Goal: Task Accomplishment & Management: Manage account settings

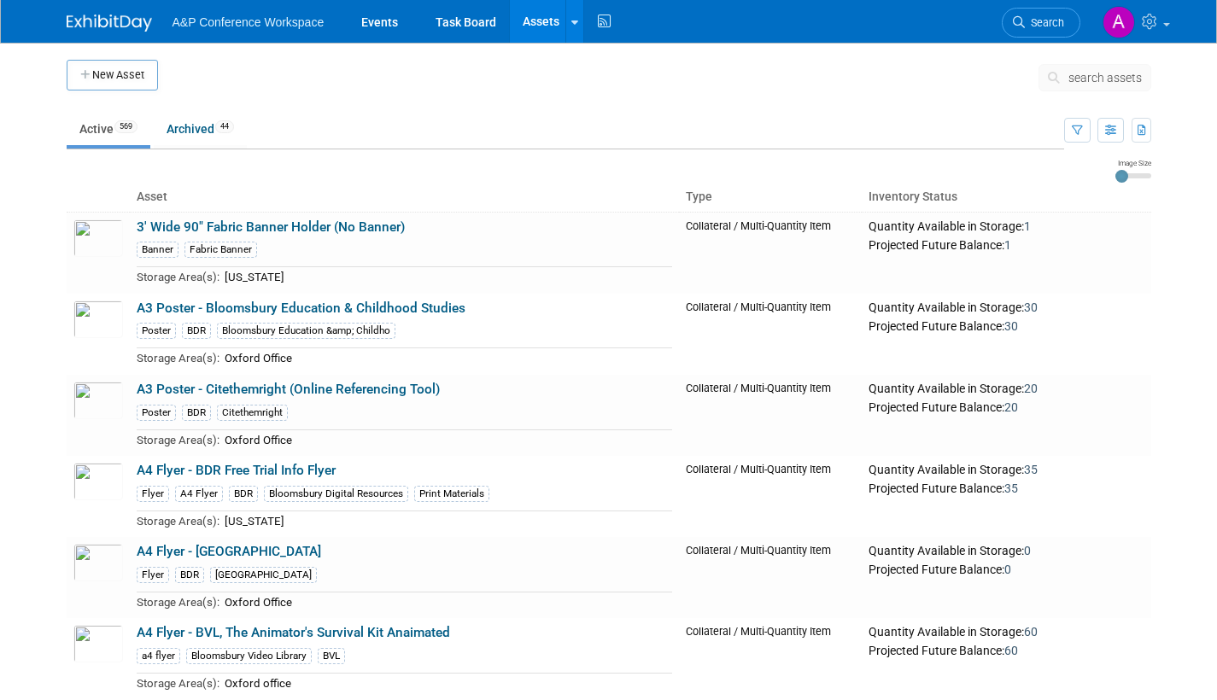
click at [1056, 73] on icon at bounding box center [1057, 78] width 18 height 12
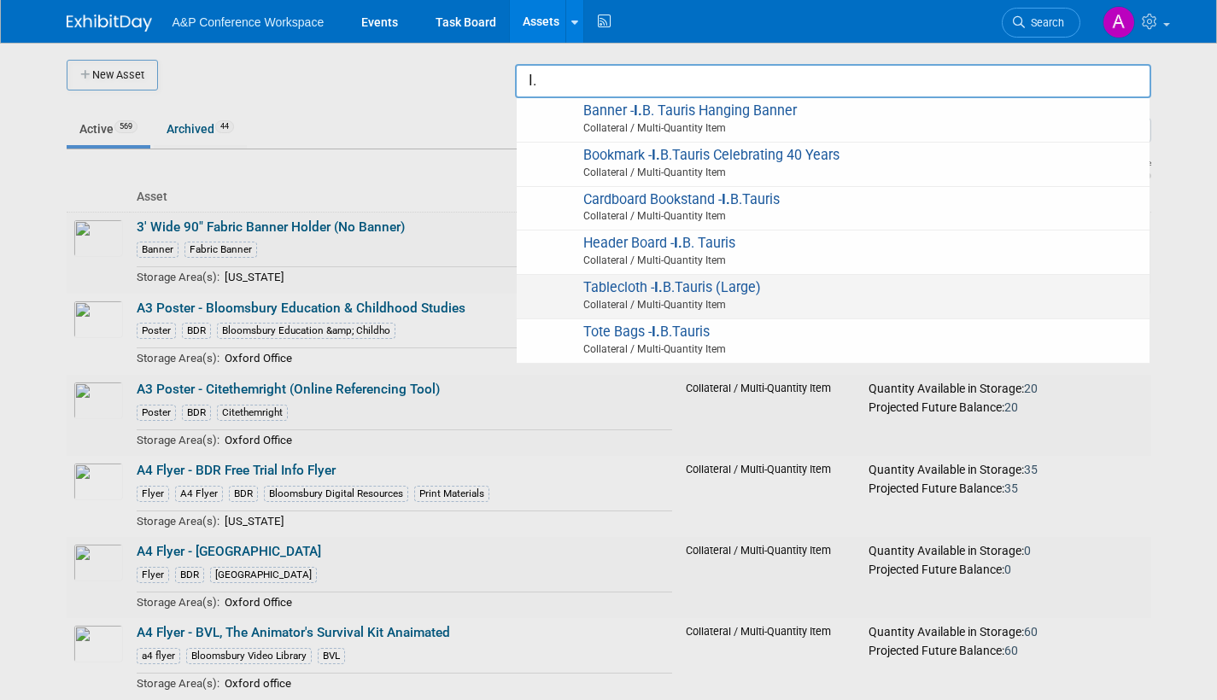
click at [715, 287] on span "Tablecloth - I. B.Tauris (Large) Collateral / Multi-Quantity Item" at bounding box center [833, 296] width 616 height 35
type input "Tablecloth - I.B.Tauris (Large)"
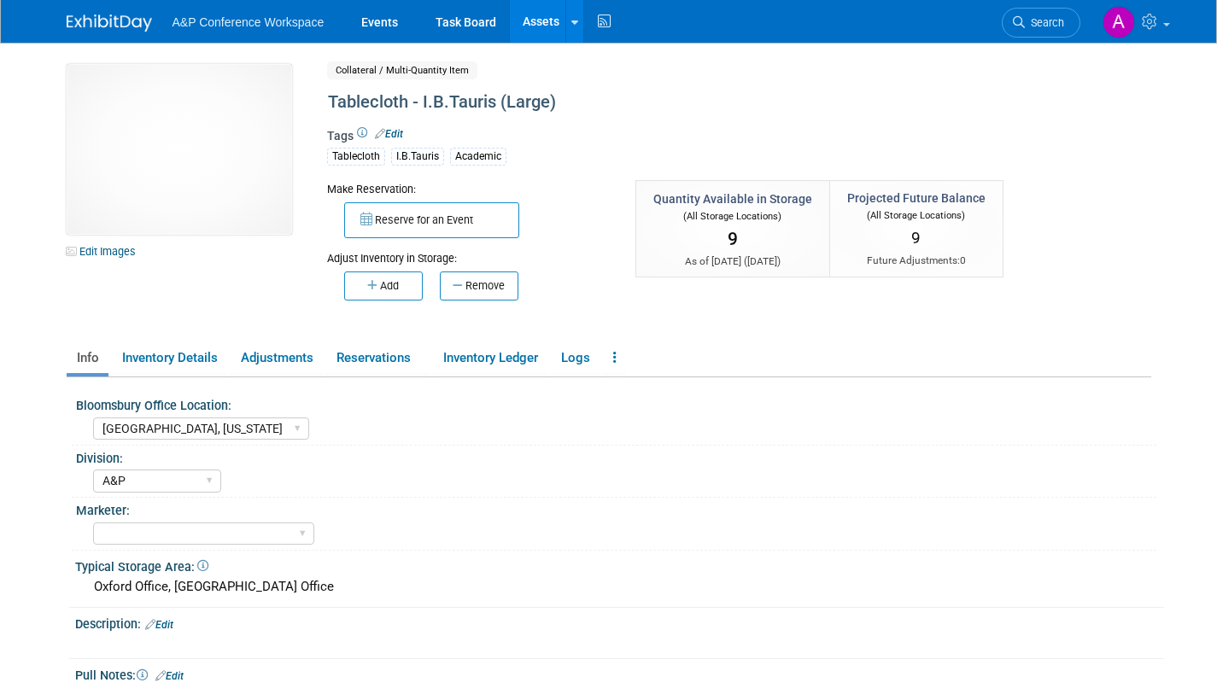
select select "[GEOGRAPHIC_DATA], [US_STATE]"
select select "A&P"
click at [1055, 22] on span "Search" at bounding box center [1044, 22] width 39 height 13
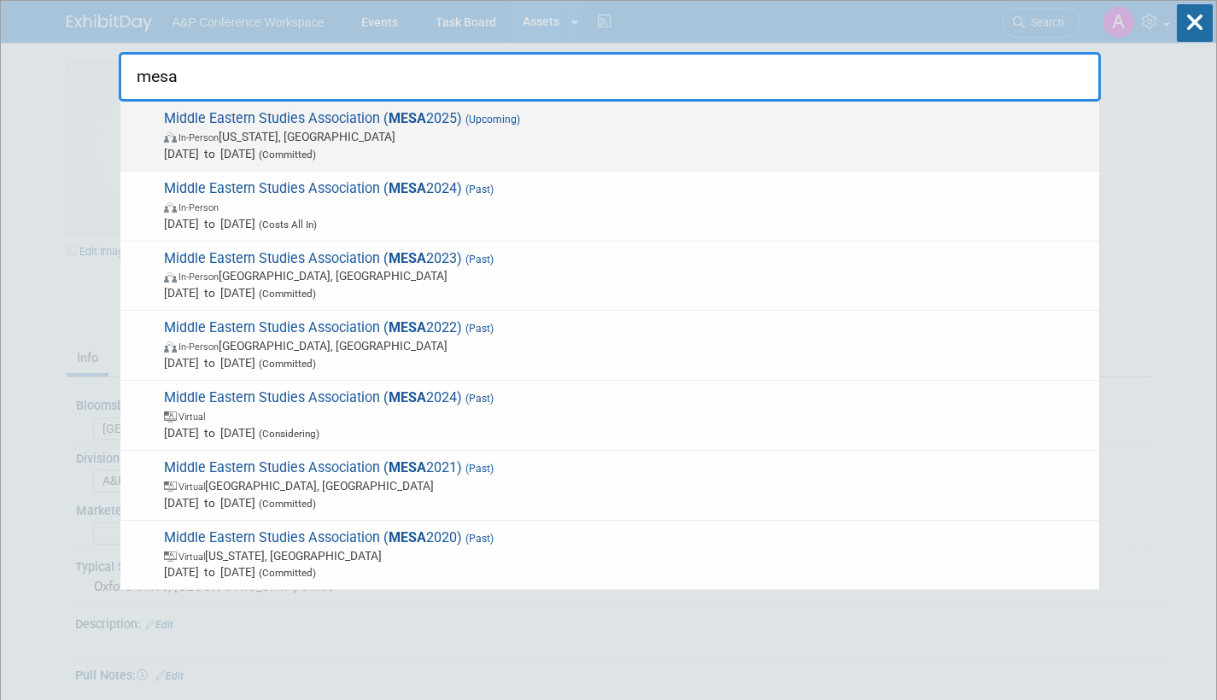
type input "mesa"
click at [536, 137] on span "In-Person [US_STATE], [GEOGRAPHIC_DATA]" at bounding box center [627, 136] width 927 height 17
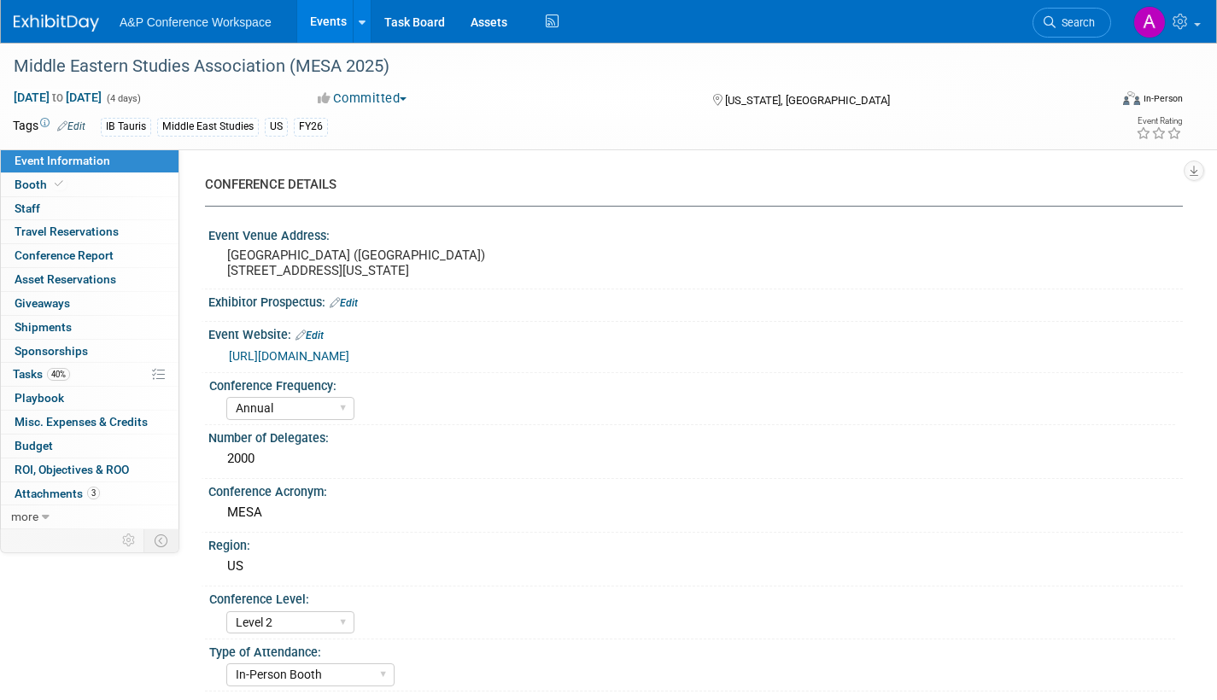
select select "Annual"
select select "Level 2"
select select "In-Person Booth"
select select "Middle East Studies"
select select "I.B.Tauris"
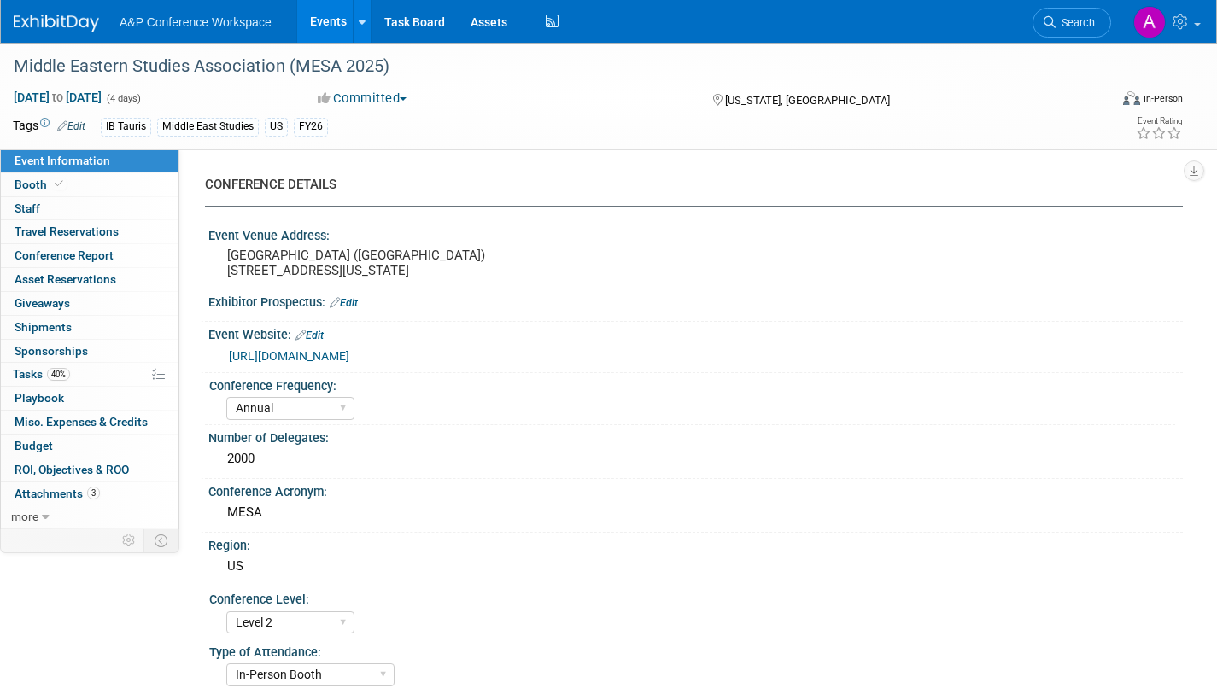
select select "[PERSON_NAME]"
select select "Networking/Commissioning"
click at [79, 277] on span "Asset Reservations 0" at bounding box center [66, 279] width 102 height 14
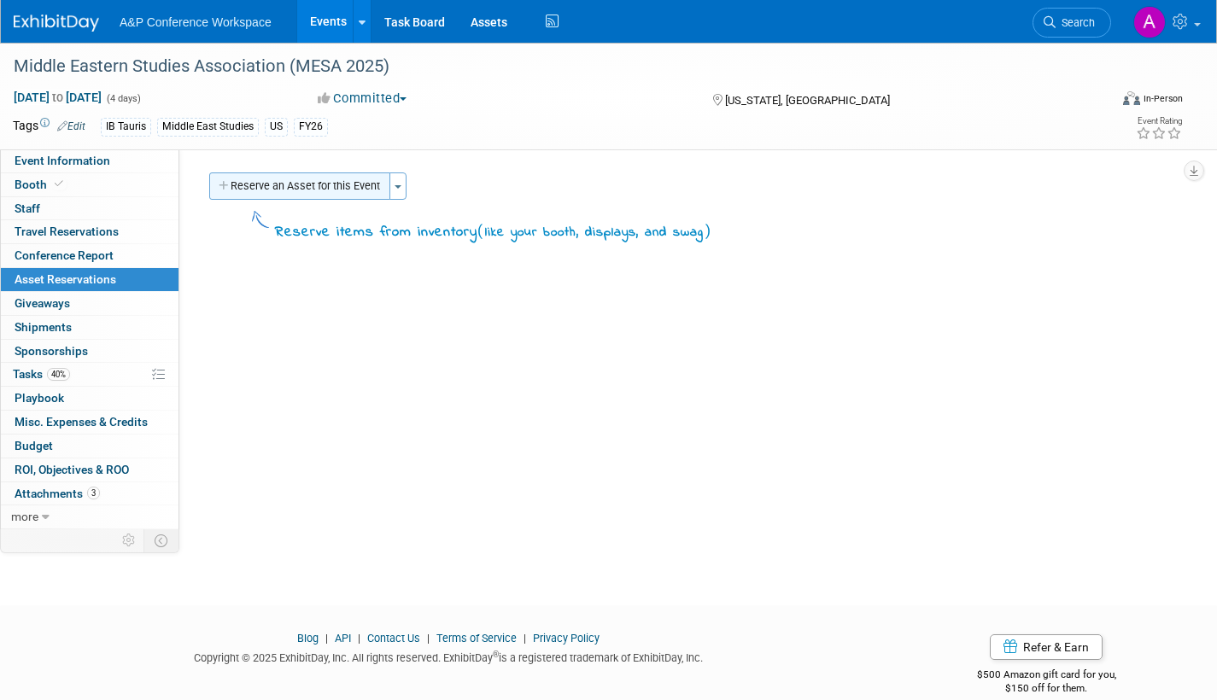
click at [316, 188] on button "Reserve an Asset for this Event" at bounding box center [299, 186] width 181 height 27
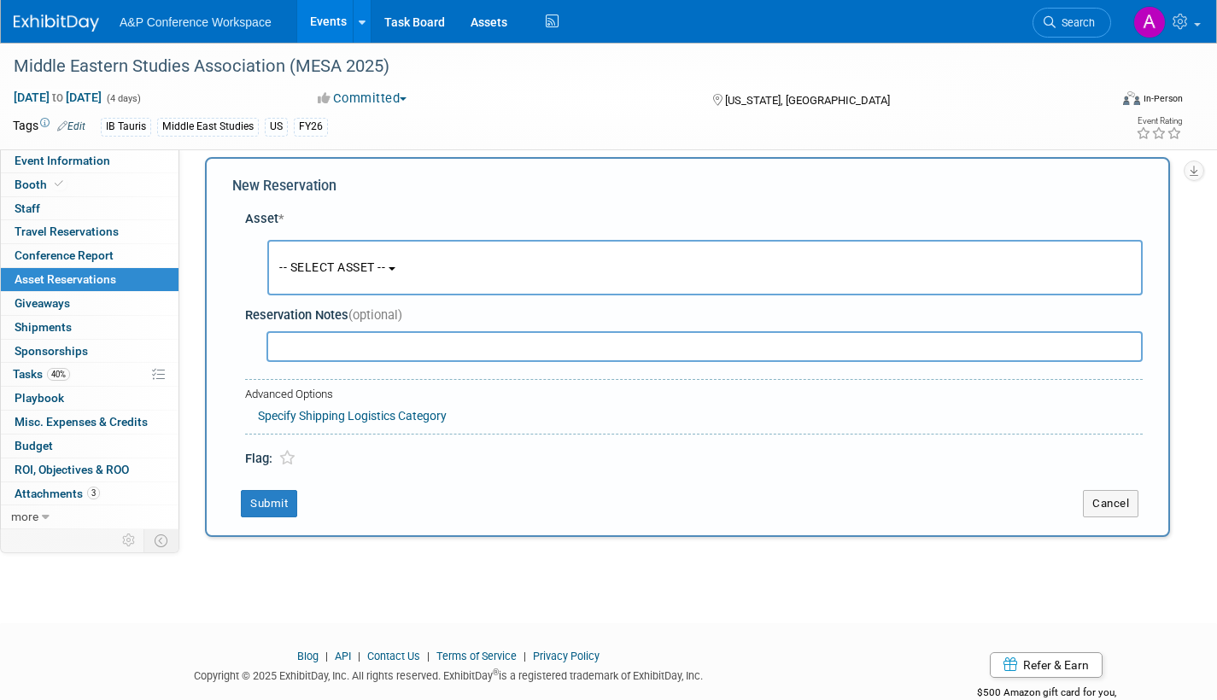
scroll to position [16, 0]
click at [395, 266] on b "button" at bounding box center [392, 267] width 7 height 3
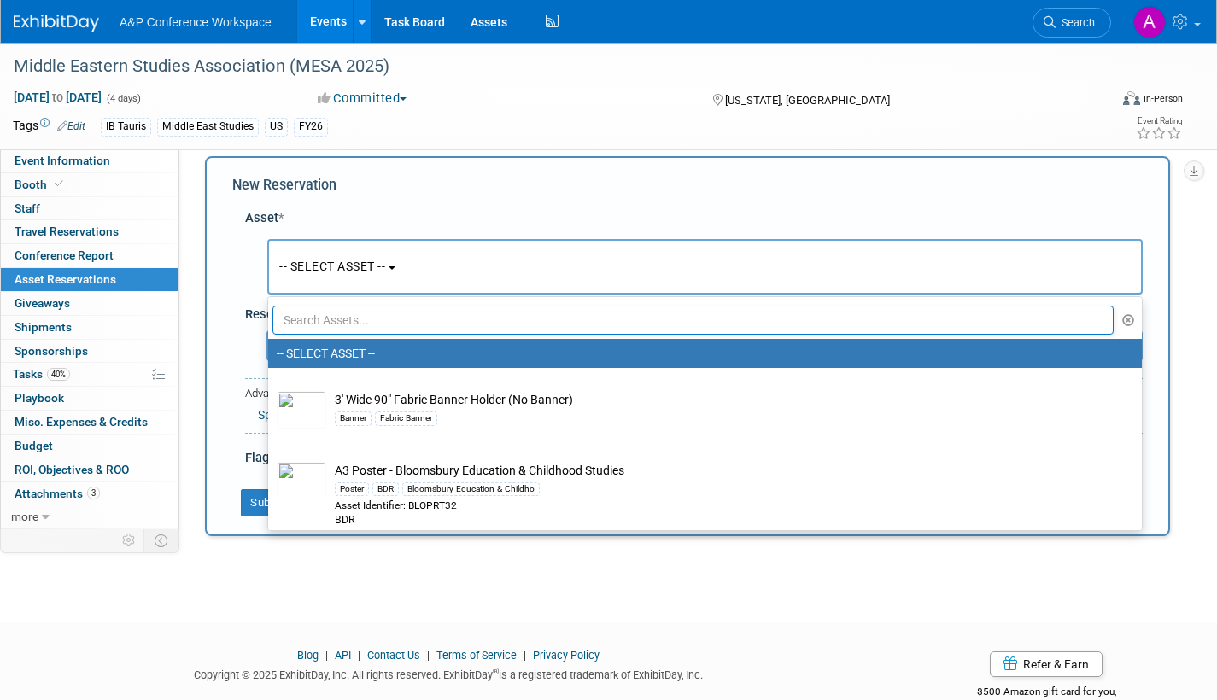
click at [375, 320] on input "text" at bounding box center [692, 320] width 841 height 29
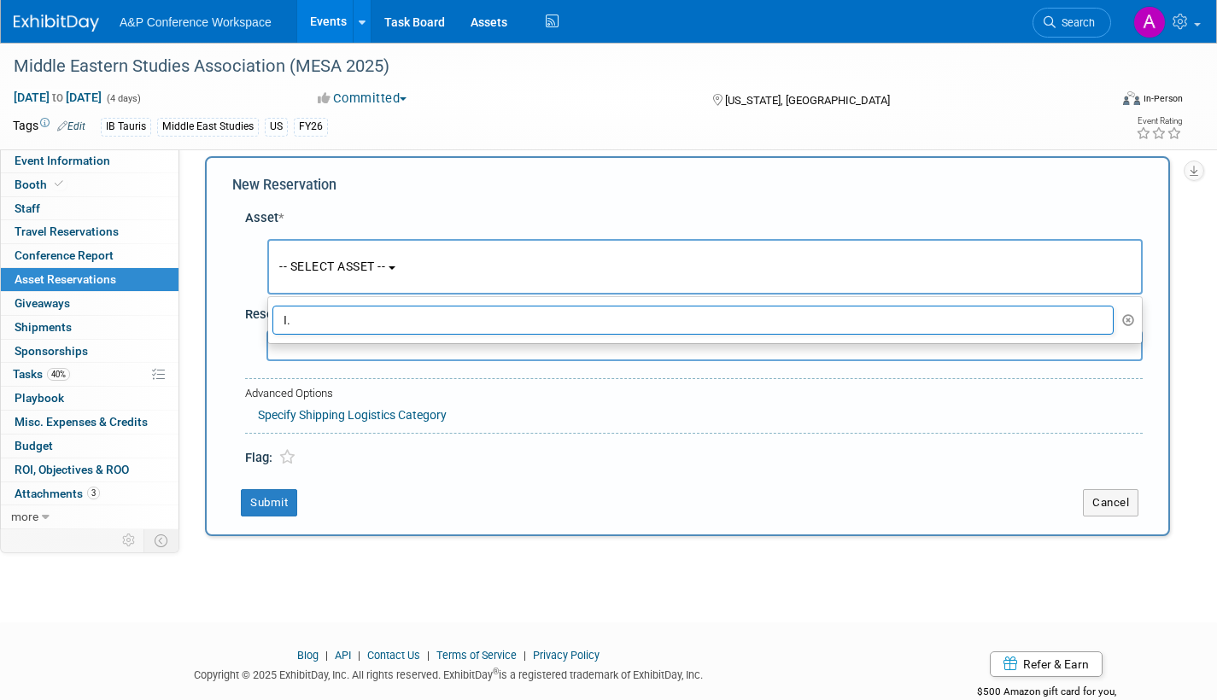
type input "I"
type input "t"
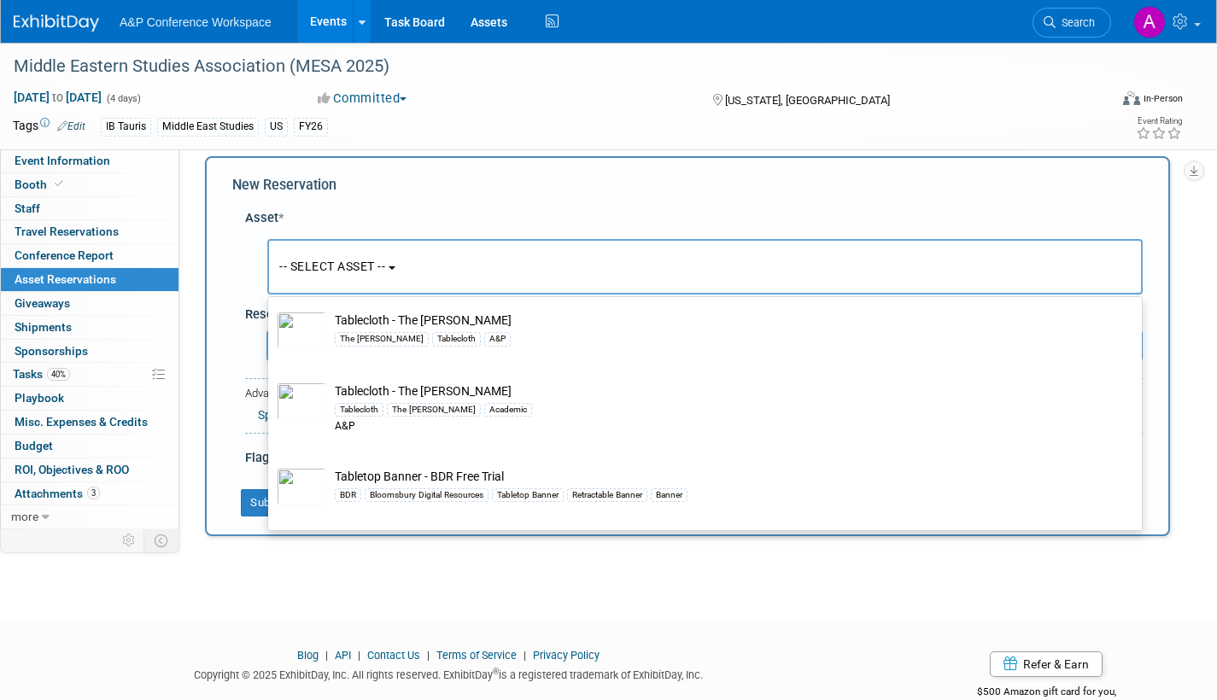
scroll to position [37207, 0]
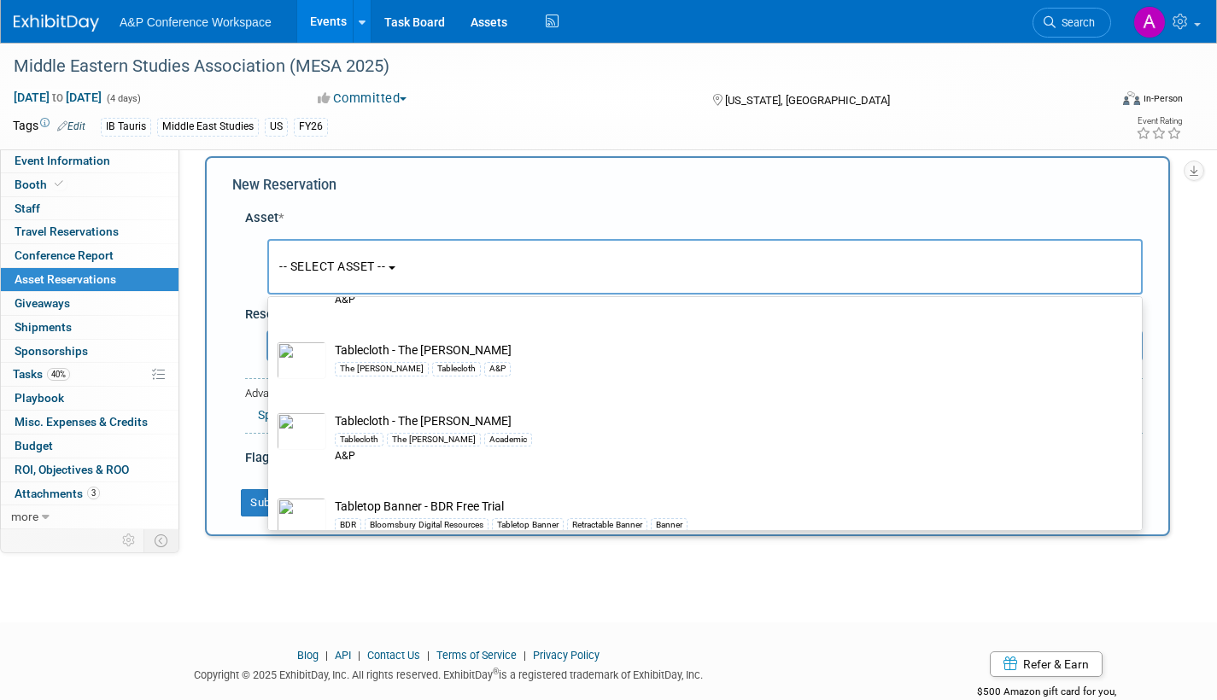
click at [418, 138] on td "Tablecloth - I.B.Tauris (Large) Tablecloth I.B.Tauris Academic A&P" at bounding box center [717, 111] width 782 height 52
click at [271, 83] on input "Tablecloth - I.B.Tauris (Large) Tablecloth I.B.Tauris Academic A&P" at bounding box center [265, 77] width 11 height 11
select select "10720419"
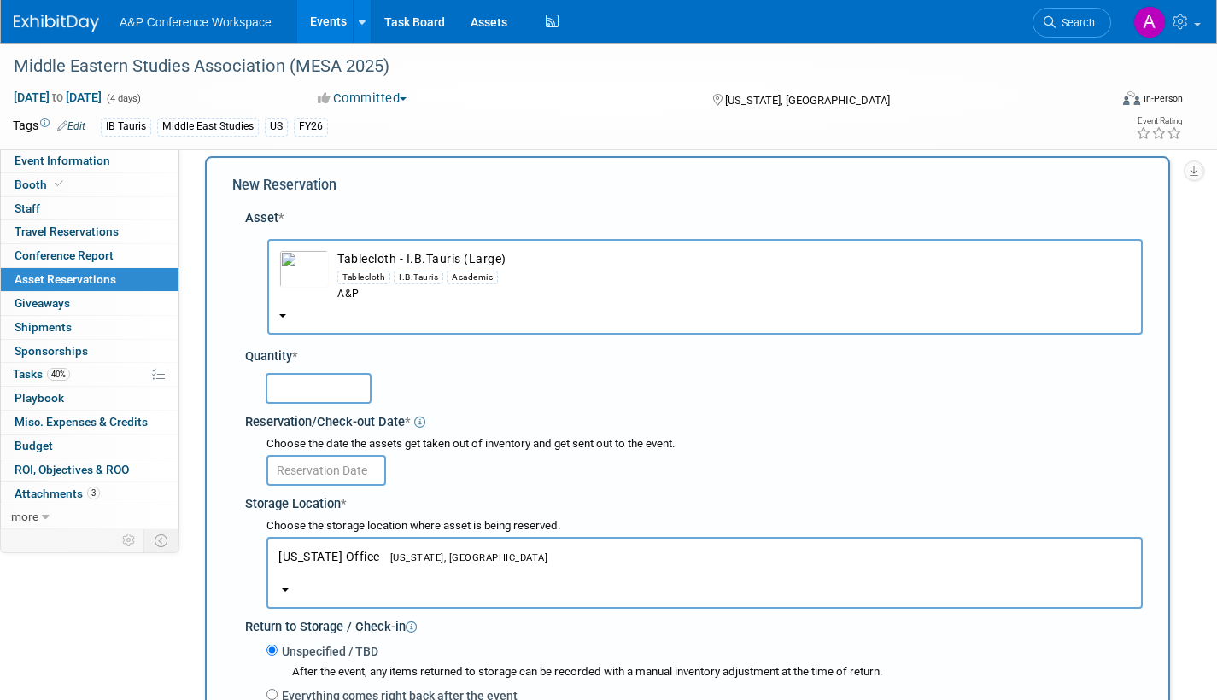
click at [319, 397] on input "text" at bounding box center [319, 388] width 106 height 31
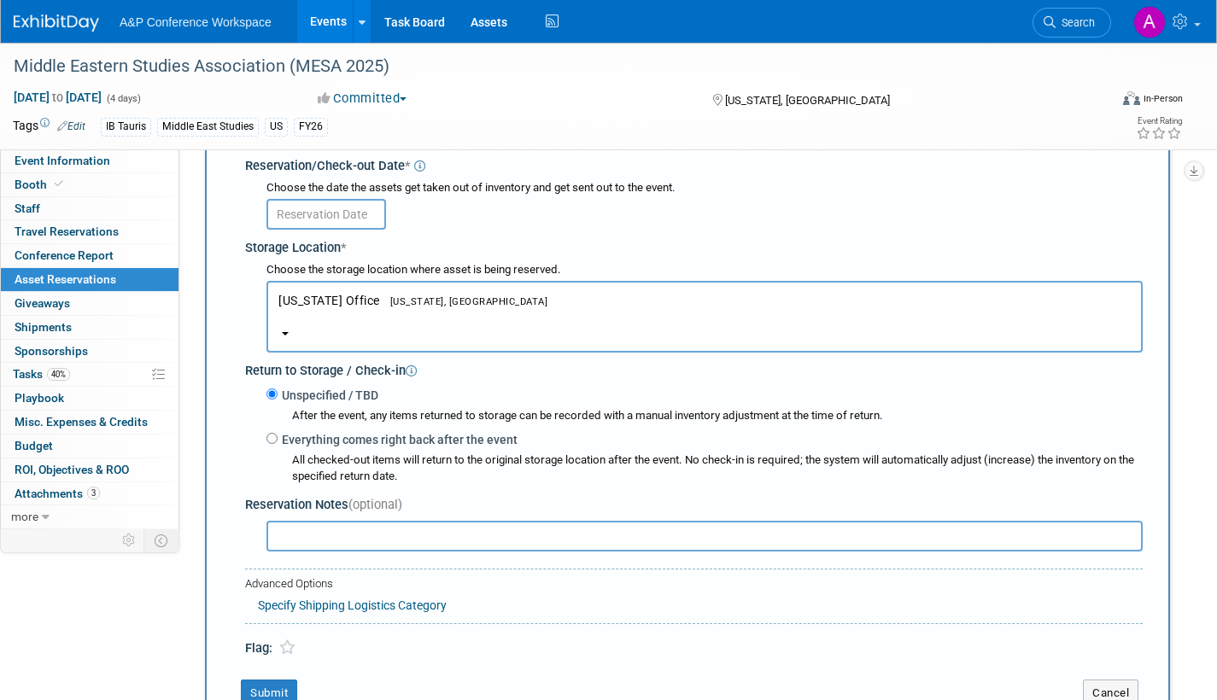
scroll to position [443, 0]
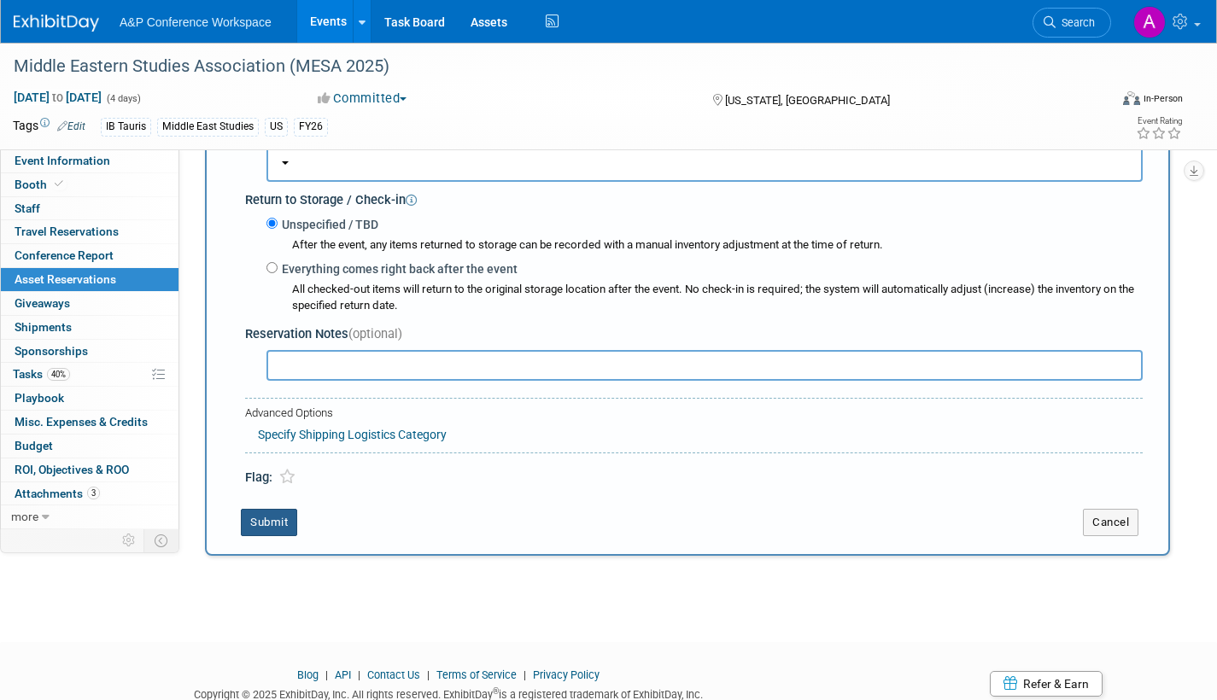
type input "4"
click at [269, 527] on button "Submit" at bounding box center [269, 522] width 56 height 27
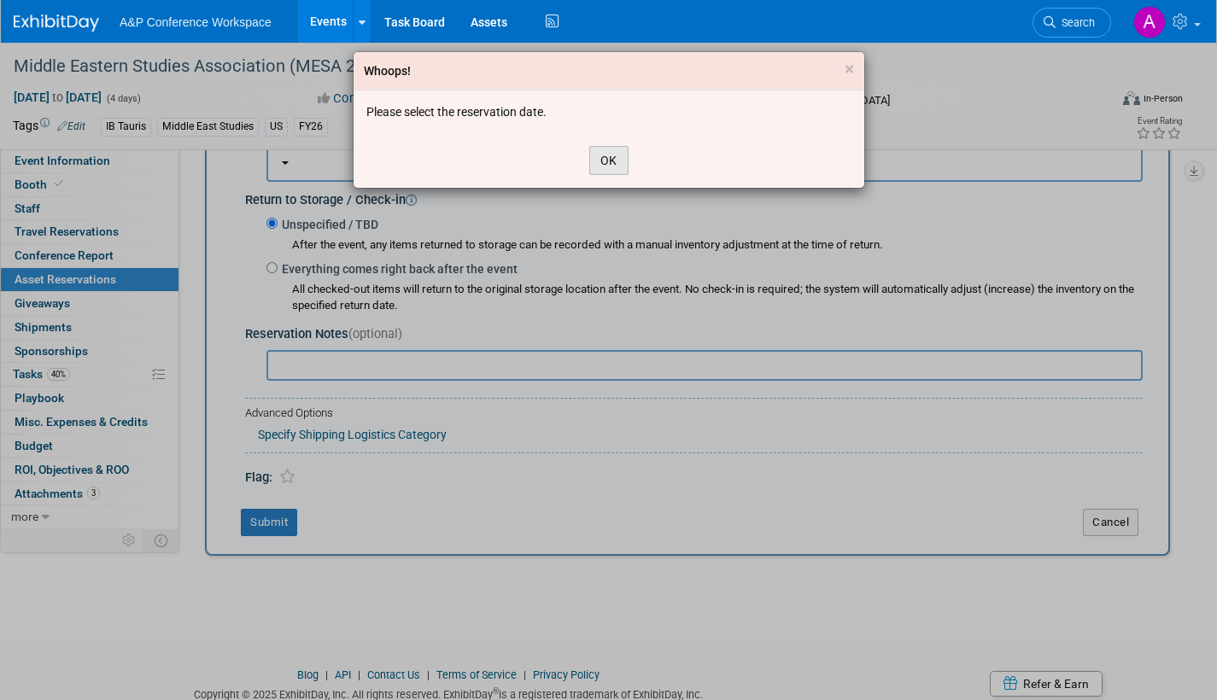
click at [619, 161] on button "OK" at bounding box center [608, 160] width 39 height 29
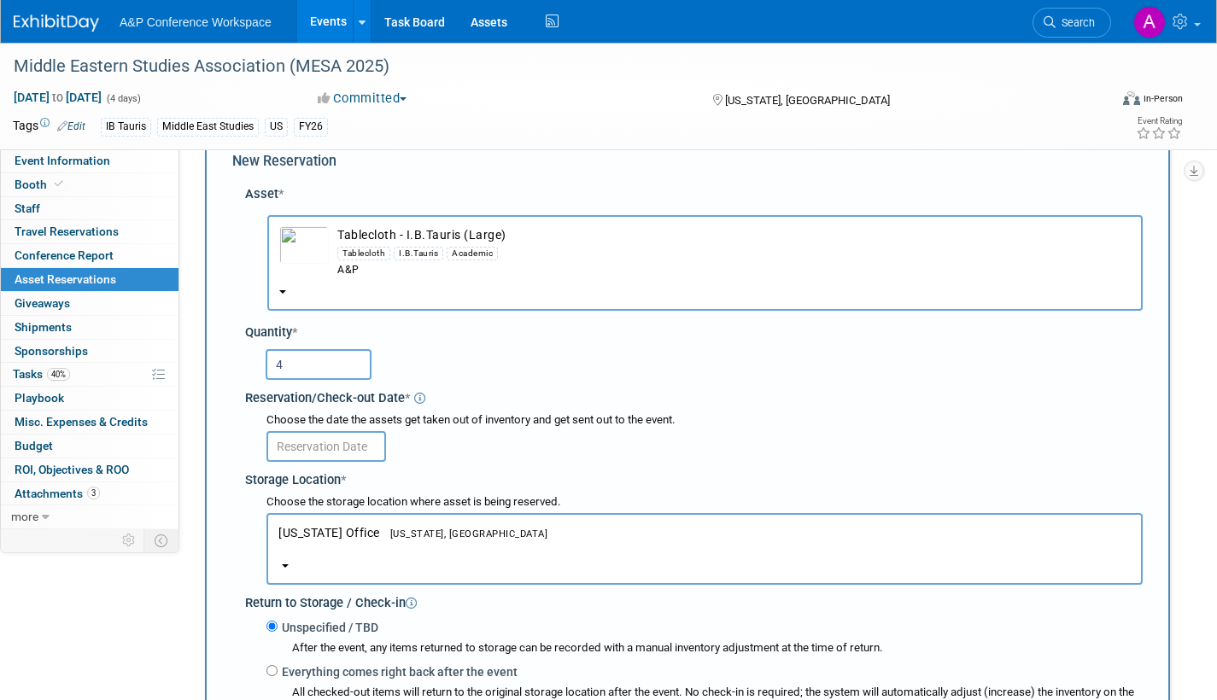
scroll to position [0, 0]
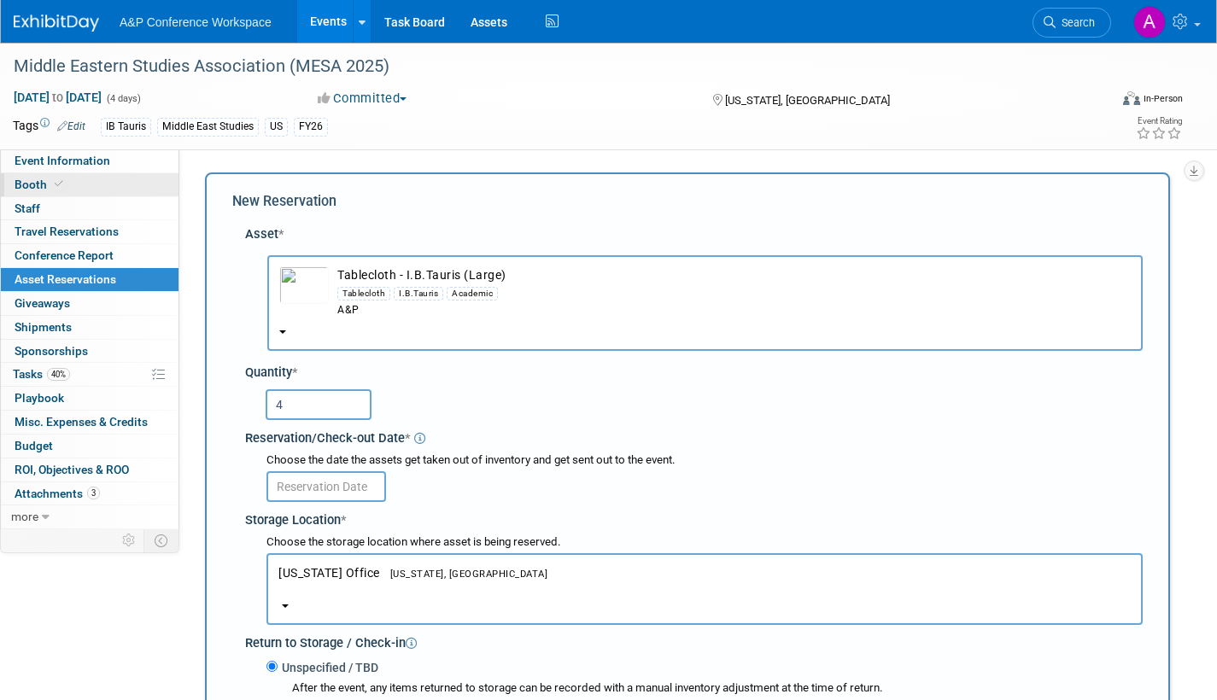
click at [26, 182] on span "Booth" at bounding box center [41, 185] width 52 height 14
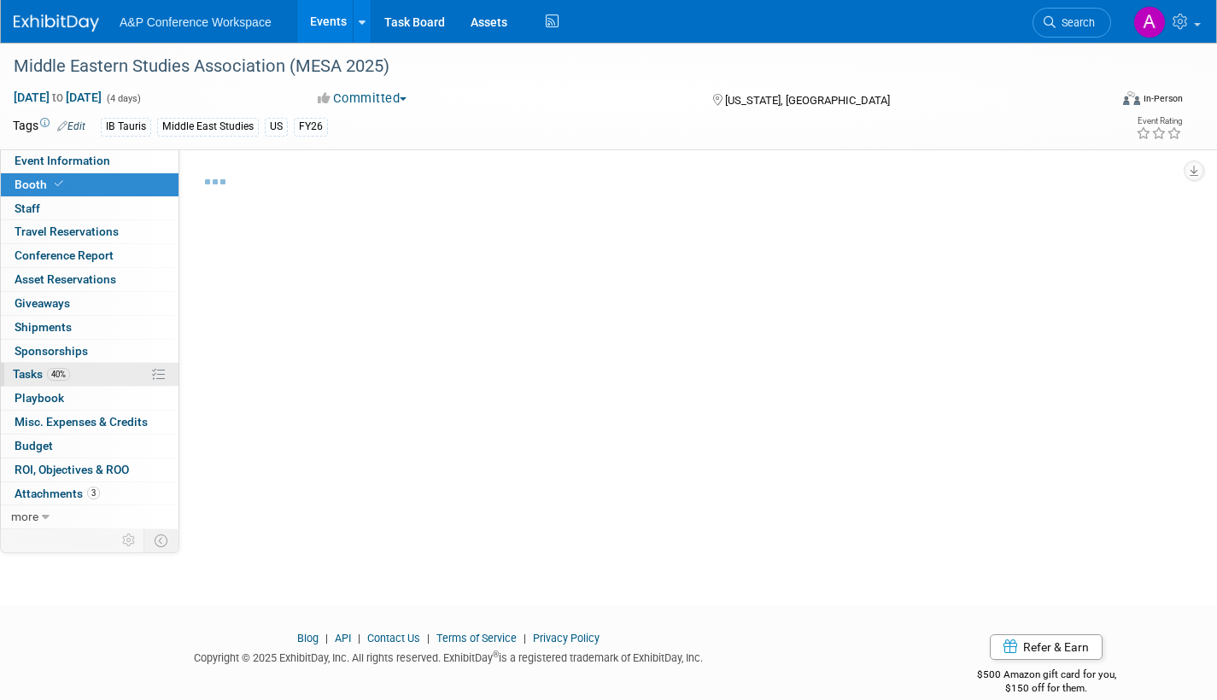
click at [20, 373] on span "Tasks 40%" at bounding box center [41, 374] width 57 height 14
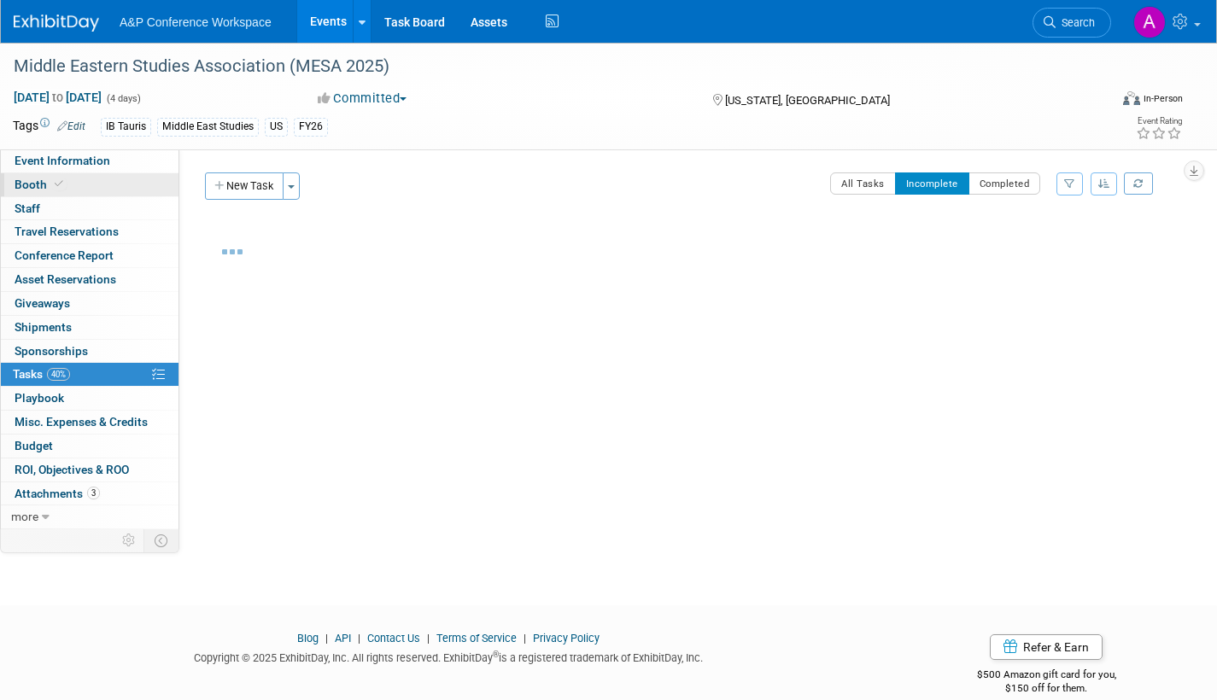
click at [28, 185] on span "Booth" at bounding box center [41, 185] width 52 height 14
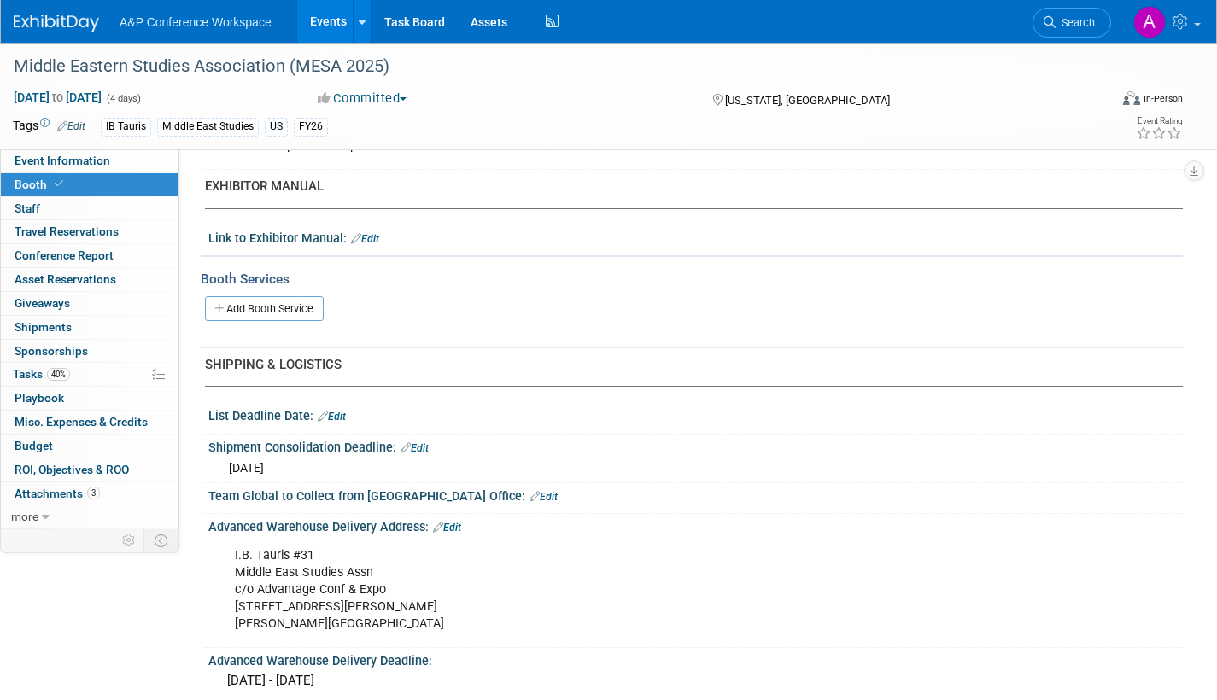
scroll to position [769, 0]
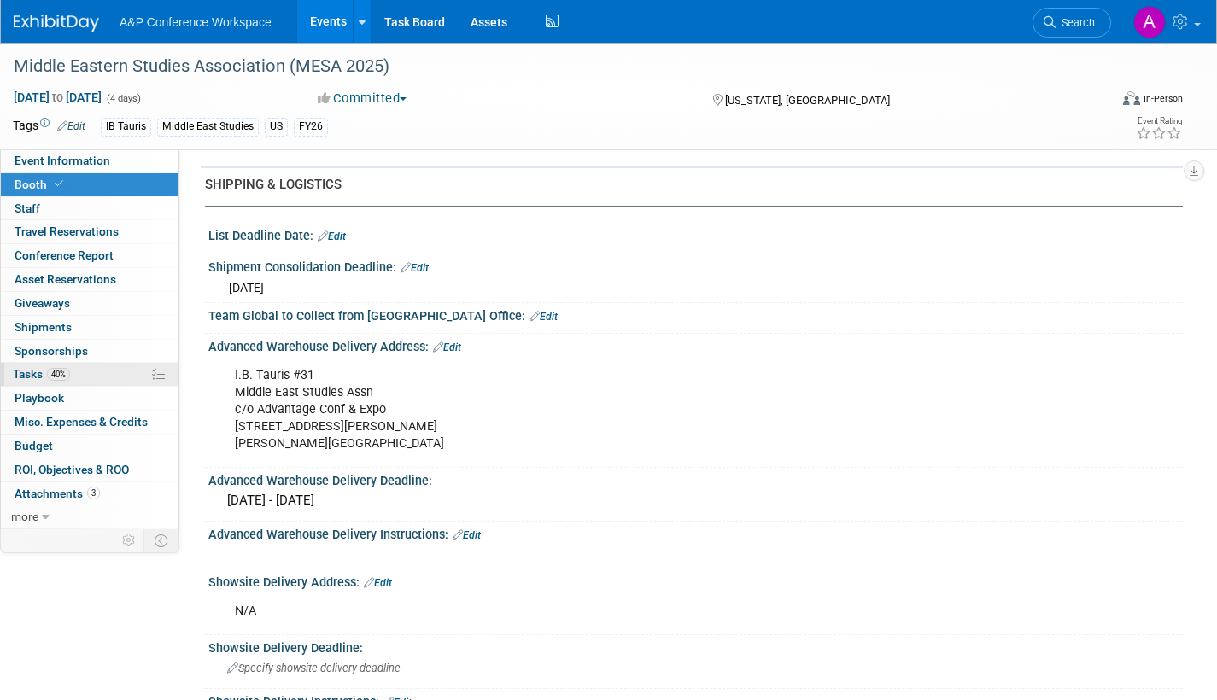
click at [35, 366] on link "40% Tasks 40%" at bounding box center [90, 374] width 178 height 23
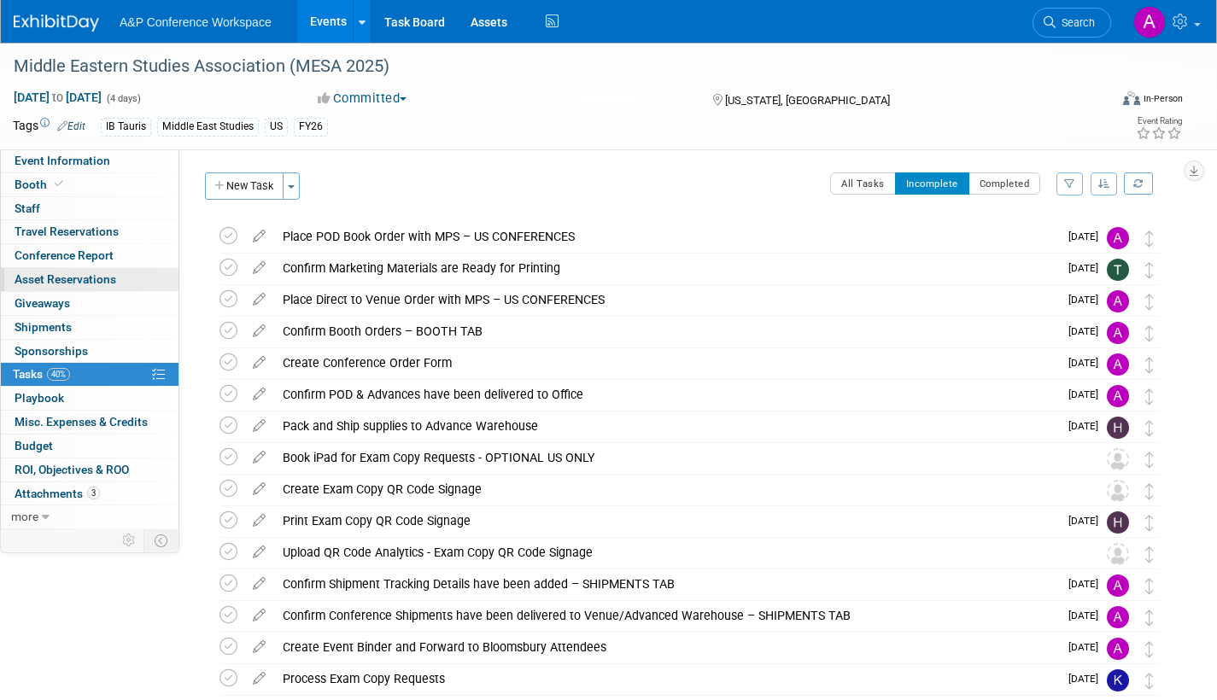
click at [38, 278] on span "Asset Reservations 0" at bounding box center [66, 279] width 102 height 14
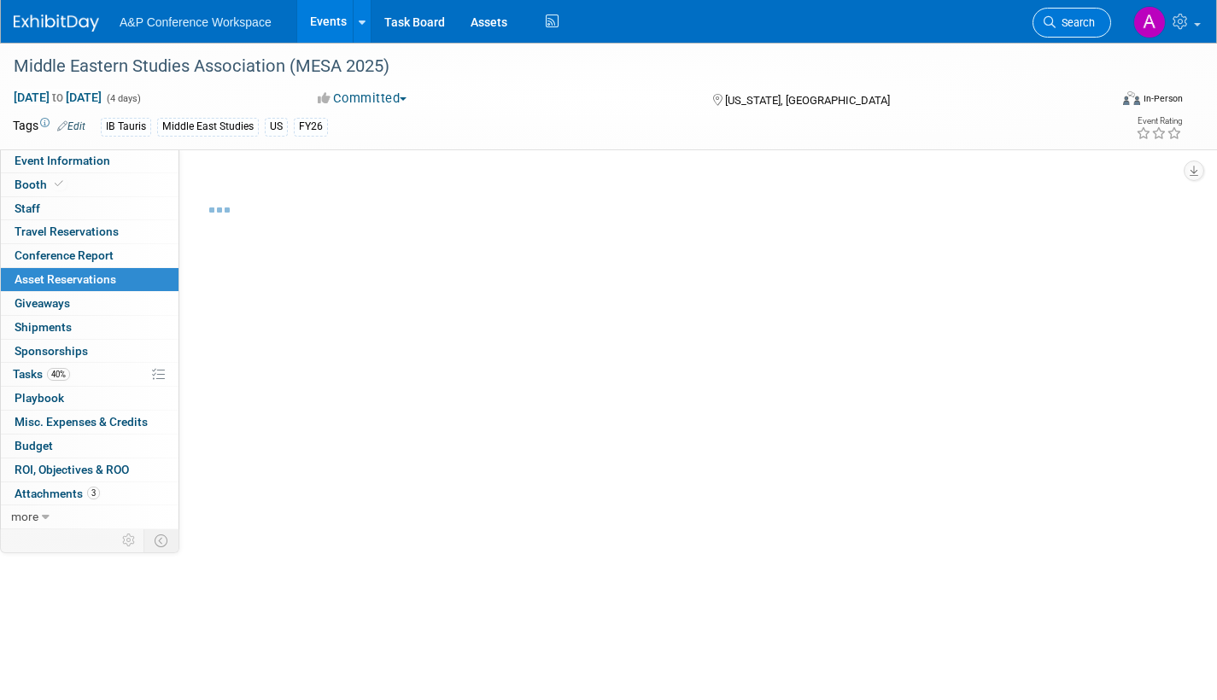
click at [1081, 25] on span "Search" at bounding box center [1075, 22] width 39 height 13
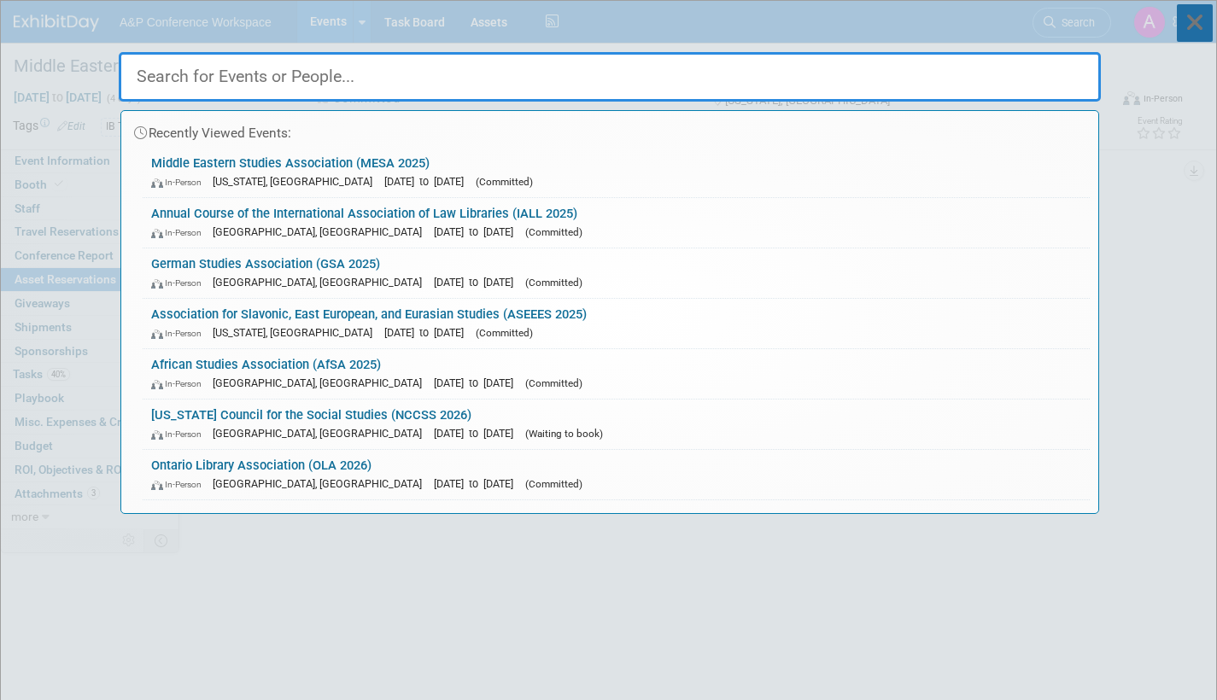
click at [1200, 28] on icon at bounding box center [1195, 23] width 36 height 38
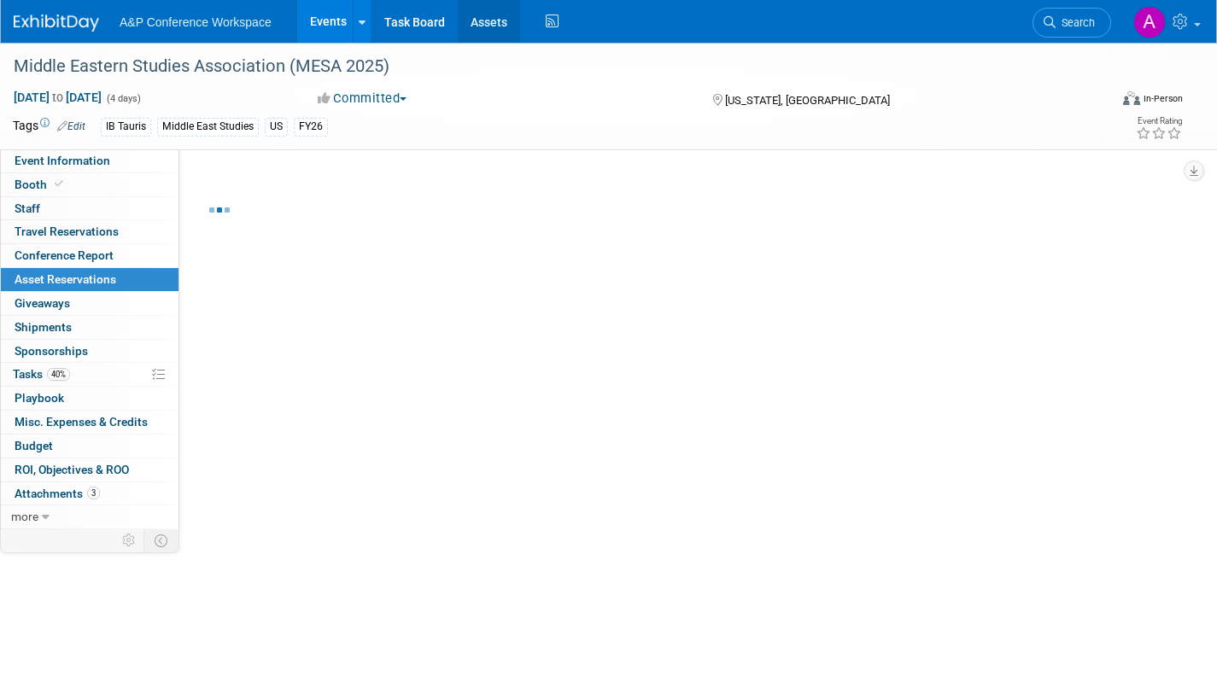
click at [483, 22] on link "Assets" at bounding box center [489, 21] width 62 height 43
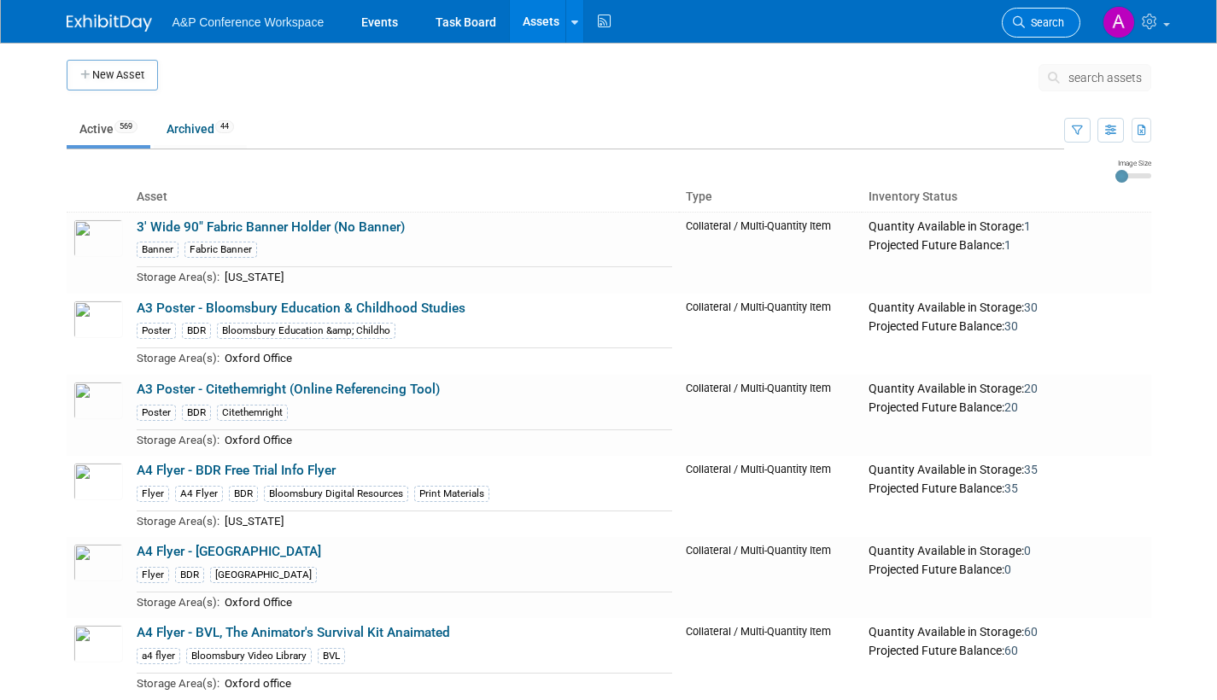
click at [1042, 24] on span "Search" at bounding box center [1044, 22] width 39 height 13
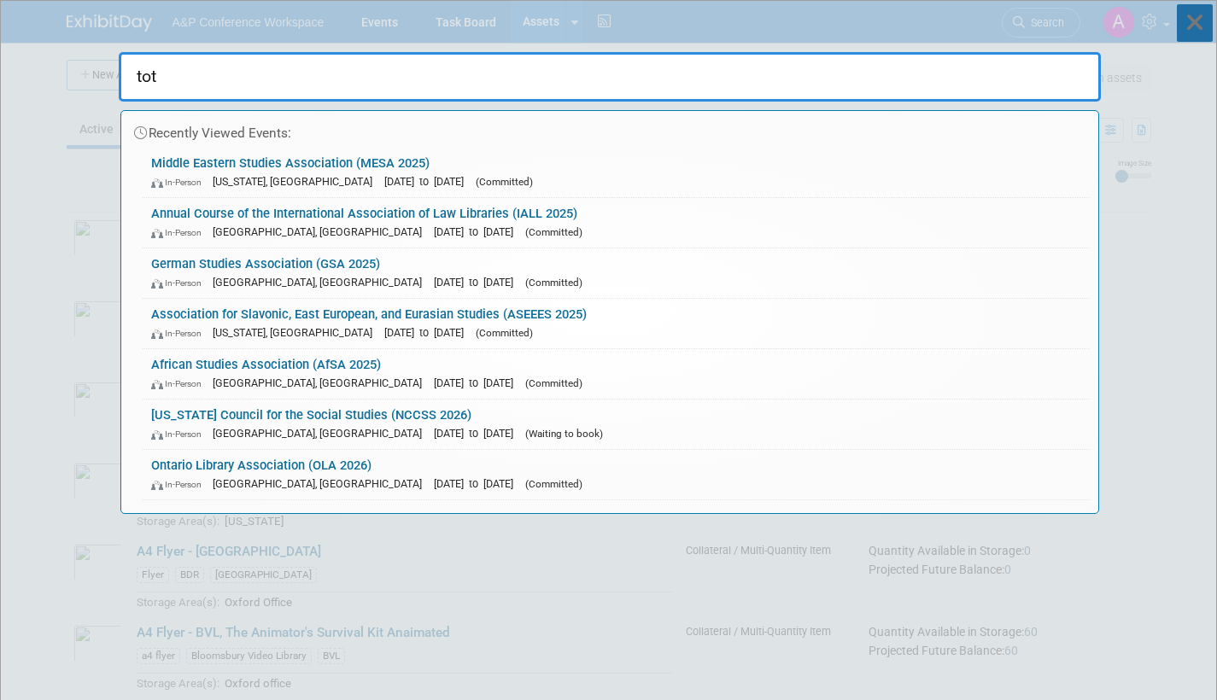
type input "tot"
click at [1198, 15] on icon at bounding box center [1195, 23] width 36 height 38
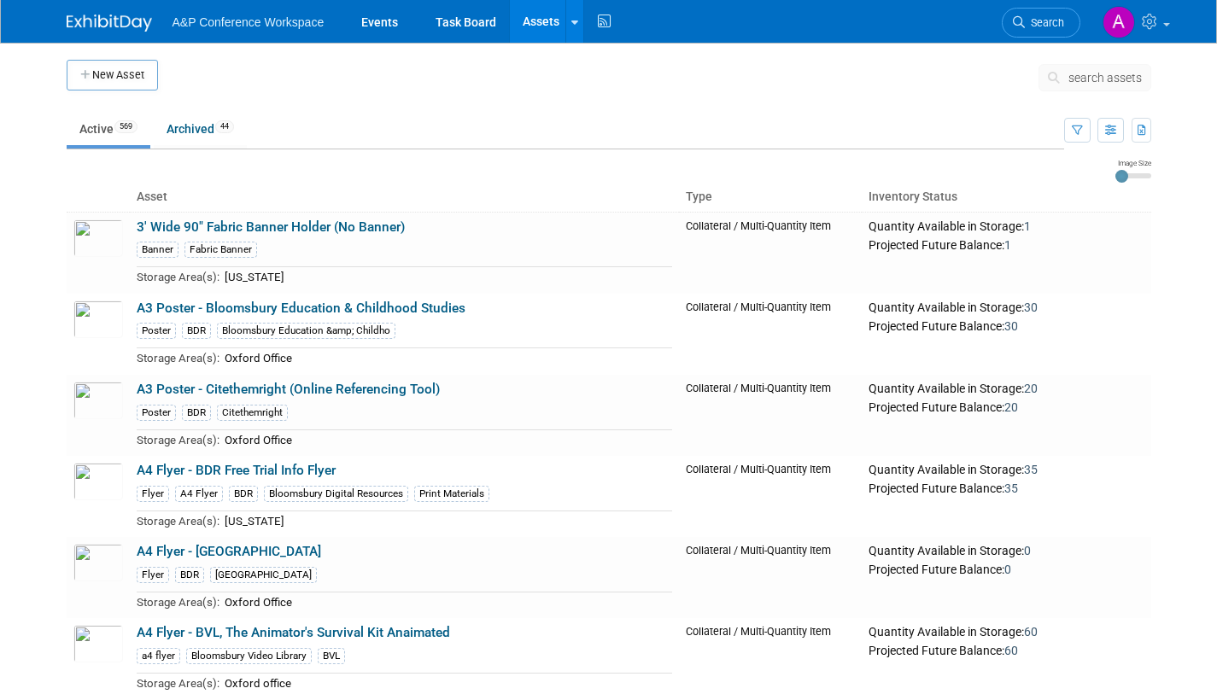
click at [1068, 79] on button "search assets" at bounding box center [1095, 77] width 113 height 27
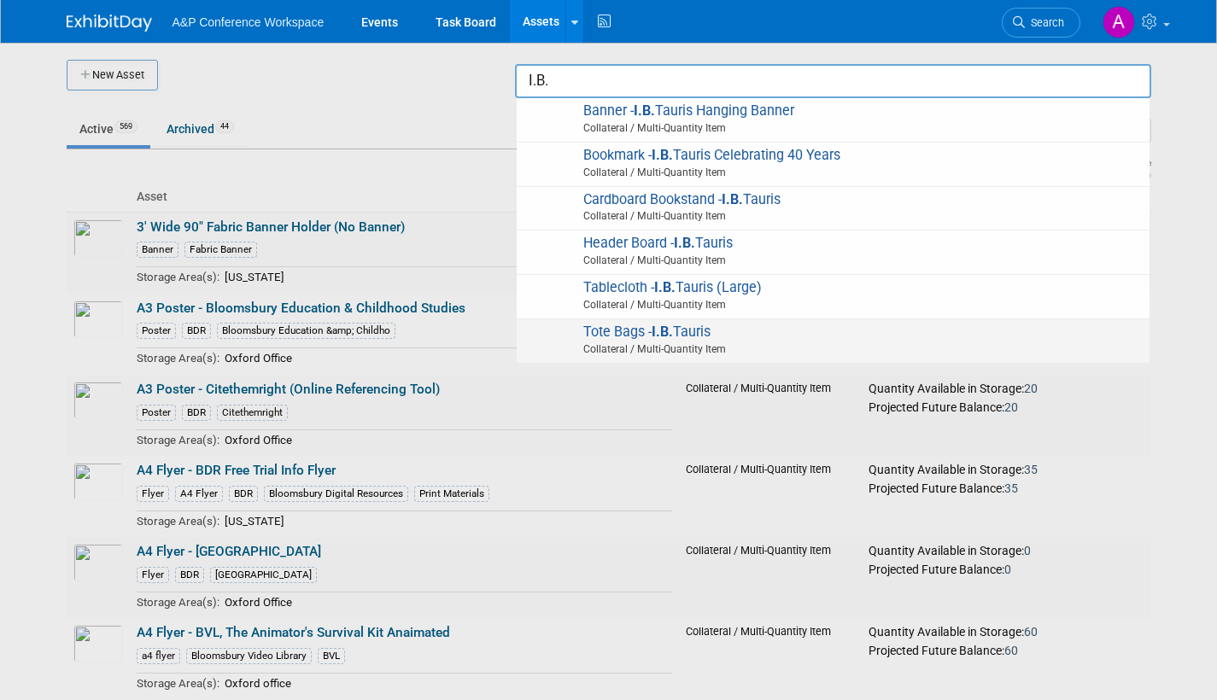
click at [693, 346] on span "Collateral / Multi-Quantity Item" at bounding box center [835, 349] width 611 height 15
type input "Tote Bags - I.B.Tauris"
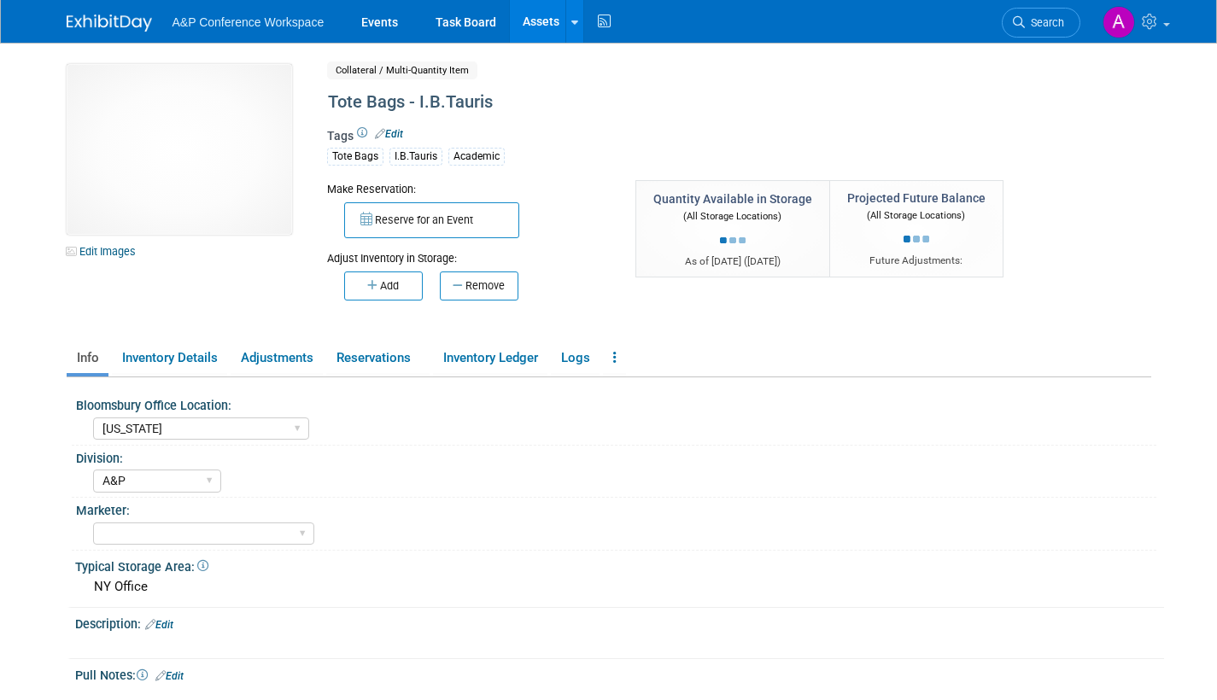
select select "New York"
select select "A&P"
click at [1044, 24] on span "Search" at bounding box center [1044, 22] width 39 height 13
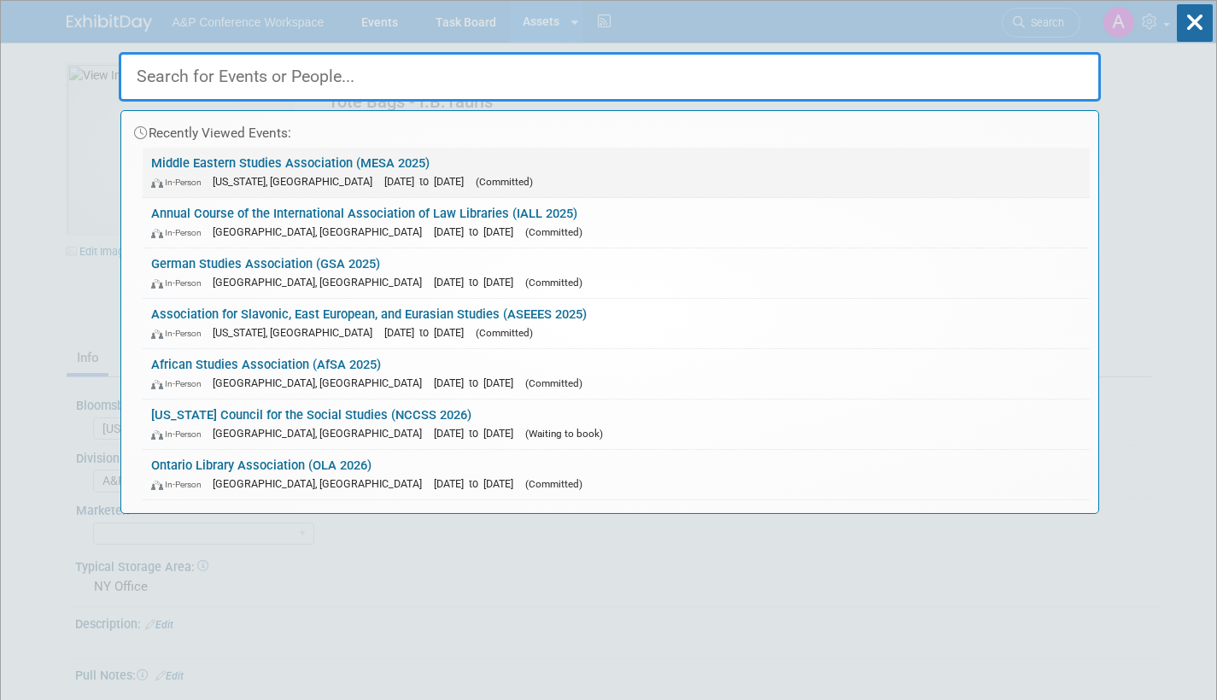
click at [476, 179] on span "(Committed)" at bounding box center [504, 182] width 57 height 12
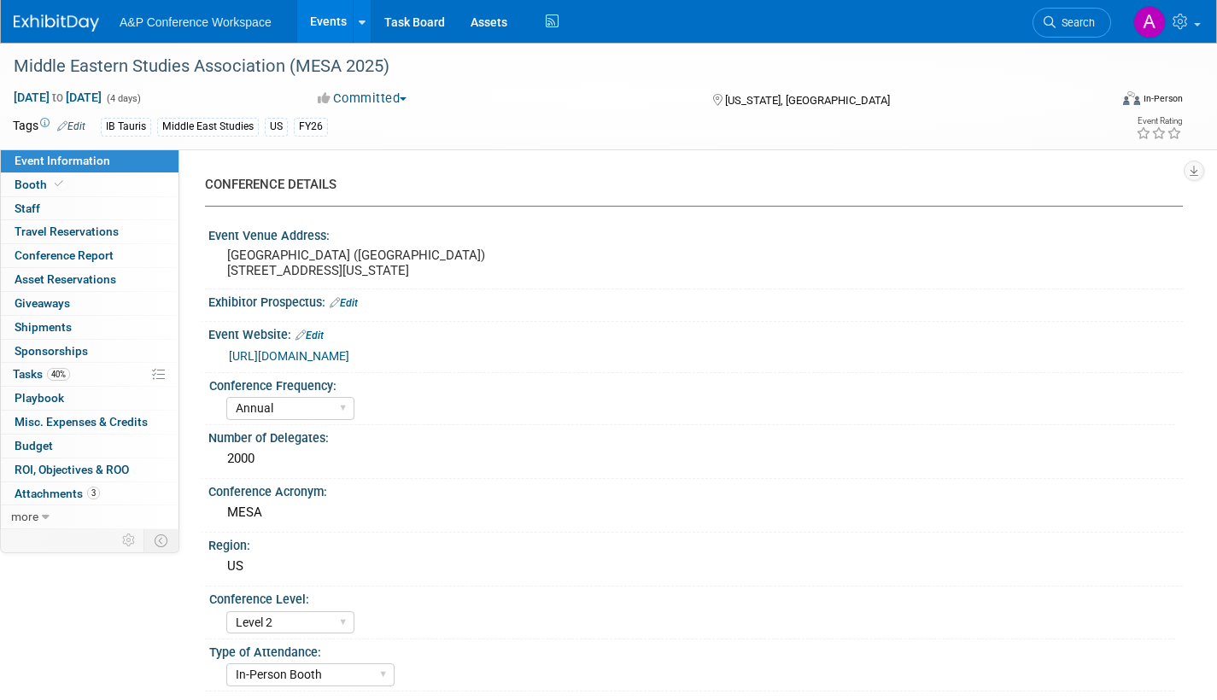
select select "Annual"
select select "Level 2"
select select "In-Person Booth"
select select "Middle East Studies"
select select "I.B.Tauris"
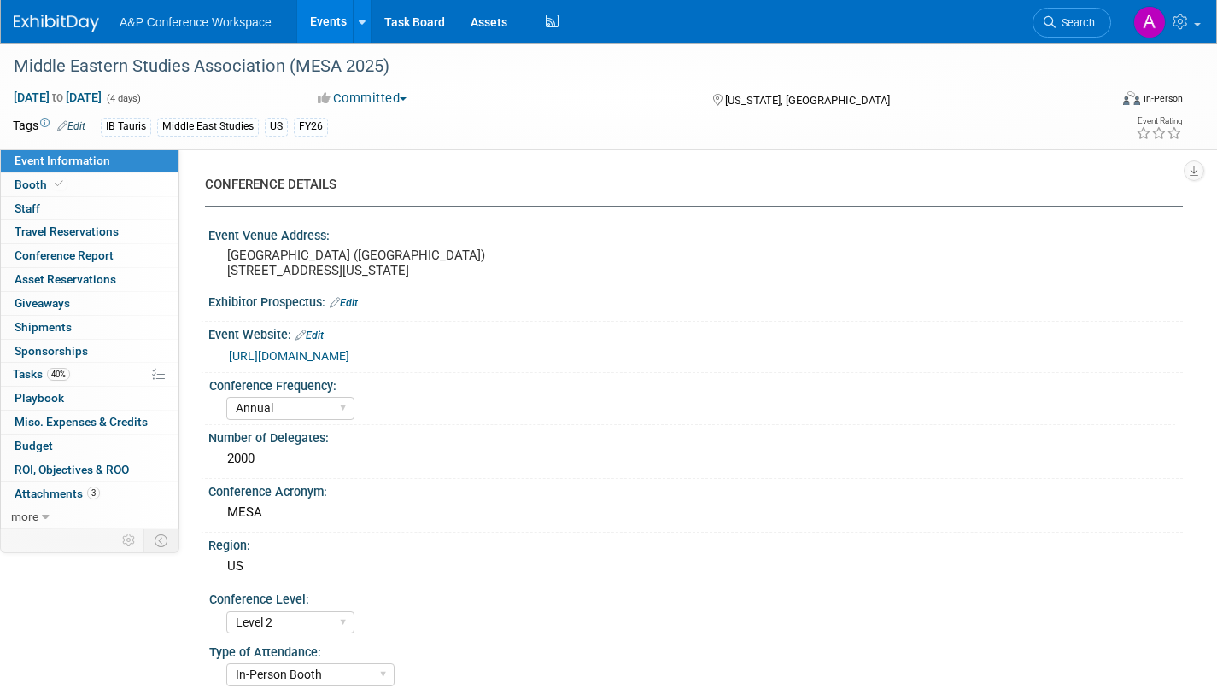
select select "[PERSON_NAME]"
select select "Networking/Commissioning"
click at [43, 282] on span "Asset Reservations 0" at bounding box center [66, 279] width 102 height 14
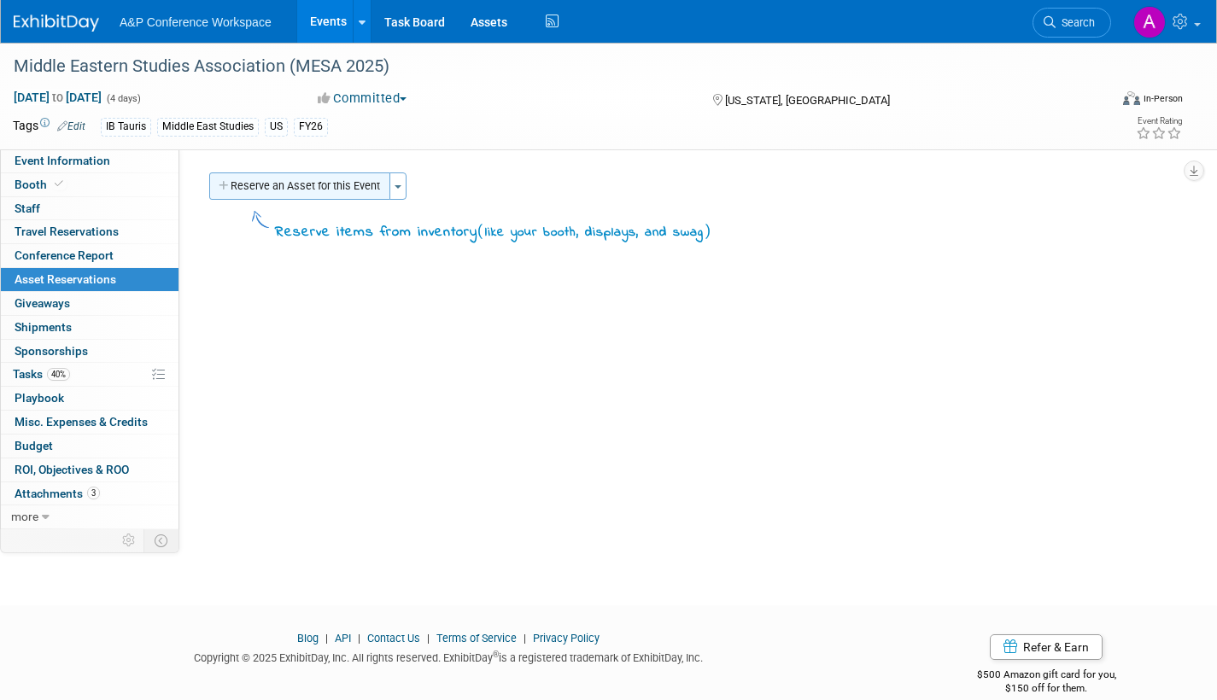
click at [322, 190] on button "Reserve an Asset for this Event" at bounding box center [299, 186] width 181 height 27
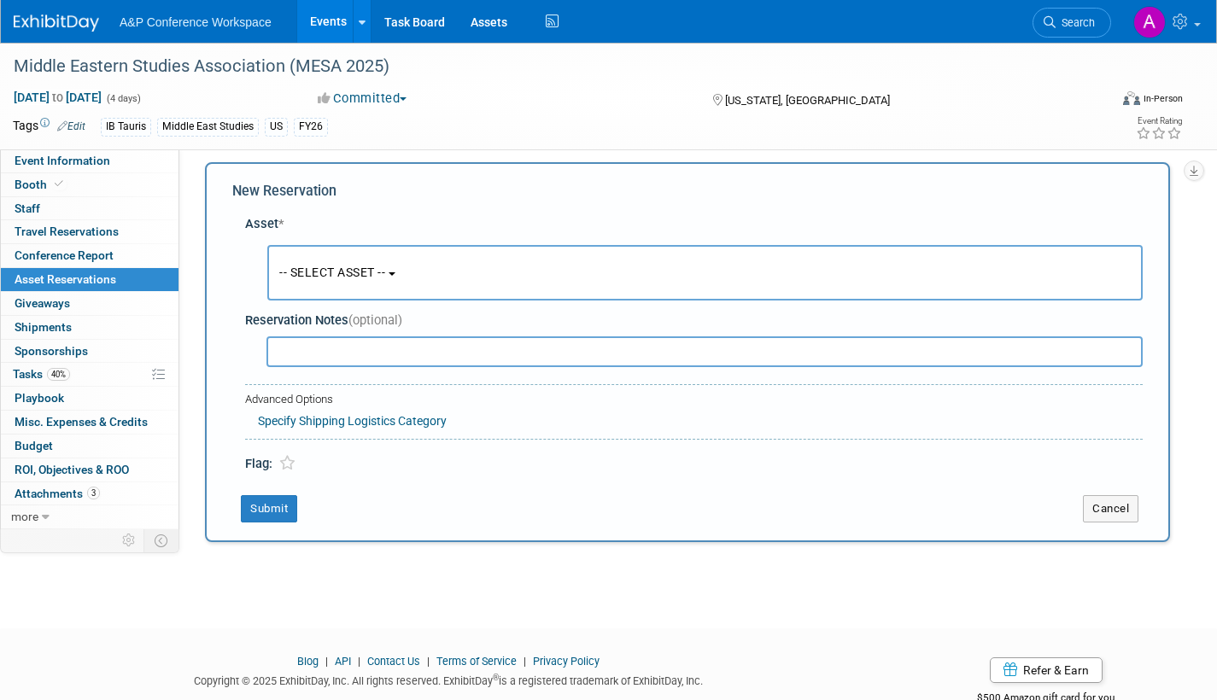
scroll to position [16, 0]
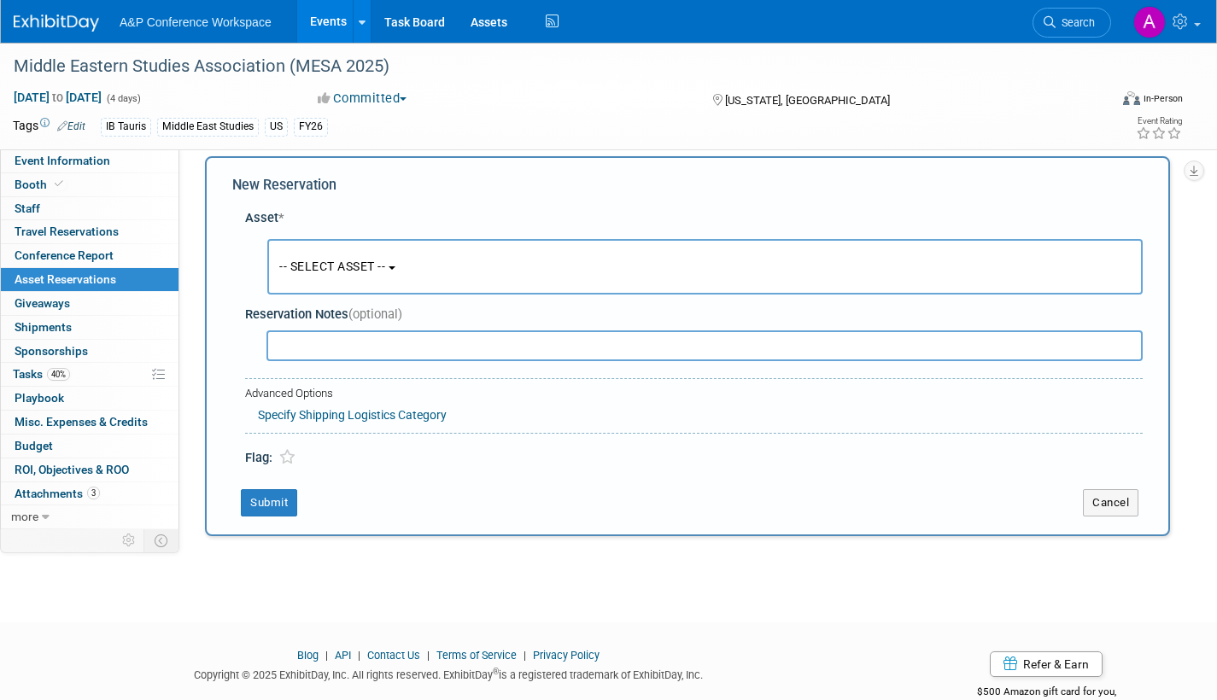
click at [400, 264] on button "-- SELECT ASSET --" at bounding box center [704, 267] width 875 height 56
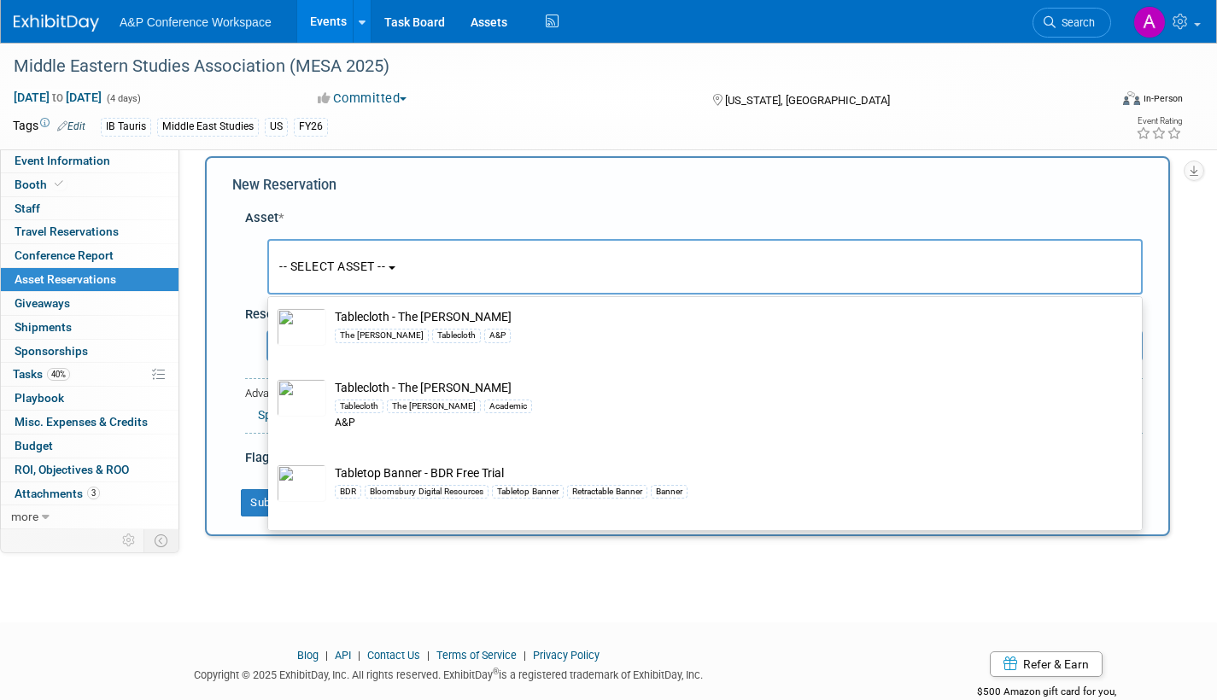
scroll to position [37247, 0]
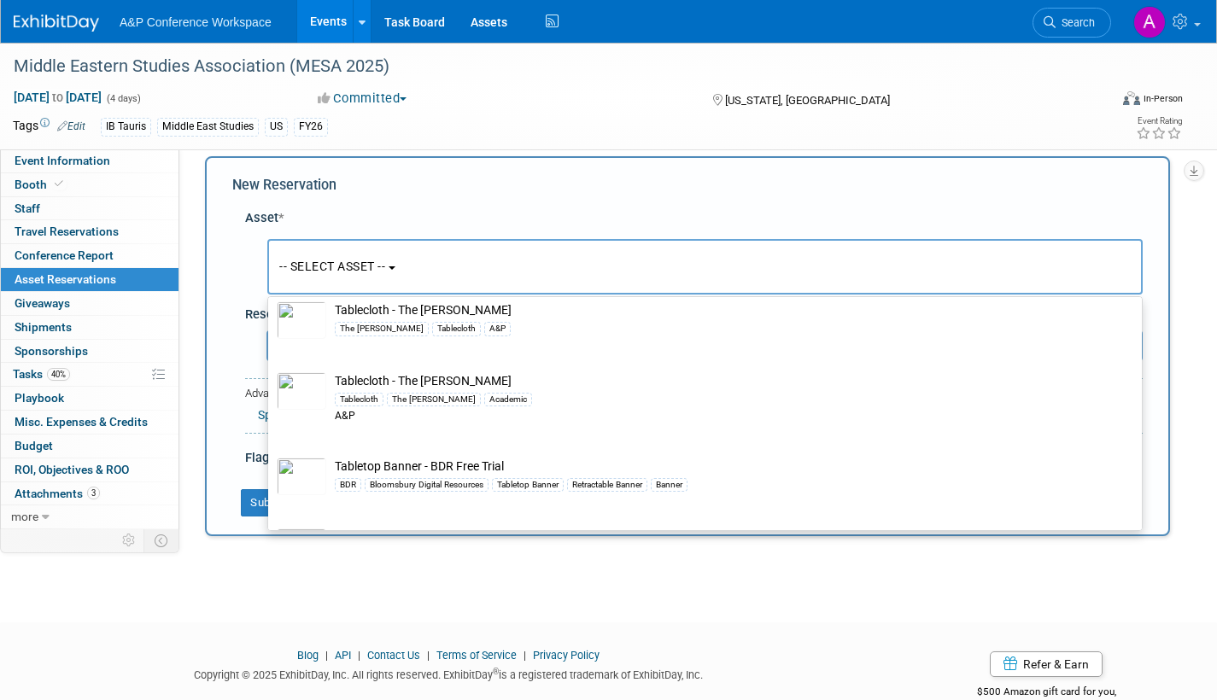
click at [430, 97] on td "Tablecloth - I.B.Tauris (Large) Tablecloth I.B.Tauris Academic A&P" at bounding box center [717, 71] width 782 height 52
click at [271, 43] on input "Tablecloth - I.B.Tauris (Large) Tablecloth I.B.Tauris Academic A&P" at bounding box center [265, 37] width 11 height 11
select select "10720419"
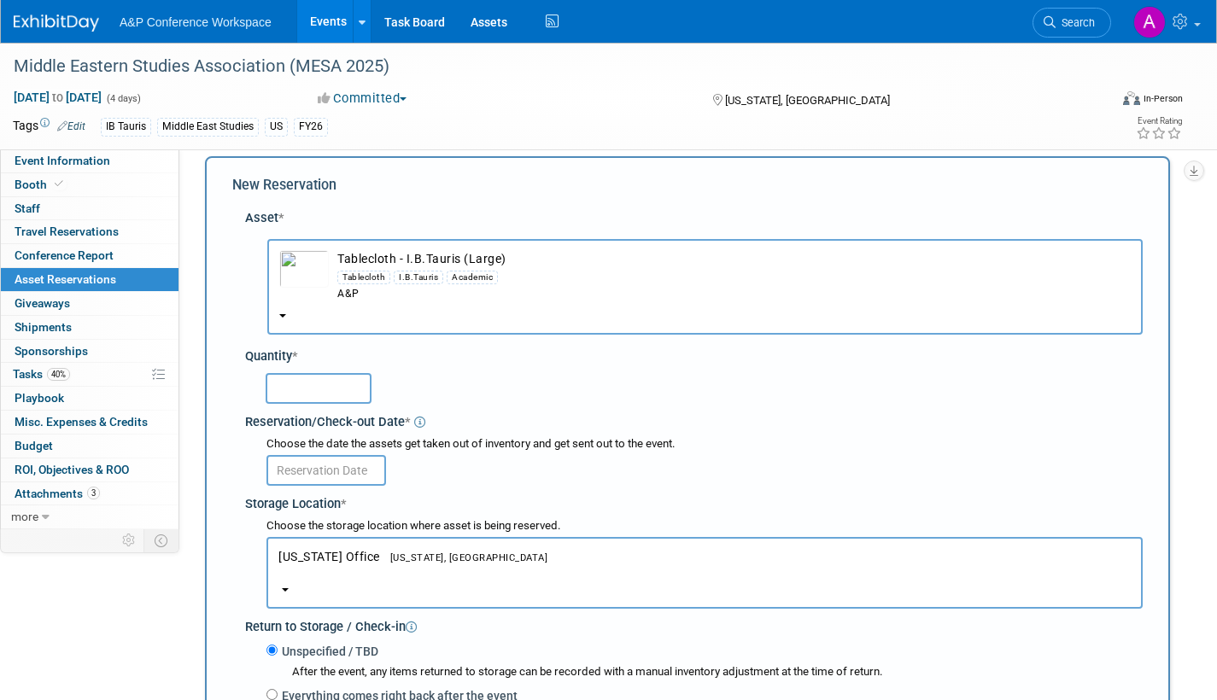
click at [351, 391] on input "text" at bounding box center [319, 388] width 106 height 31
type input "4"
click at [313, 471] on input "text" at bounding box center [326, 470] width 120 height 31
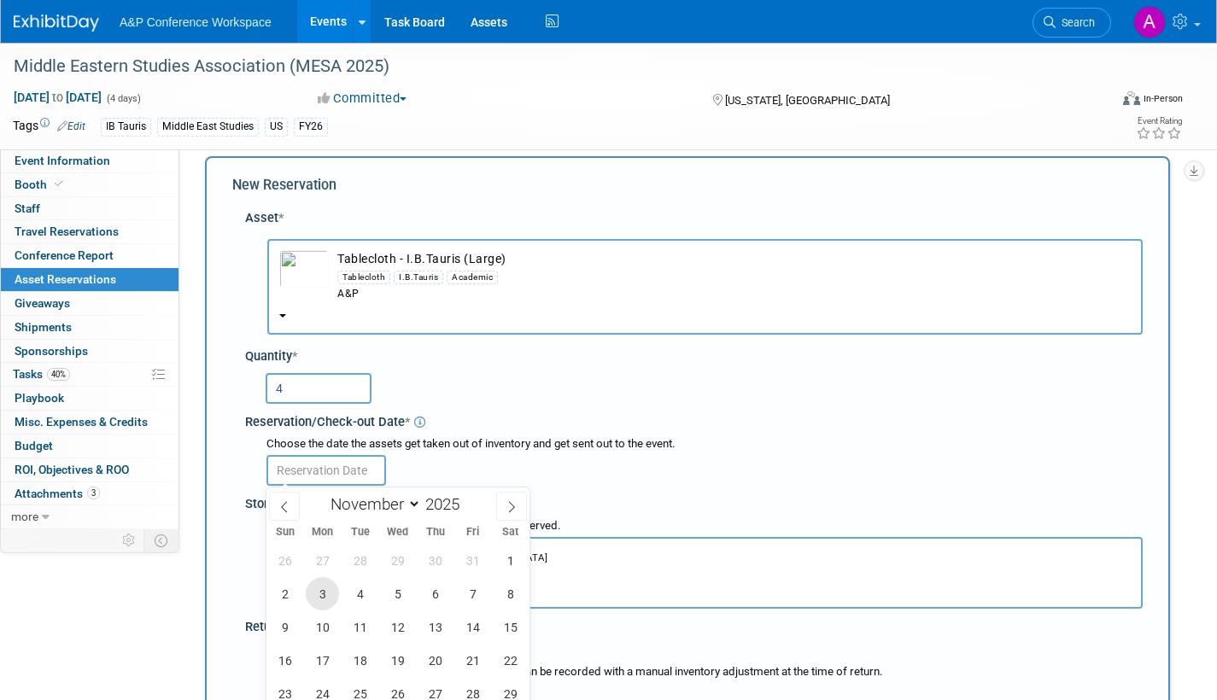
click at [319, 595] on span "3" at bounding box center [322, 593] width 33 height 33
type input "Nov 3, 2025"
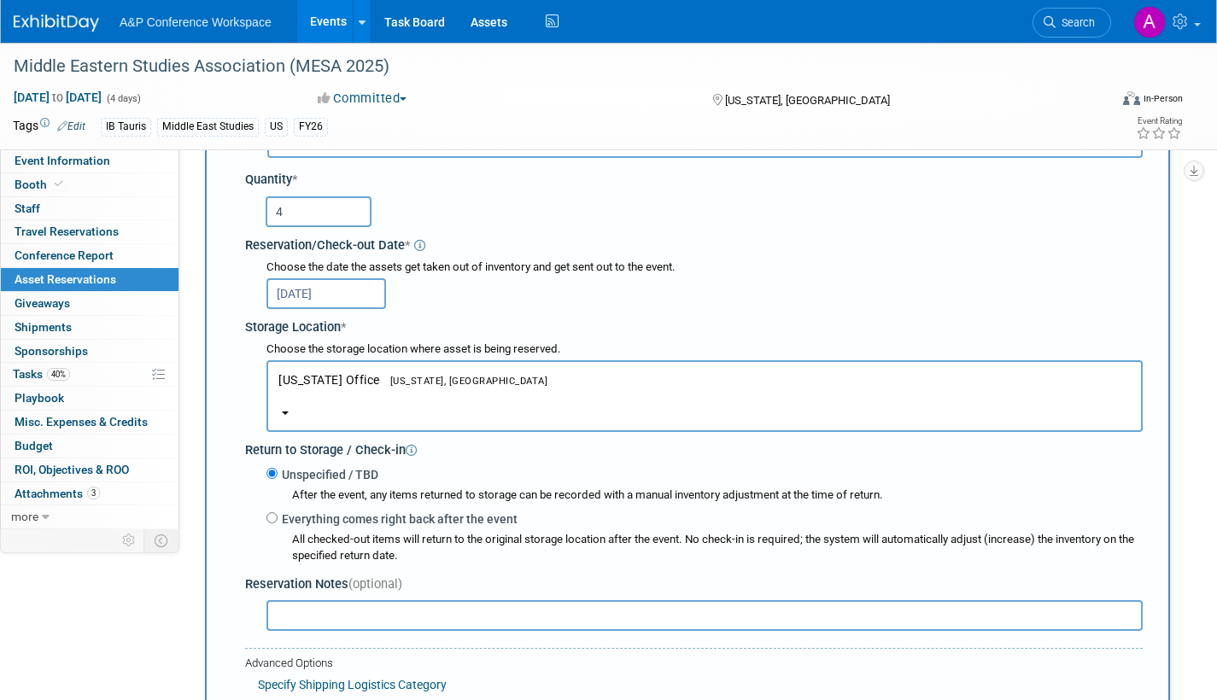
scroll to position [506, 0]
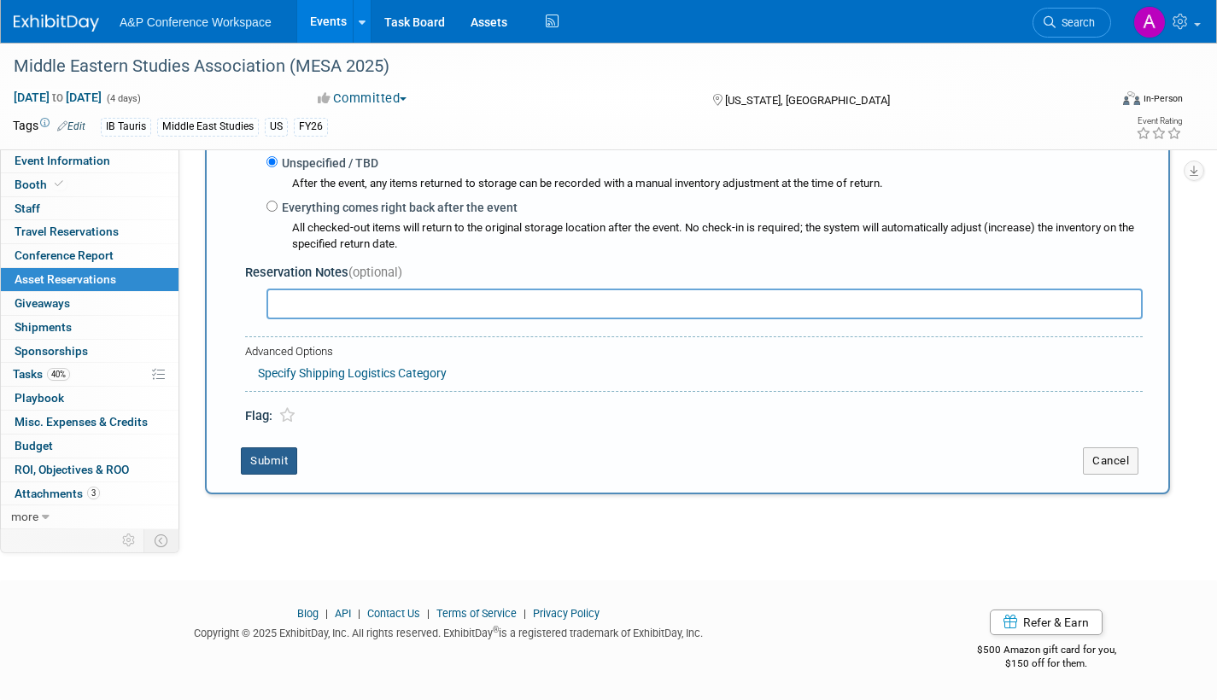
click at [275, 465] on button "Submit" at bounding box center [269, 461] width 56 height 27
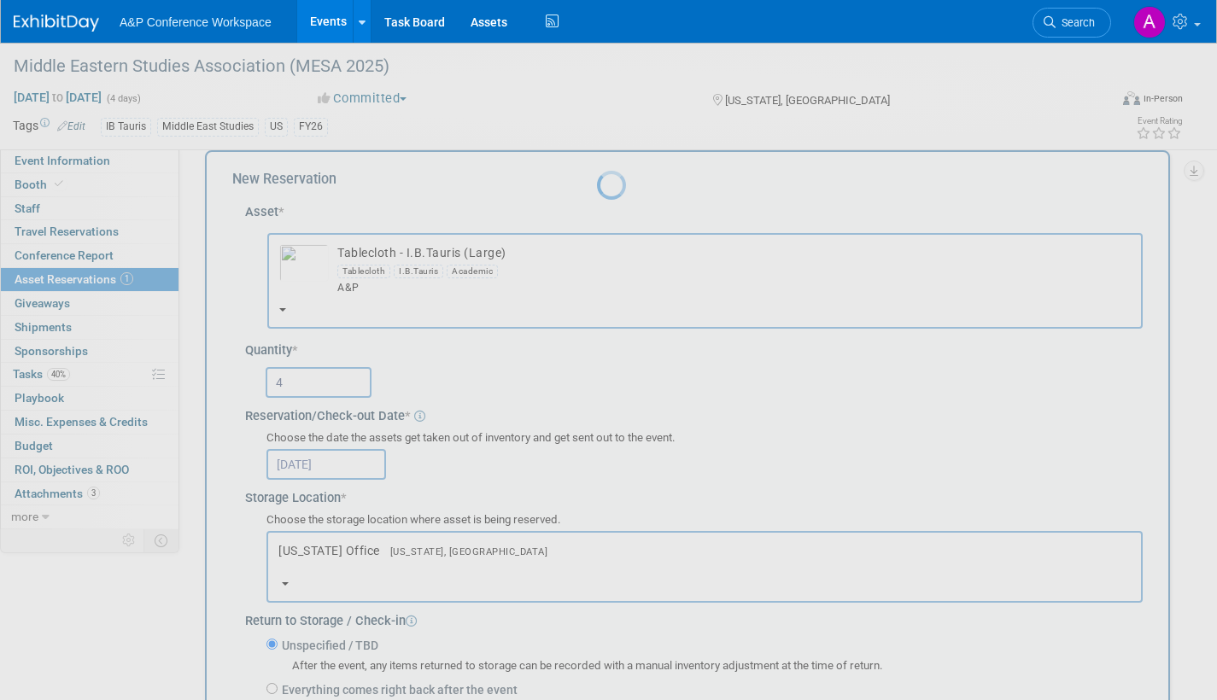
scroll to position [0, 0]
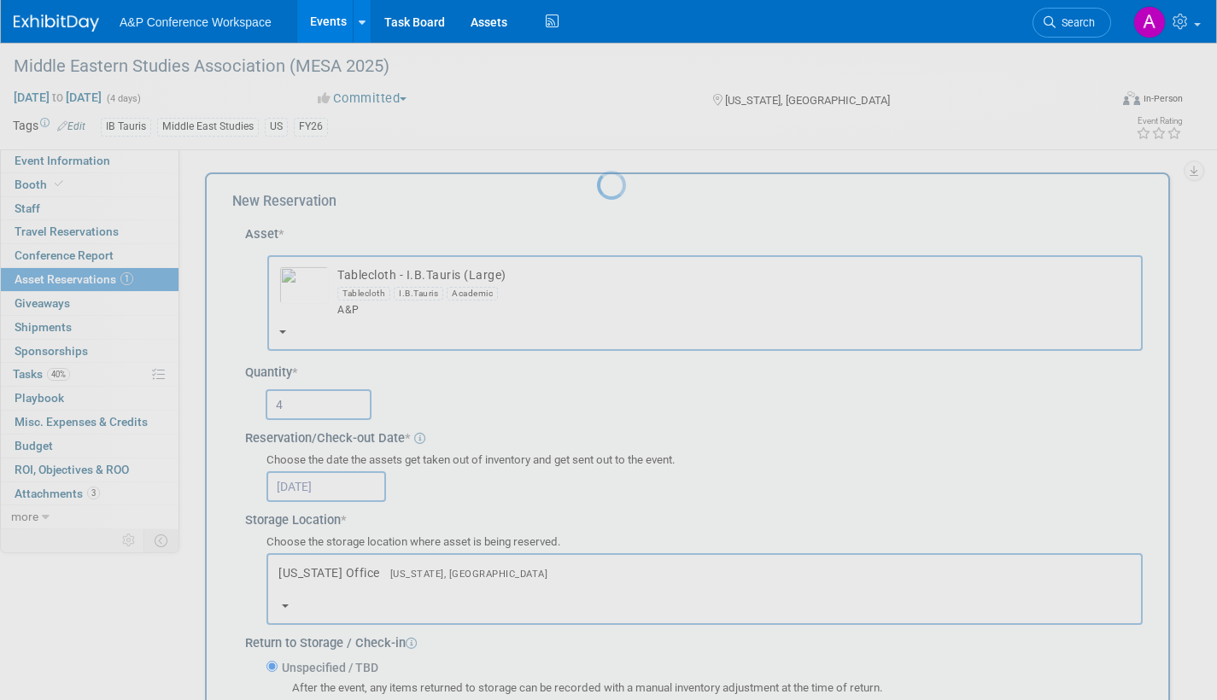
click at [621, 343] on div at bounding box center [609, 350] width 24 height 700
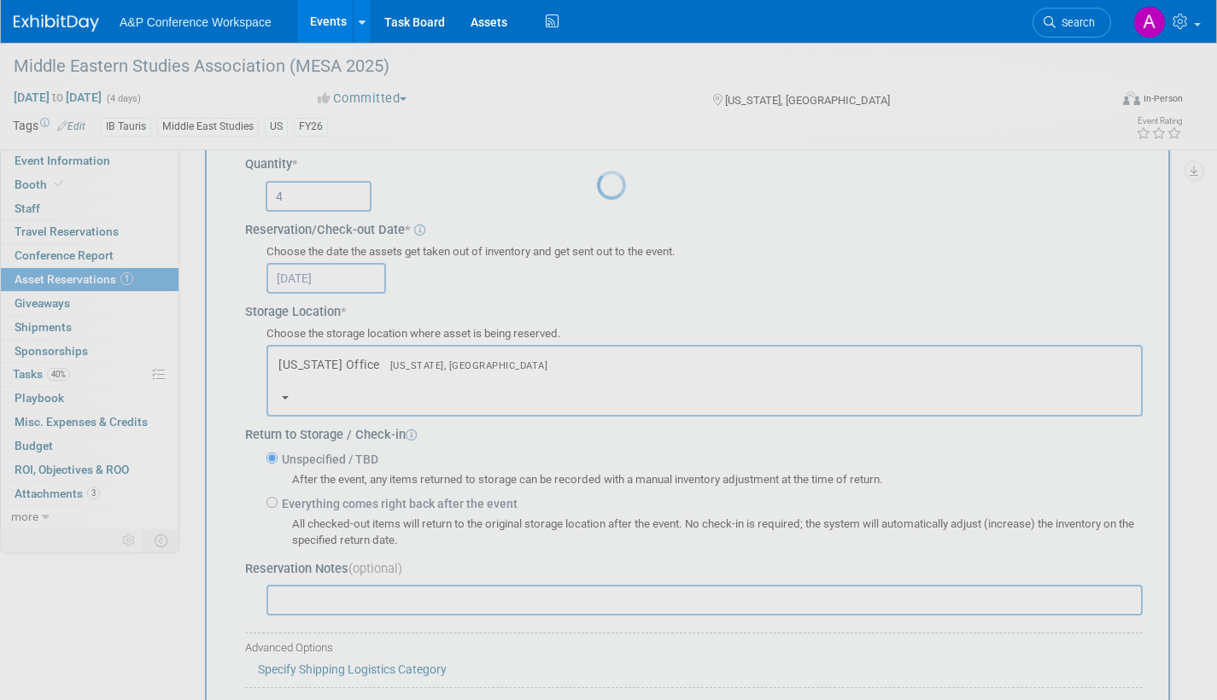
scroll to position [256, 0]
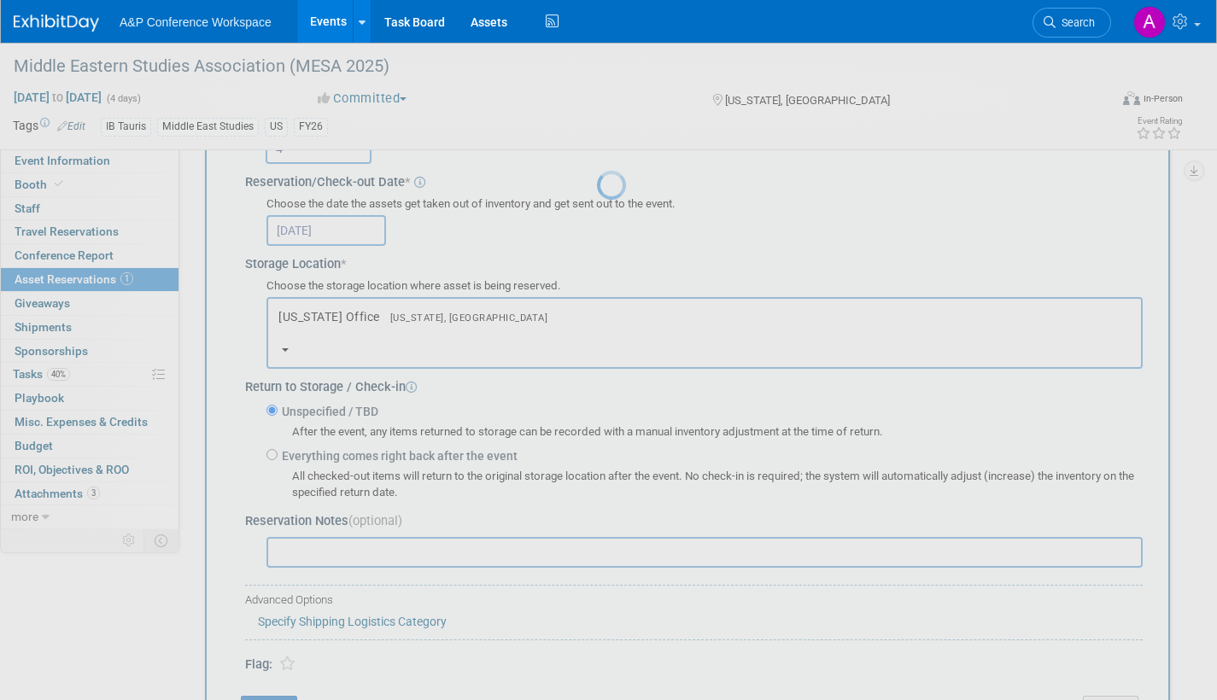
click at [597, 446] on div at bounding box center [609, 350] width 24 height 700
click at [1074, 26] on span "Search" at bounding box center [1075, 22] width 39 height 13
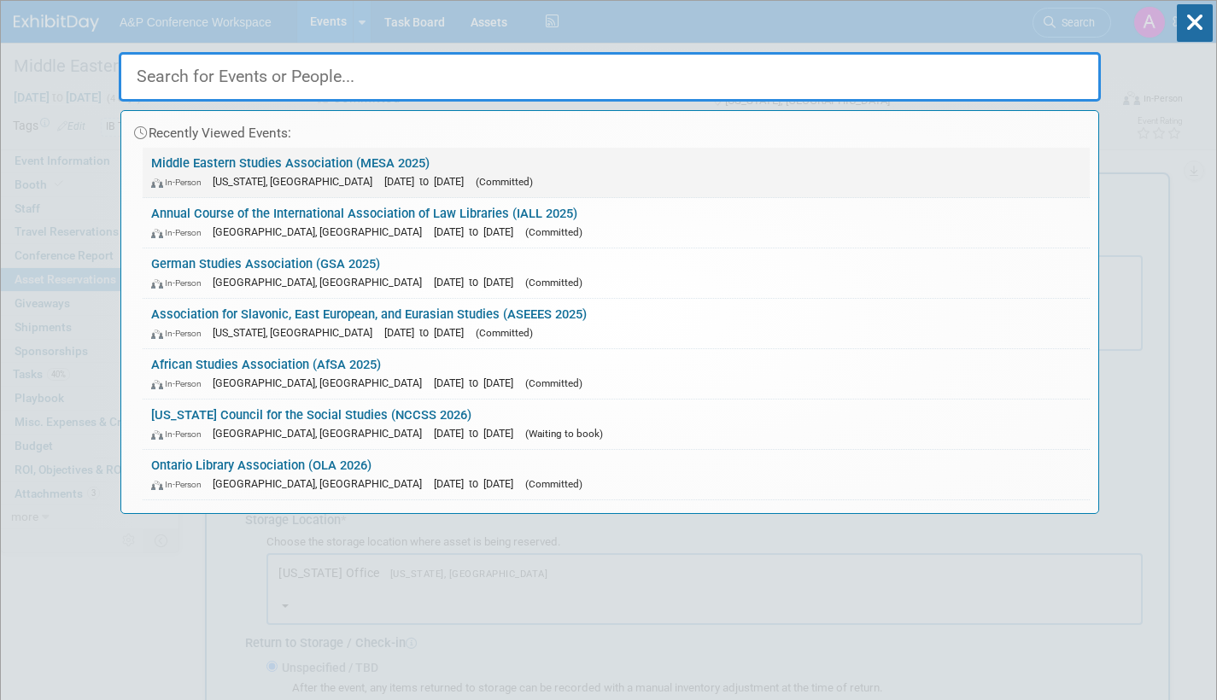
click at [554, 167] on link "Middle Eastern Studies Association (MESA 2025) In-Person Washington, DC Nov 22,…" at bounding box center [616, 173] width 947 height 50
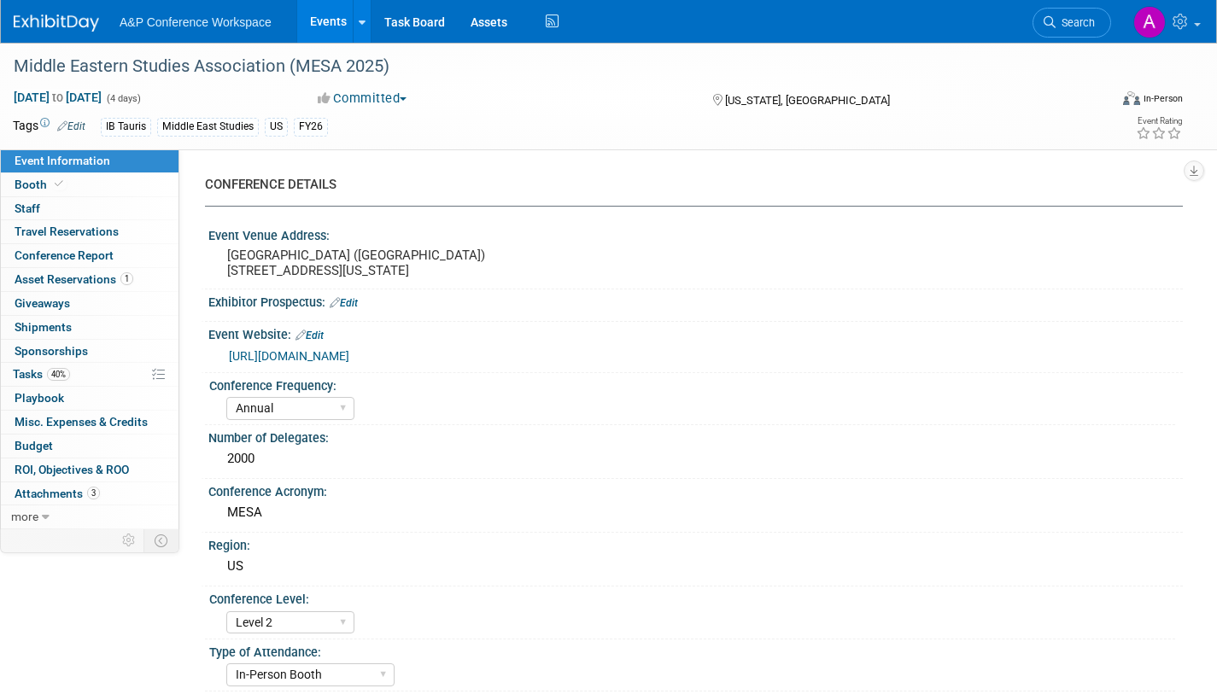
select select "Annual"
select select "Level 2"
select select "In-Person Booth"
select select "Middle East Studies"
select select "I.B.Tauris"
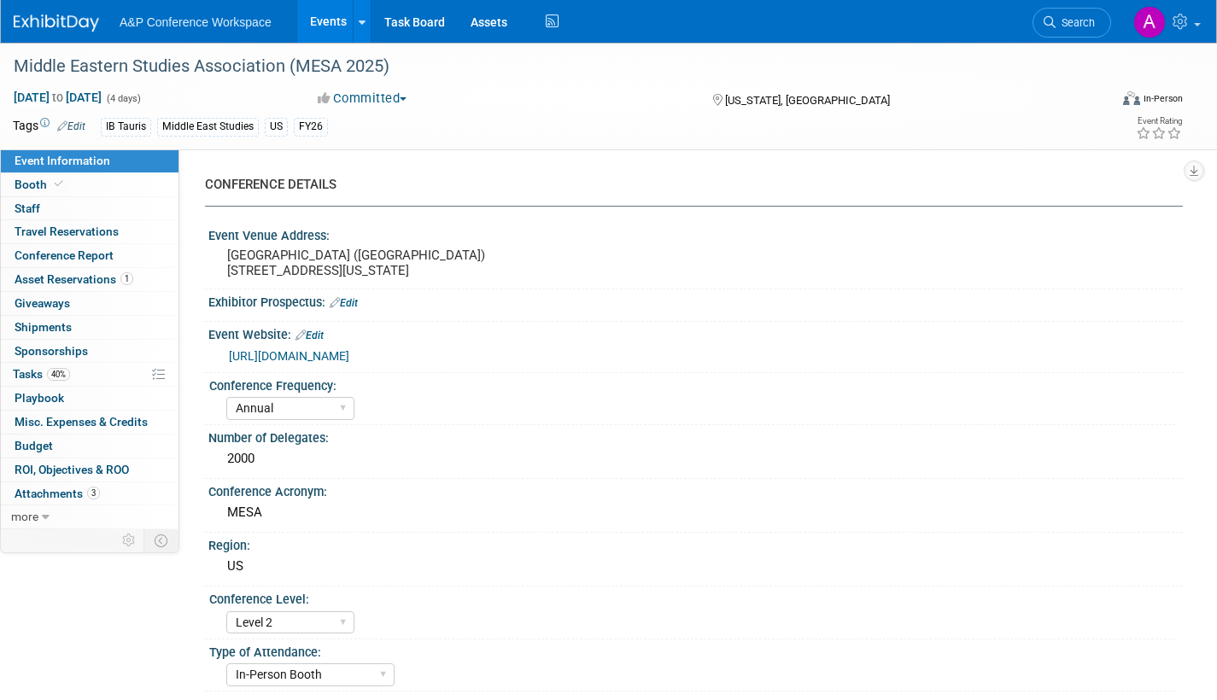
select select "[PERSON_NAME]"
select select "Networking/Commissioning"
click at [61, 276] on span "Asset Reservations 1" at bounding box center [74, 279] width 119 height 14
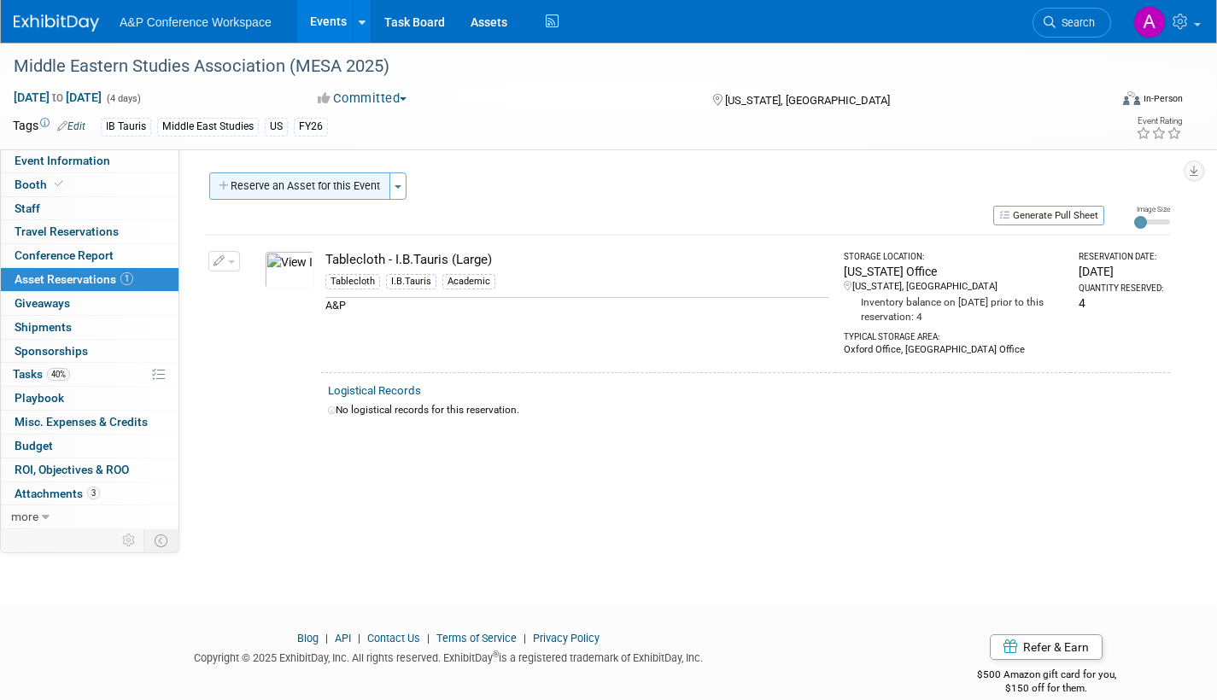
click at [340, 184] on button "Reserve an Asset for this Event" at bounding box center [299, 186] width 181 height 27
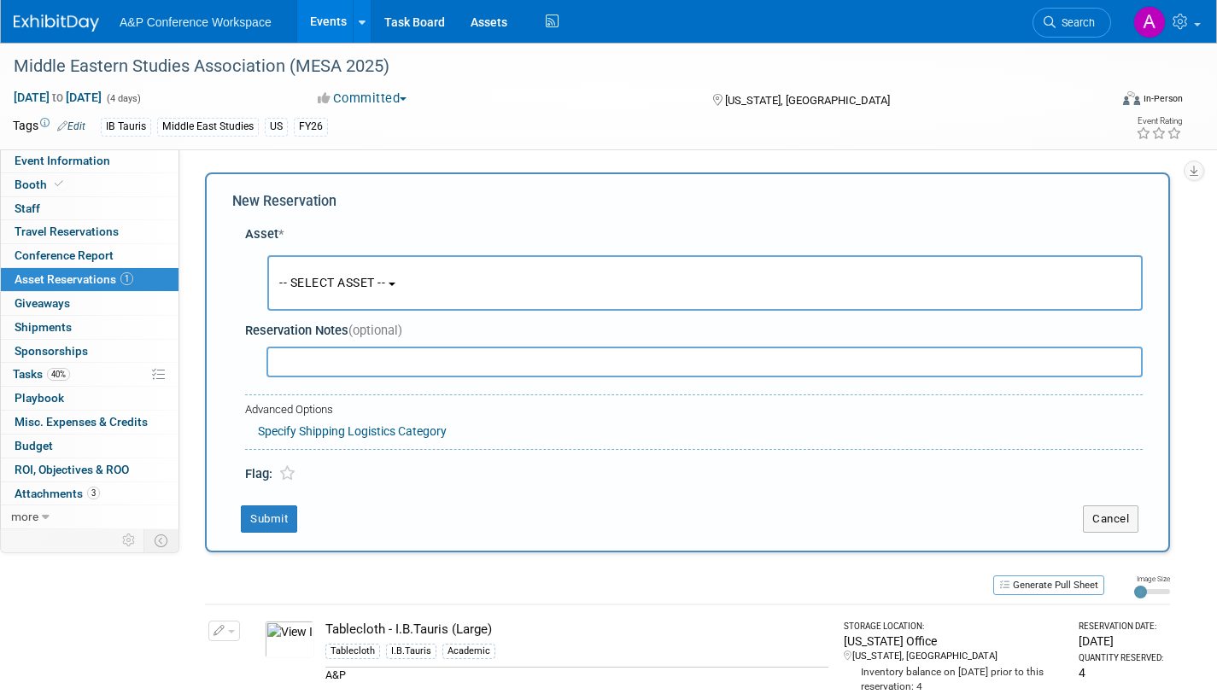
scroll to position [16, 0]
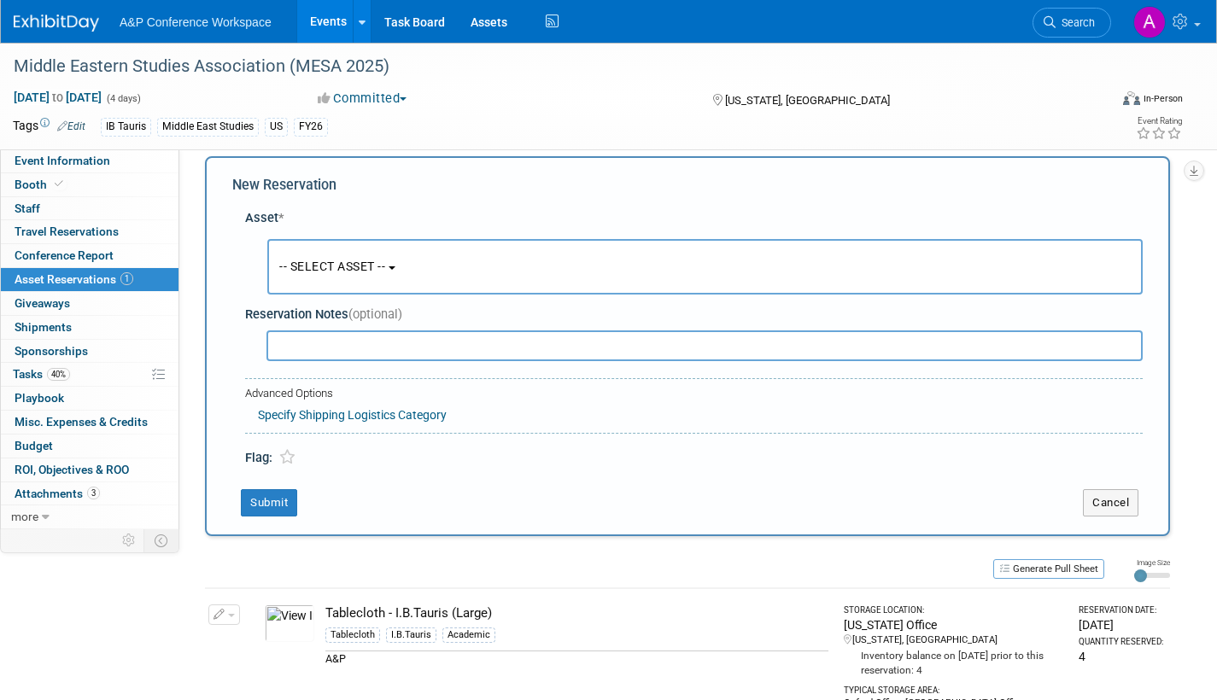
click at [400, 264] on button "-- SELECT ASSET --" at bounding box center [704, 267] width 875 height 56
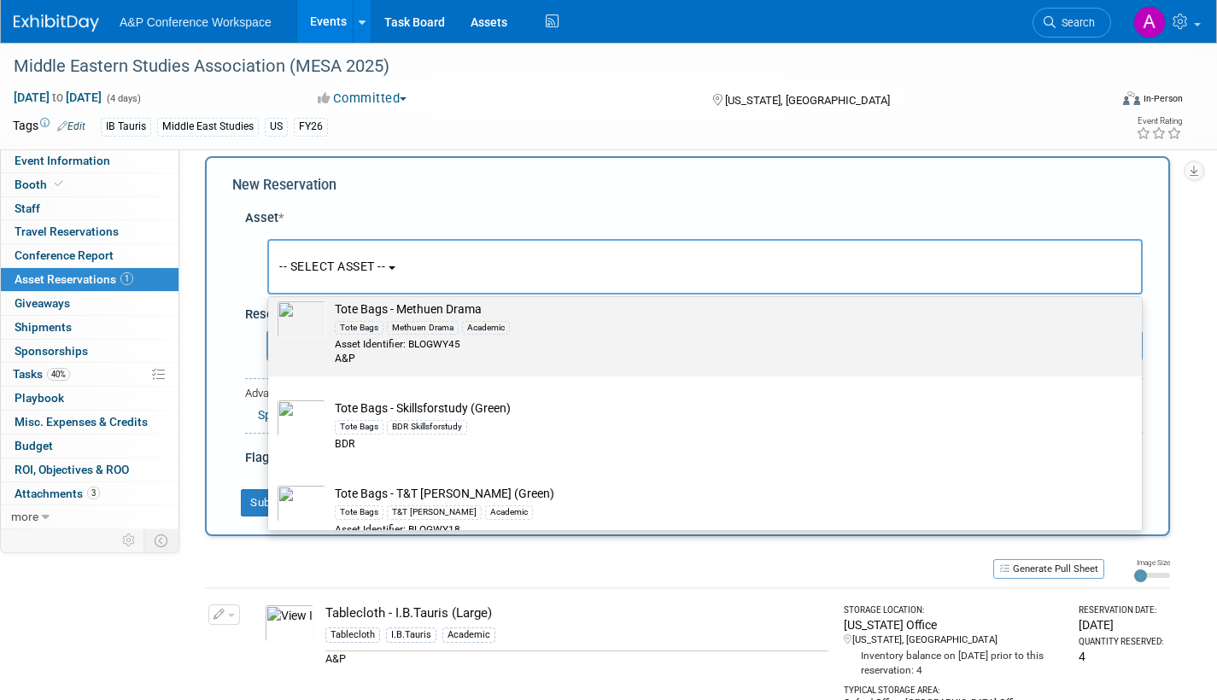
scroll to position [43642, 0]
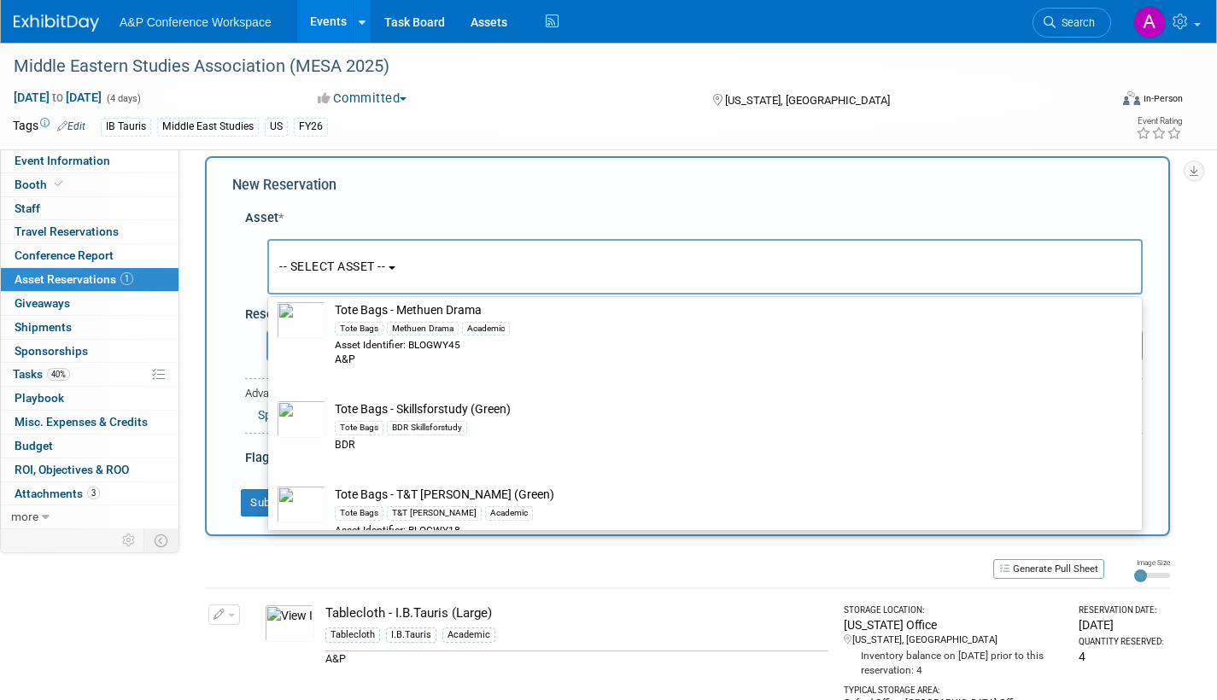
click at [542, 97] on div "Tote Bags I.B.Tauris Academic" at bounding box center [721, 87] width 773 height 20
click at [271, 57] on input "Tote Bags - I.B.Tauris Tote Bags I.B.Tauris Academic Asset Identifier: BLOGWY60…" at bounding box center [265, 51] width 11 height 11
select select "10716714"
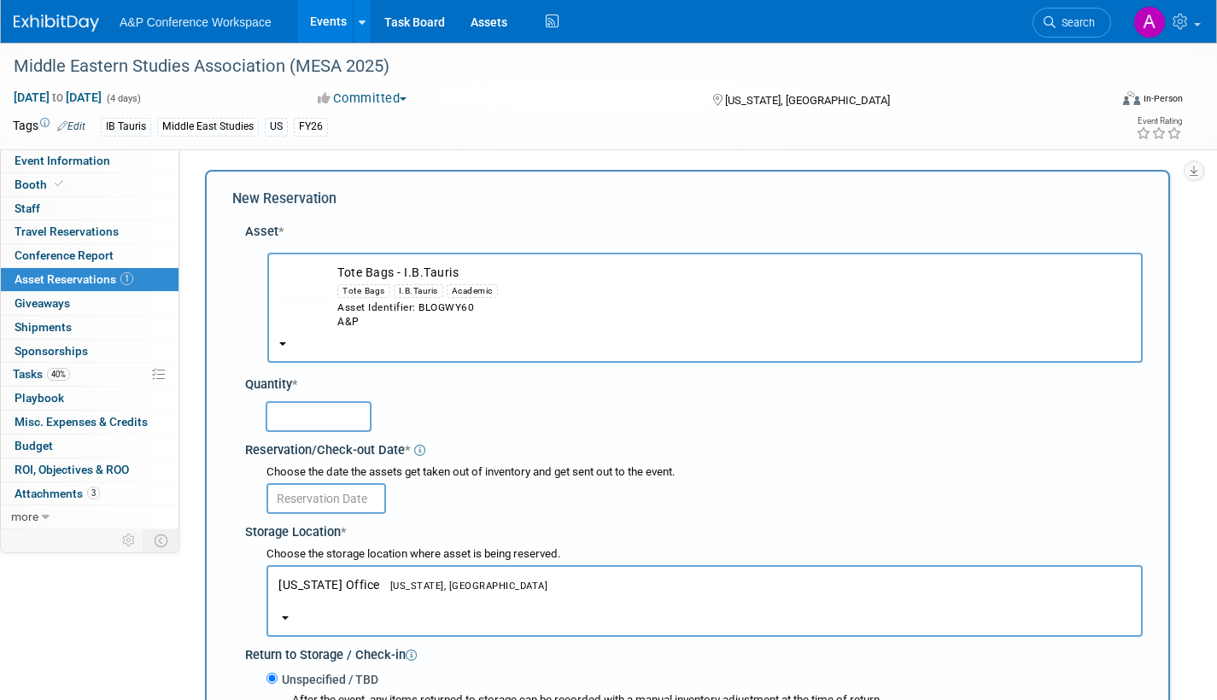
scroll to position [0, 0]
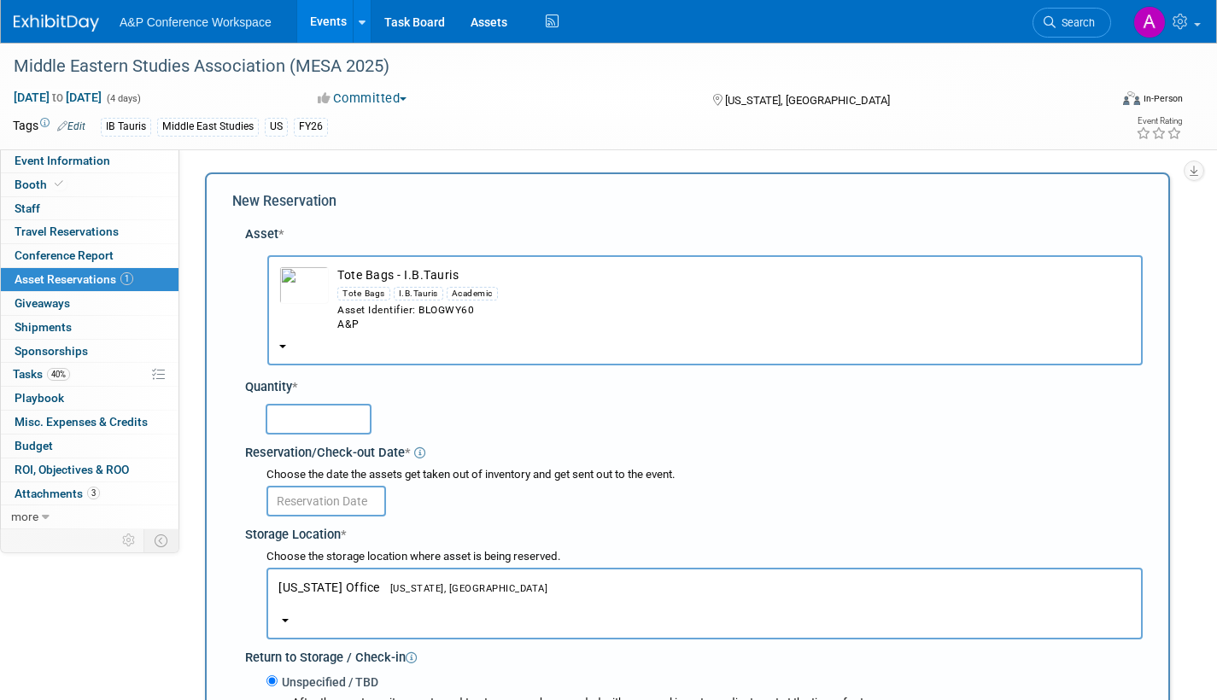
click at [339, 419] on input "text" at bounding box center [319, 419] width 106 height 31
type input "72"
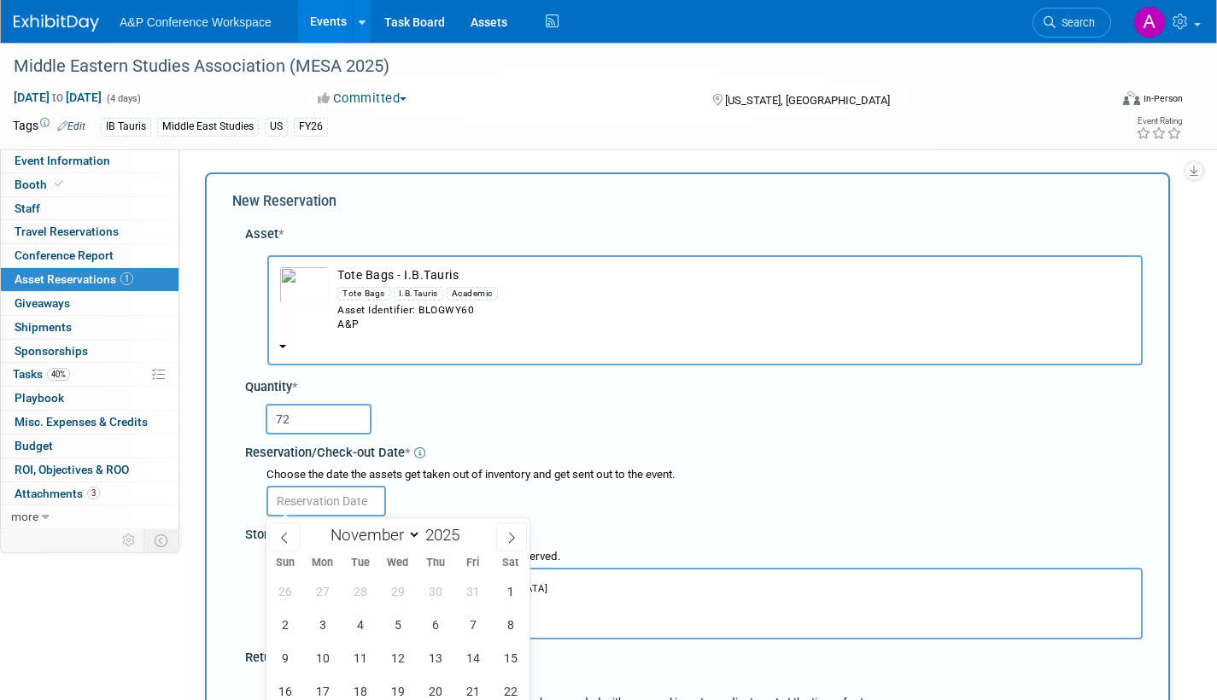
click at [329, 496] on input "text" at bounding box center [326, 501] width 120 height 31
click at [317, 617] on span "3" at bounding box center [322, 624] width 33 height 33
type input "Nov 3, 2025"
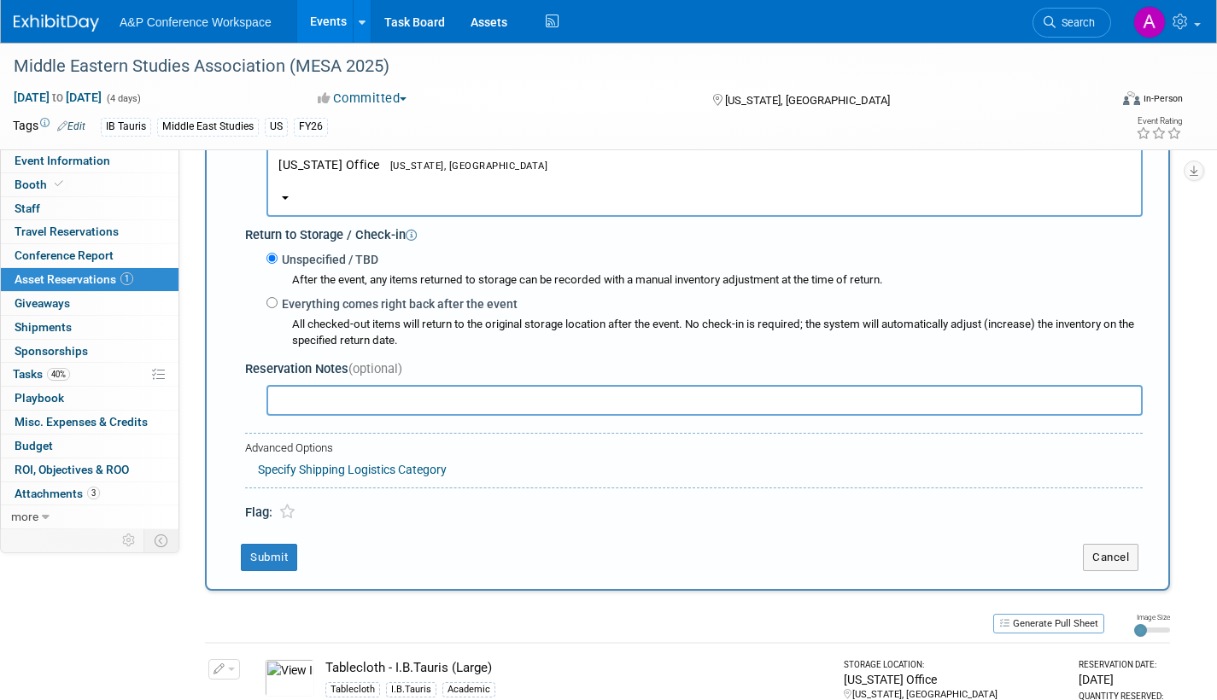
scroll to position [427, 0]
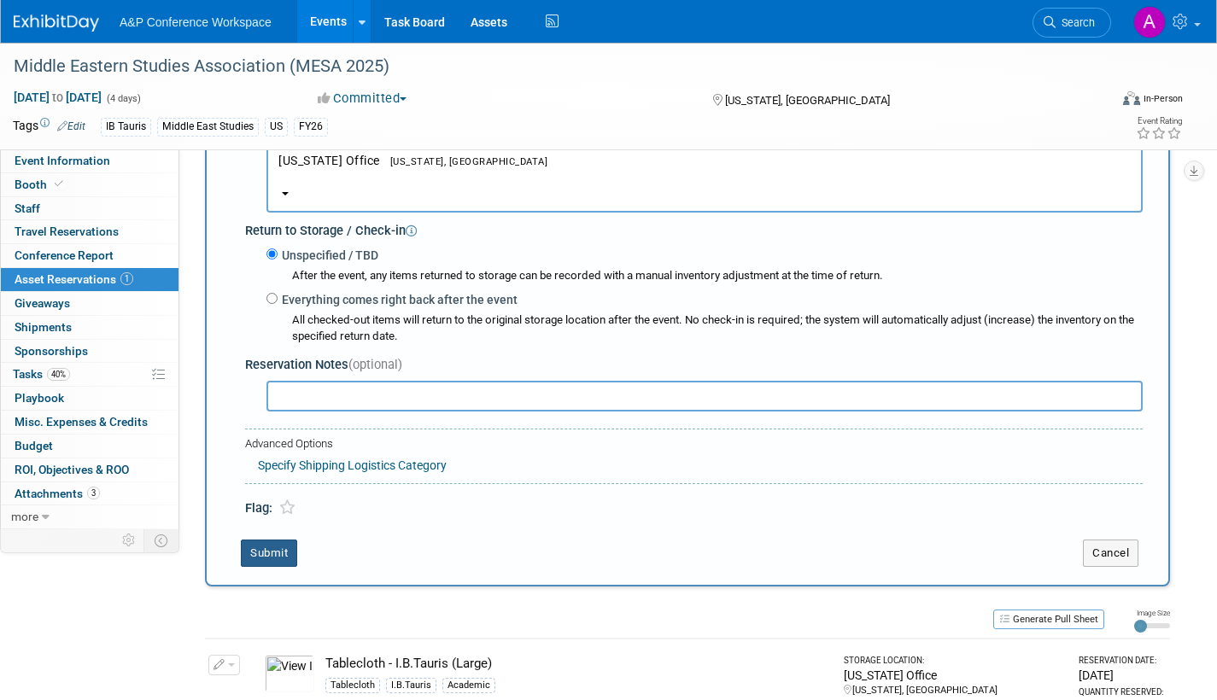
click at [273, 543] on button "Submit" at bounding box center [269, 553] width 56 height 27
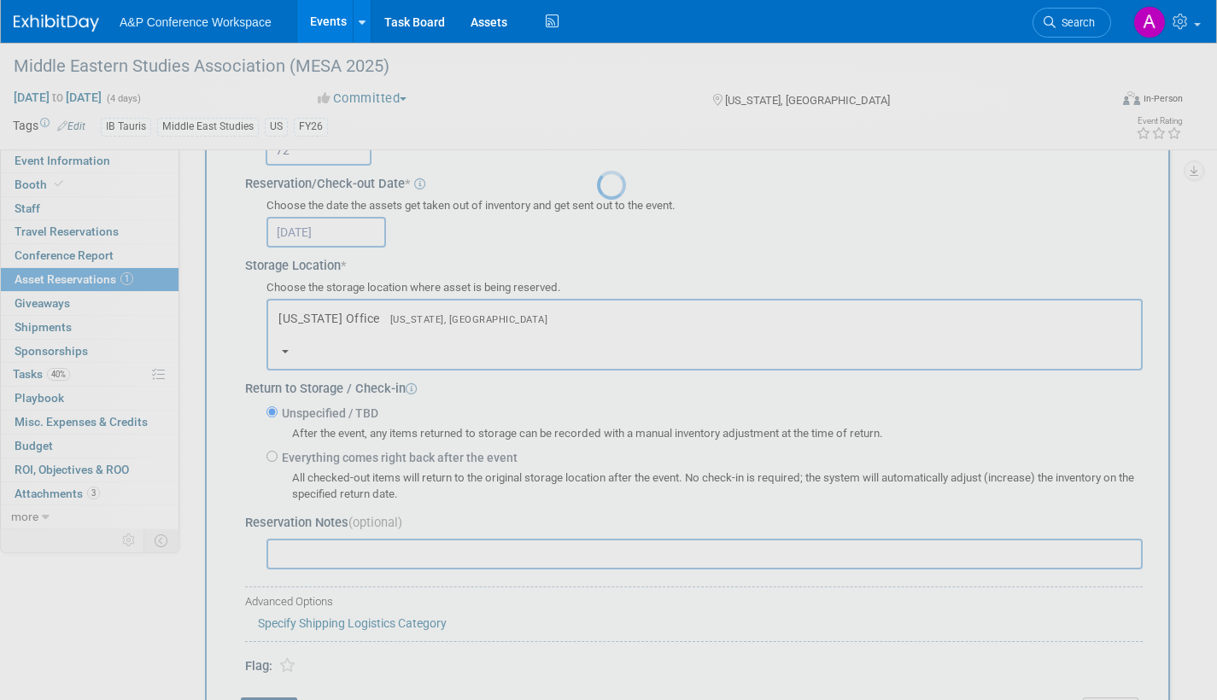
scroll to position [0, 0]
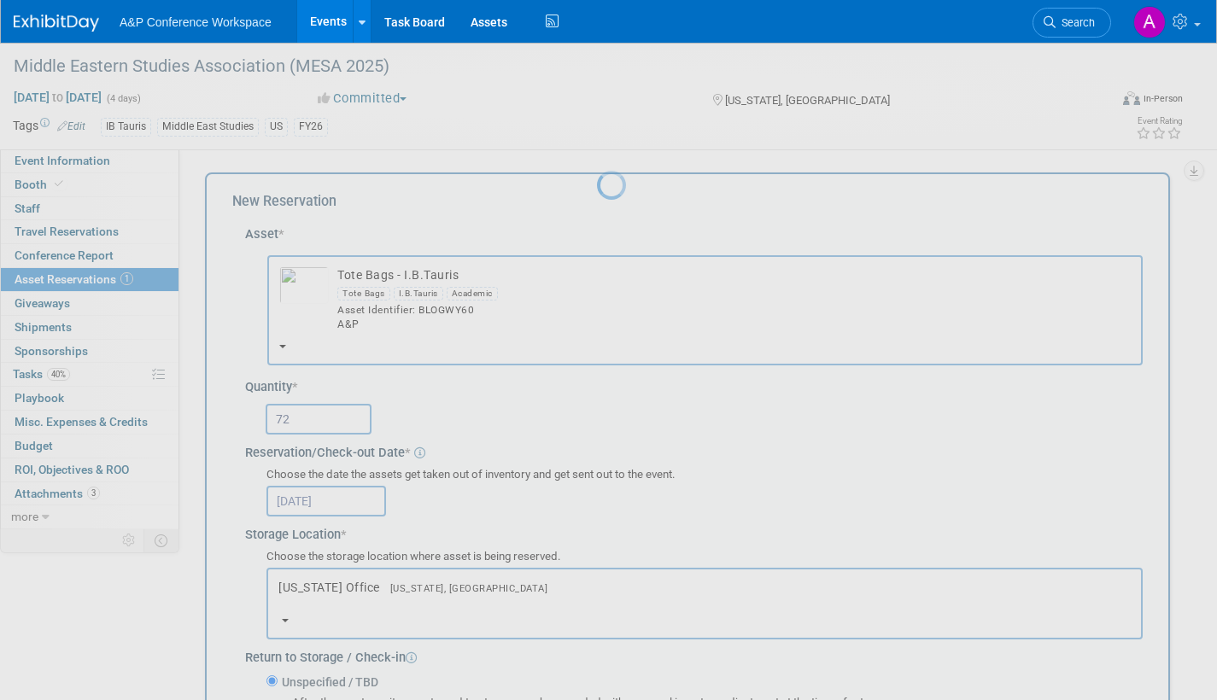
drag, startPoint x: 742, startPoint y: 396, endPoint x: 749, endPoint y: 386, distance: 12.3
click at [621, 395] on div at bounding box center [609, 350] width 24 height 700
drag, startPoint x: 819, startPoint y: 539, endPoint x: 823, endPoint y: 529, distance: 10.8
click at [621, 538] on div at bounding box center [609, 350] width 24 height 700
click at [1075, 21] on span "Search" at bounding box center [1075, 22] width 39 height 13
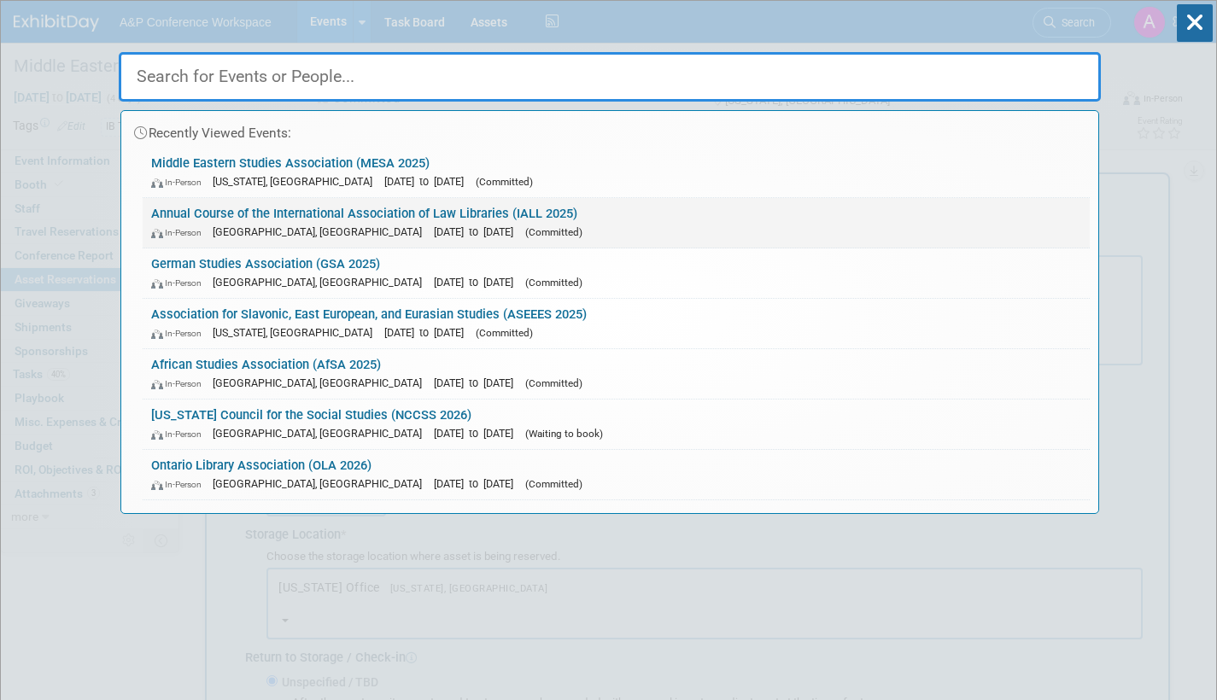
click at [615, 226] on div "In-Person Houston, TX Oct 19, 2025 to Oct 23, 2025 (Committed)" at bounding box center [616, 232] width 930 height 18
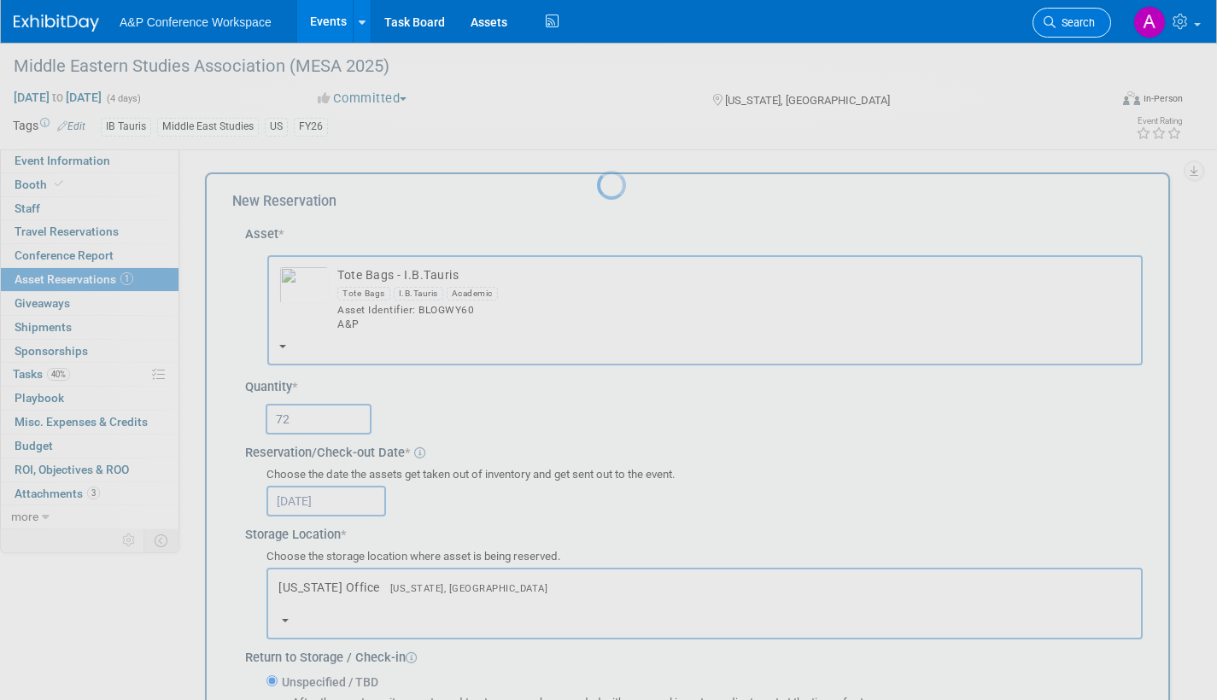
click at [1069, 18] on span "Search" at bounding box center [1075, 22] width 39 height 13
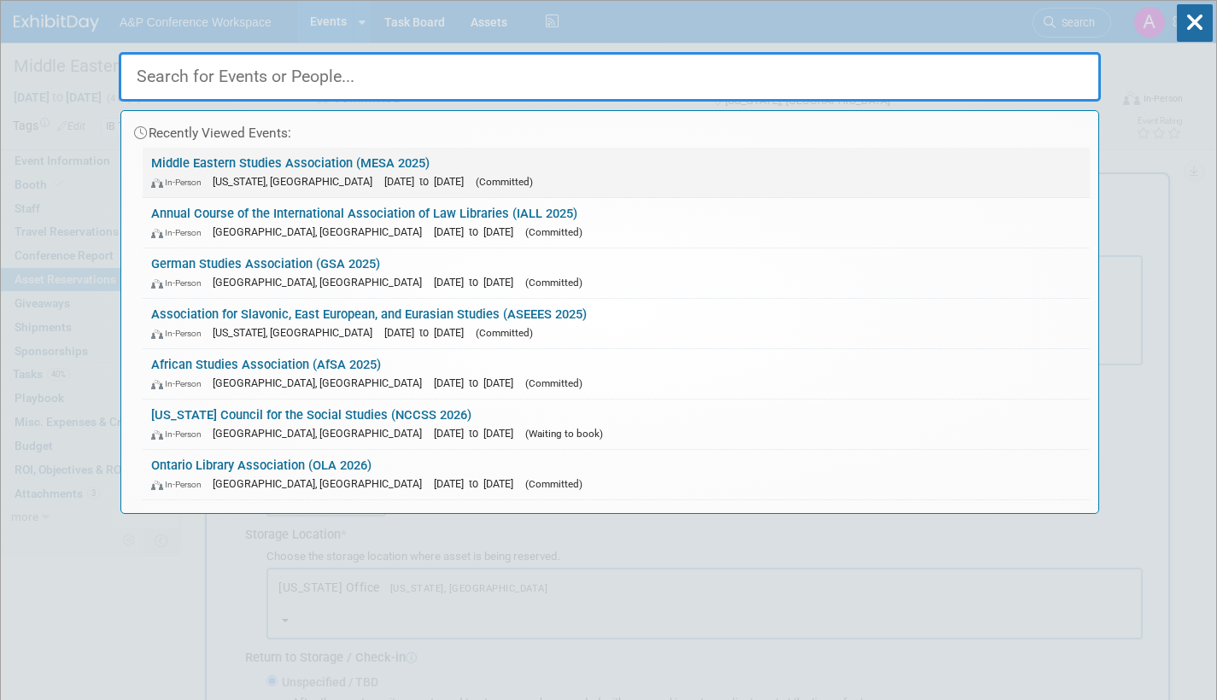
click at [460, 168] on link "Middle Eastern Studies Association (MESA 2025) In-Person Washington, DC Nov 22,…" at bounding box center [616, 173] width 947 height 50
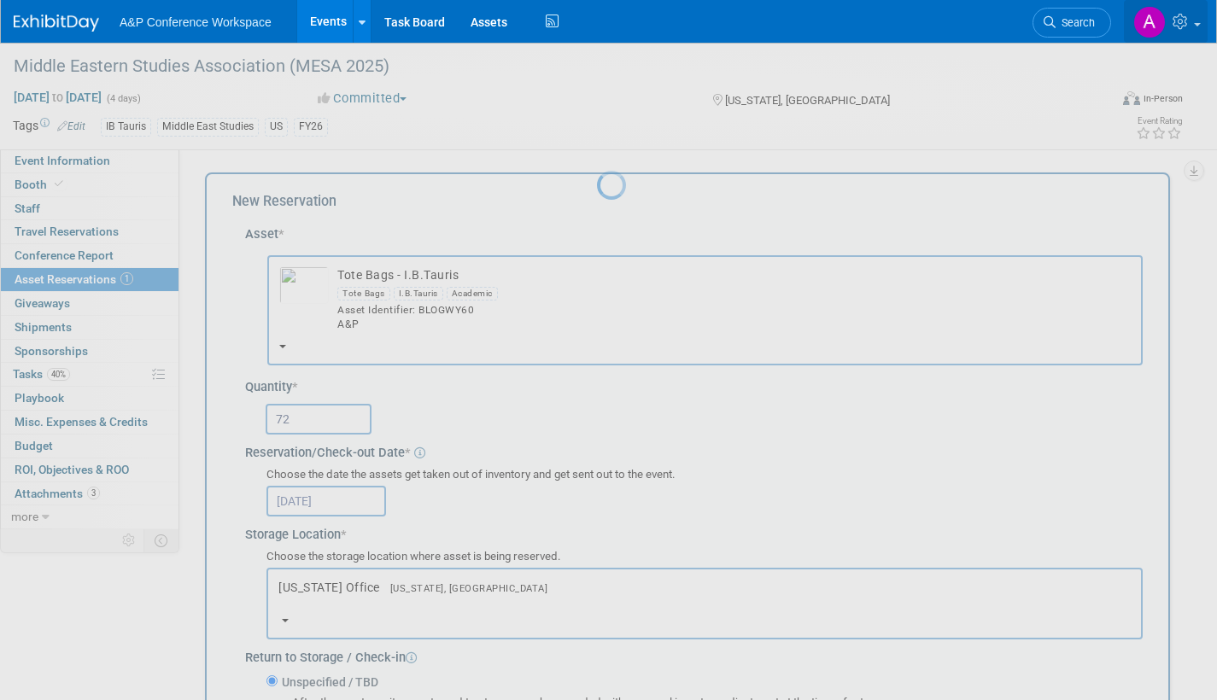
click at [1199, 23] on span at bounding box center [1197, 24] width 7 height 3
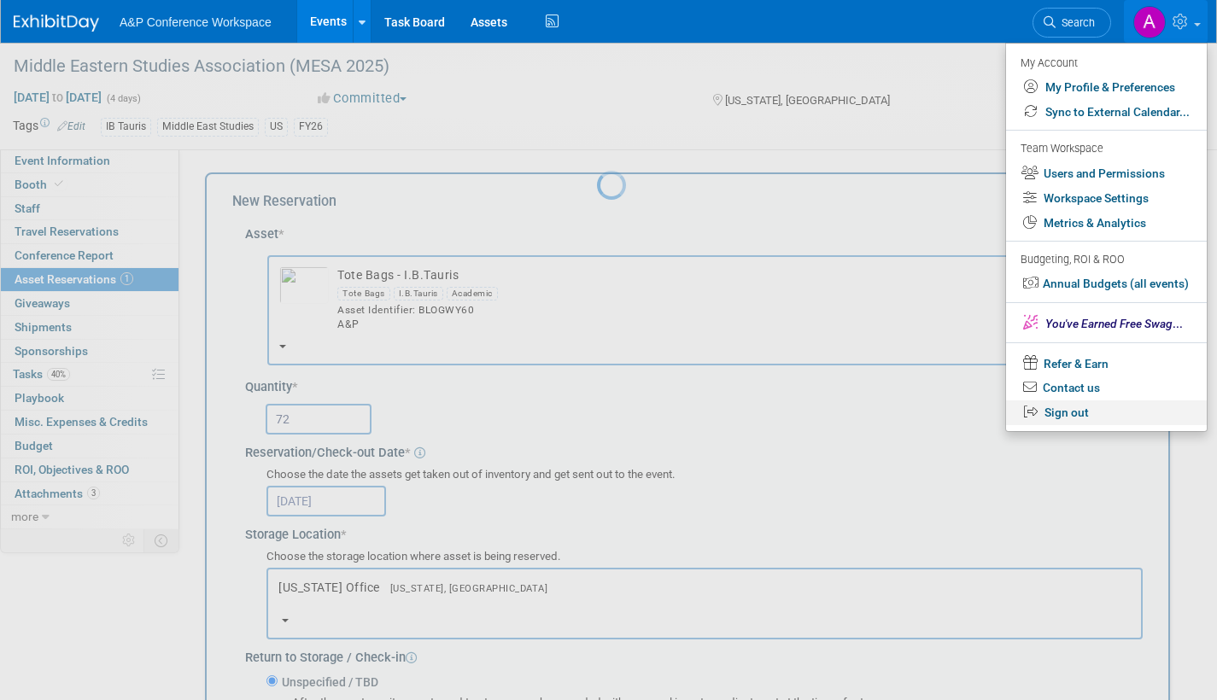
click at [1069, 416] on link "Sign out" at bounding box center [1106, 413] width 201 height 25
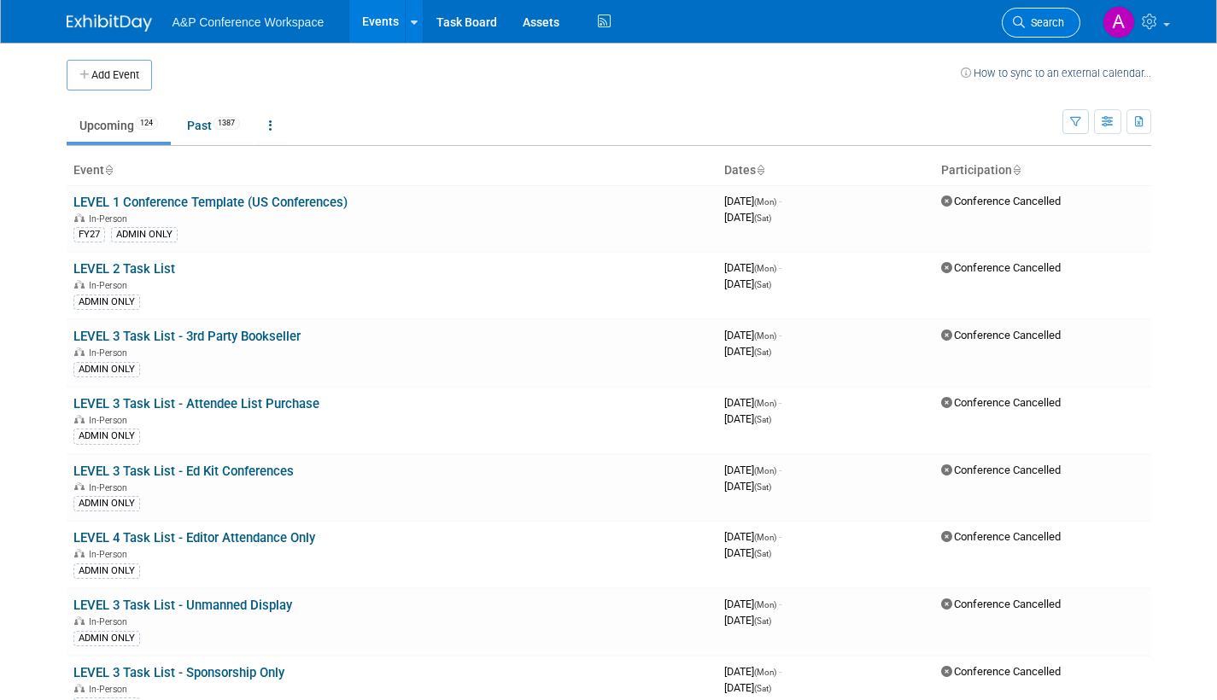
click at [1034, 22] on span "Search" at bounding box center [1044, 22] width 39 height 13
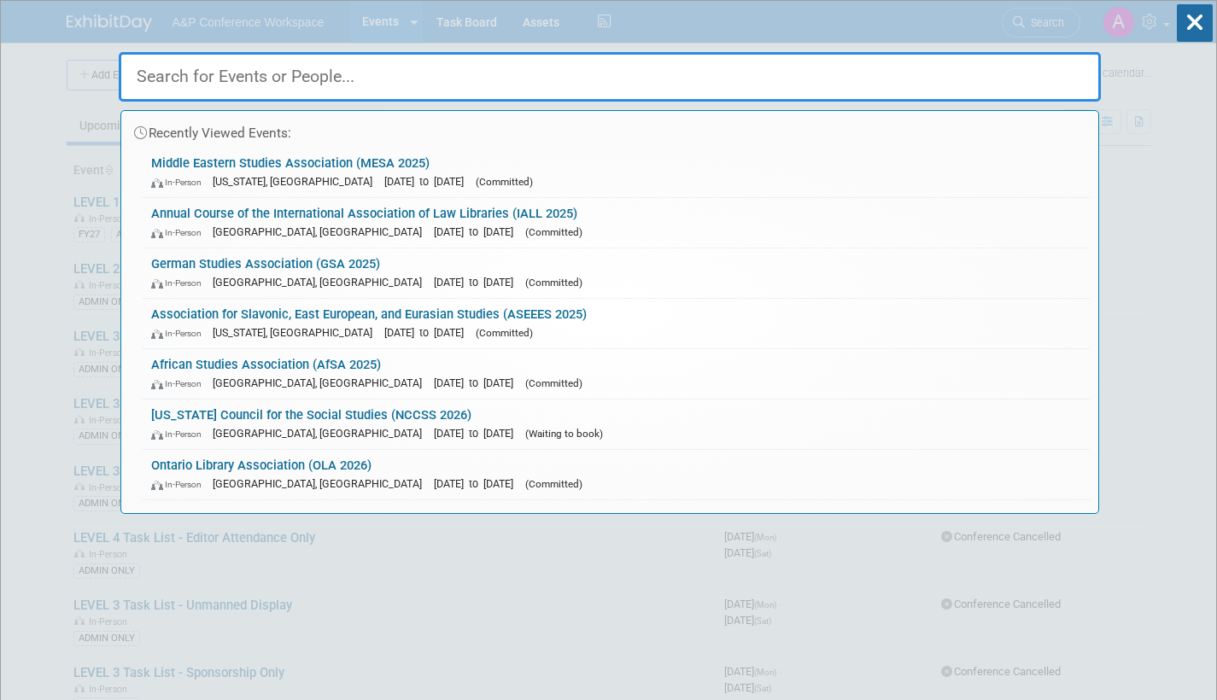
click at [512, 183] on div "In-Person [US_STATE], [GEOGRAPHIC_DATA] [DATE] to [DATE] (Committed)" at bounding box center [616, 182] width 930 height 18
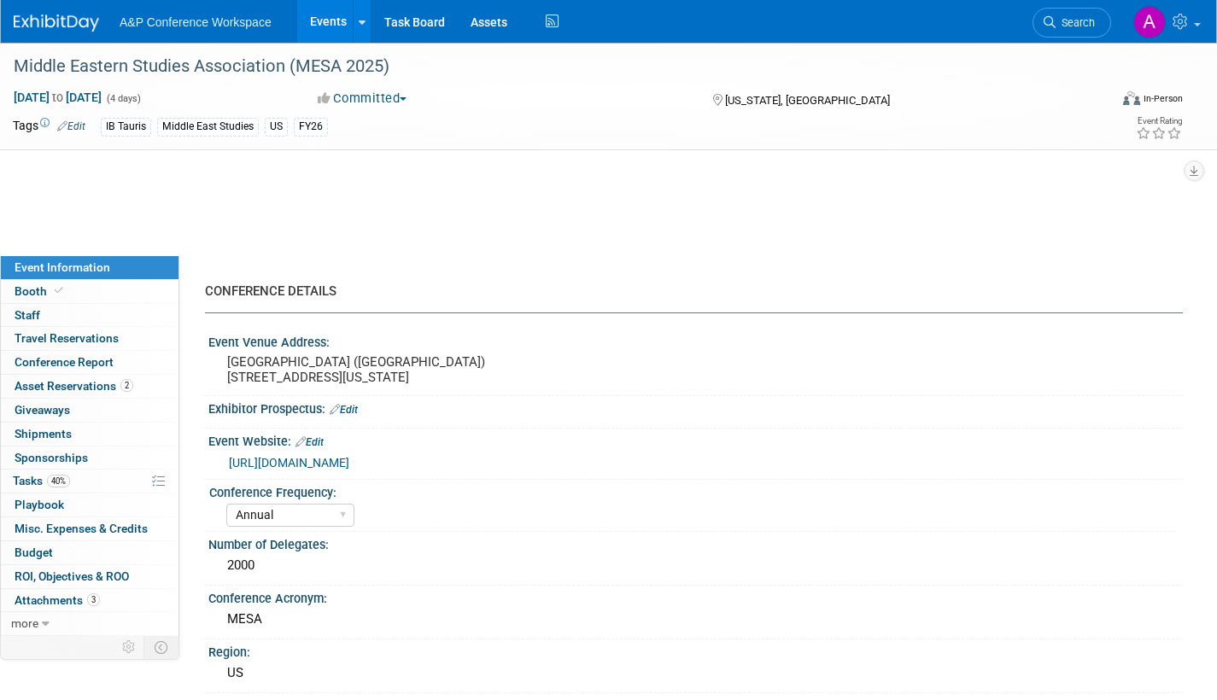
select select "Annual"
select select "Level 2"
select select "In-Person Booth"
select select "Middle East Studies"
select select "I.B.Tauris"
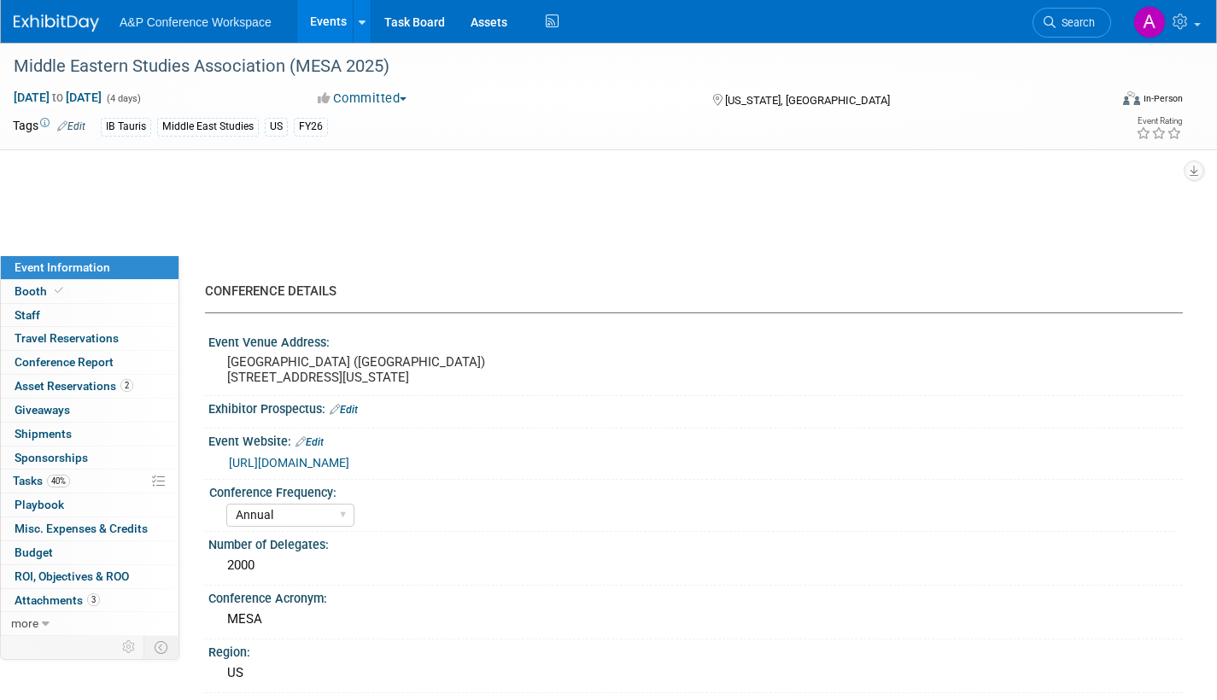
select select "[PERSON_NAME]"
select select "Networking/Commissioning"
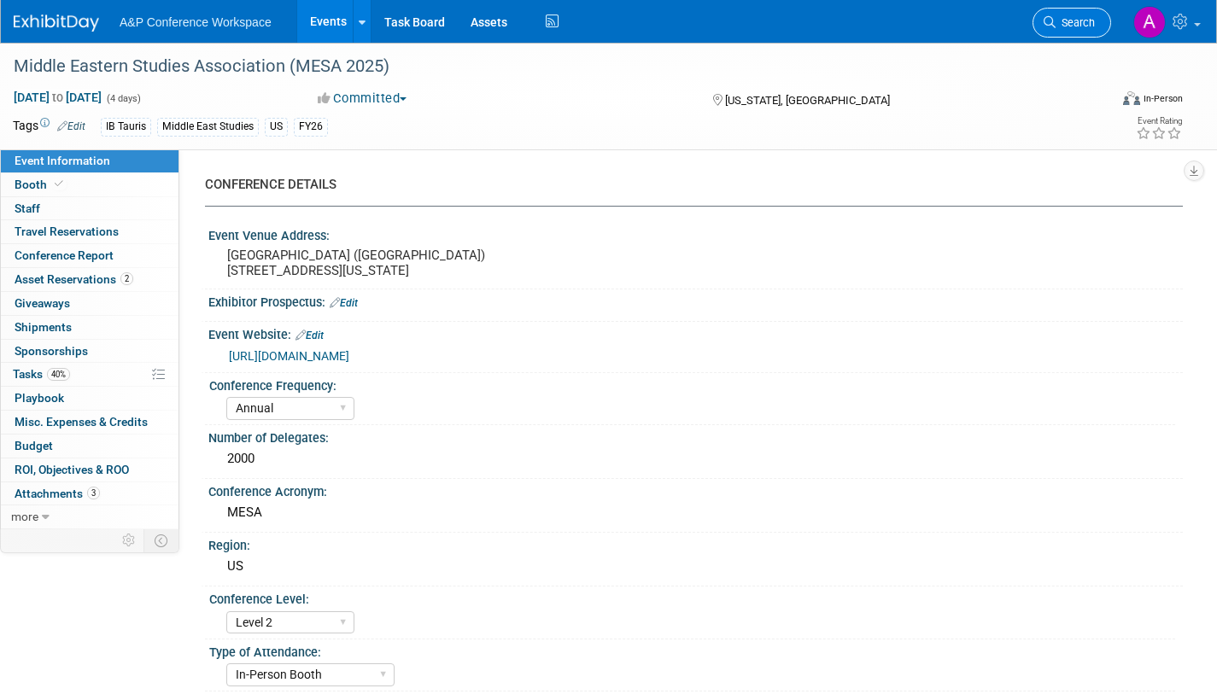
click at [1070, 26] on span "Search" at bounding box center [1075, 22] width 39 height 13
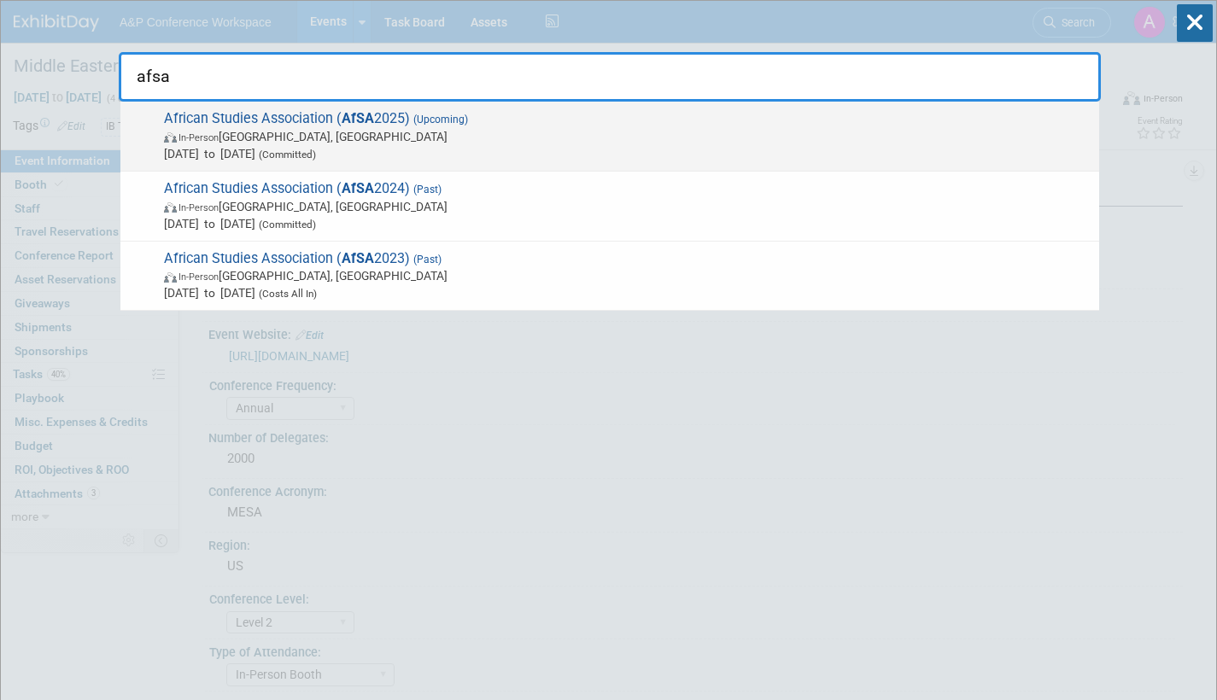
type input "afsa"
click at [453, 125] on span "(Upcoming)" at bounding box center [439, 120] width 58 height 12
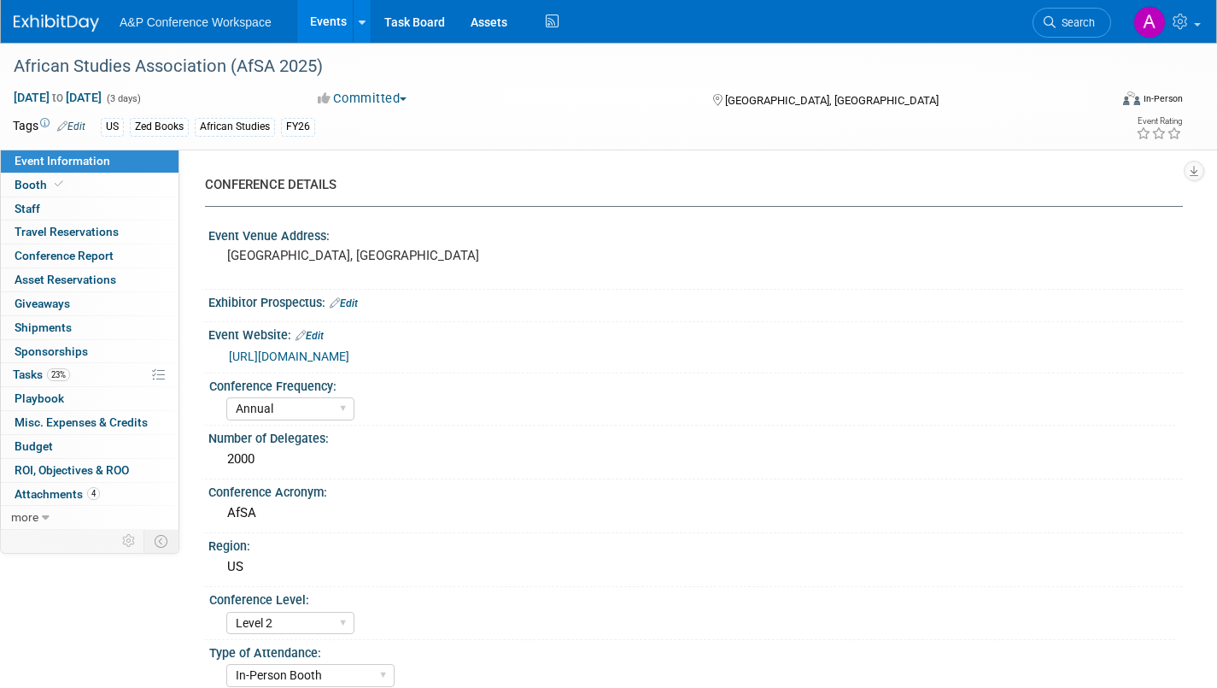
select select "Annual"
select select "Level 2"
select select "In-Person Booth"
select select "African Studies"
select select "Zed Books"
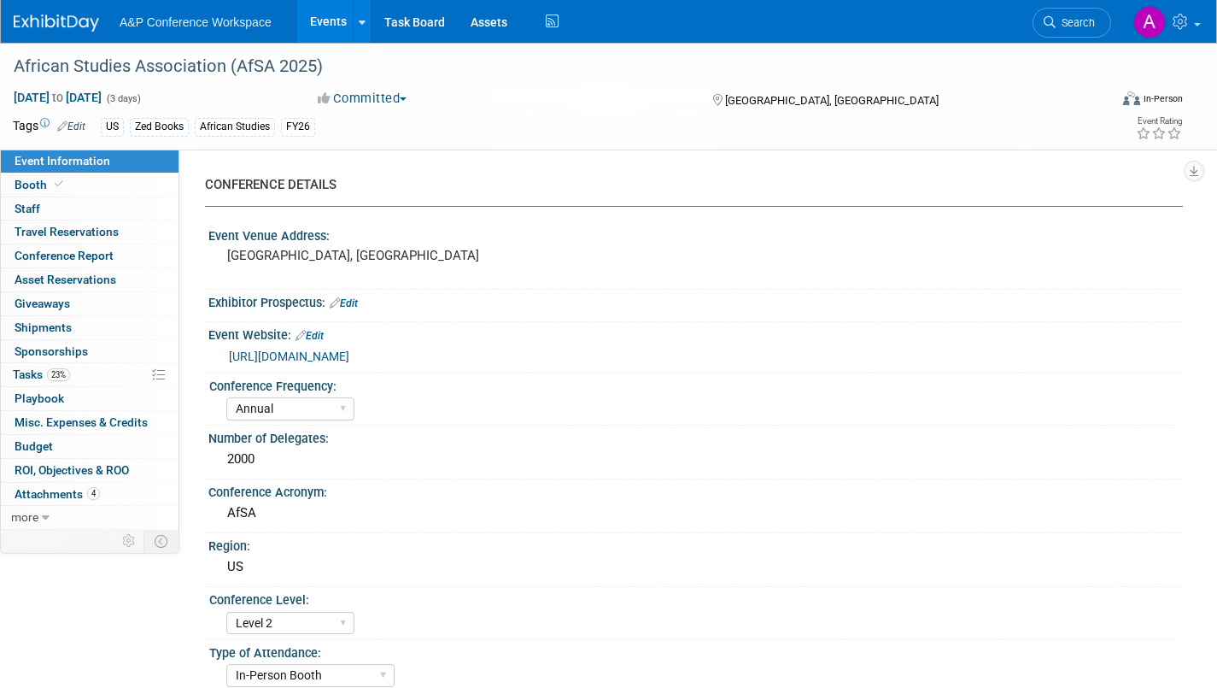
select select "[PERSON_NAME]"
select select "Networking/Commissioning"
click at [40, 183] on span "Booth" at bounding box center [41, 185] width 52 height 14
select select "BUZE"
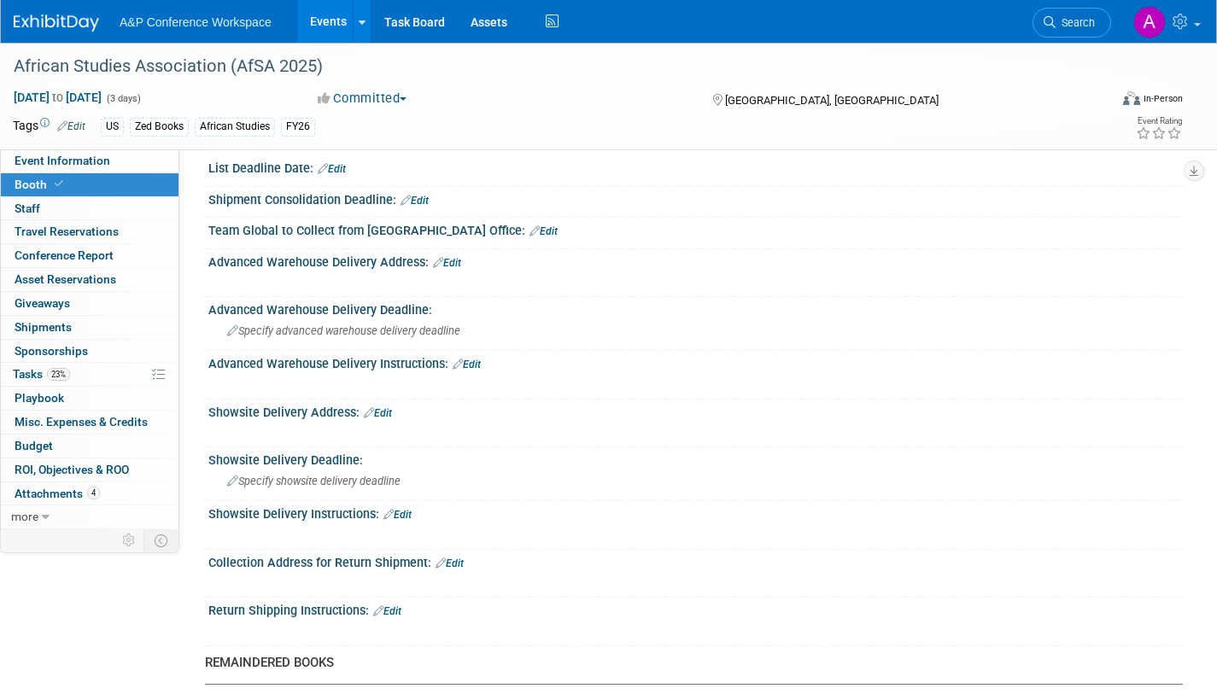
scroll to position [769, 0]
click at [457, 261] on link "Edit" at bounding box center [447, 262] width 28 height 12
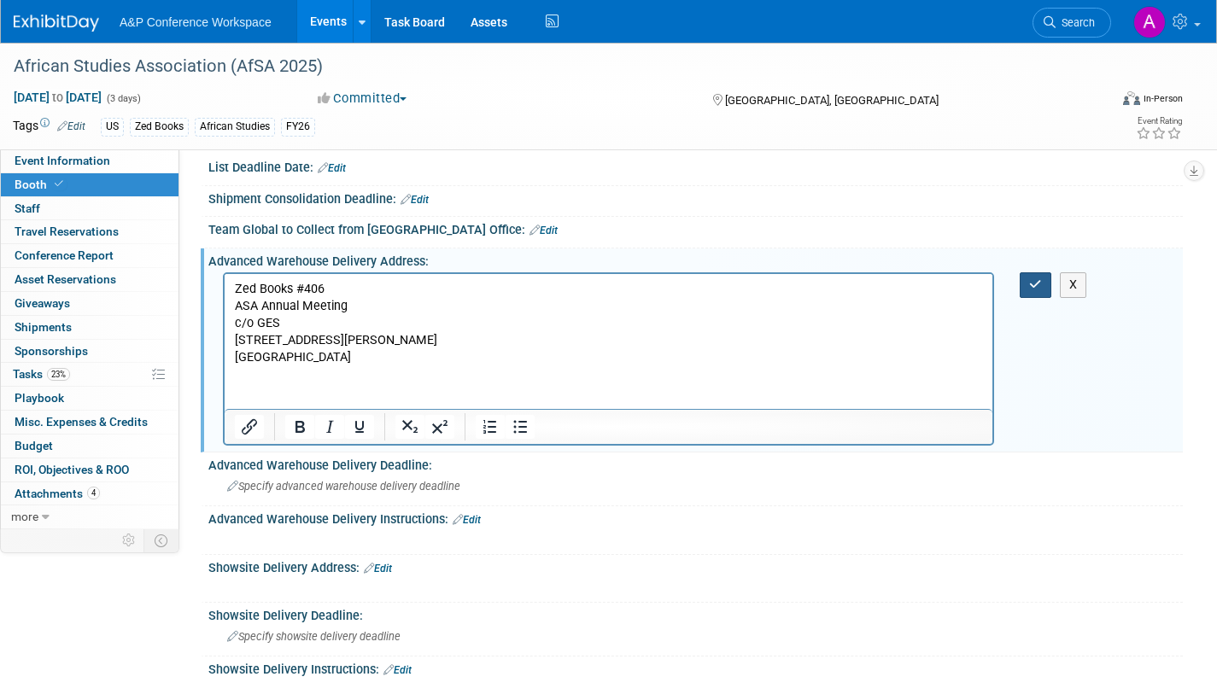
click at [1031, 286] on icon "button" at bounding box center [1035, 284] width 13 height 12
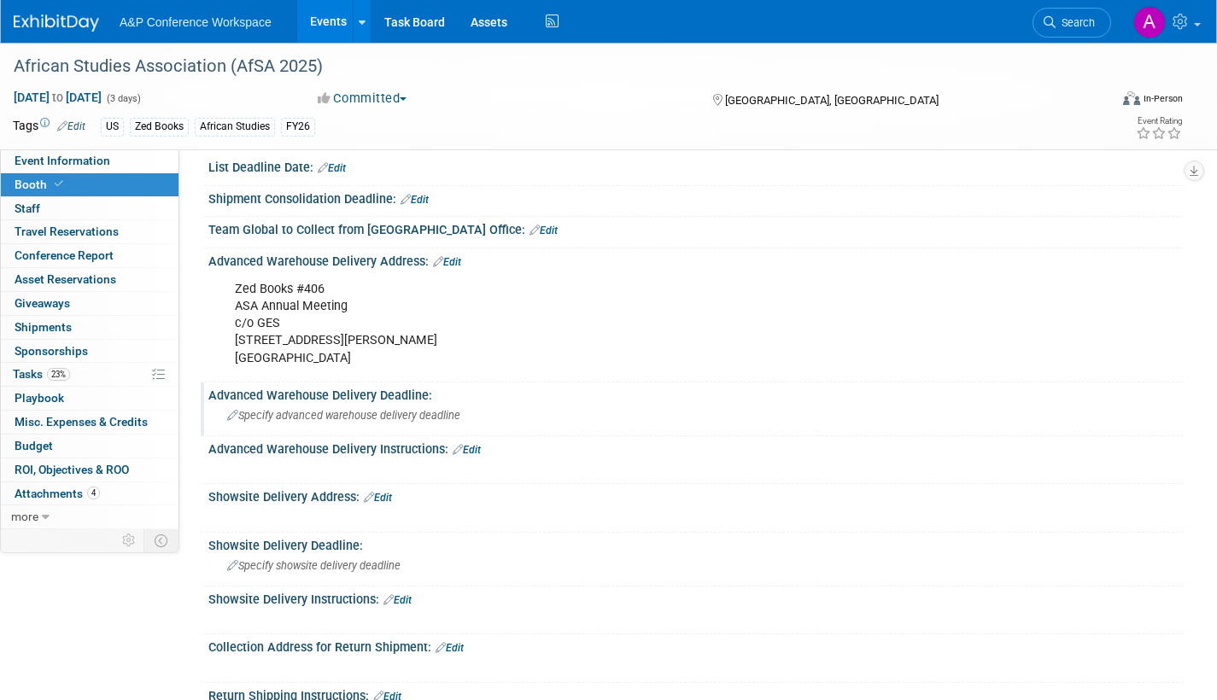
click at [367, 417] on span "Specify advanced warehouse delivery deadline" at bounding box center [343, 415] width 233 height 13
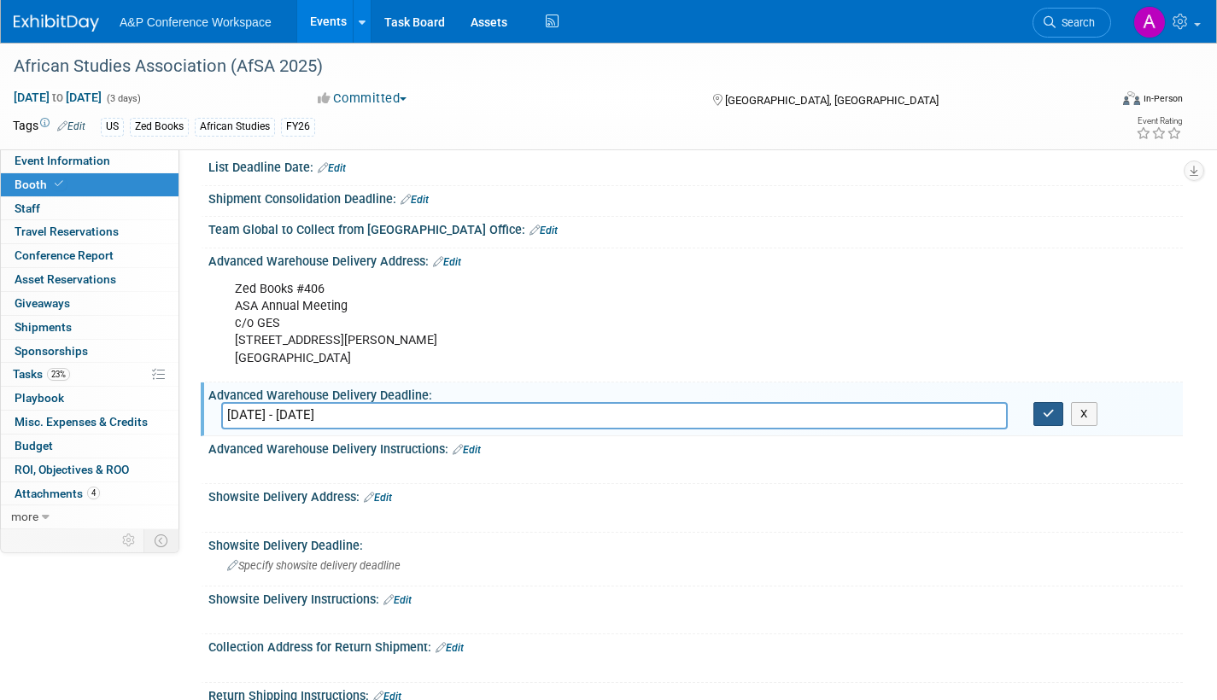
type input "[DATE] - [DATE]"
click at [1045, 418] on icon "button" at bounding box center [1049, 413] width 12 height 11
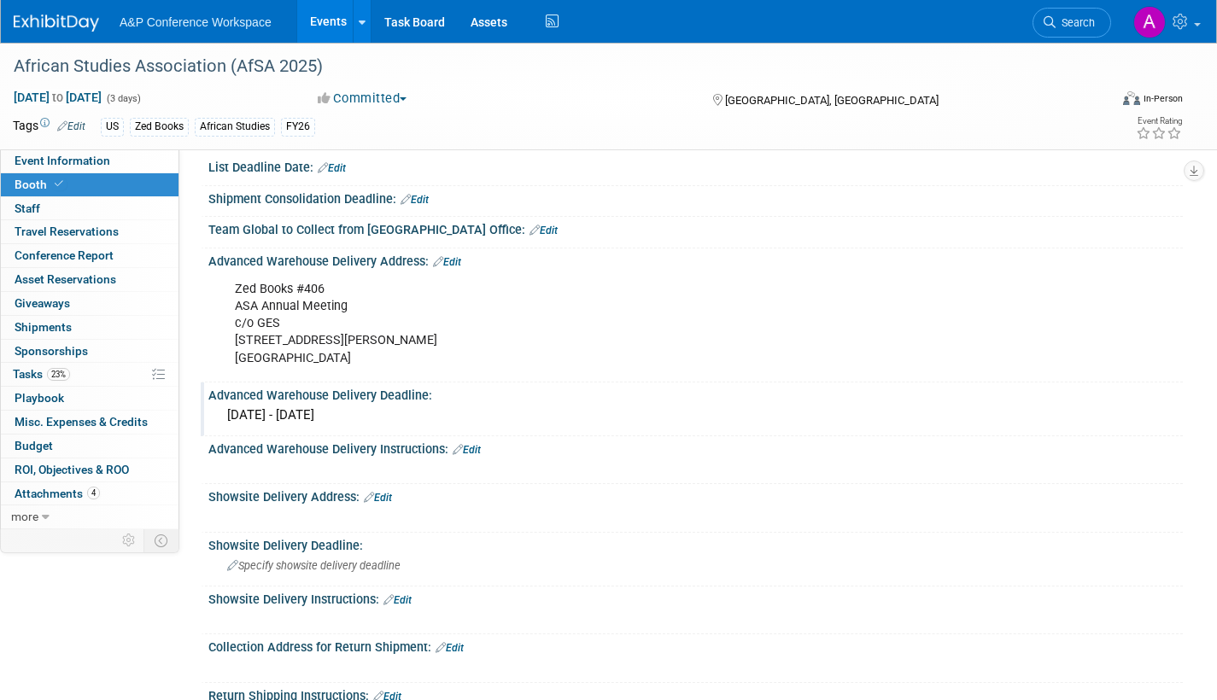
click at [392, 495] on link "Edit" at bounding box center [378, 498] width 28 height 12
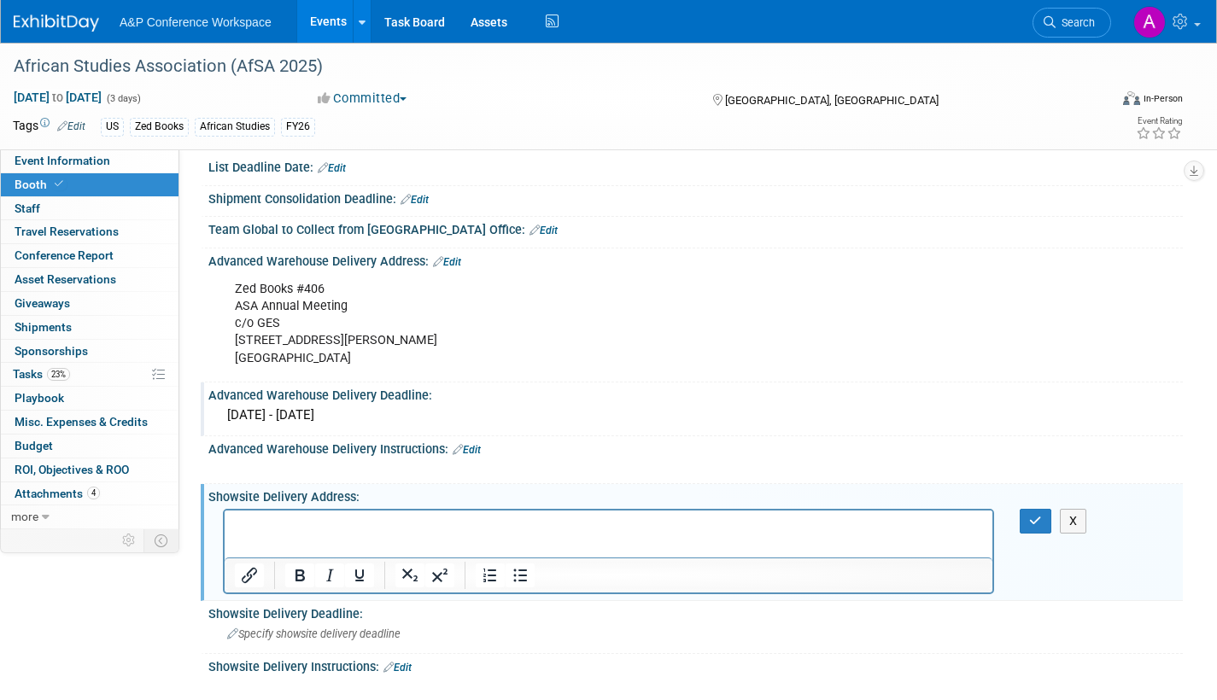
scroll to position [0, 0]
drag, startPoint x: 263, startPoint y: 525, endPoint x: 214, endPoint y: 529, distance: 49.7
click at [225, 529] on html "N/A" at bounding box center [609, 522] width 768 height 24
copy p "N/A"
click at [1037, 523] on icon "button" at bounding box center [1035, 521] width 13 height 12
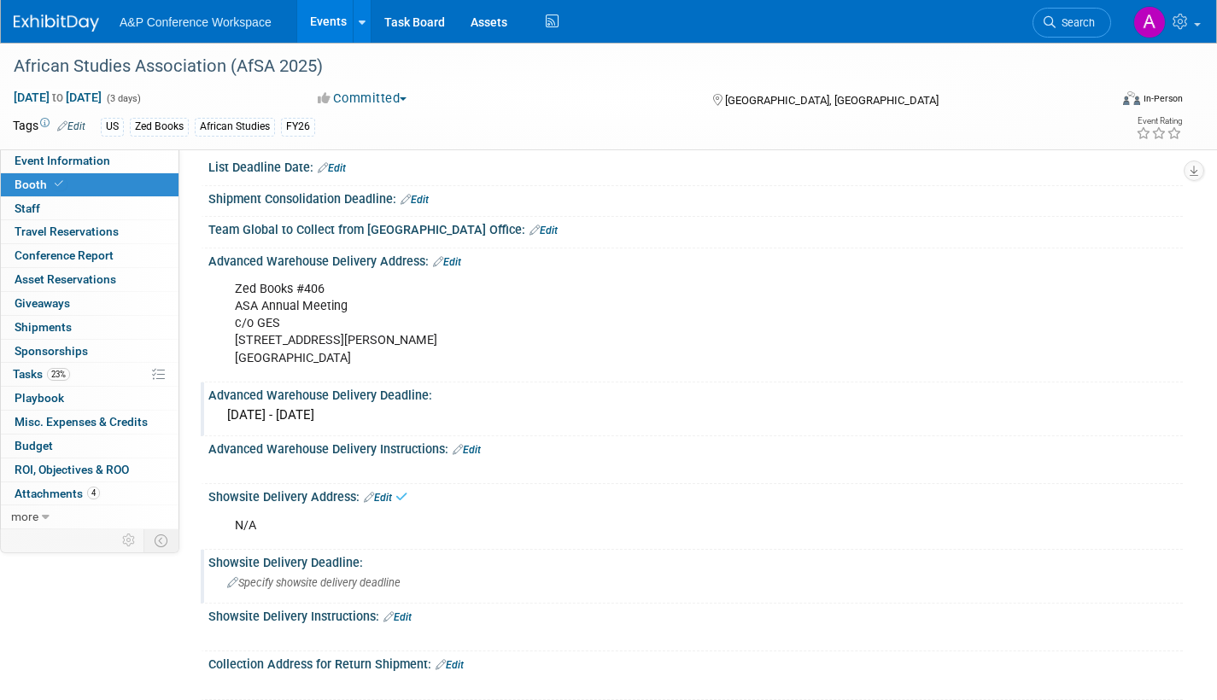
click at [357, 583] on span "Specify showsite delivery deadline" at bounding box center [313, 583] width 173 height 13
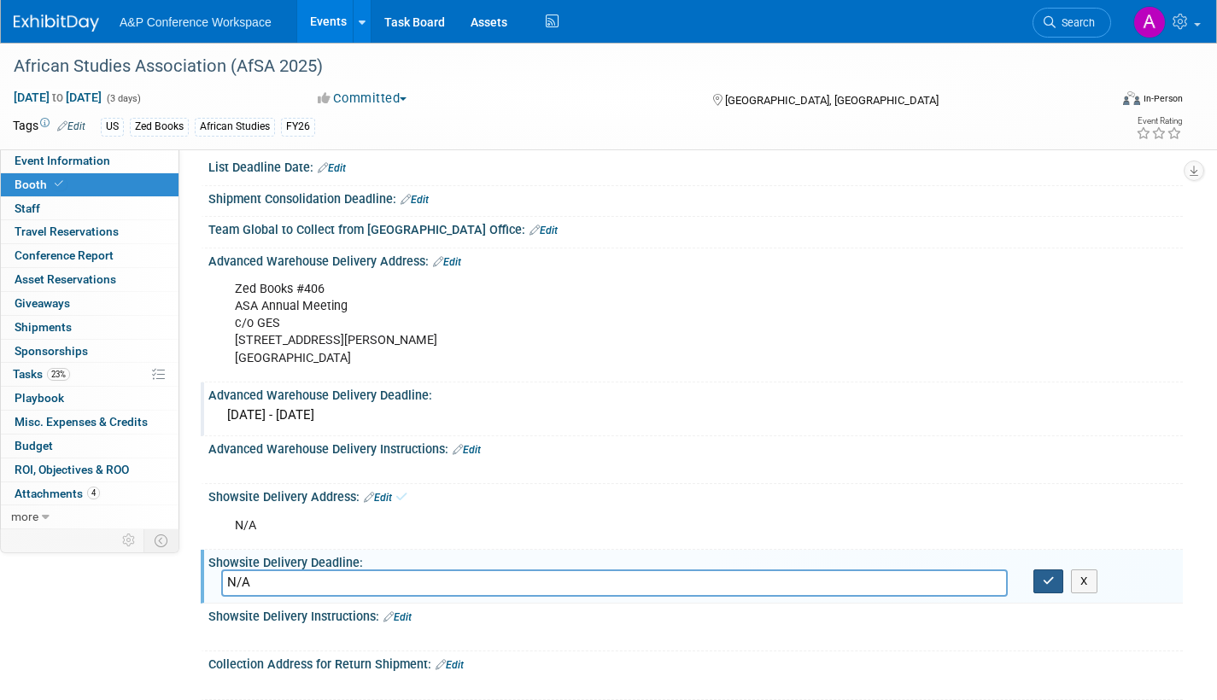
type input "N/A"
click at [1045, 583] on icon "button" at bounding box center [1049, 581] width 12 height 11
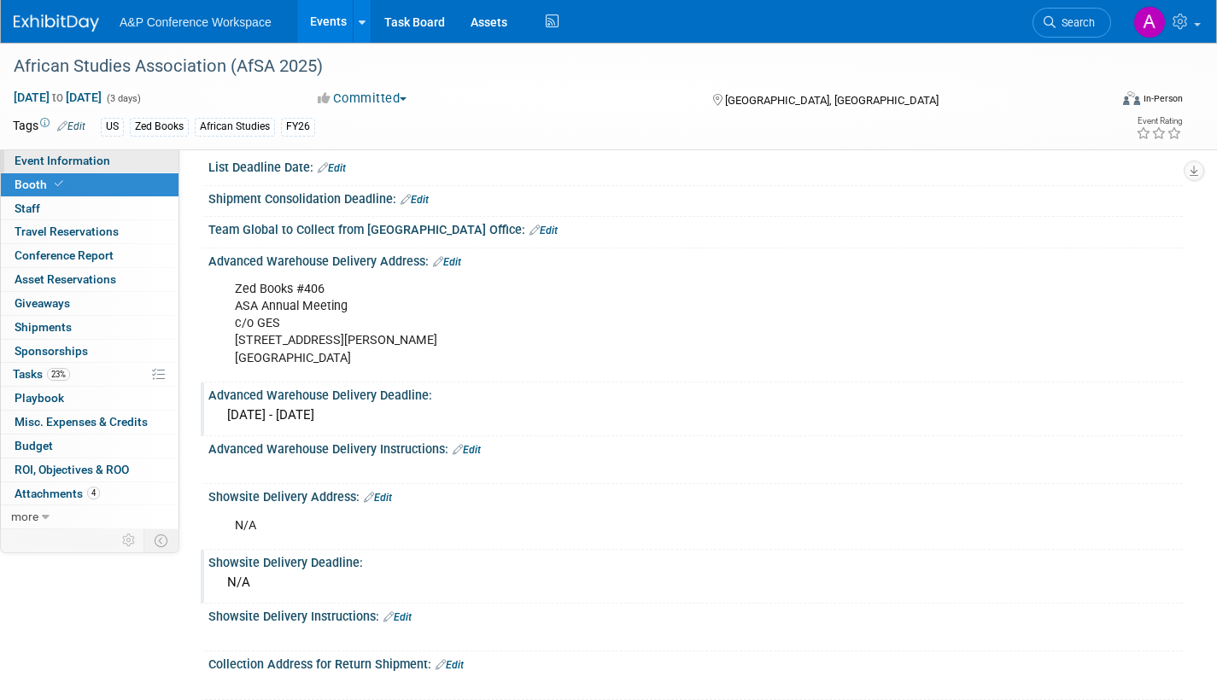
click at [110, 159] on link "Event Information" at bounding box center [90, 160] width 178 height 23
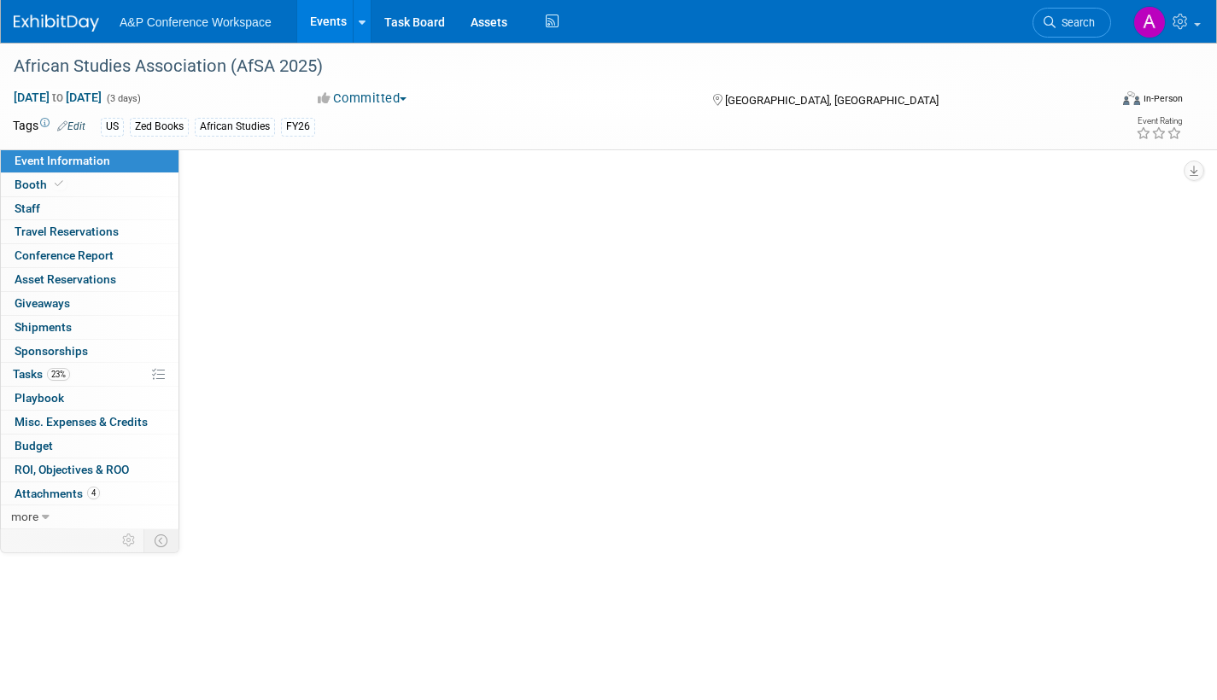
select select "Annual"
select select "Level 2"
select select "In-Person Booth"
select select "African Studies"
select select "Zed Books"
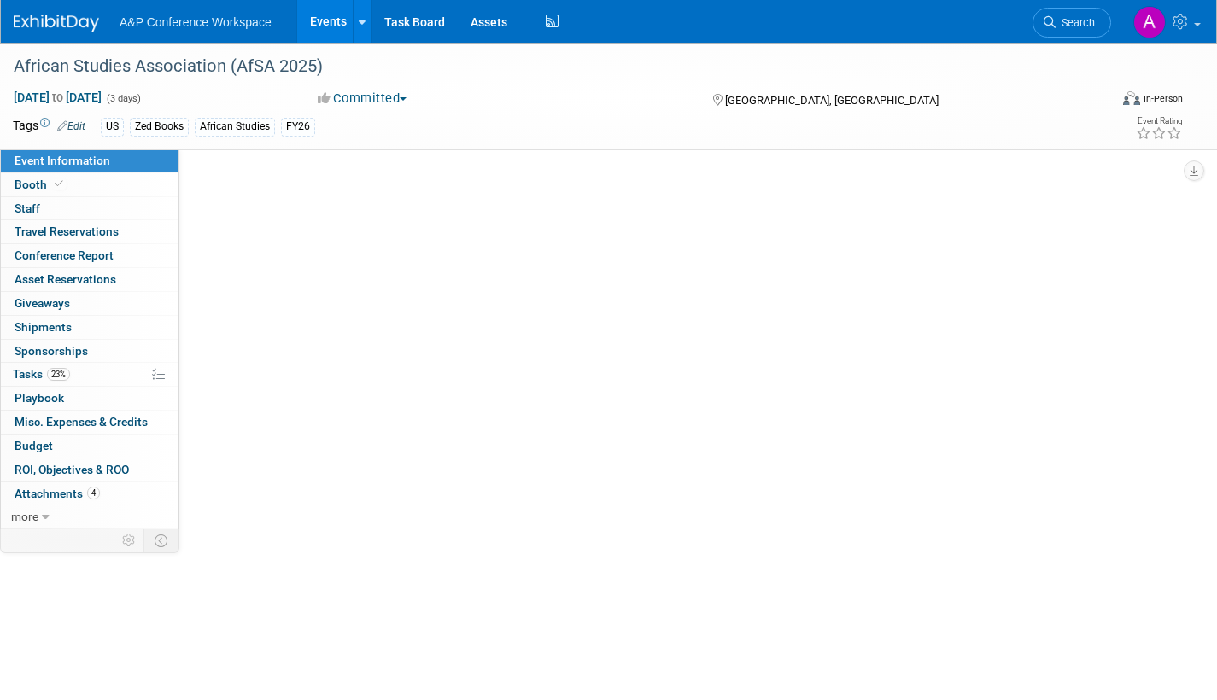
select select "[PERSON_NAME]"
select select "Networking/Commissioning"
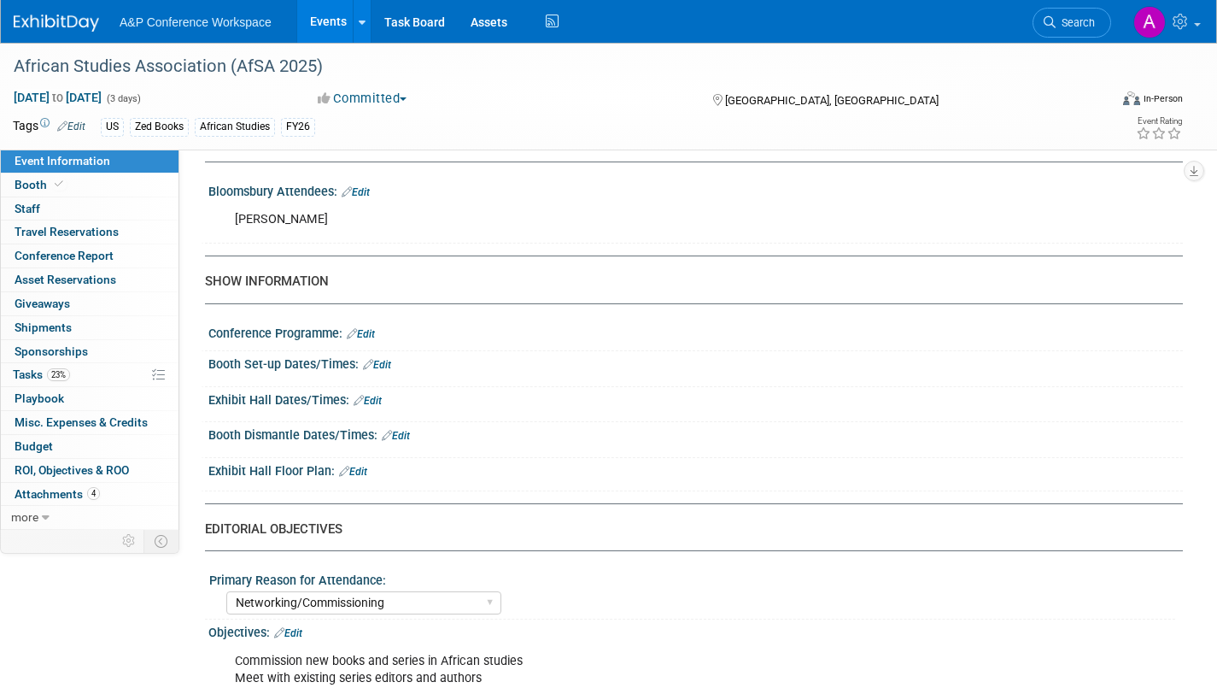
scroll to position [1110, 0]
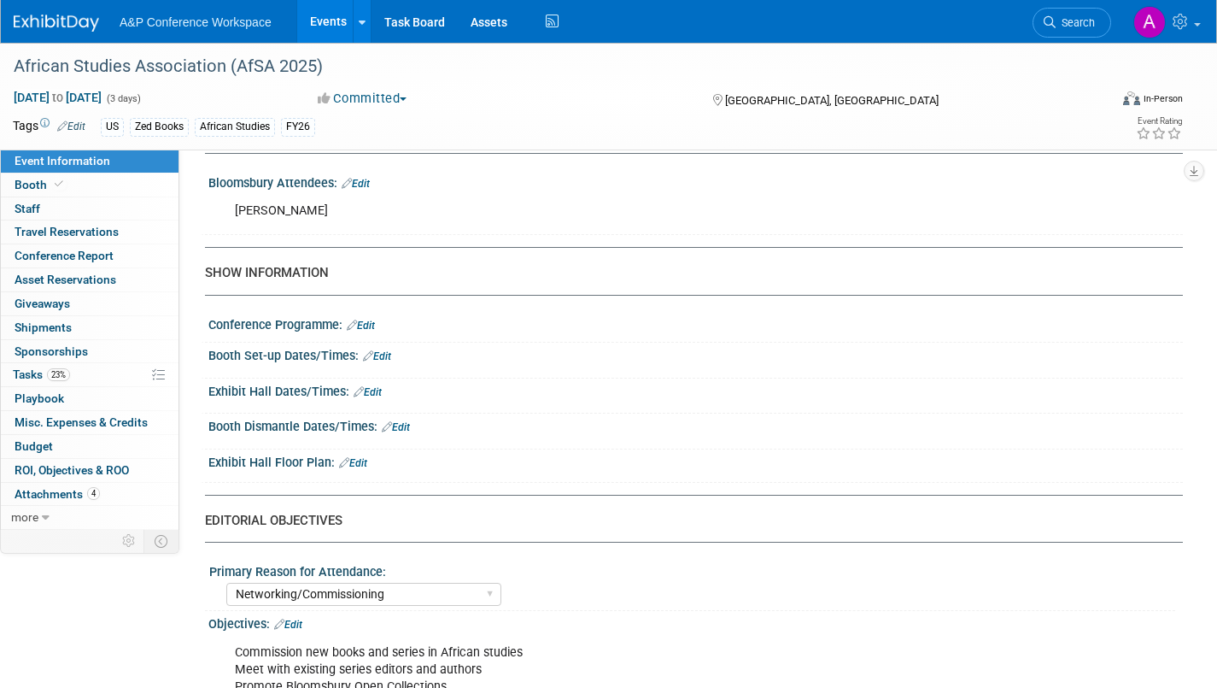
click at [384, 362] on link "Edit" at bounding box center [377, 356] width 28 height 12
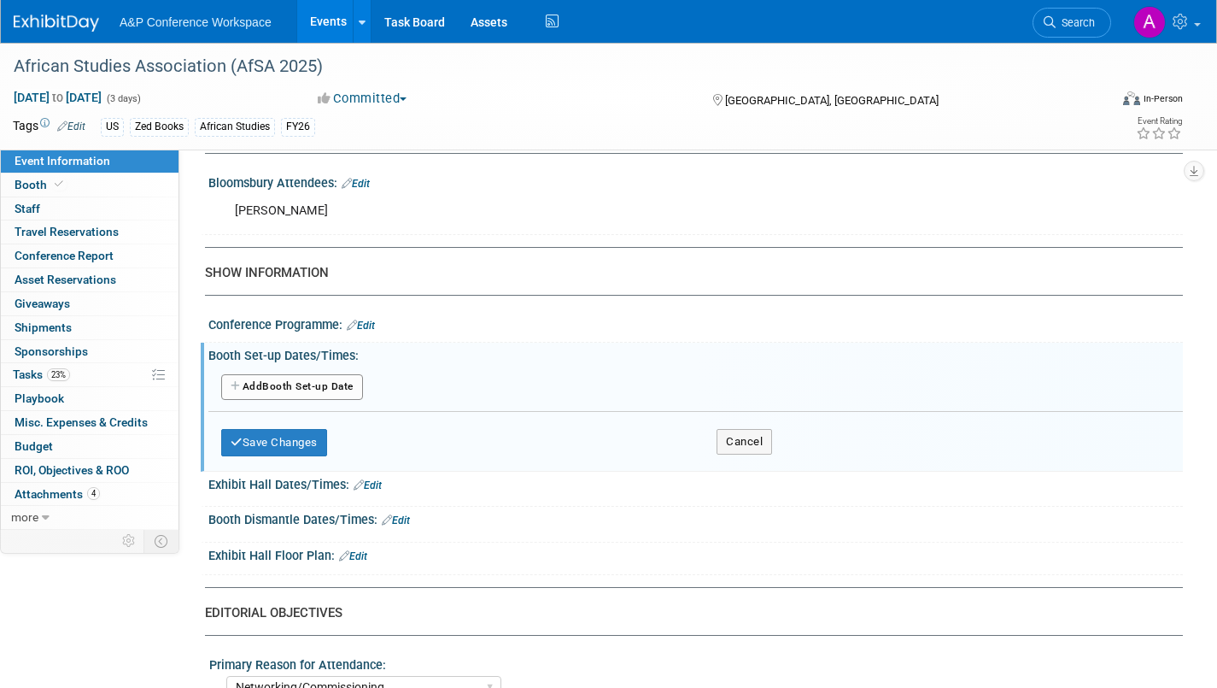
click at [337, 400] on button "Add Another Booth Set-up Date" at bounding box center [292, 387] width 142 height 26
select select "10"
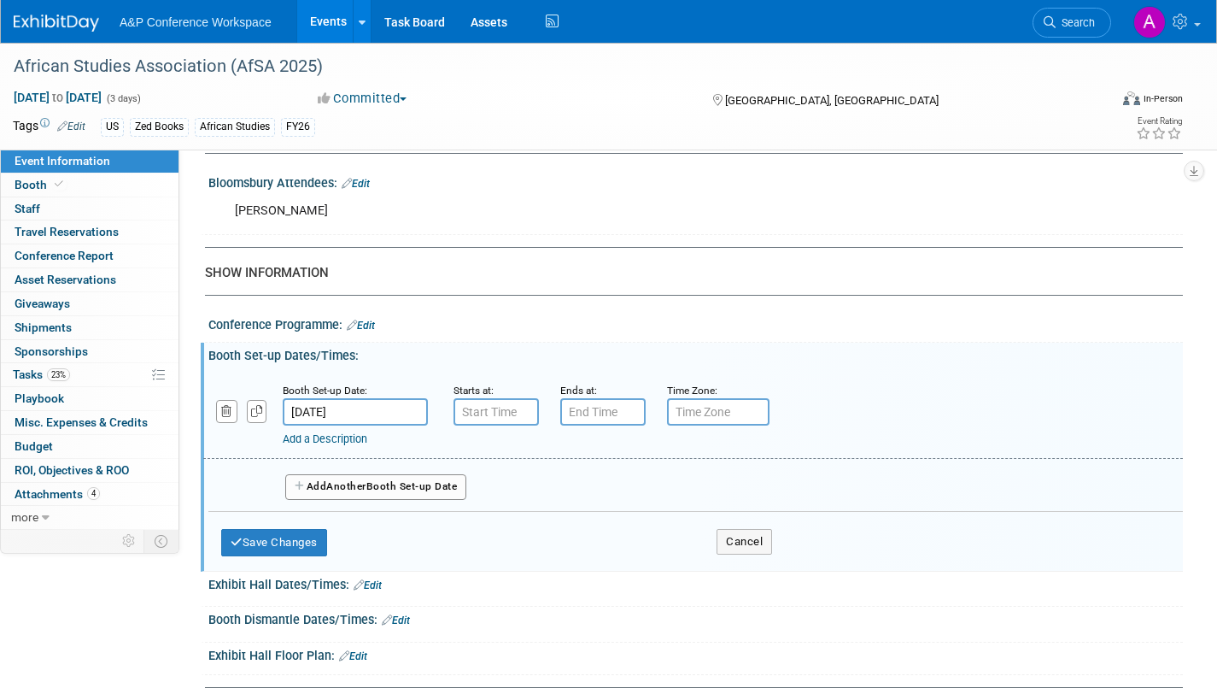
click at [391, 425] on input "[DATE]" at bounding box center [355, 411] width 145 height 27
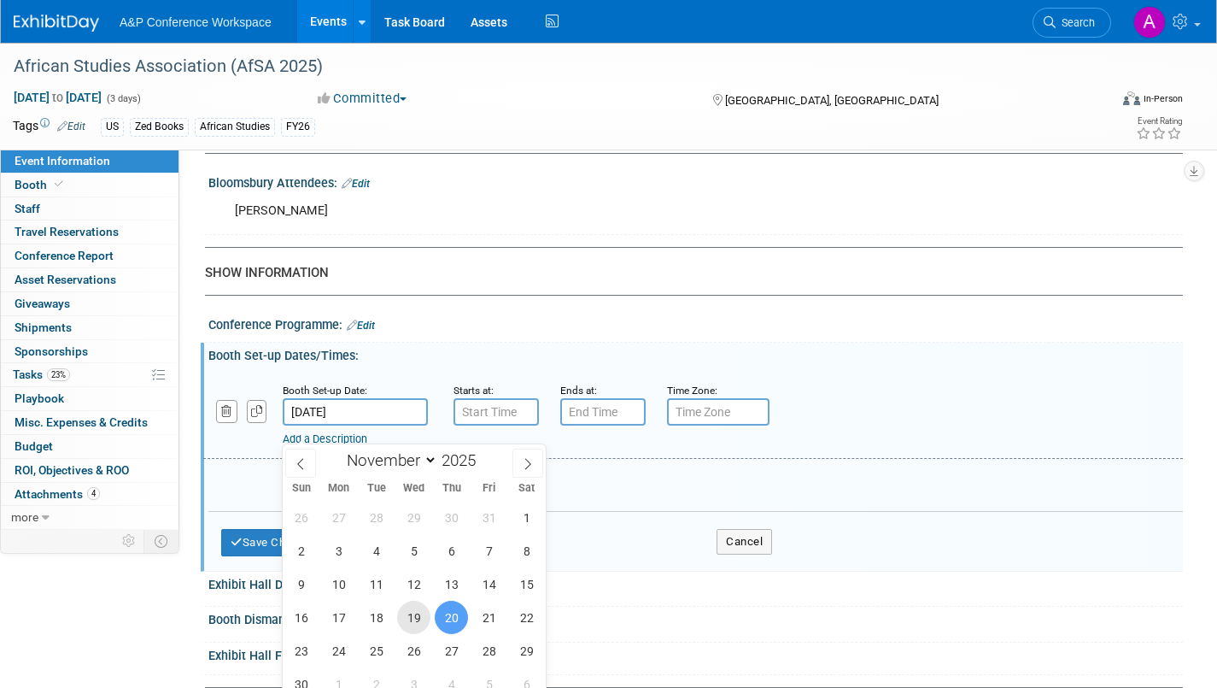
click at [414, 612] on span "19" at bounding box center [413, 616] width 33 height 33
type input "[DATE]"
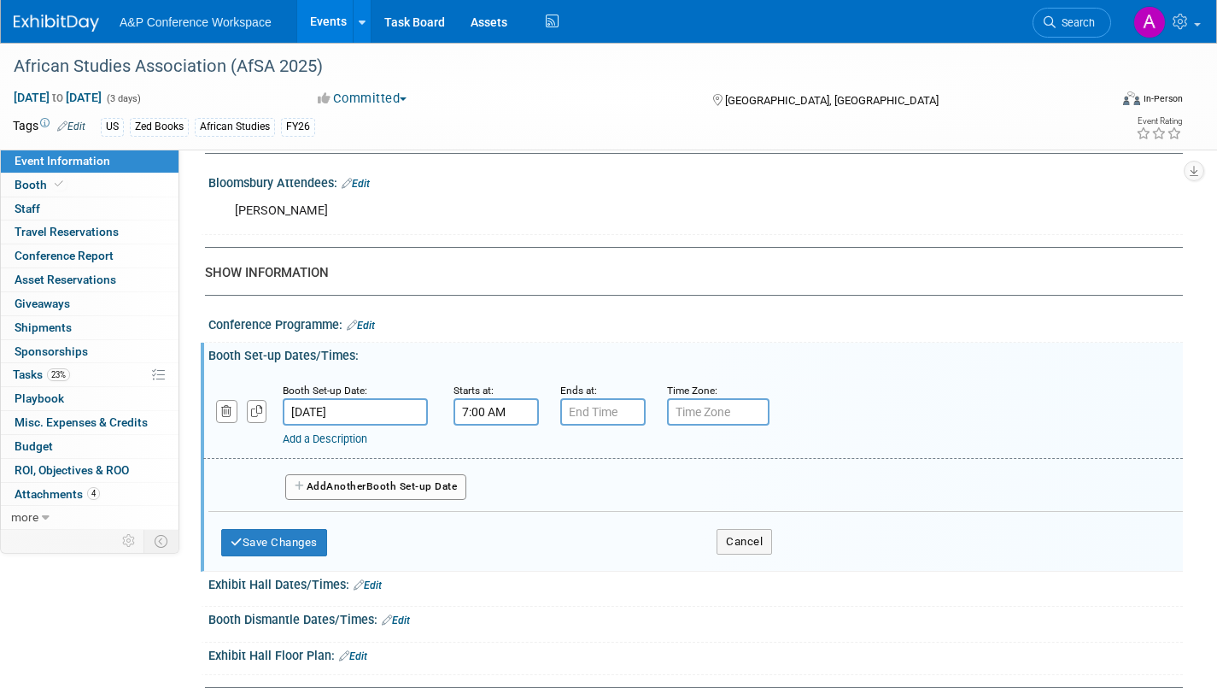
click at [515, 425] on input "7:00 AM" at bounding box center [496, 411] width 85 height 27
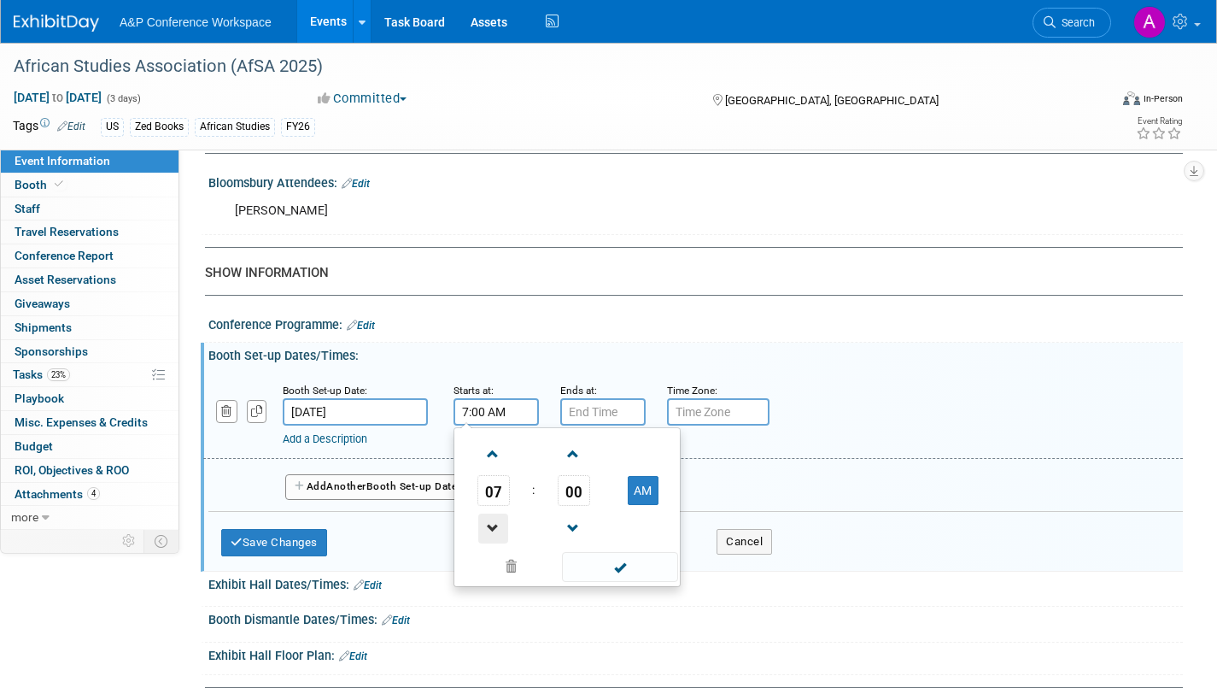
click at [495, 543] on span at bounding box center [493, 528] width 30 height 30
click at [496, 543] on span at bounding box center [493, 528] width 30 height 30
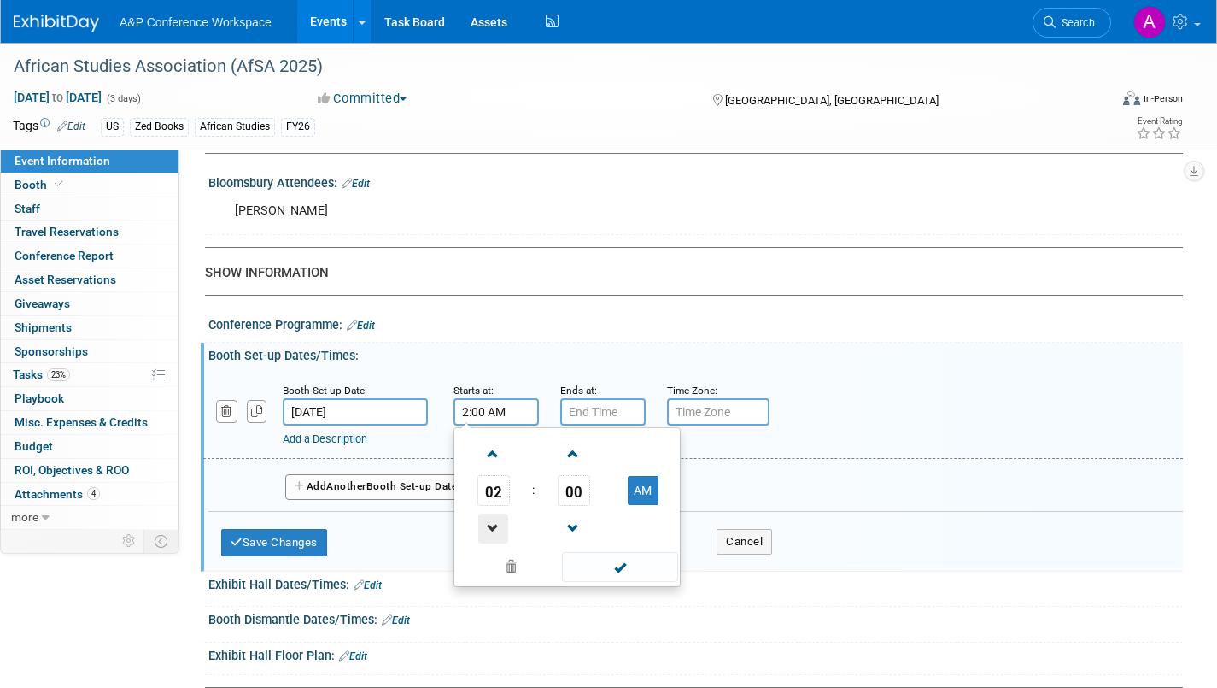
click at [497, 543] on span at bounding box center [493, 528] width 30 height 30
click at [655, 505] on button "AM" at bounding box center [643, 490] width 31 height 29
type input "1:00 PM"
drag, startPoint x: 620, startPoint y: 582, endPoint x: 616, endPoint y: 545, distance: 37.0
click at [618, 582] on span at bounding box center [619, 567] width 115 height 30
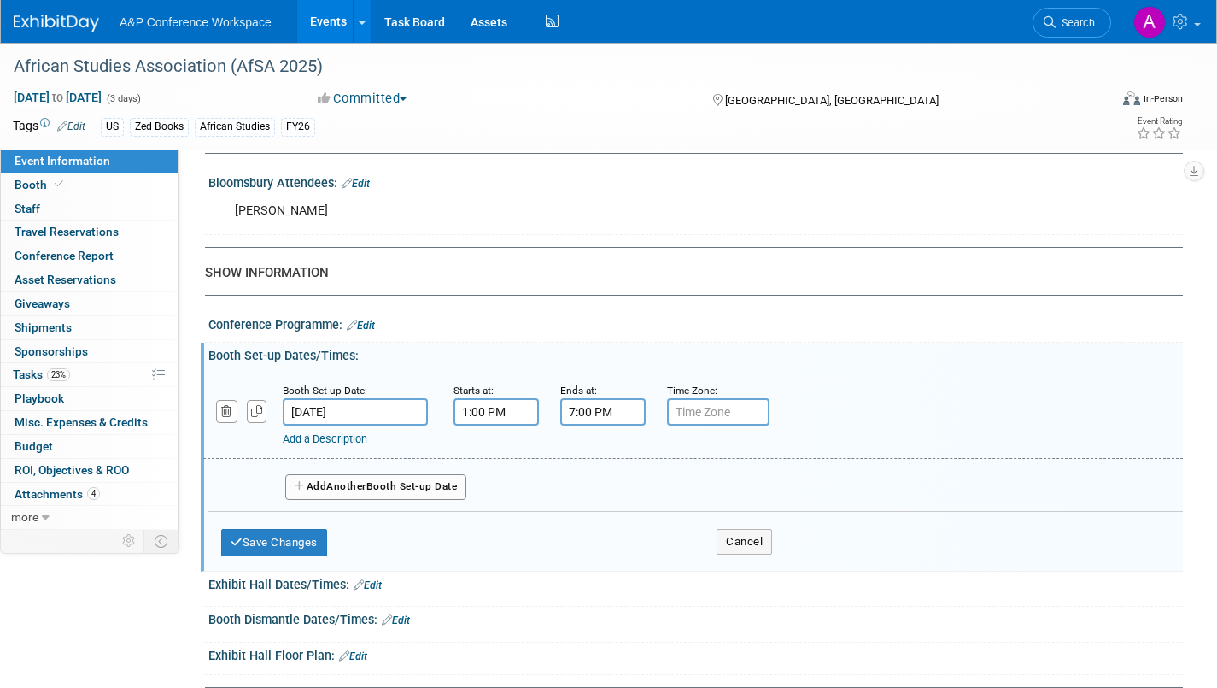
click at [607, 425] on input "7:00 PM" at bounding box center [602, 411] width 85 height 27
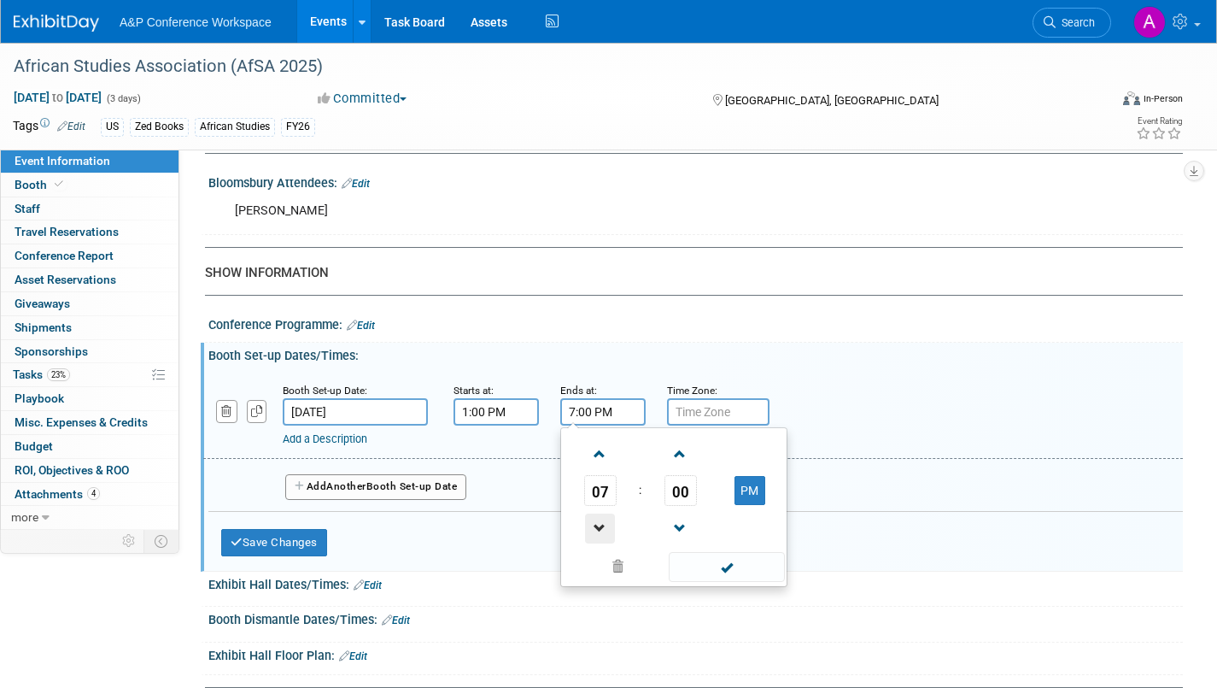
click at [606, 536] on span at bounding box center [600, 528] width 30 height 30
type input "5:00 PM"
click at [730, 580] on span at bounding box center [726, 567] width 115 height 30
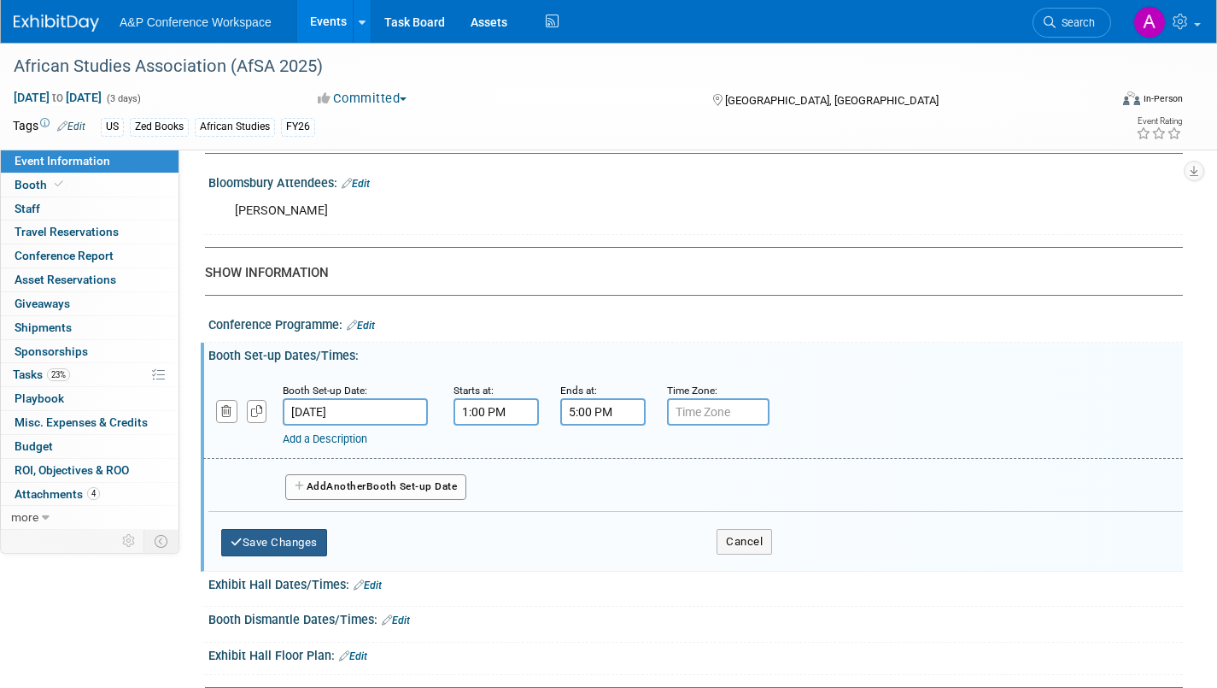
click at [302, 556] on button "Save Changes" at bounding box center [274, 542] width 106 height 27
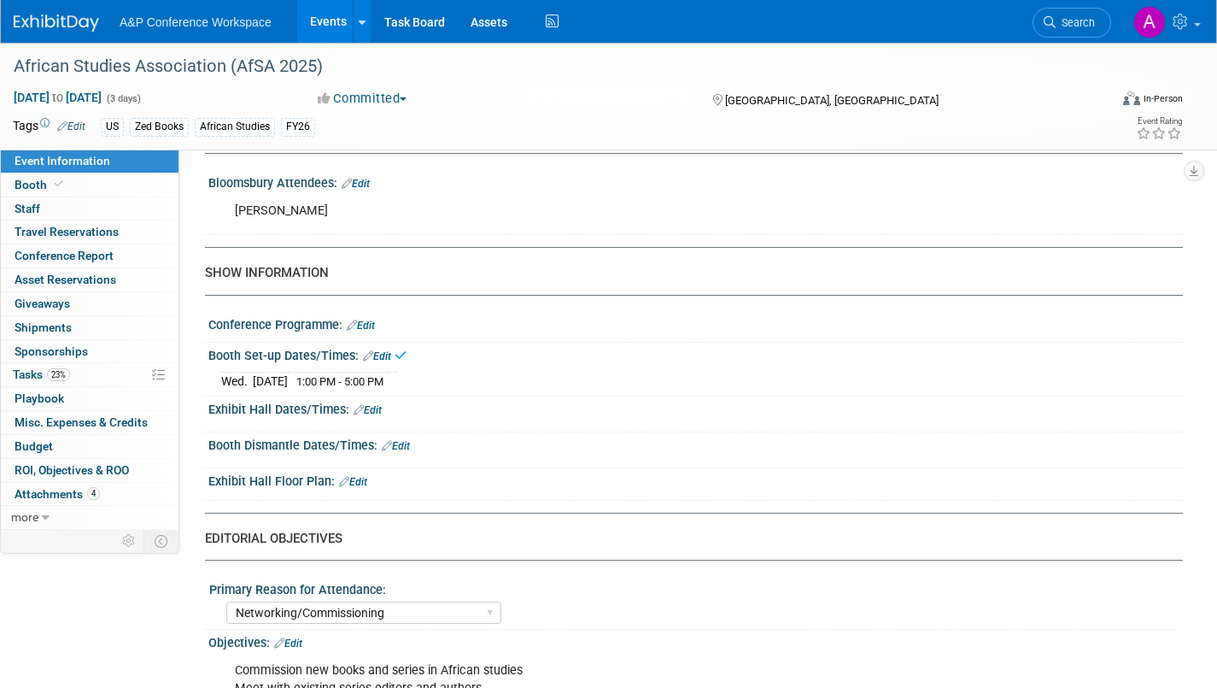
click at [373, 416] on link "Edit" at bounding box center [368, 410] width 28 height 12
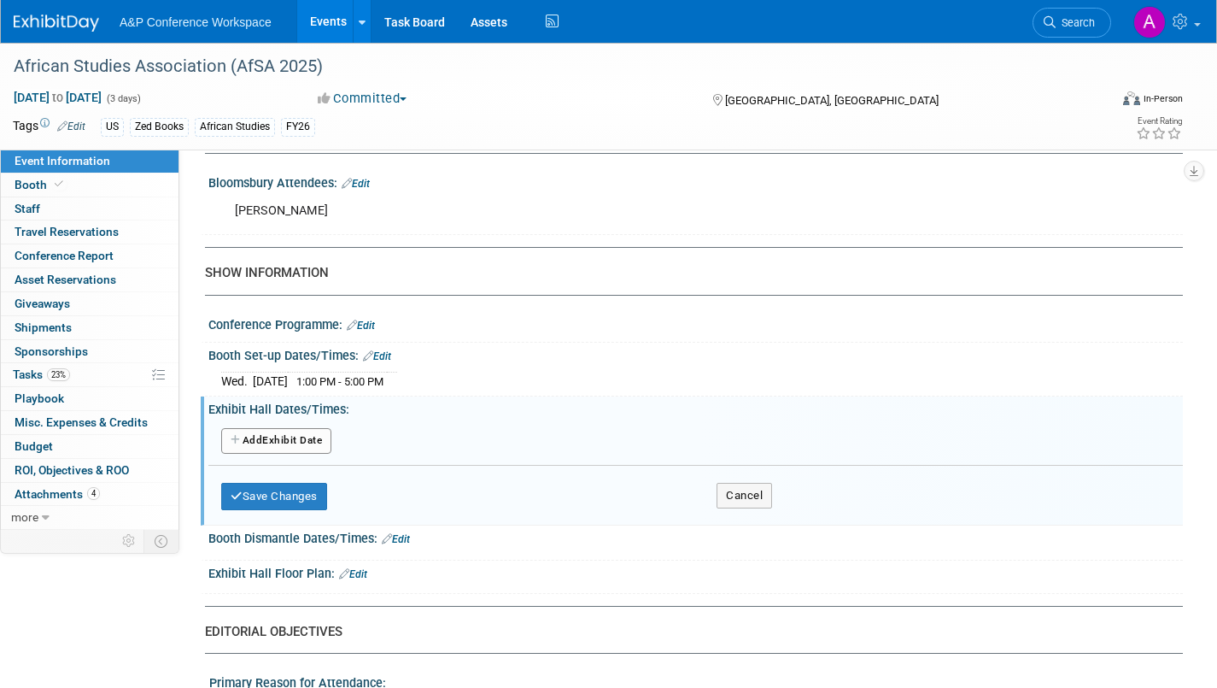
click at [304, 454] on button "Add Another Exhibit Date" at bounding box center [276, 441] width 110 height 26
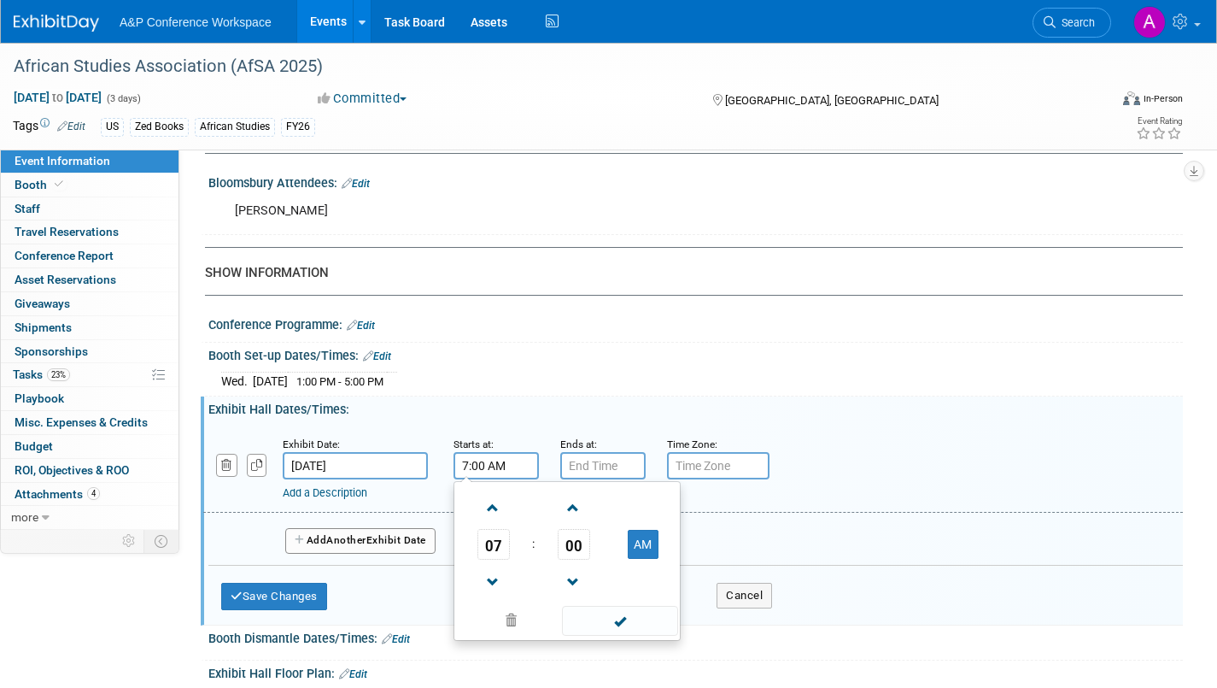
click at [495, 477] on input "7:00 AM" at bounding box center [496, 465] width 85 height 27
click at [495, 518] on span at bounding box center [493, 508] width 30 height 30
type input "10:00 AM"
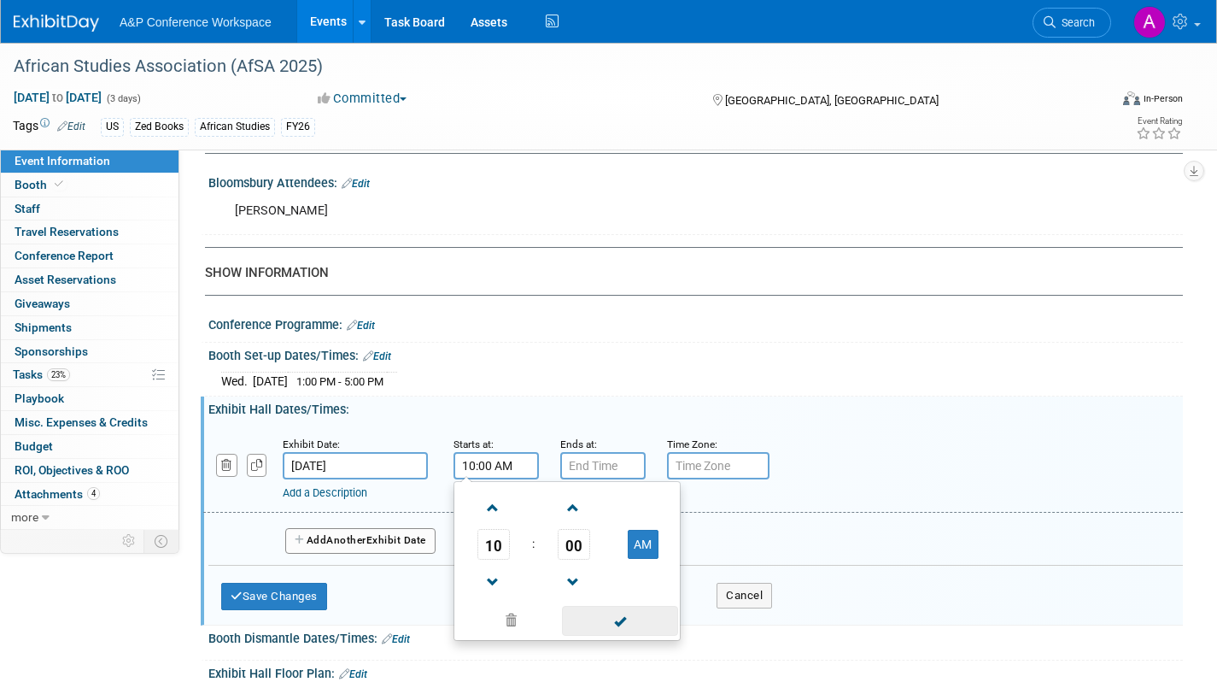
click at [609, 634] on span at bounding box center [619, 621] width 115 height 30
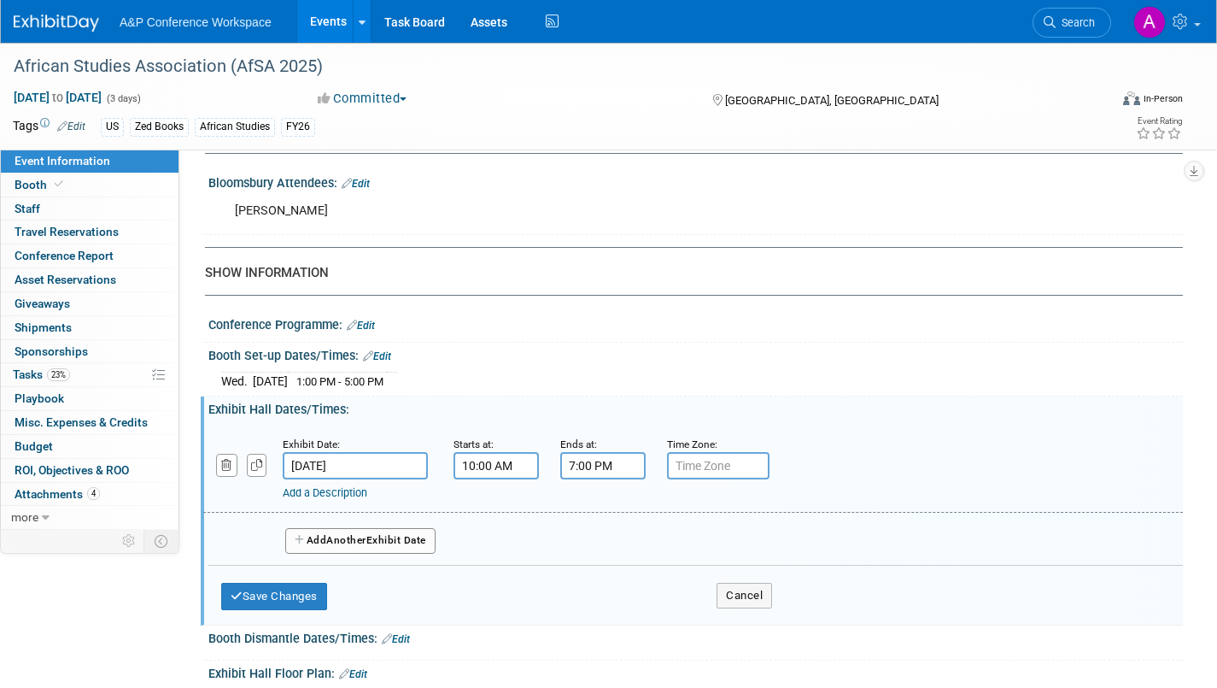
click at [597, 473] on input "7:00 PM" at bounding box center [602, 465] width 85 height 27
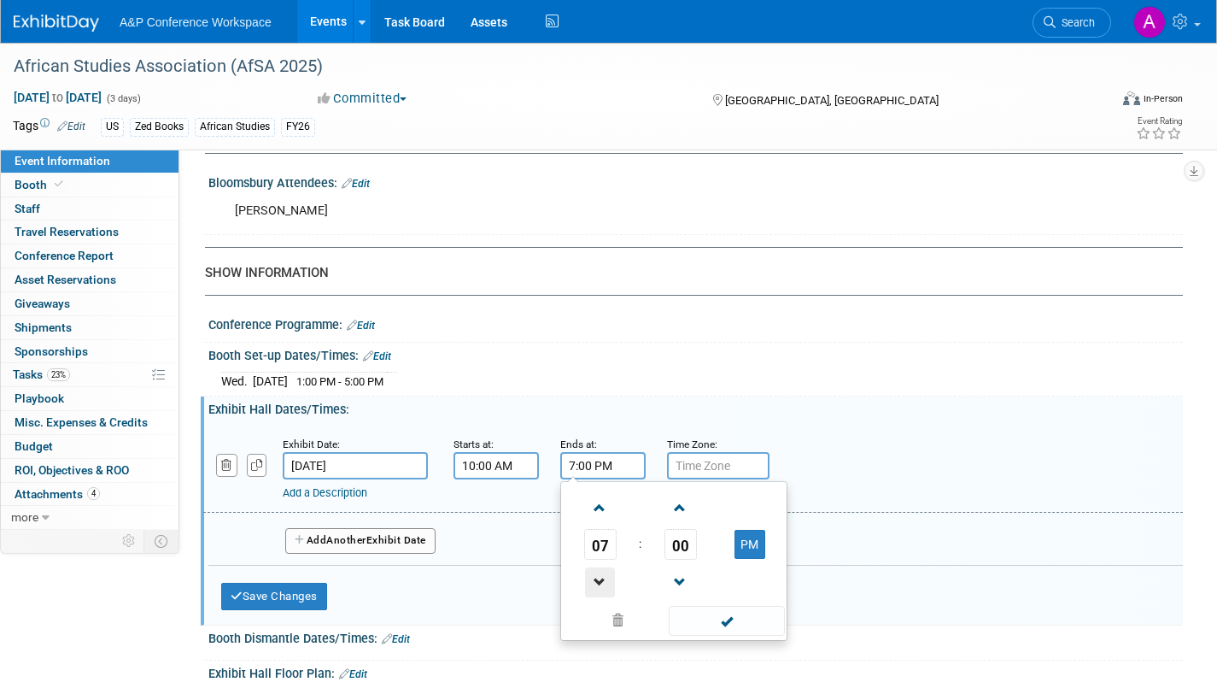
click at [594, 588] on span at bounding box center [600, 582] width 30 height 30
type input "6:00 PM"
click at [729, 630] on span at bounding box center [726, 621] width 115 height 30
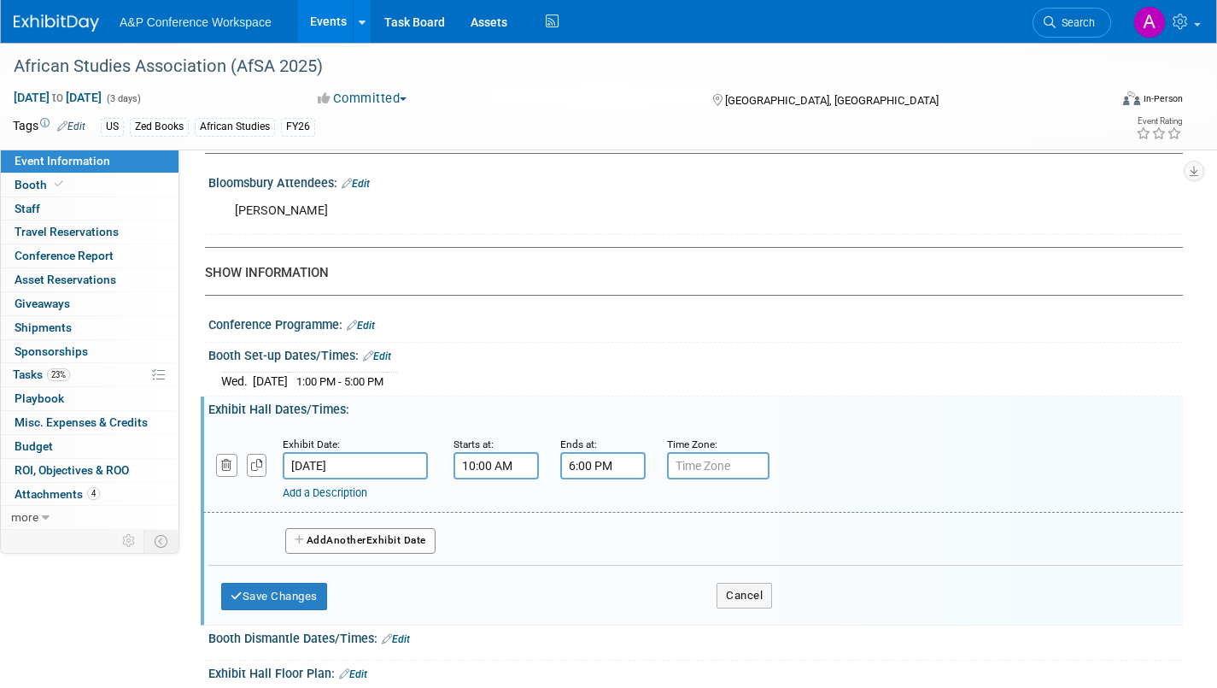
click at [419, 553] on button "Add Another Exhibit Date" at bounding box center [360, 541] width 150 height 26
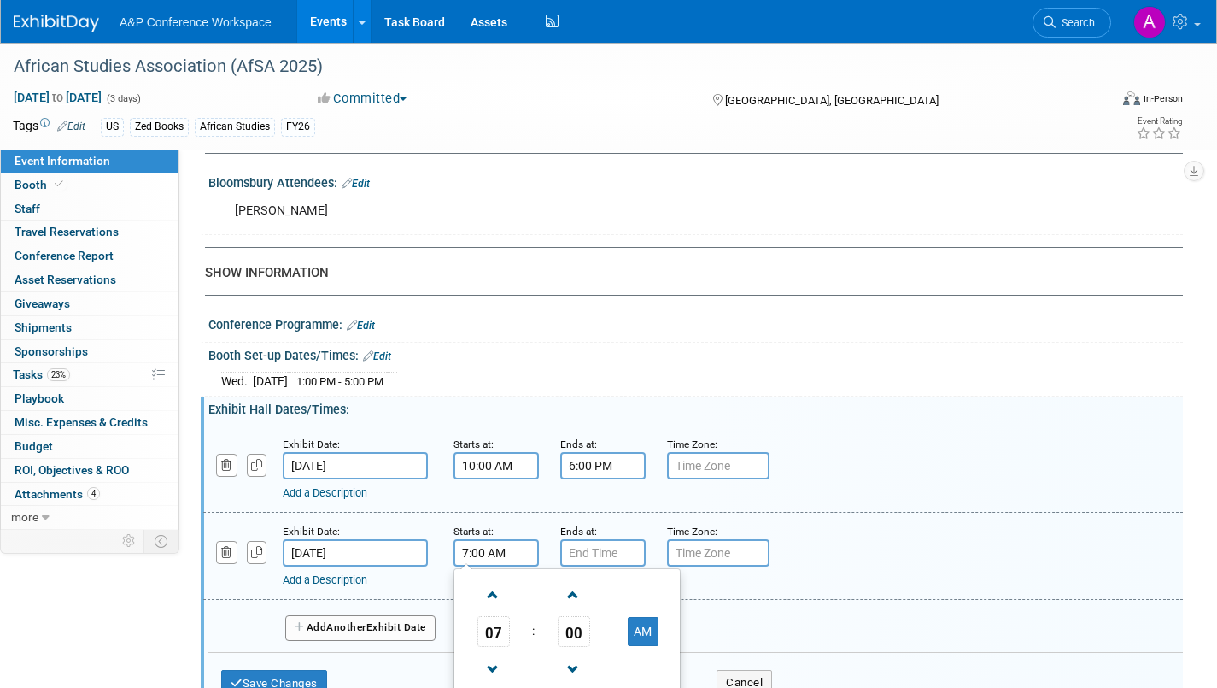
click at [476, 566] on input "7:00 AM" at bounding box center [496, 552] width 85 height 27
click at [495, 609] on span at bounding box center [493, 595] width 30 height 30
type input "10:00 AM"
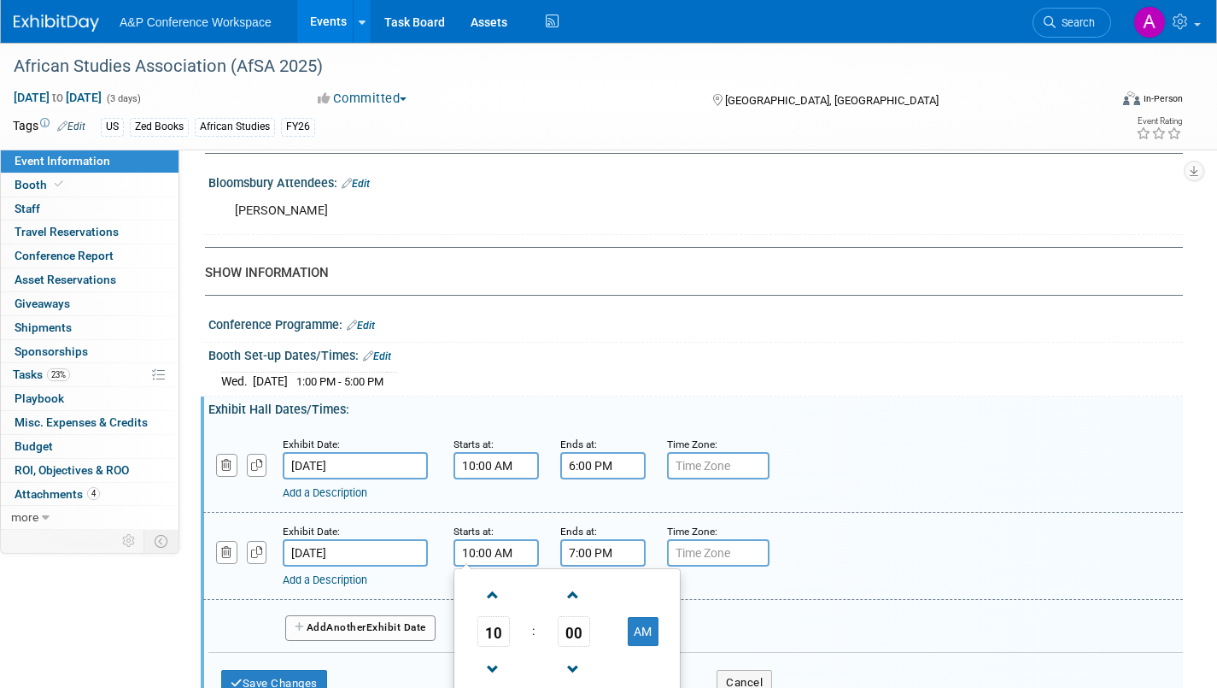
click at [627, 566] on input "7:00 PM" at bounding box center [602, 552] width 85 height 27
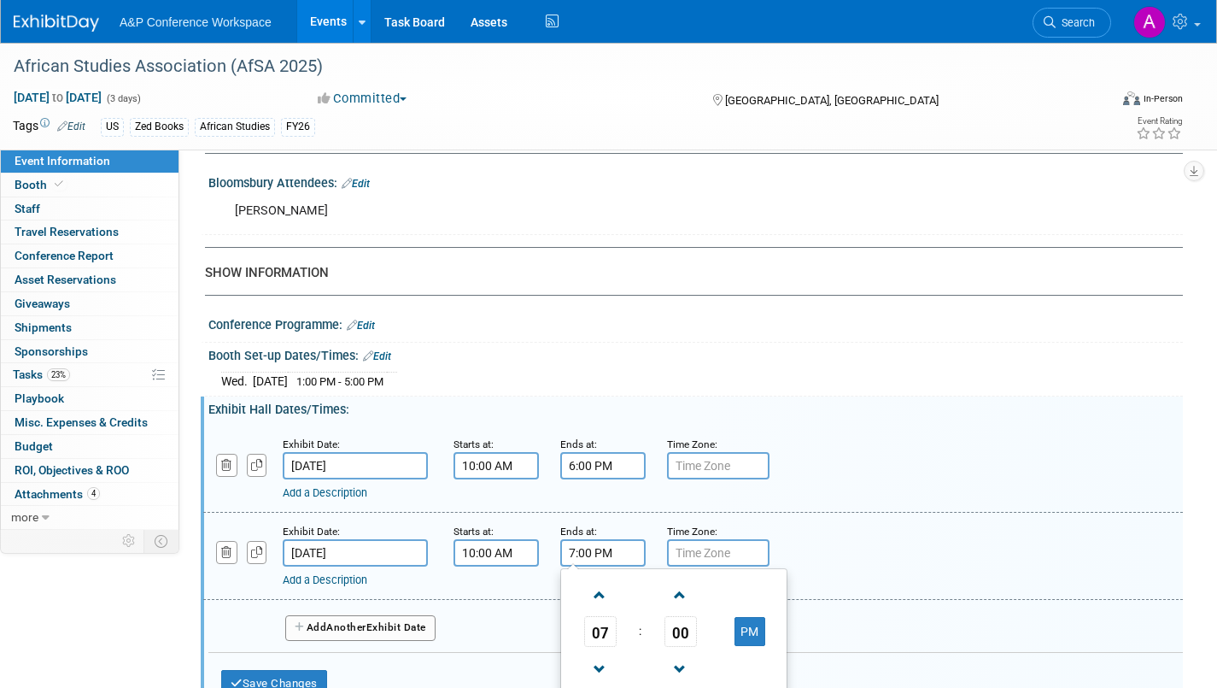
drag, startPoint x: 598, startPoint y: 682, endPoint x: 624, endPoint y: 680, distance: 26.6
click at [600, 682] on span at bounding box center [600, 669] width 30 height 30
type input "6:00 PM"
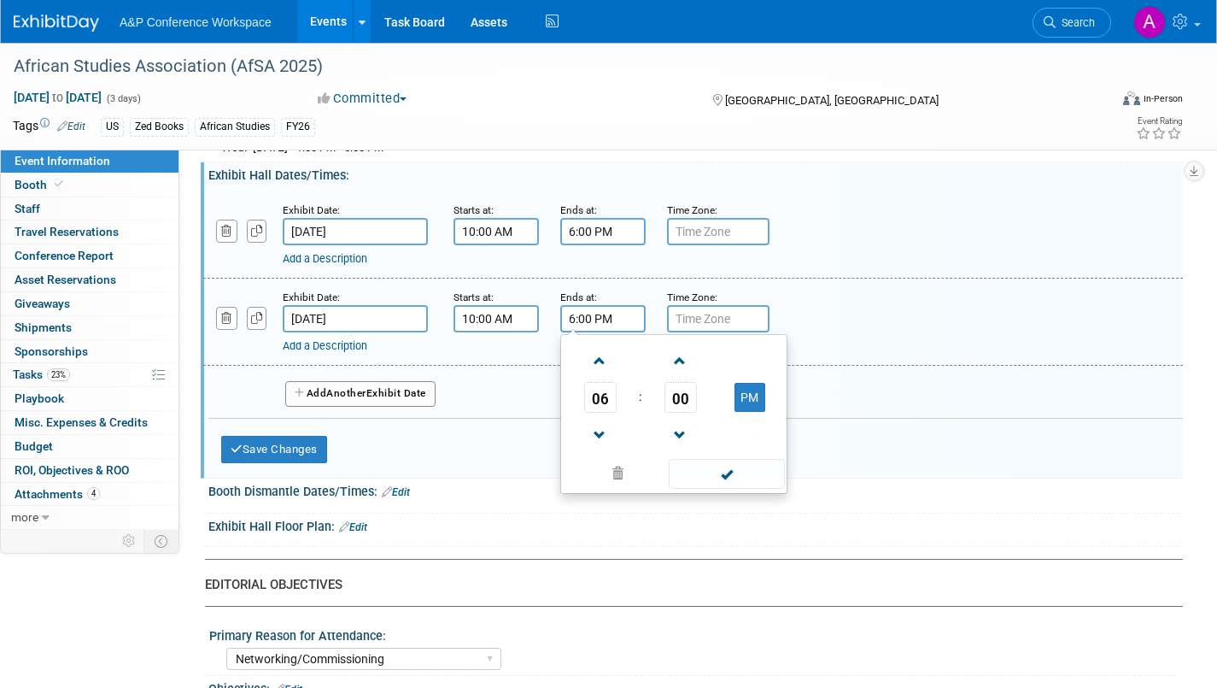
scroll to position [1367, 0]
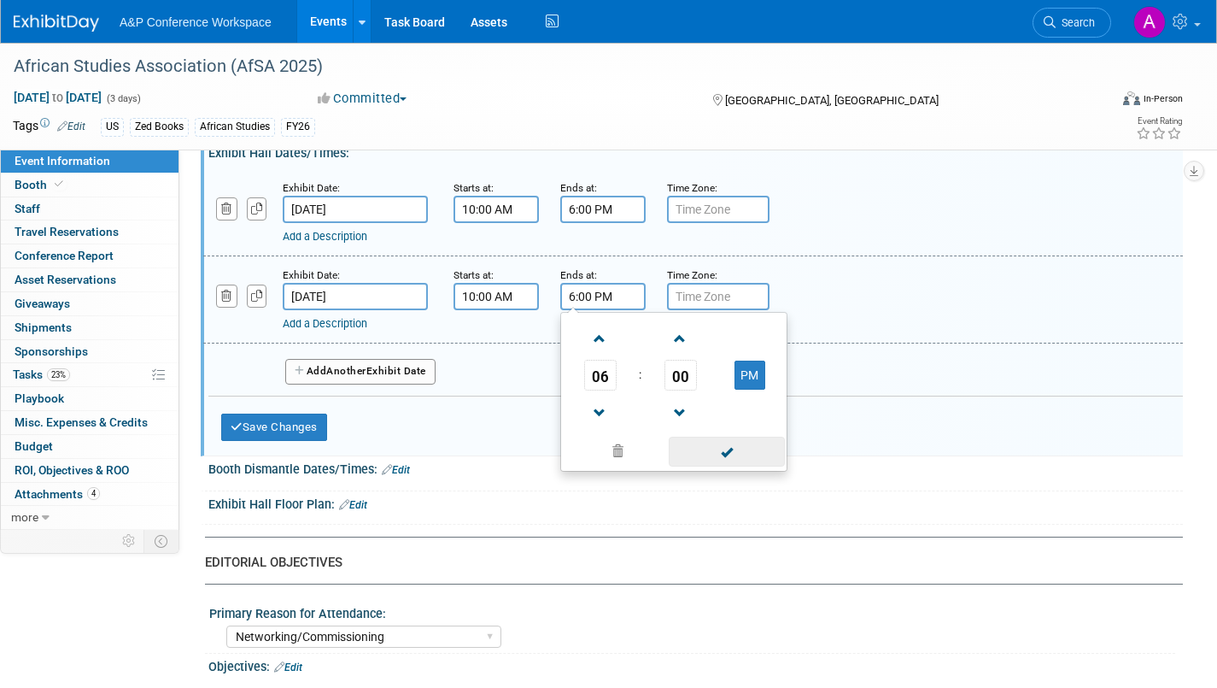
click at [747, 460] on span at bounding box center [726, 451] width 115 height 30
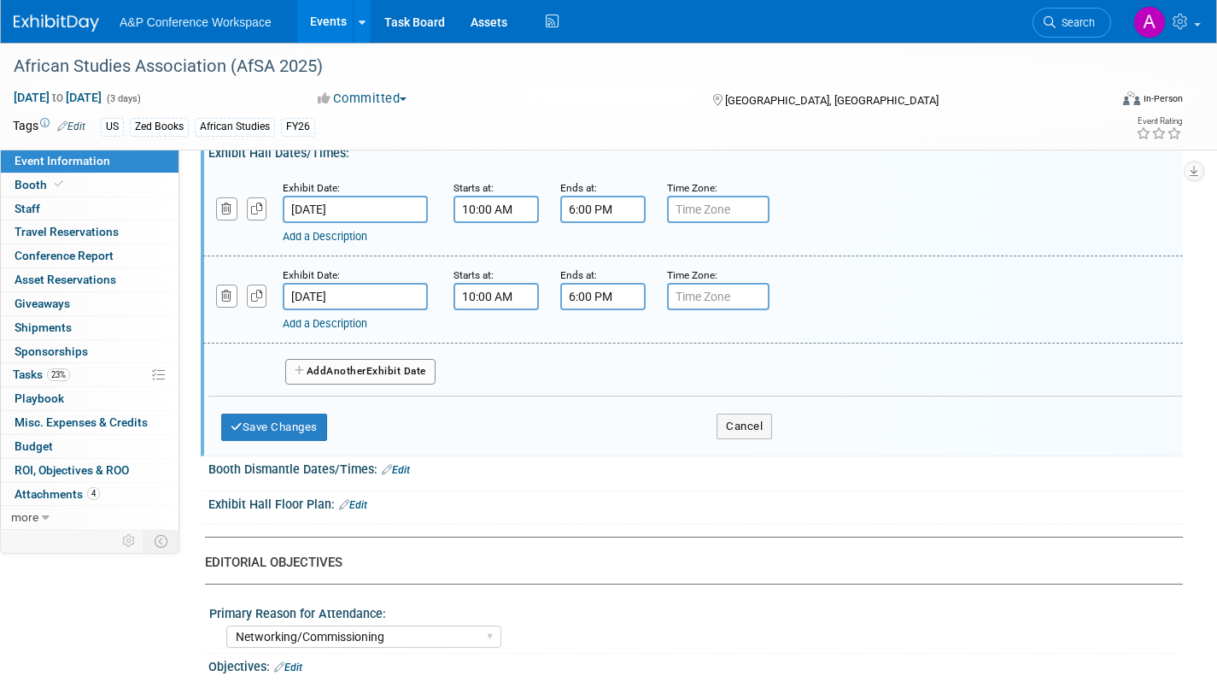
click at [402, 384] on button "Add Another Exhibit Date" at bounding box center [360, 372] width 150 height 26
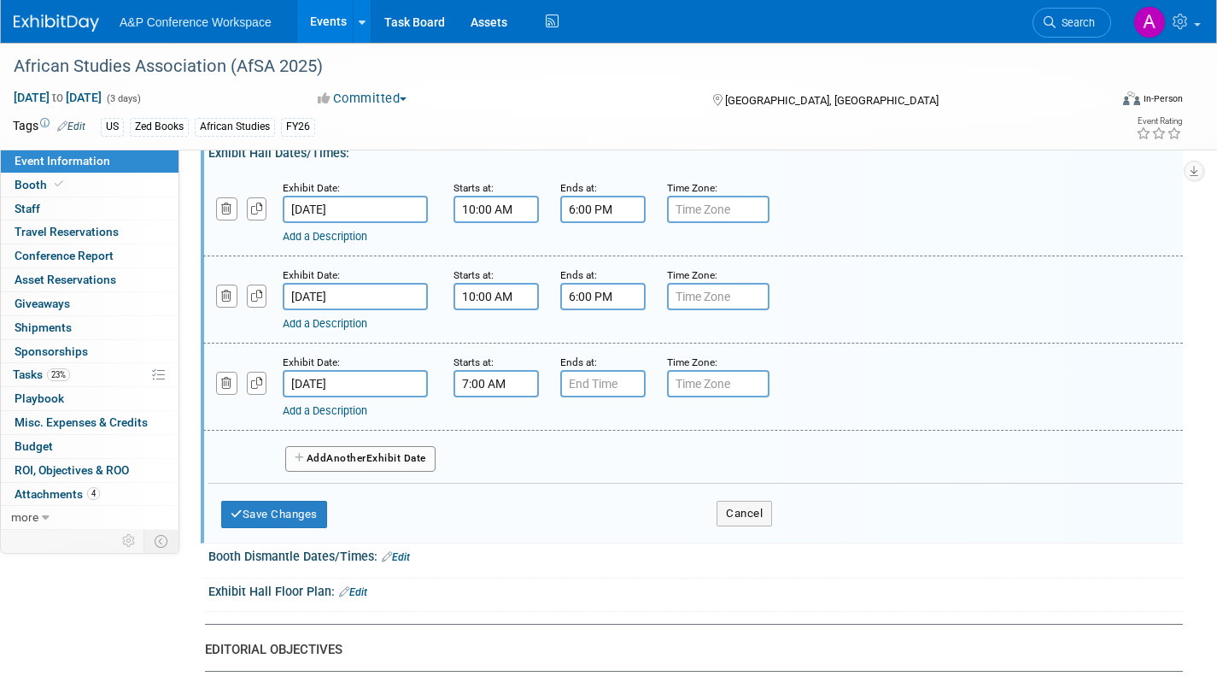
click at [523, 397] on input "7:00 AM" at bounding box center [496, 383] width 85 height 27
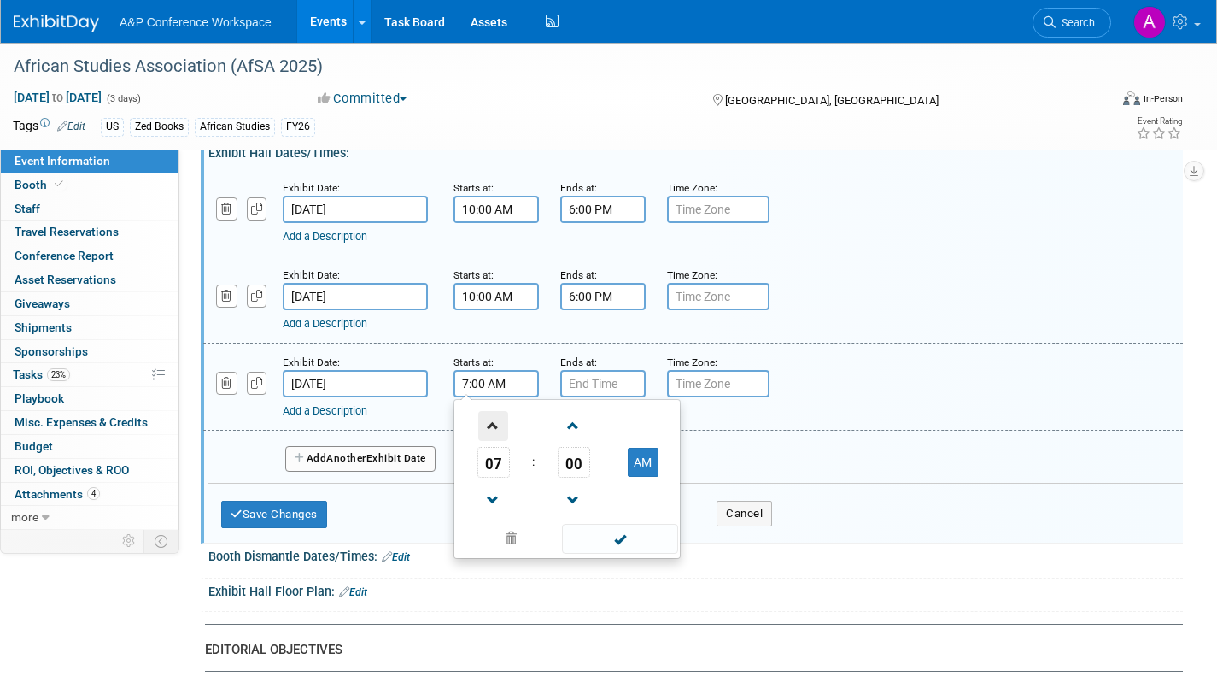
click at [491, 439] on span at bounding box center [493, 426] width 30 height 30
click at [490, 439] on span at bounding box center [493, 426] width 30 height 30
type input "10:00 AM"
drag, startPoint x: 611, startPoint y: 554, endPoint x: 613, endPoint y: 535, distance: 19.8
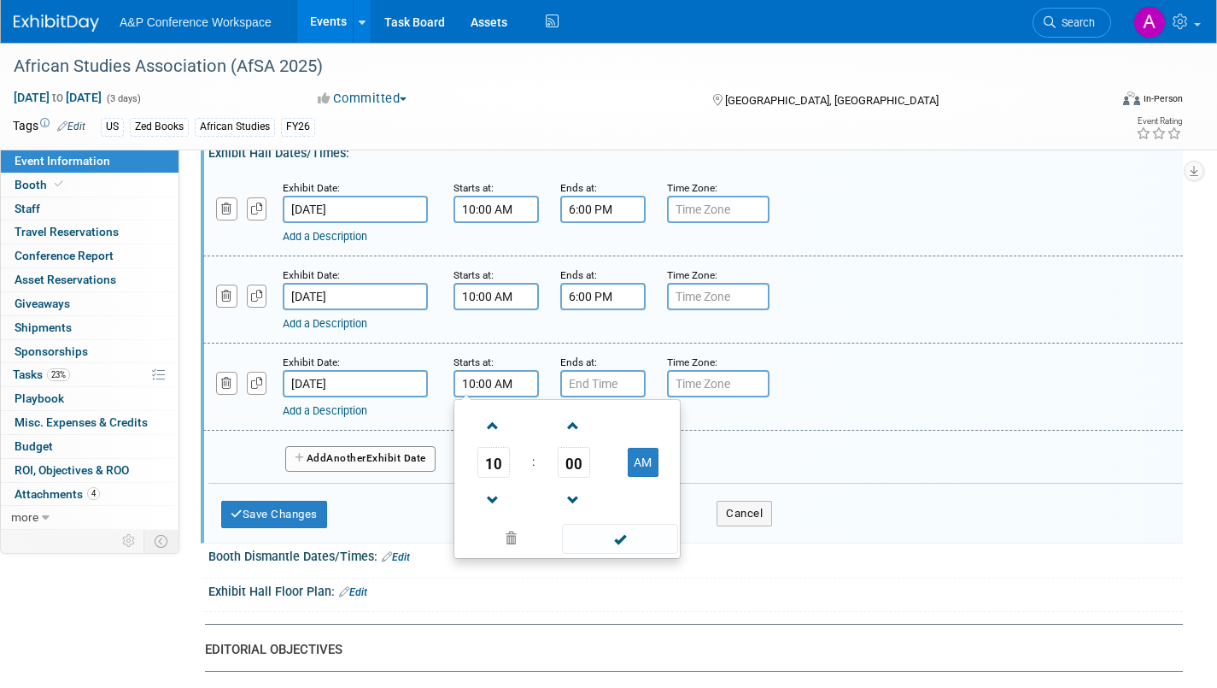
click at [612, 553] on span at bounding box center [619, 539] width 115 height 30
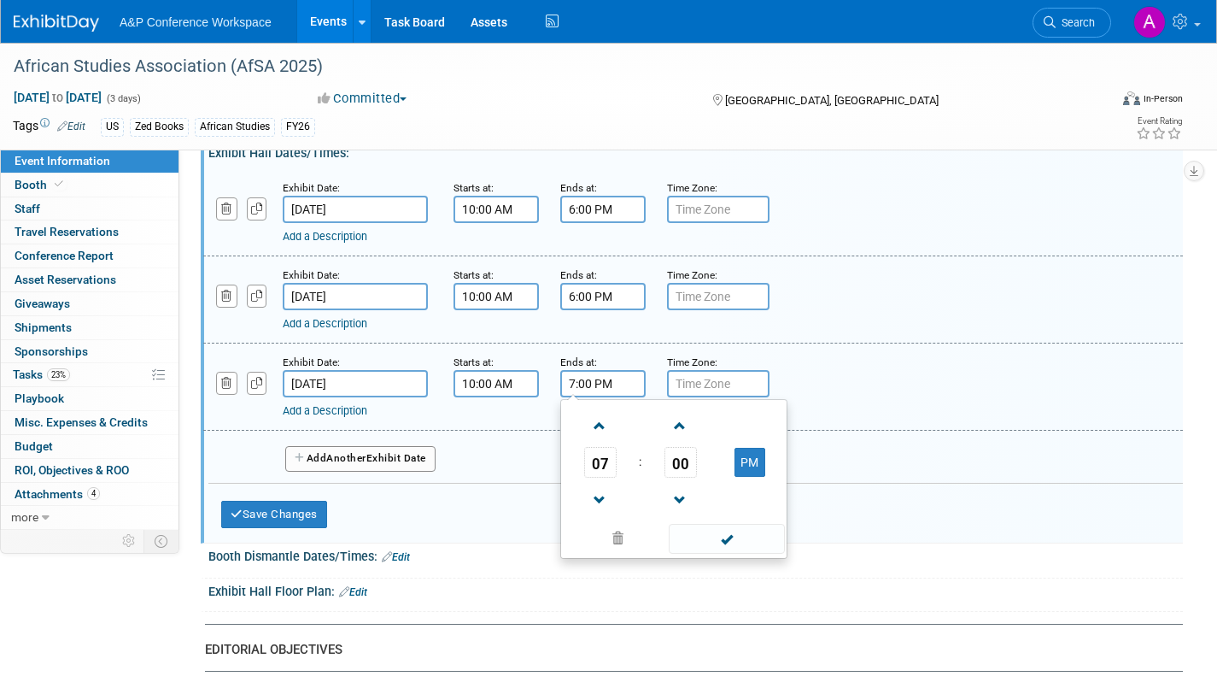
click at [600, 397] on input "7:00 PM" at bounding box center [602, 383] width 85 height 27
click at [594, 515] on span at bounding box center [600, 500] width 30 height 30
type input "6:00 PM"
click at [741, 553] on span at bounding box center [726, 539] width 115 height 30
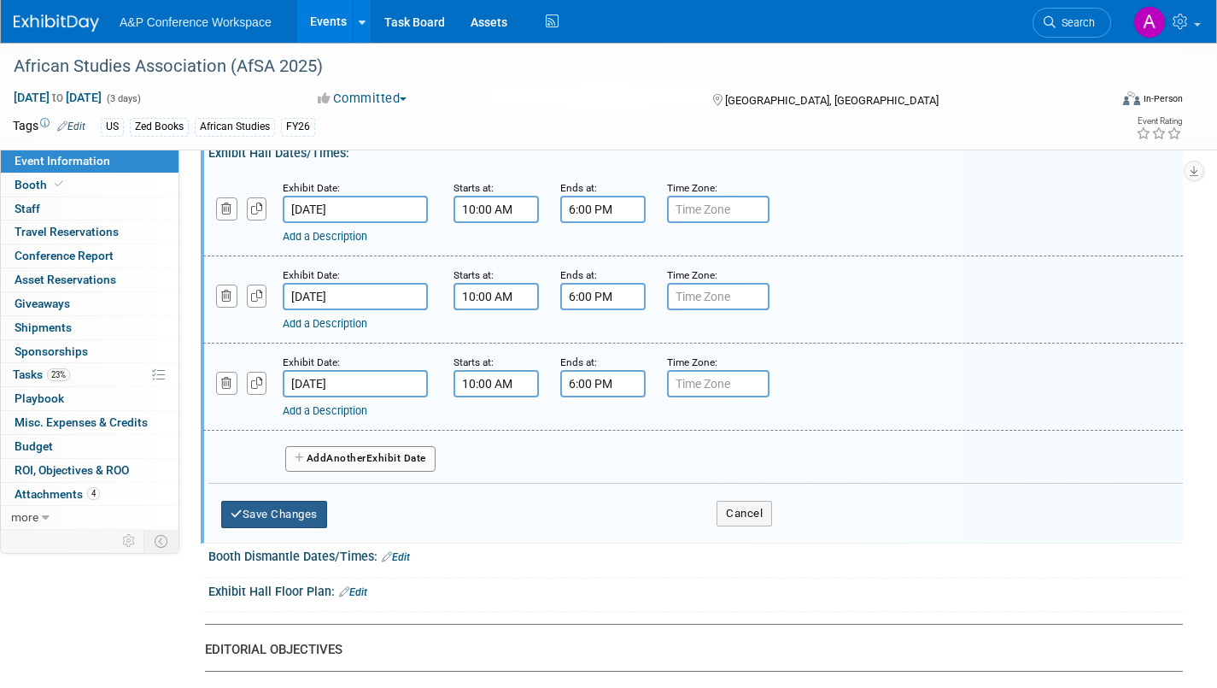
click at [302, 528] on button "Save Changes" at bounding box center [274, 514] width 106 height 27
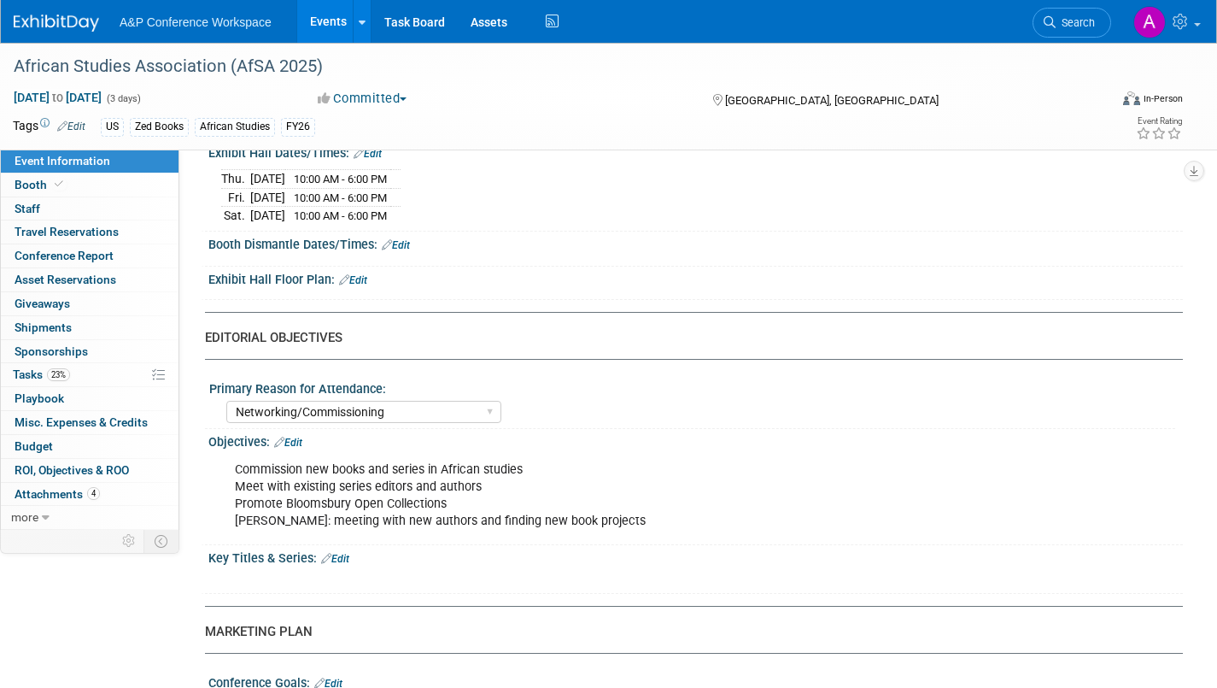
click at [405, 251] on link "Edit" at bounding box center [396, 245] width 28 height 12
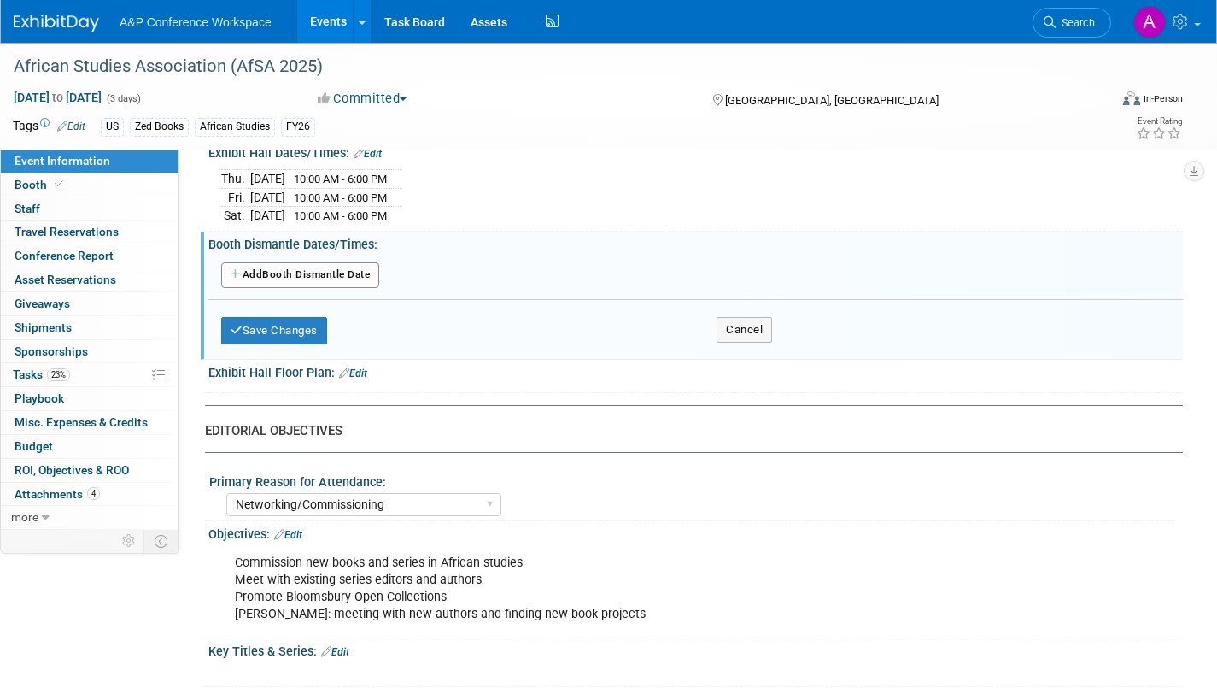
click at [373, 288] on button "Add Another Booth Dismantle Date" at bounding box center [300, 275] width 158 height 26
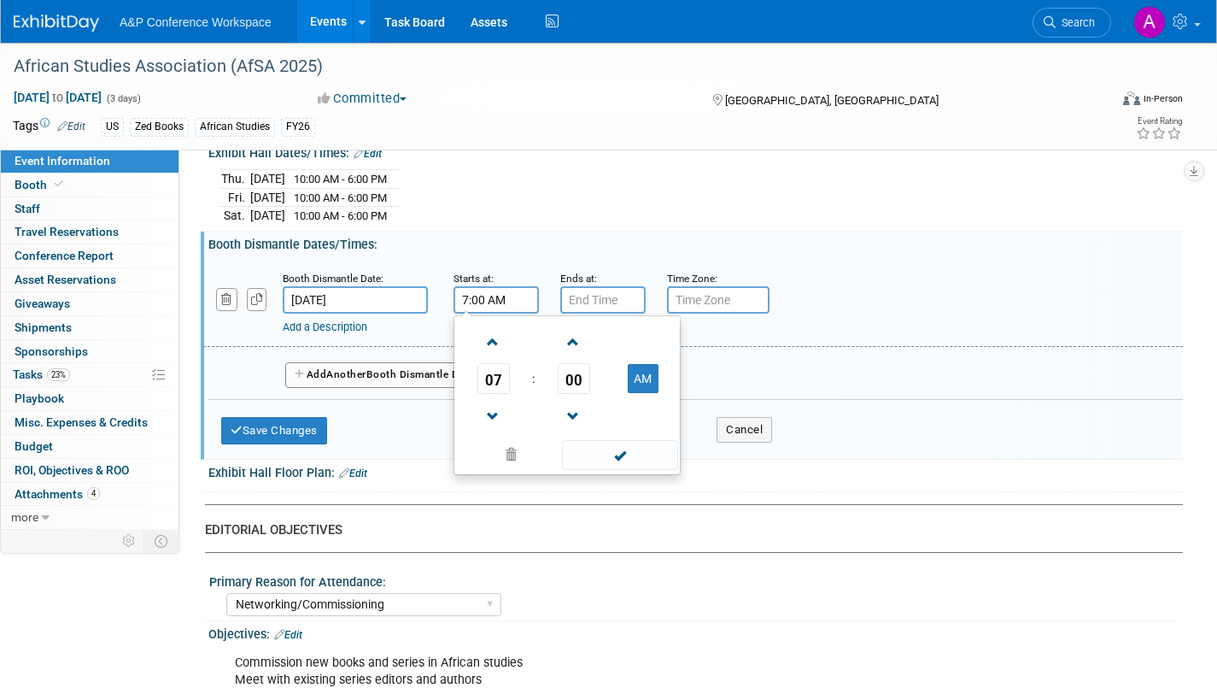
click at [521, 313] on input "7:00 AM" at bounding box center [496, 299] width 85 height 27
click at [491, 422] on span at bounding box center [493, 416] width 30 height 30
click at [641, 393] on button "AM" at bounding box center [643, 378] width 31 height 29
type input "6:00 PM"
click at [613, 313] on input "7:00 PM" at bounding box center [602, 299] width 85 height 27
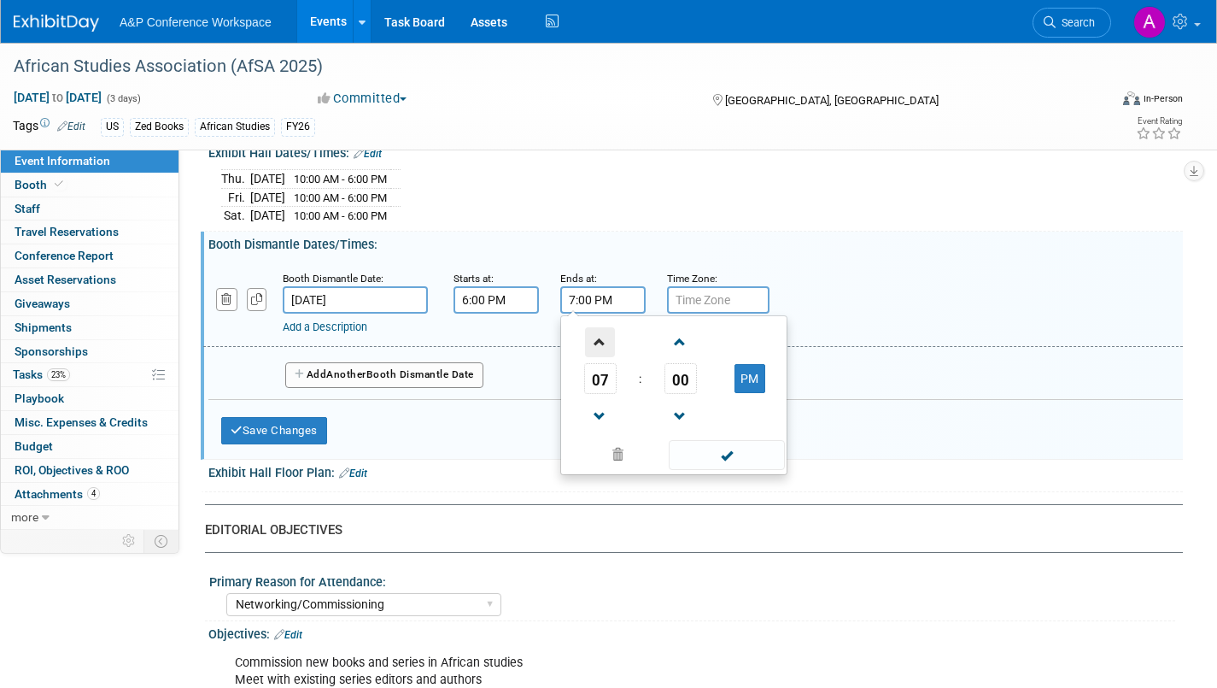
click at [600, 351] on span at bounding box center [600, 342] width 30 height 30
type input "8:00 PM"
click at [727, 460] on span at bounding box center [726, 455] width 115 height 30
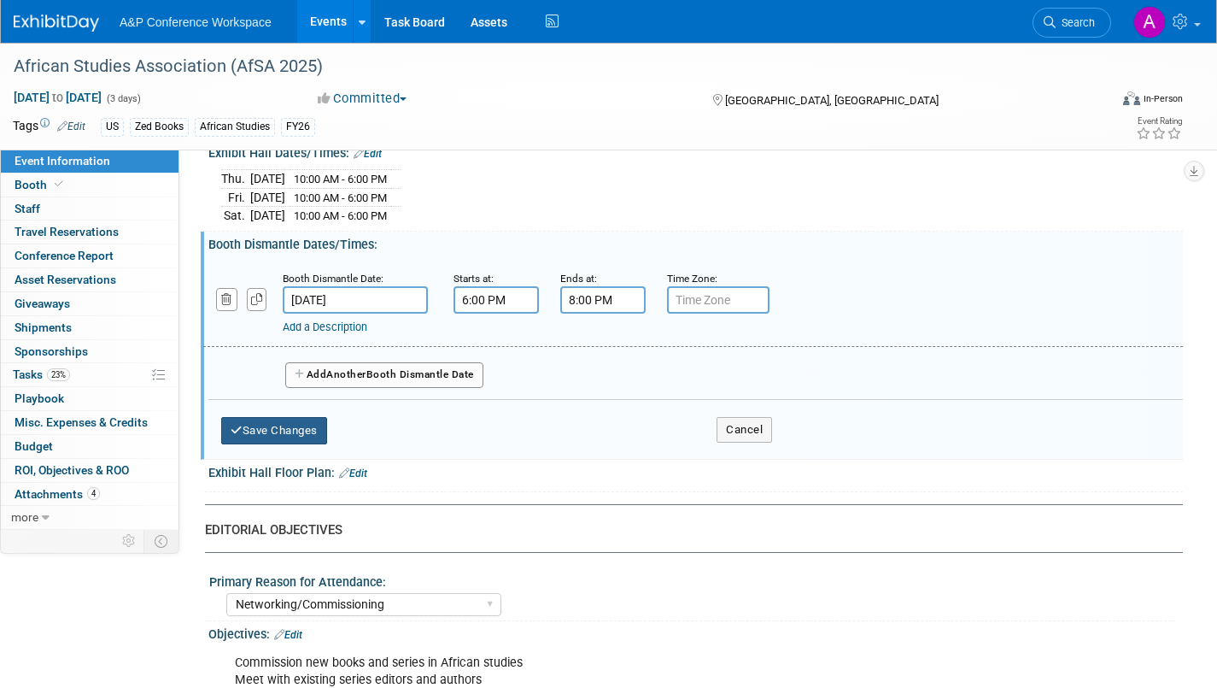
click at [309, 439] on button "Save Changes" at bounding box center [274, 430] width 106 height 27
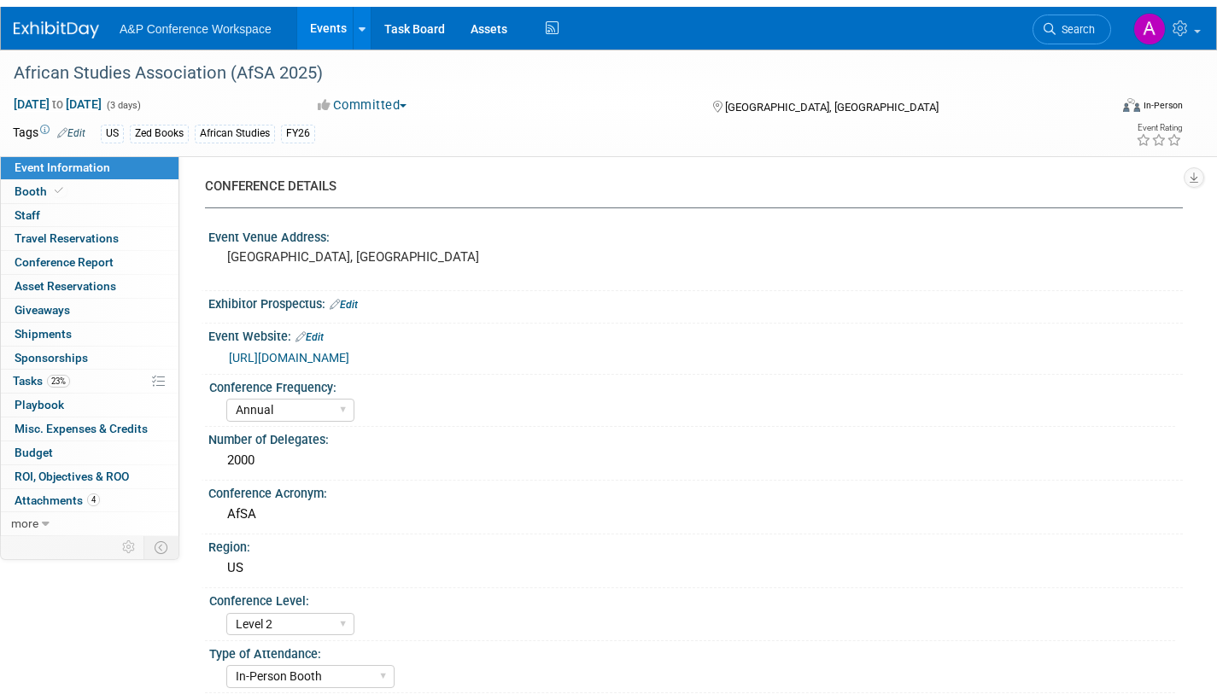
scroll to position [0, 0]
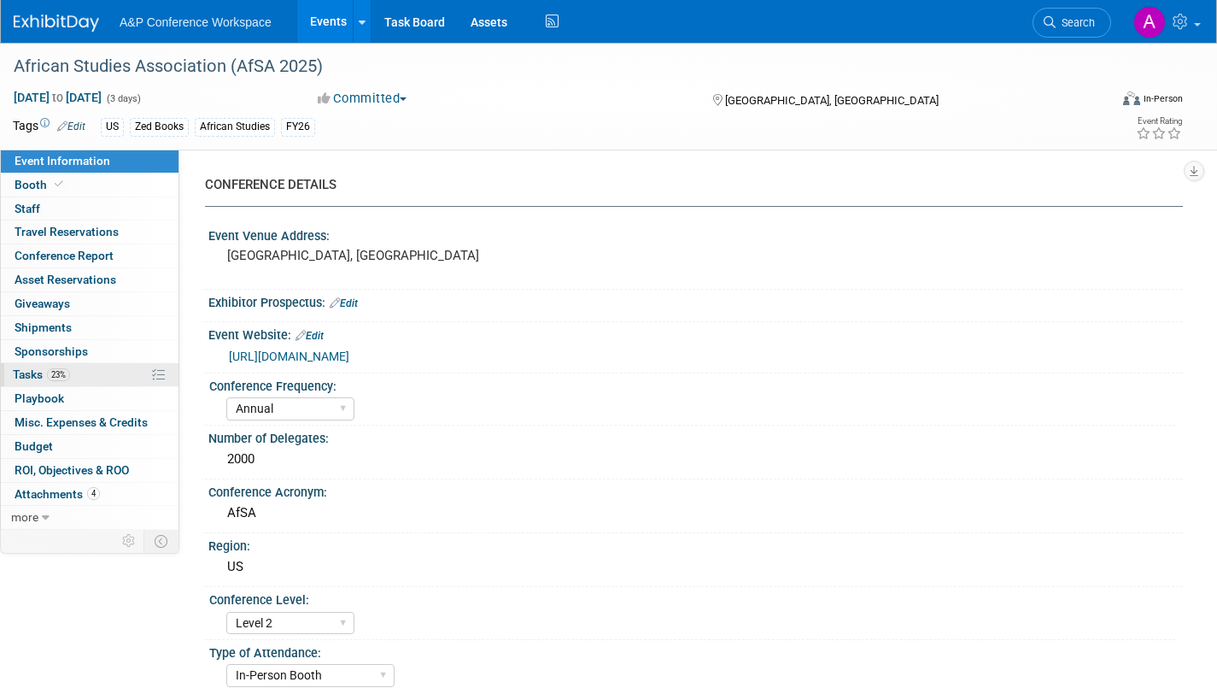
click at [22, 371] on span "Tasks 23%" at bounding box center [41, 374] width 57 height 14
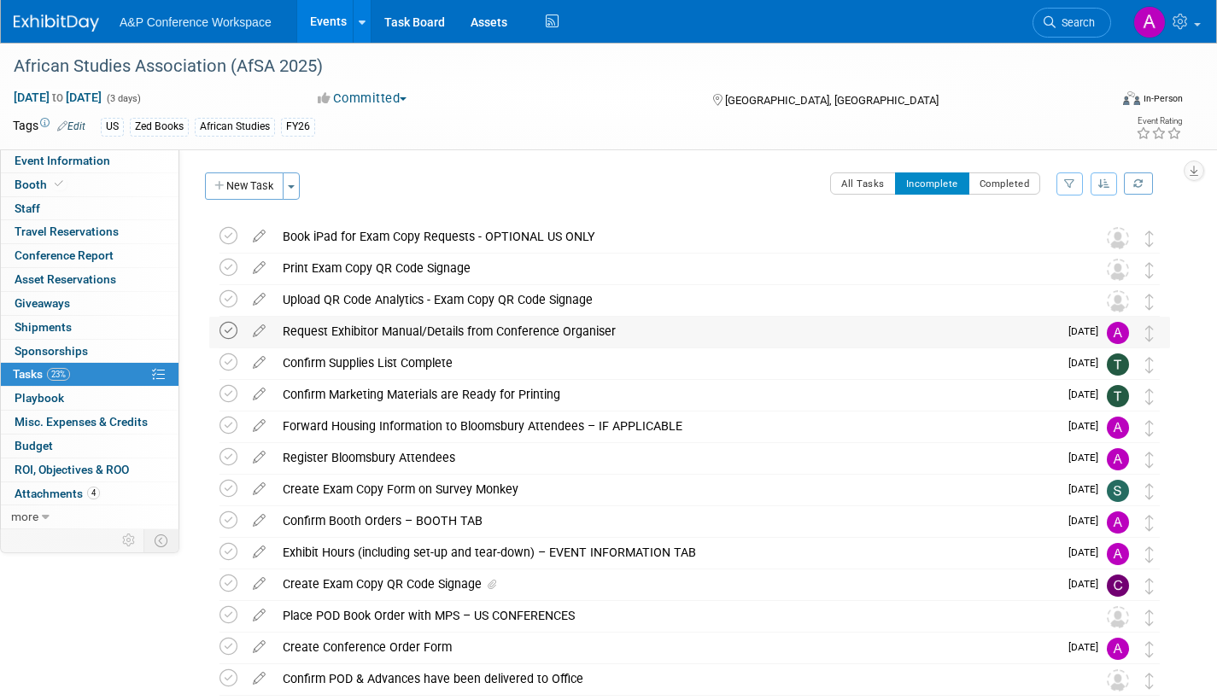
click at [227, 330] on icon at bounding box center [229, 331] width 18 height 18
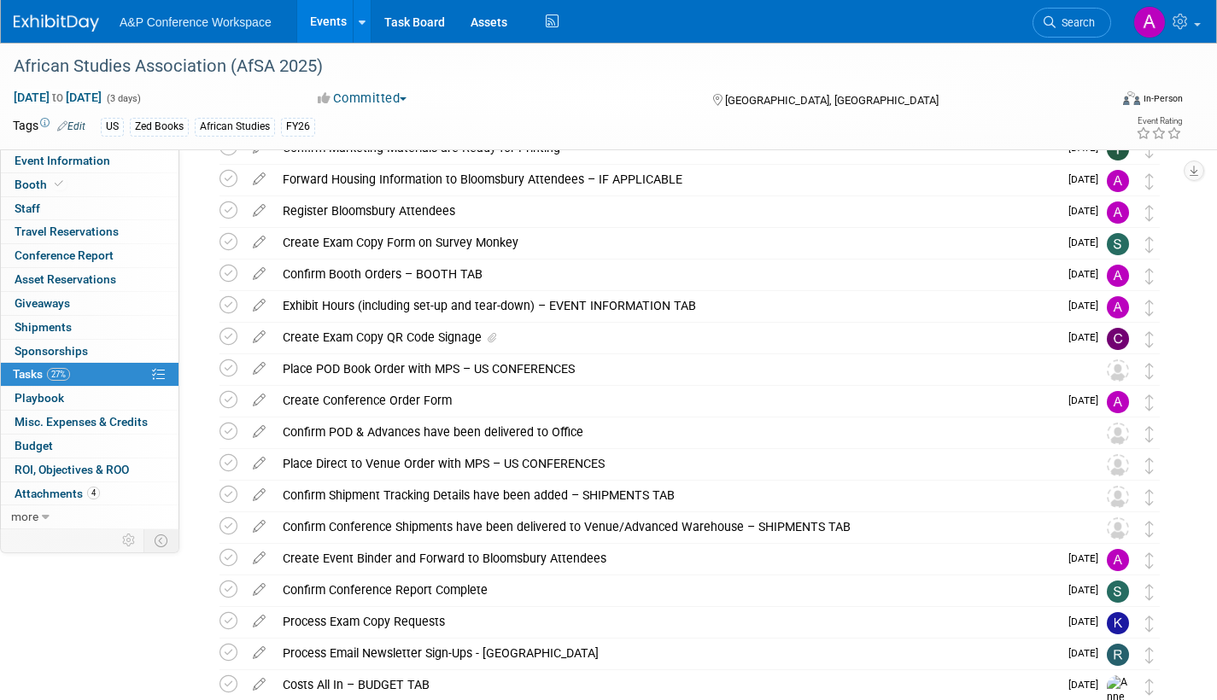
scroll to position [256, 0]
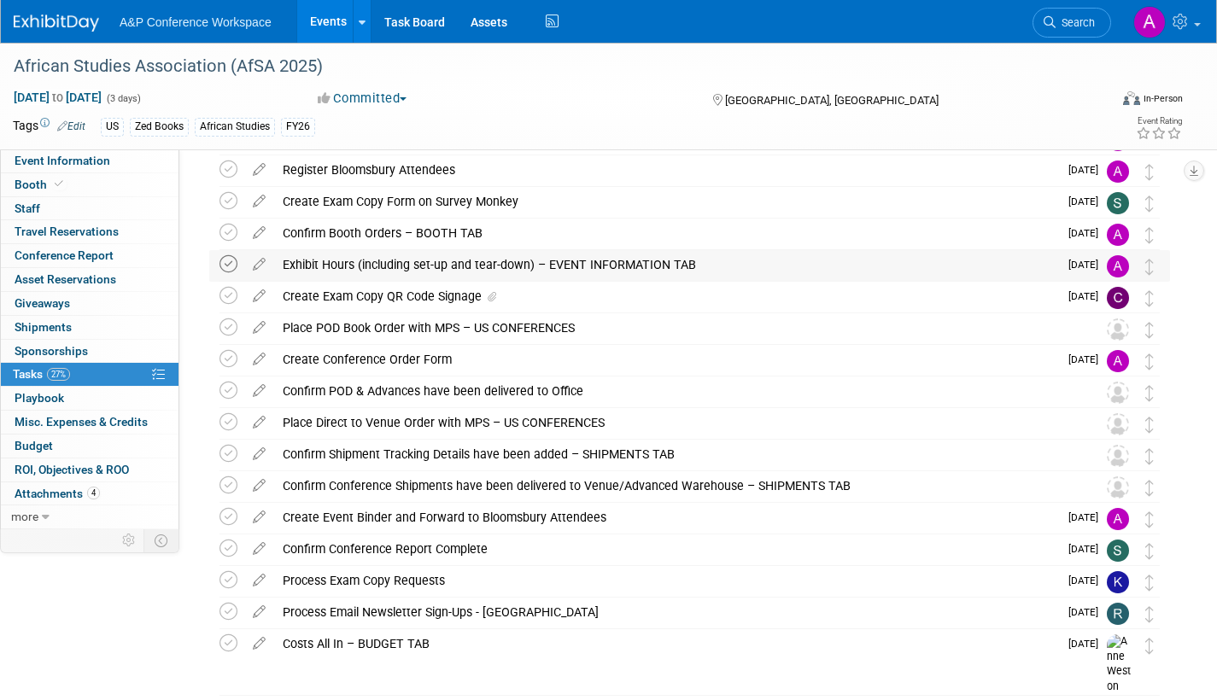
click at [228, 264] on icon at bounding box center [229, 264] width 18 height 18
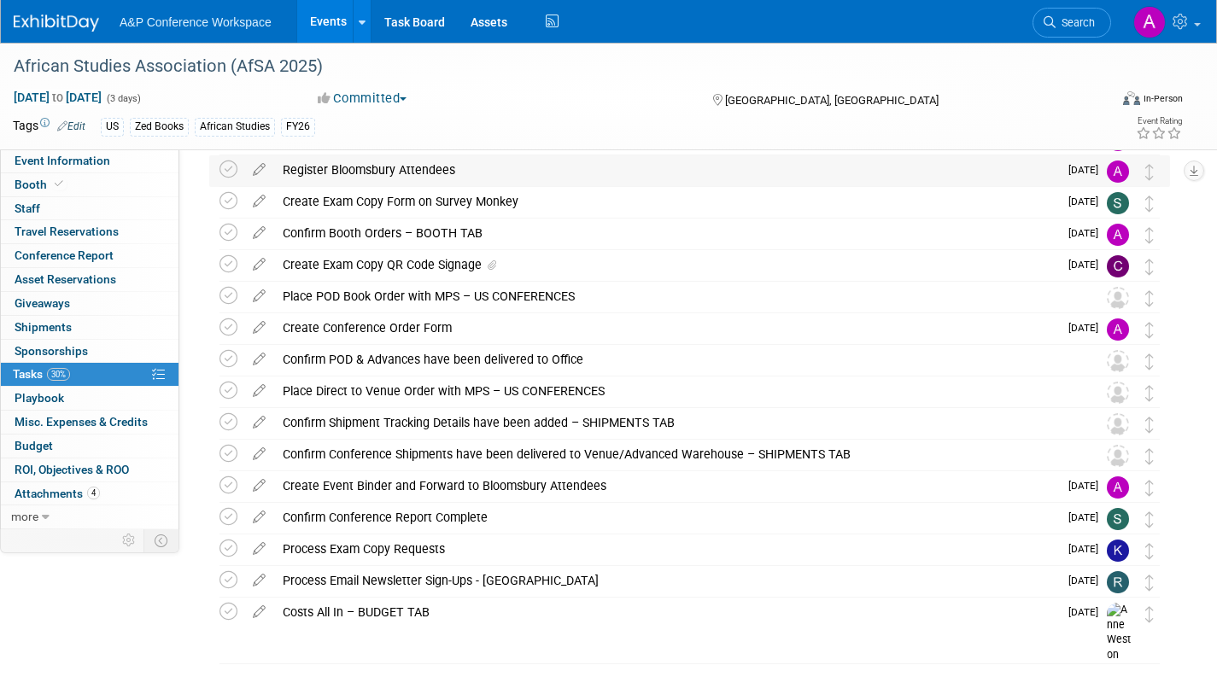
scroll to position [0, 0]
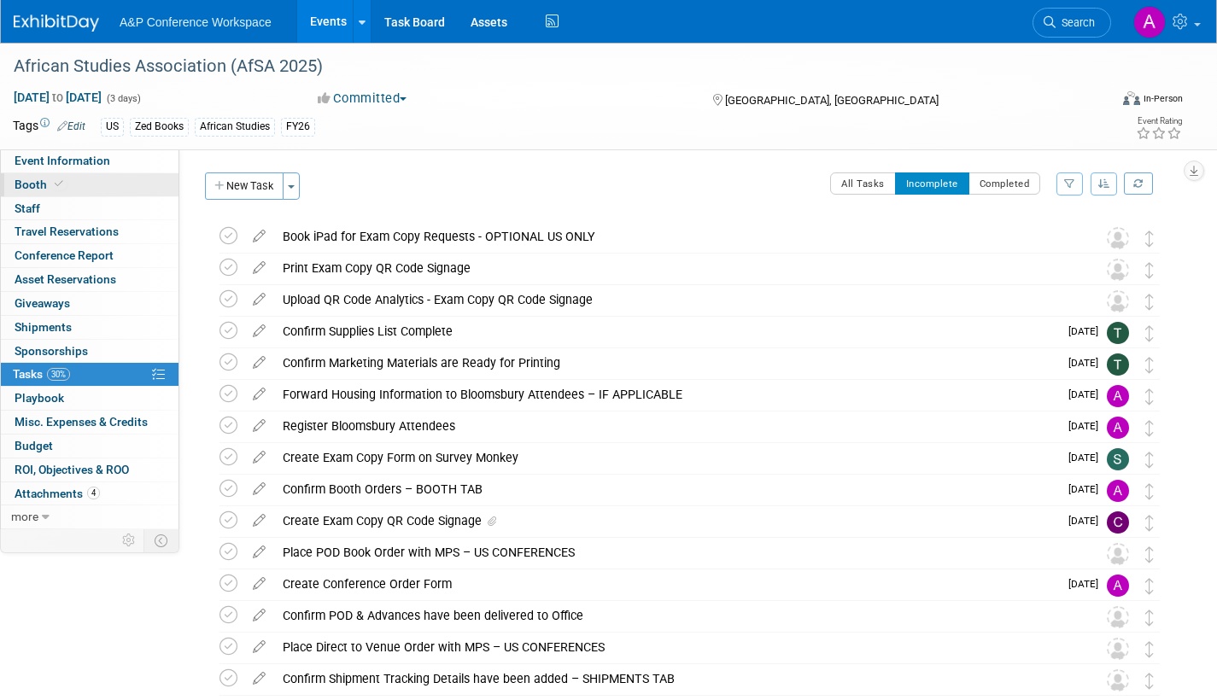
click at [34, 181] on span "Booth" at bounding box center [41, 185] width 52 height 14
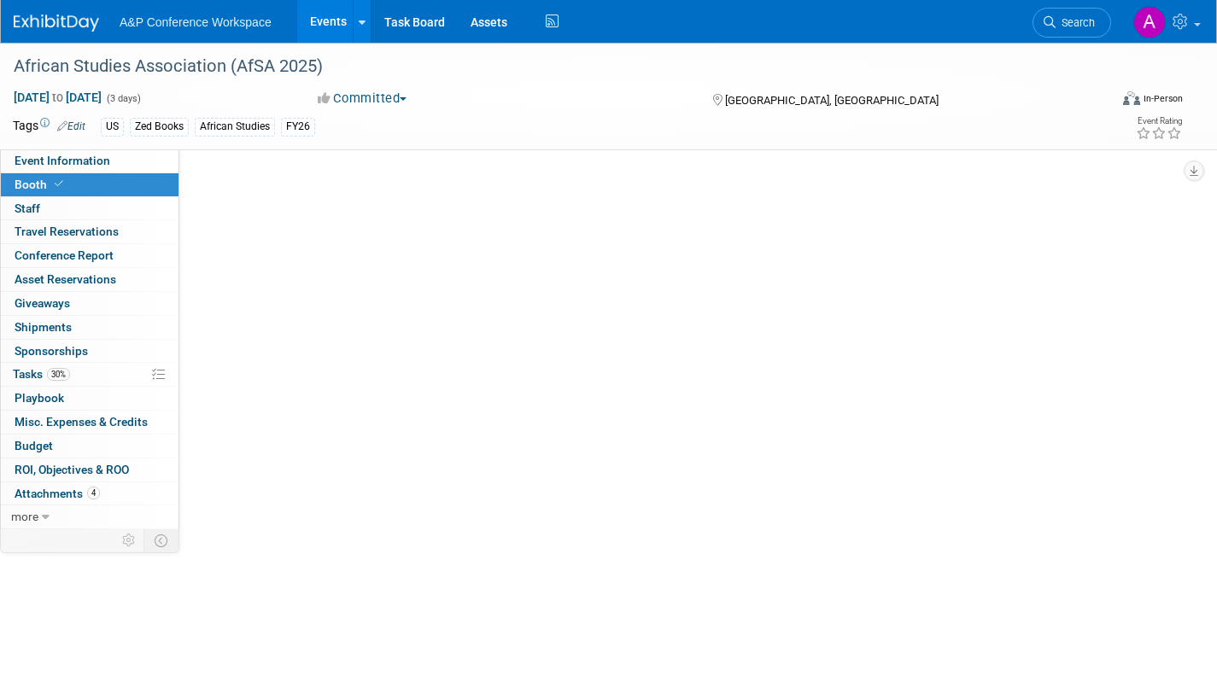
select select "BUZE"
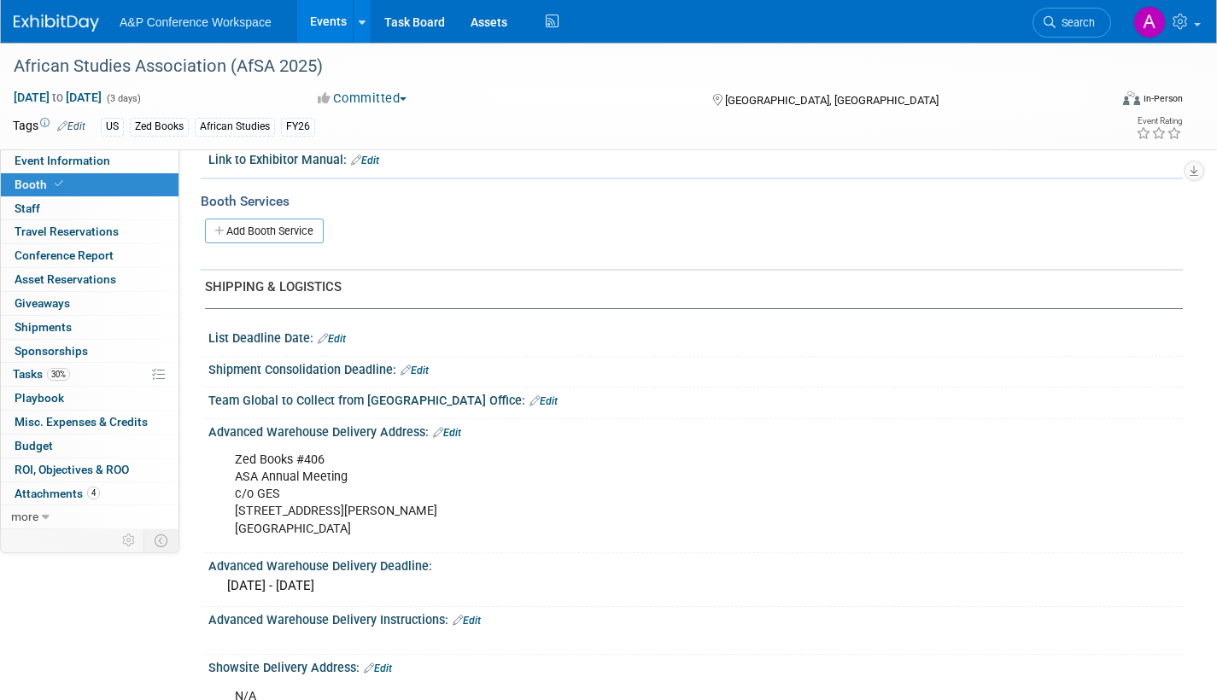
scroll to position [512, 0]
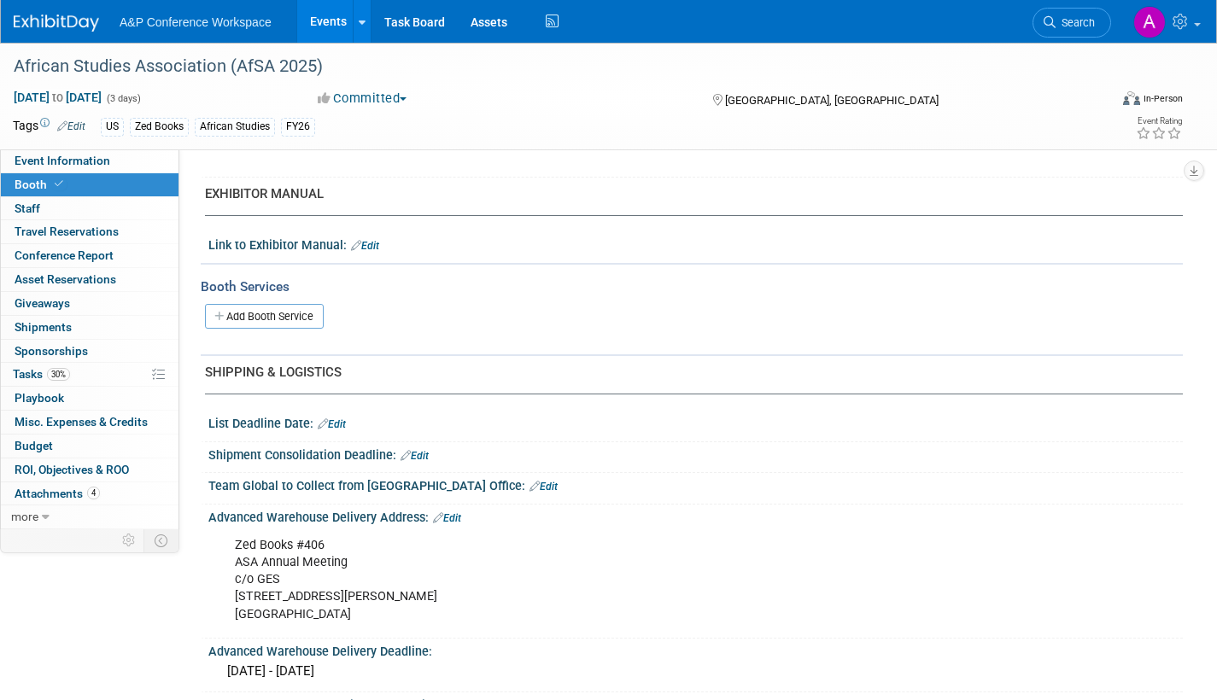
click at [378, 245] on link "Edit" at bounding box center [365, 246] width 28 height 12
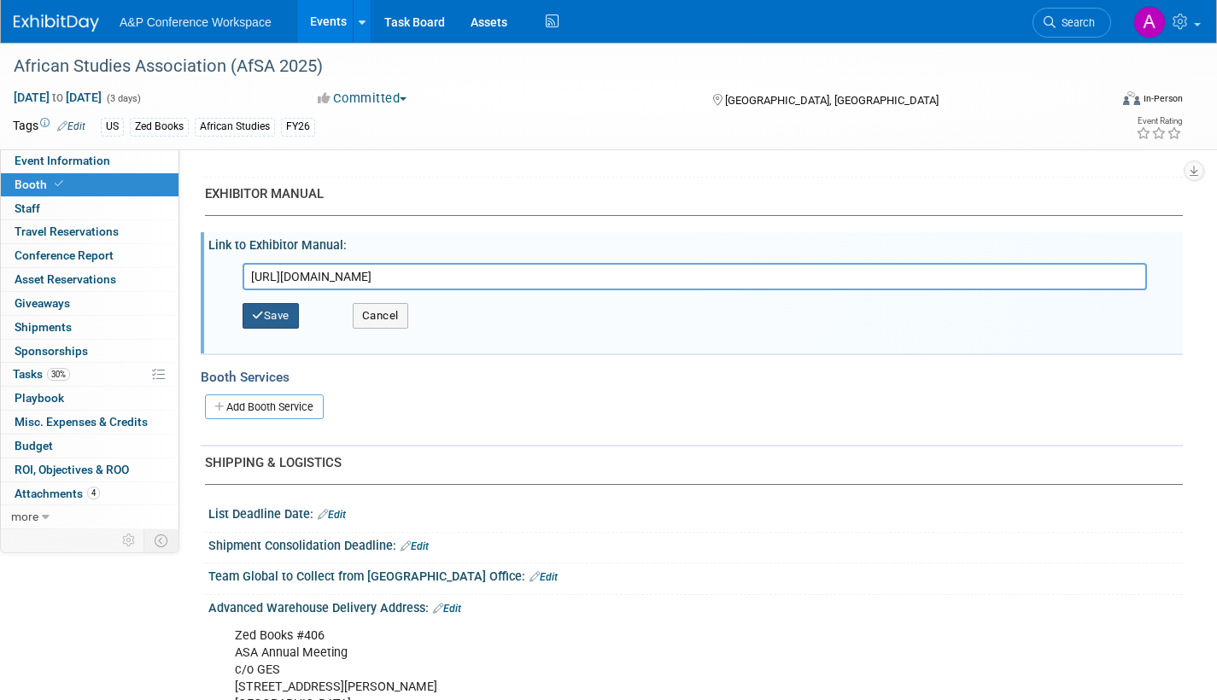
type input "https://ordering.ges.com/051600394/nav_info?utm_source=ges-mkto&utm_medium=emai…"
click at [281, 314] on button "Save" at bounding box center [271, 316] width 56 height 26
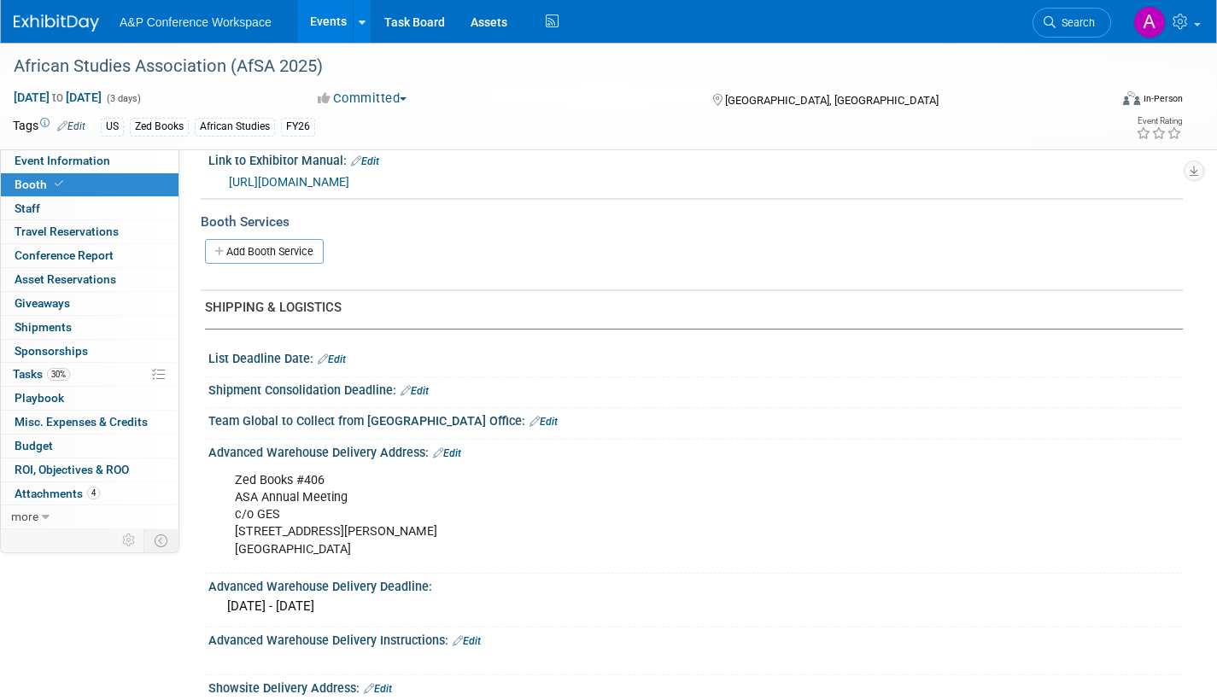
scroll to position [598, 0]
click at [22, 374] on span "Tasks 30%" at bounding box center [41, 374] width 57 height 14
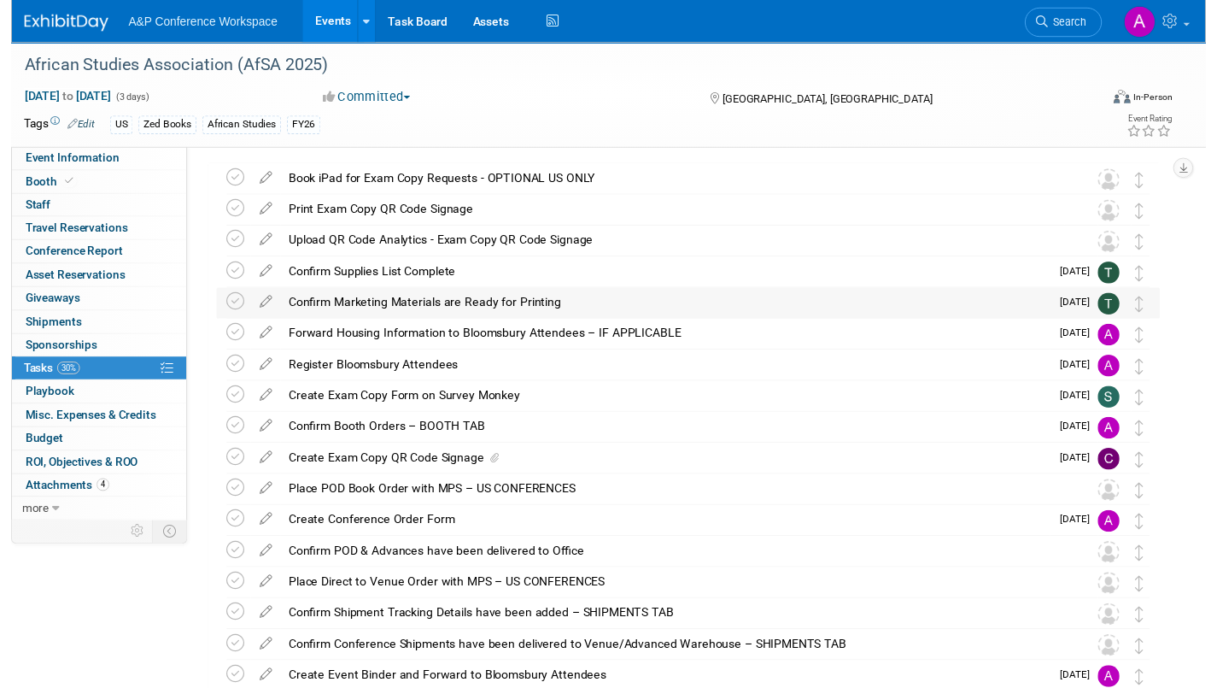
scroll to position [85, 0]
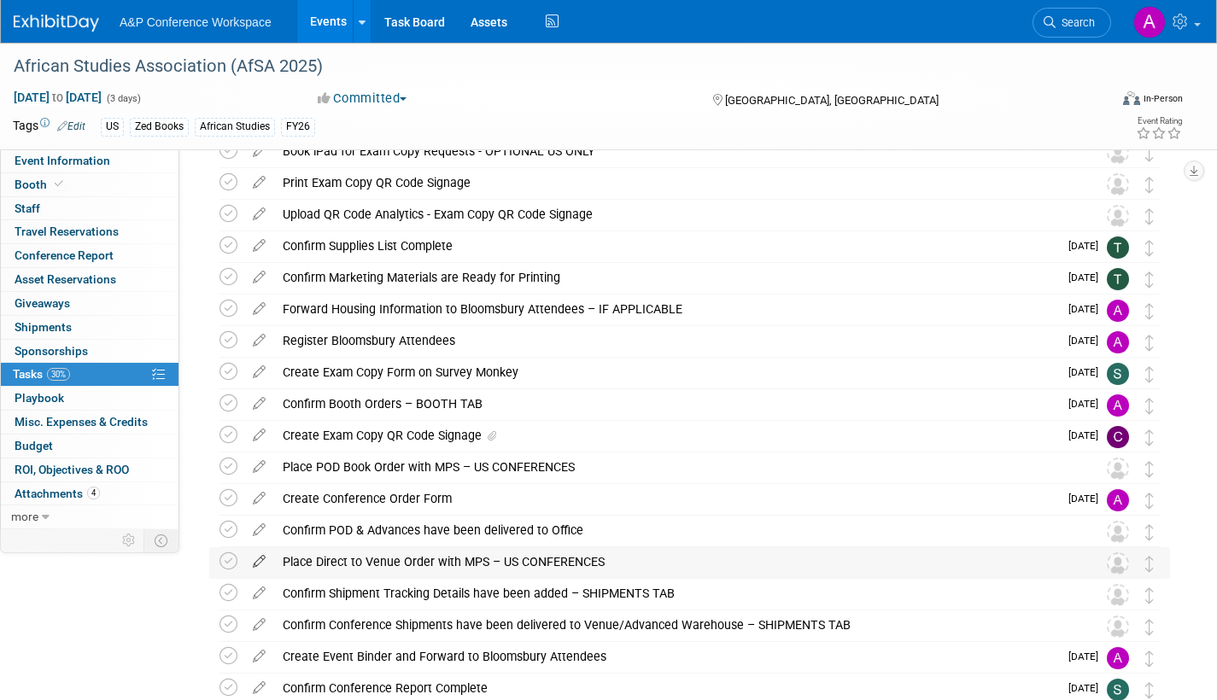
click at [259, 559] on icon at bounding box center [259, 557] width 30 height 21
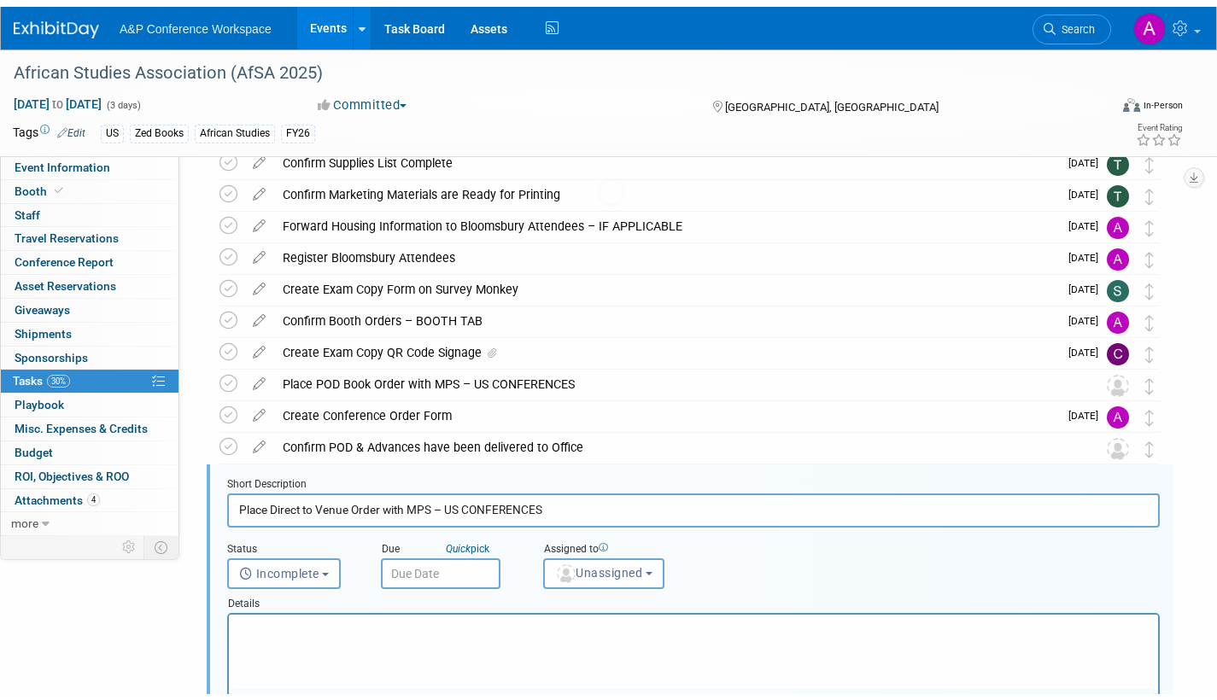
scroll to position [383, 0]
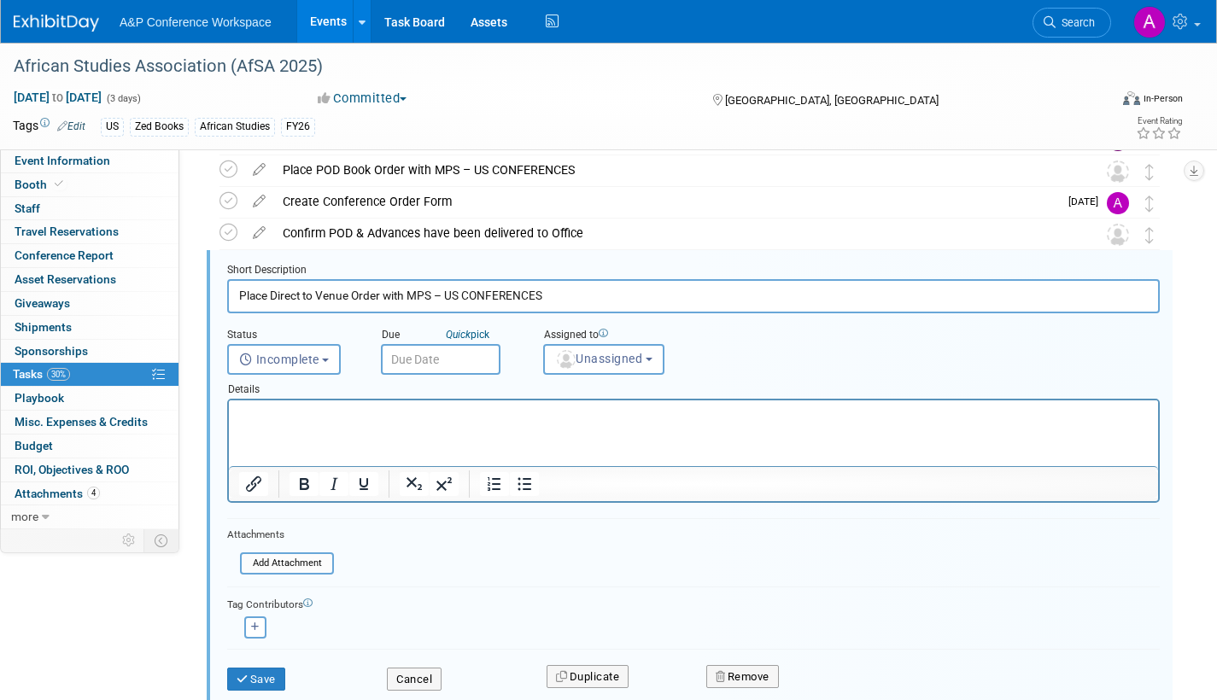
click at [467, 365] on input "text" at bounding box center [441, 359] width 120 height 31
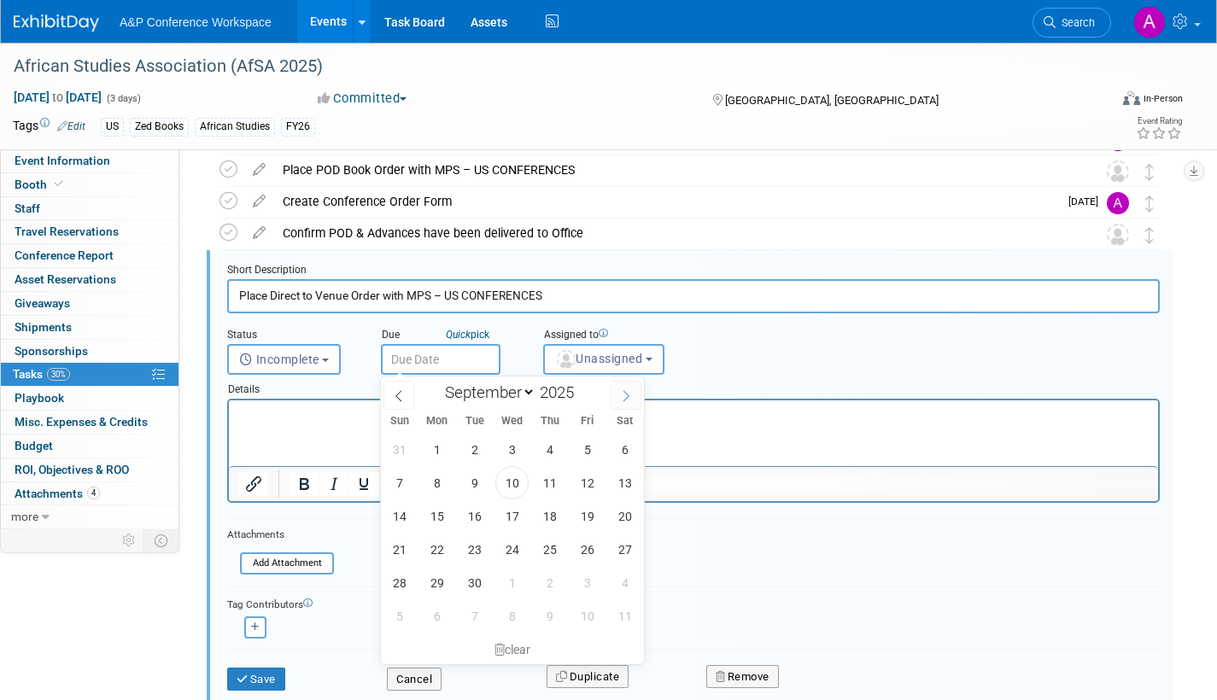
click at [626, 398] on icon at bounding box center [627, 395] width 6 height 11
select select "9"
click at [439, 515] on span "13" at bounding box center [436, 516] width 33 height 33
type input "Oct 13, 2025"
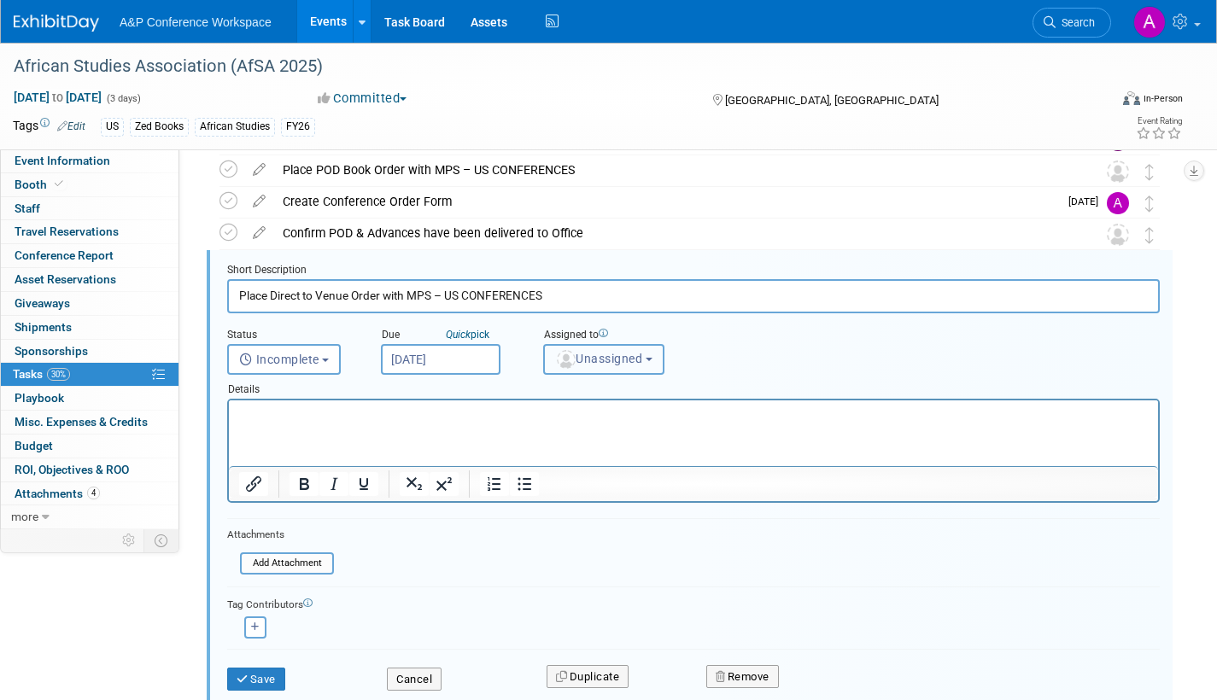
click at [601, 359] on span "Unassigned" at bounding box center [598, 359] width 87 height 14
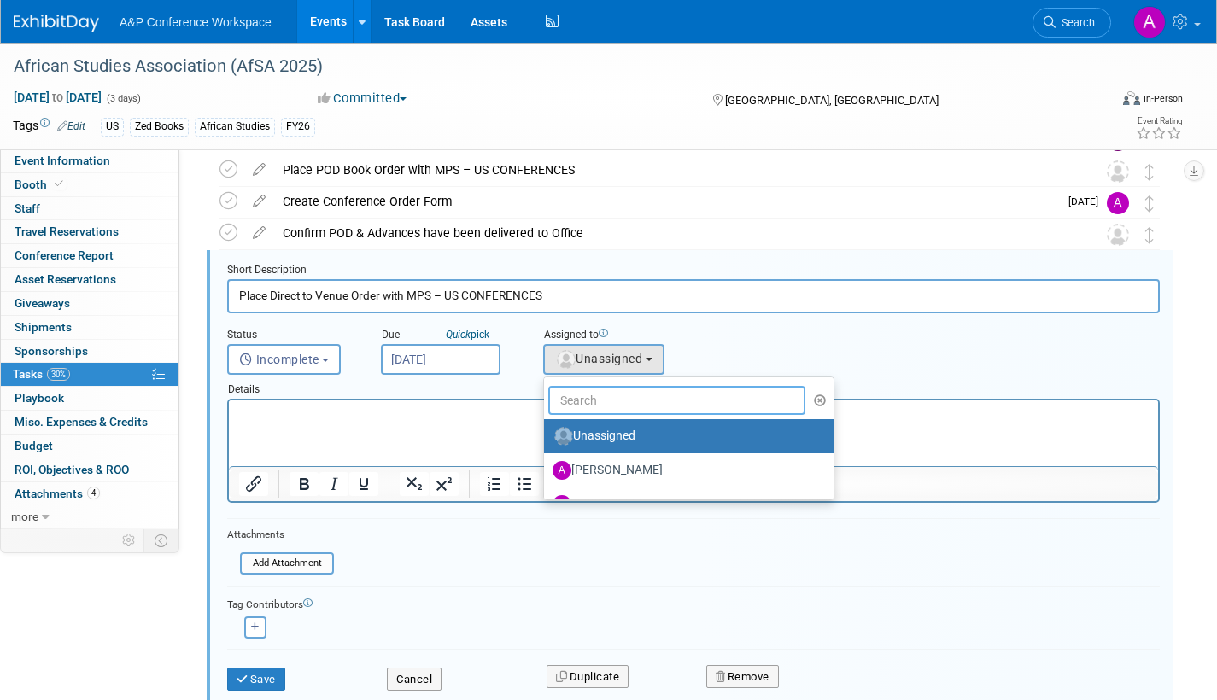
click at [597, 402] on input "text" at bounding box center [676, 400] width 257 height 29
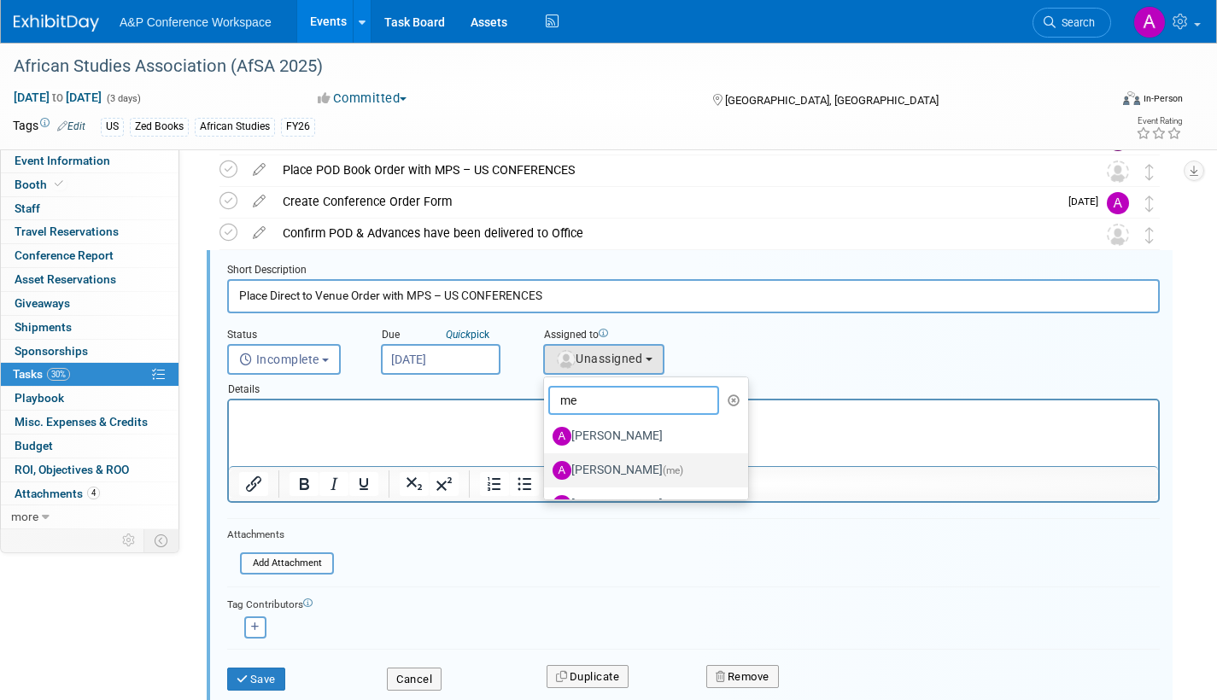
type input "me"
click at [648, 473] on label "Amanda Oney (me)" at bounding box center [642, 470] width 179 height 27
click at [547, 473] on input "Amanda Oney (me)" at bounding box center [541, 468] width 11 height 11
select select "3fc68575-f872-4db6-8d2a-11755123f12c"
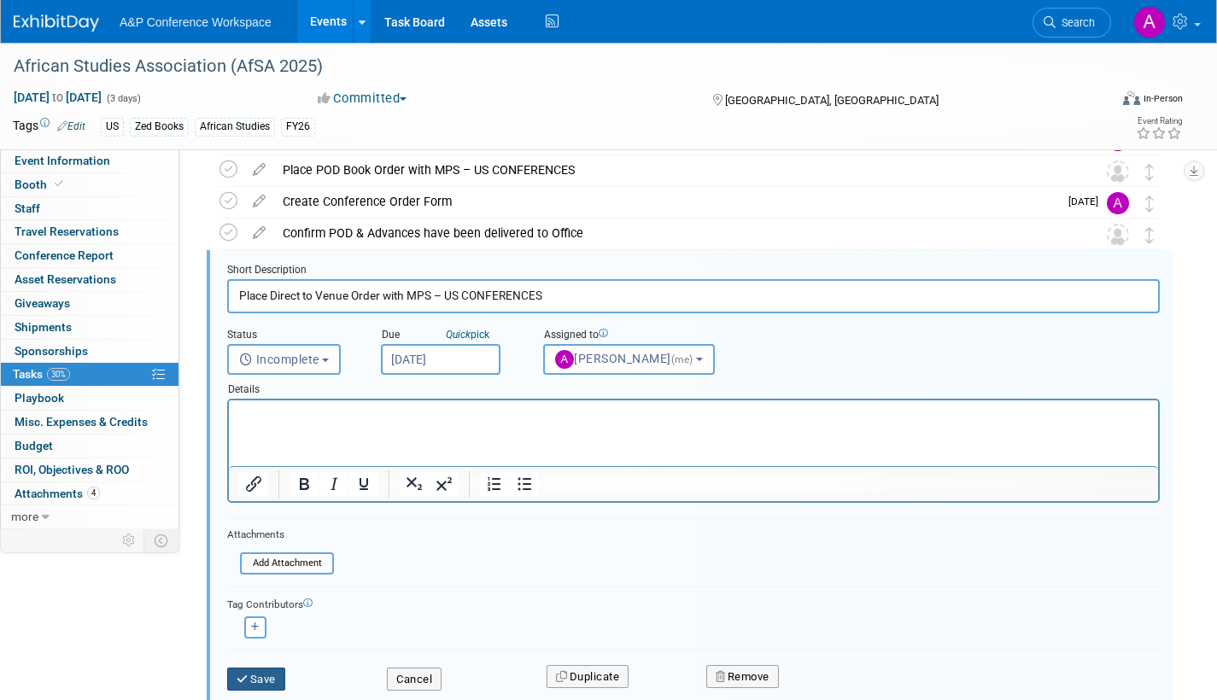
click at [270, 678] on button "Save" at bounding box center [256, 680] width 58 height 24
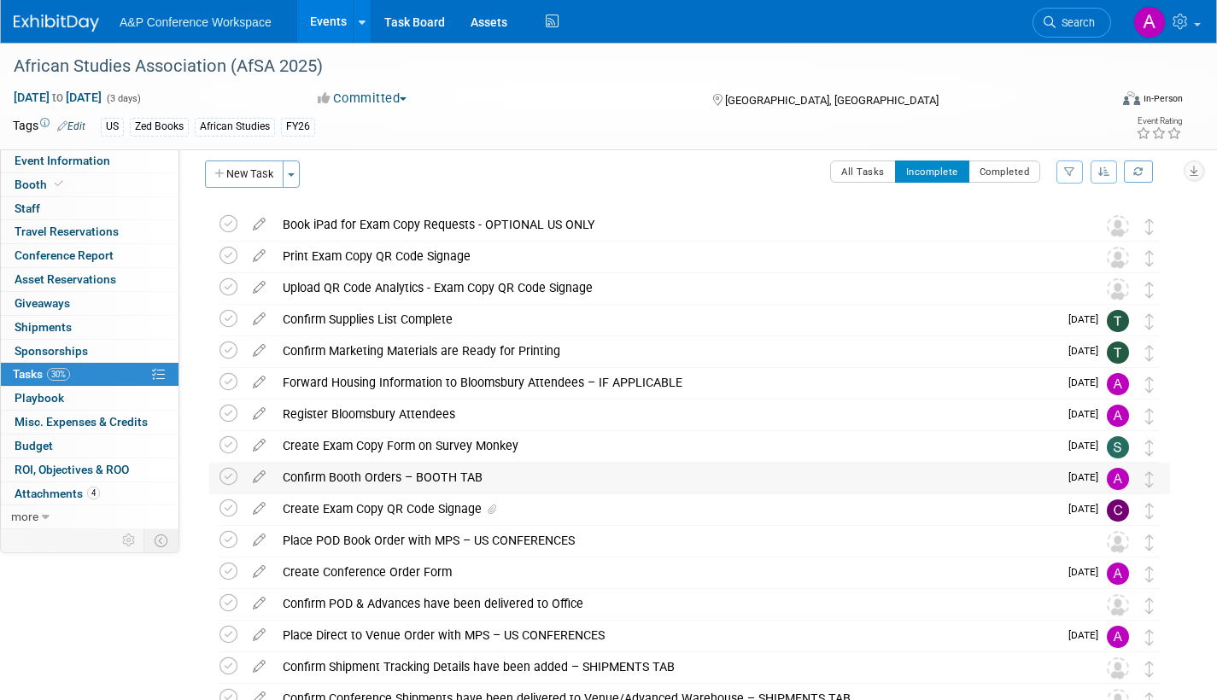
scroll to position [0, 0]
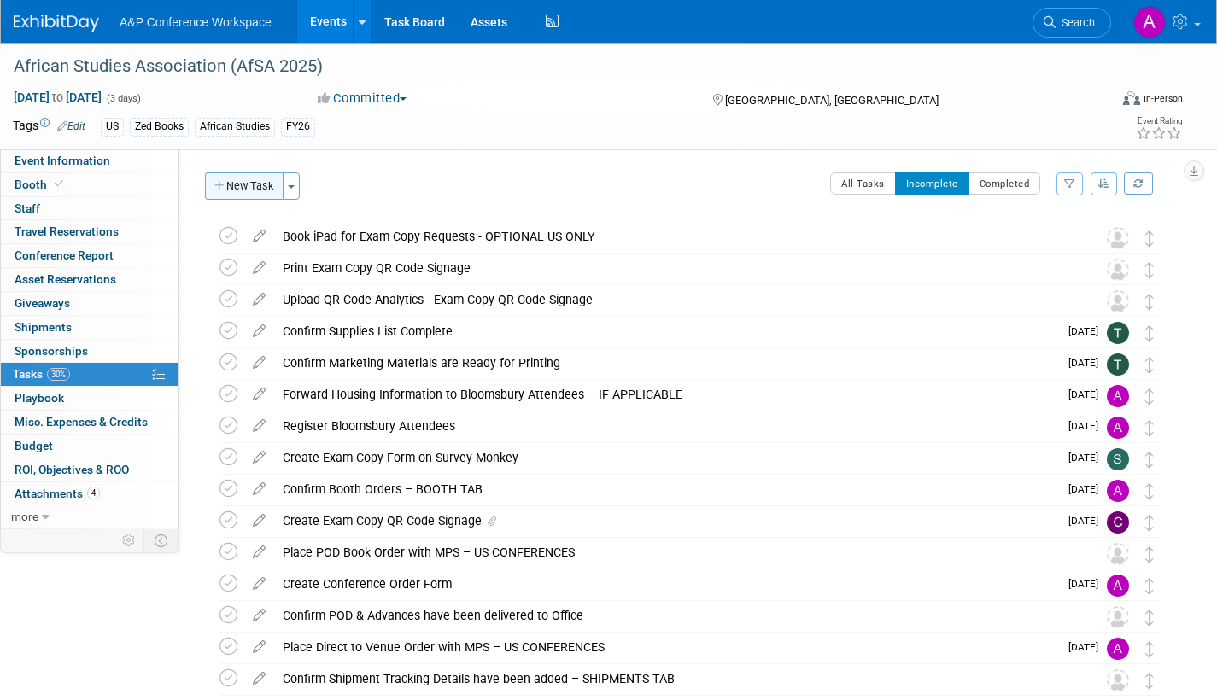
click at [250, 184] on button "New Task" at bounding box center [244, 186] width 79 height 27
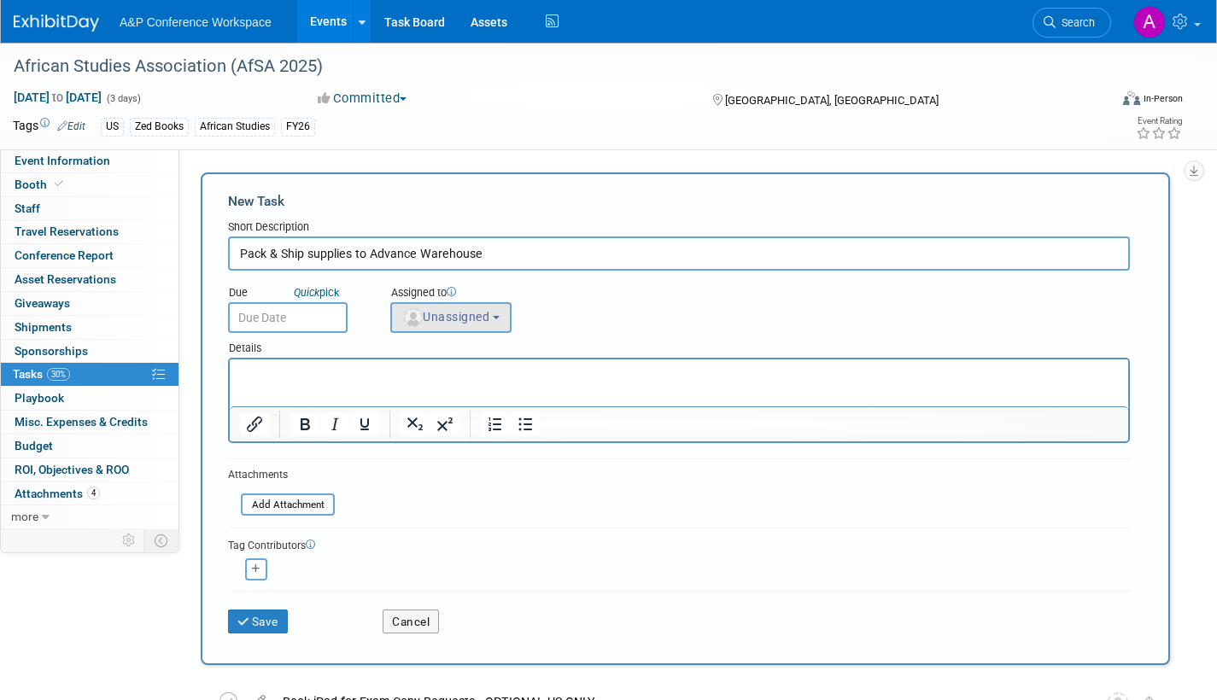
type input "Pack & Ship supplies to Advance Warehouse"
drag, startPoint x: 432, startPoint y: 314, endPoint x: 439, endPoint y: 327, distance: 14.5
click at [434, 313] on span "Unassigned" at bounding box center [445, 317] width 87 height 14
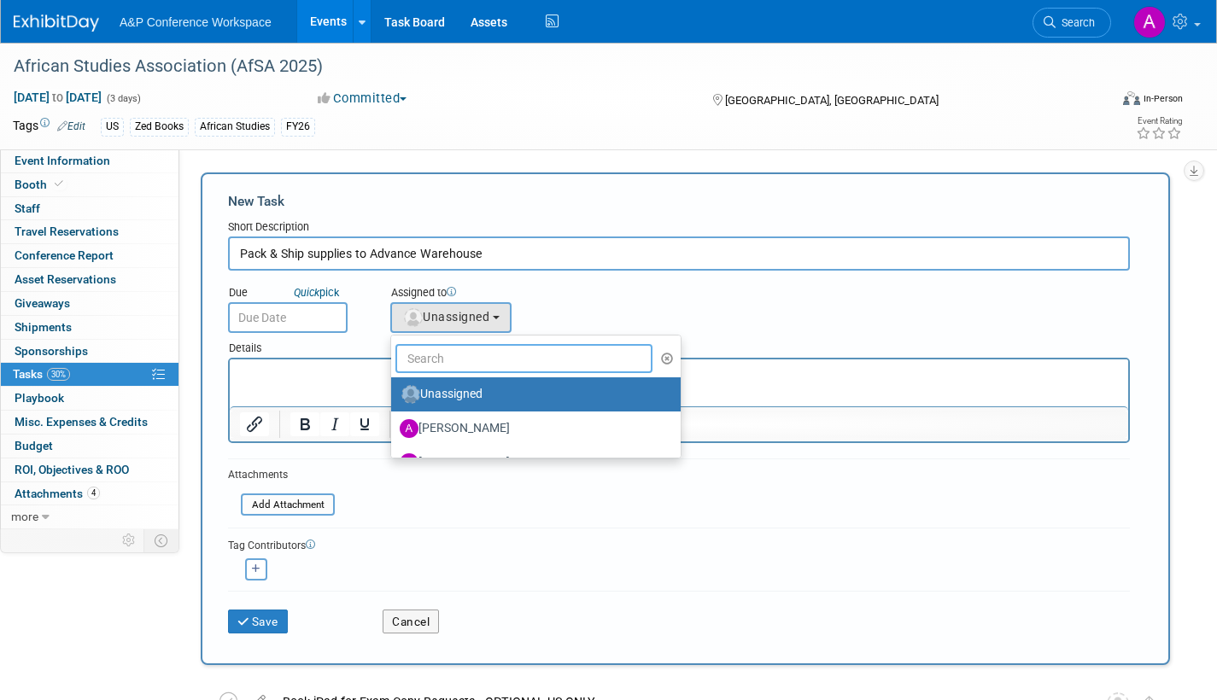
click at [446, 362] on input "text" at bounding box center [523, 358] width 257 height 29
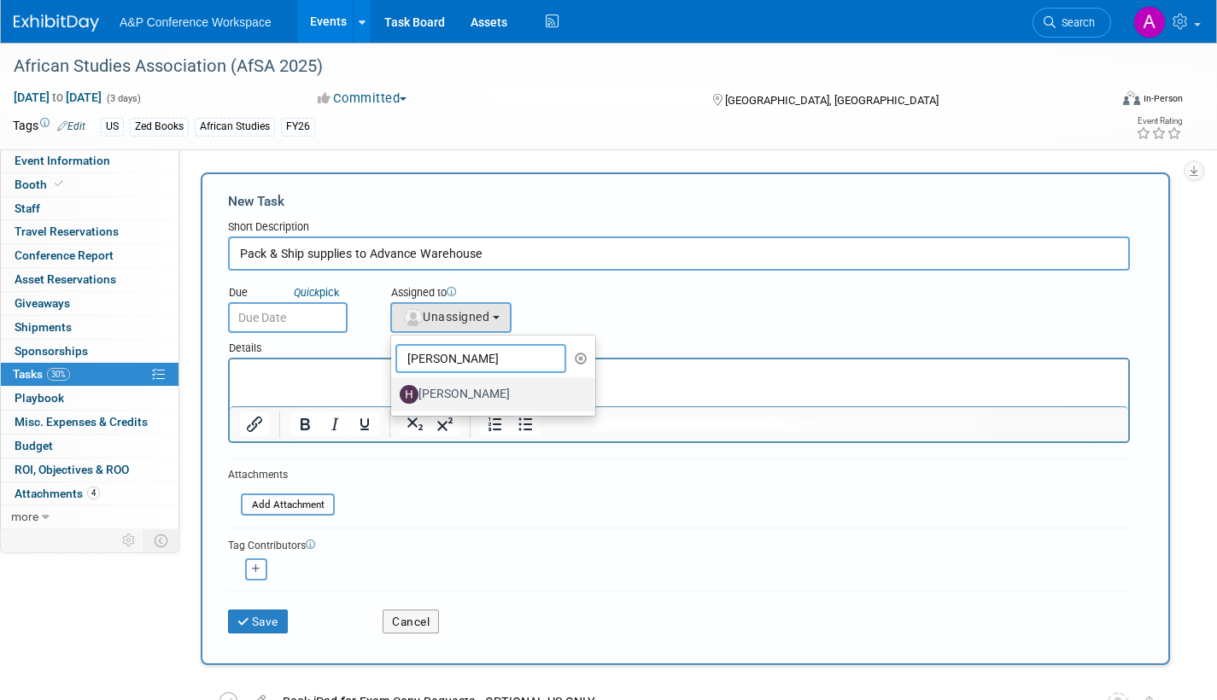
type input "hannah"
drag, startPoint x: 452, startPoint y: 394, endPoint x: 226, endPoint y: 33, distance: 425.2
click at [452, 394] on label "[PERSON_NAME]" at bounding box center [489, 394] width 179 height 27
click at [394, 394] on input "[PERSON_NAME]" at bounding box center [388, 392] width 11 height 11
select select "f47d5110-dff9-4952-99f5-c640fdae2d00"
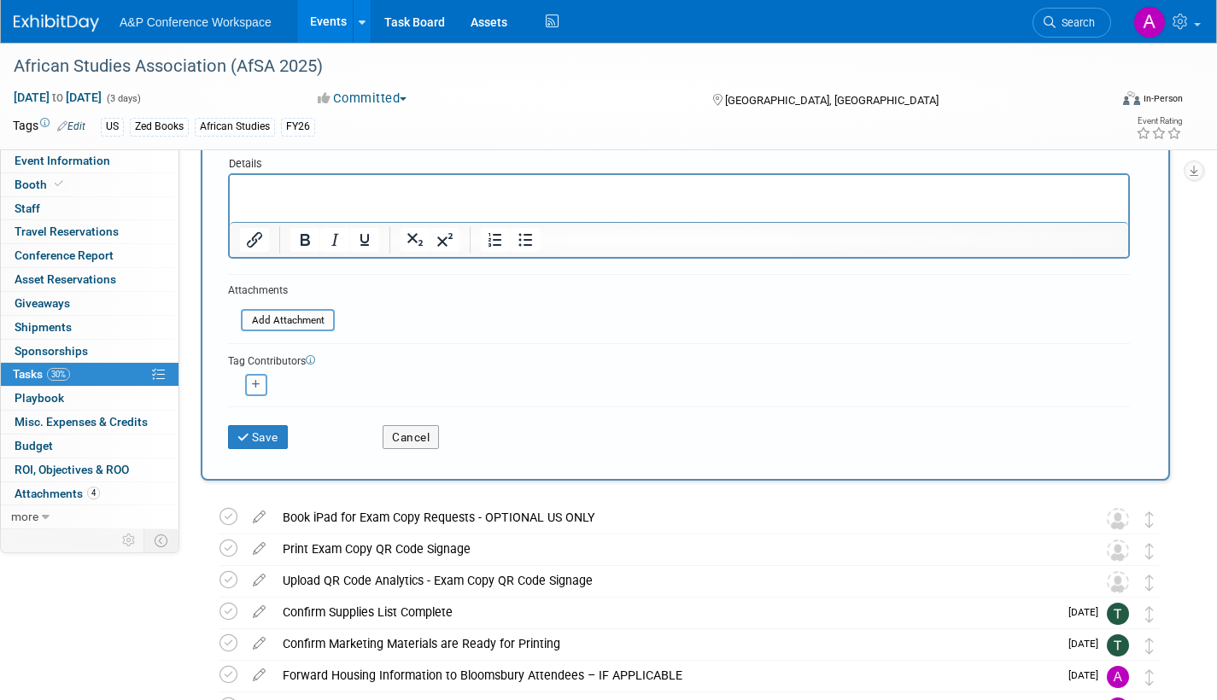
scroll to position [85, 0]
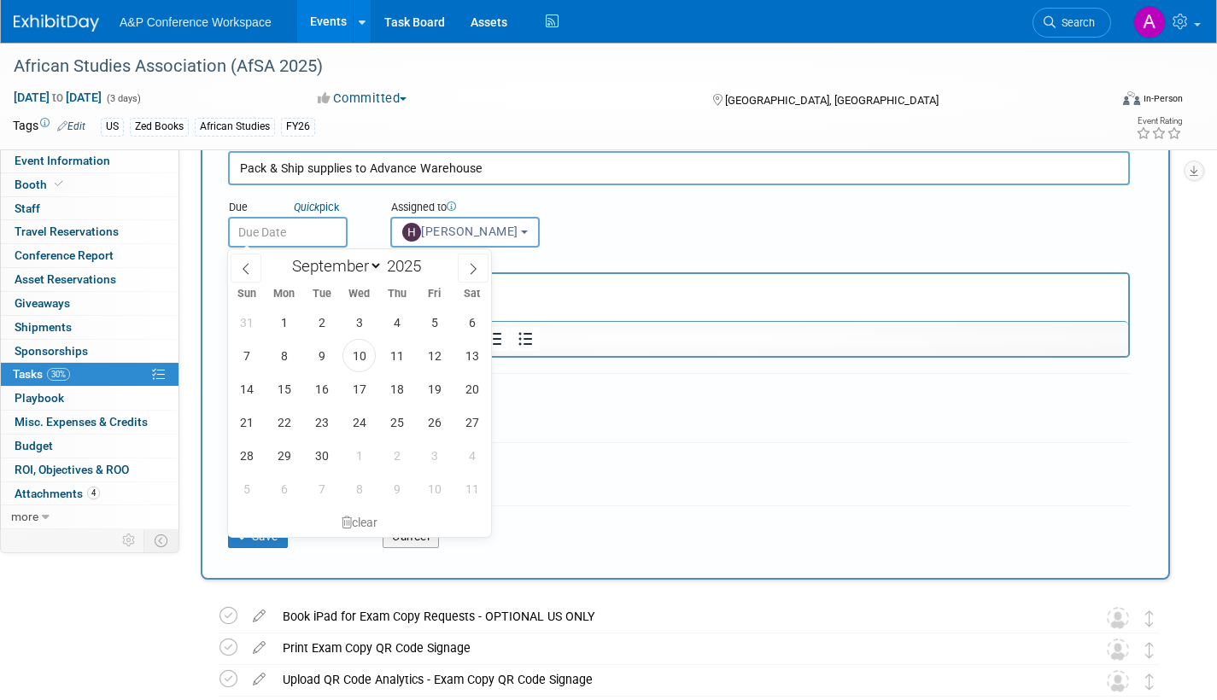
click at [332, 239] on input "text" at bounding box center [288, 232] width 120 height 31
click at [472, 265] on icon at bounding box center [474, 269] width 6 height 11
select select "10"
click at [364, 356] on span "5" at bounding box center [359, 355] width 33 height 33
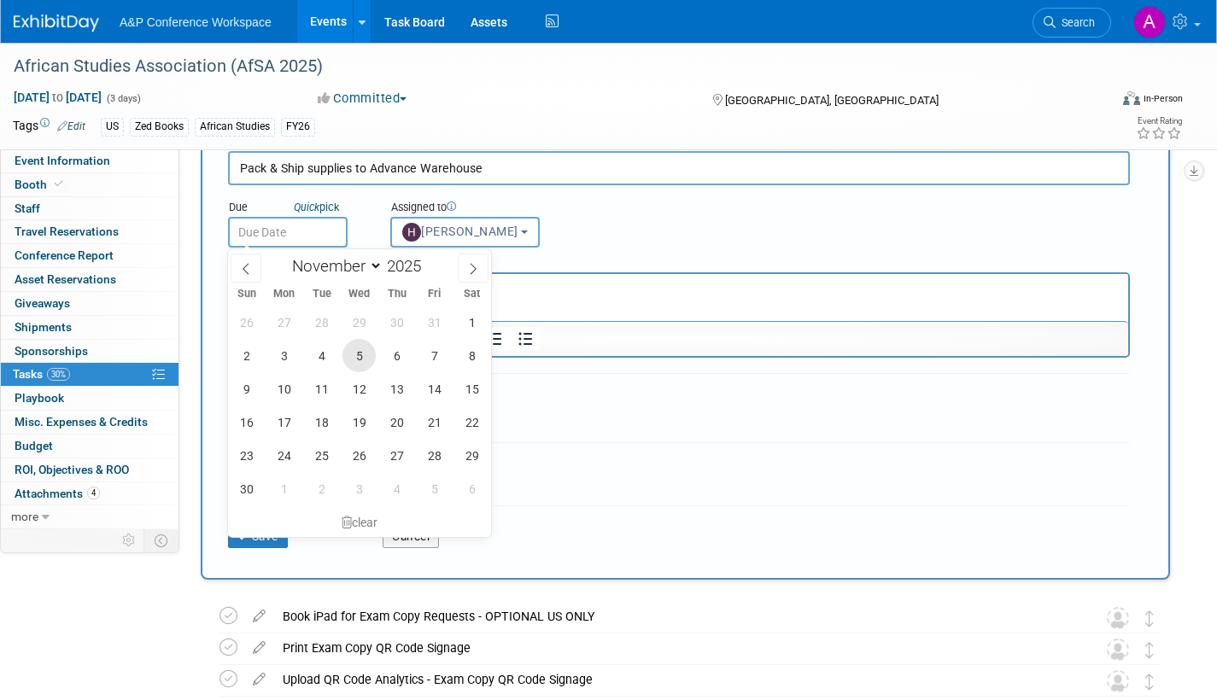
type input "Nov 5, 2025"
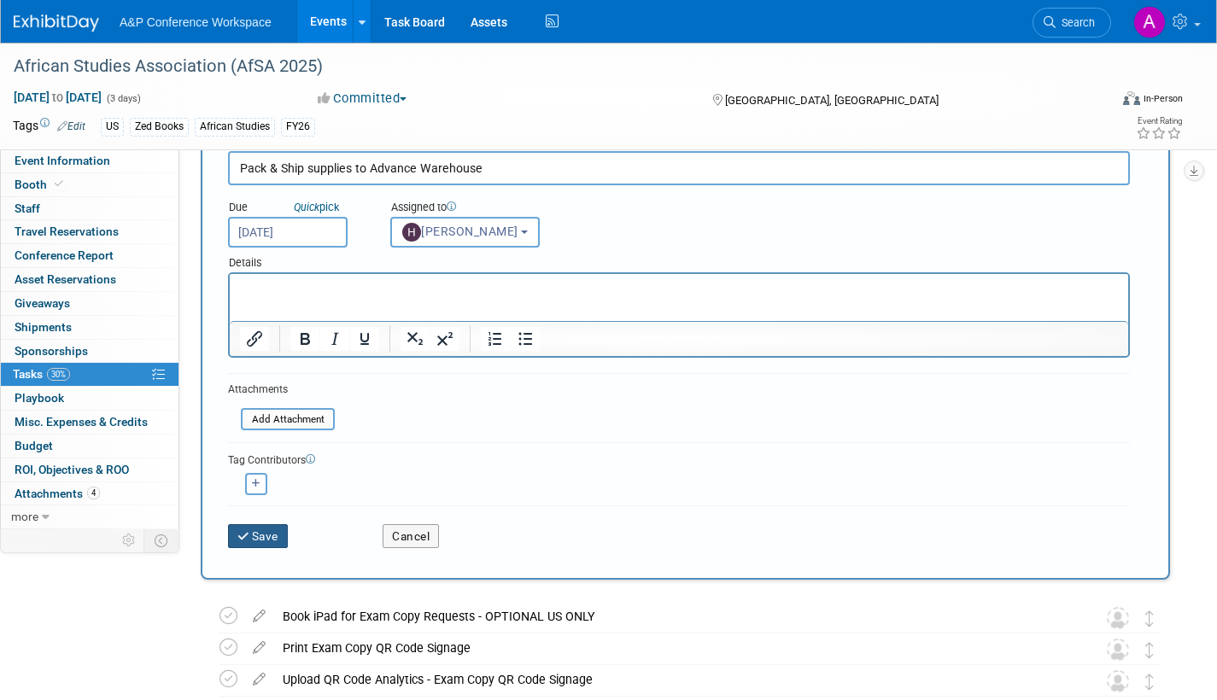
click at [275, 537] on button "Save" at bounding box center [258, 536] width 60 height 24
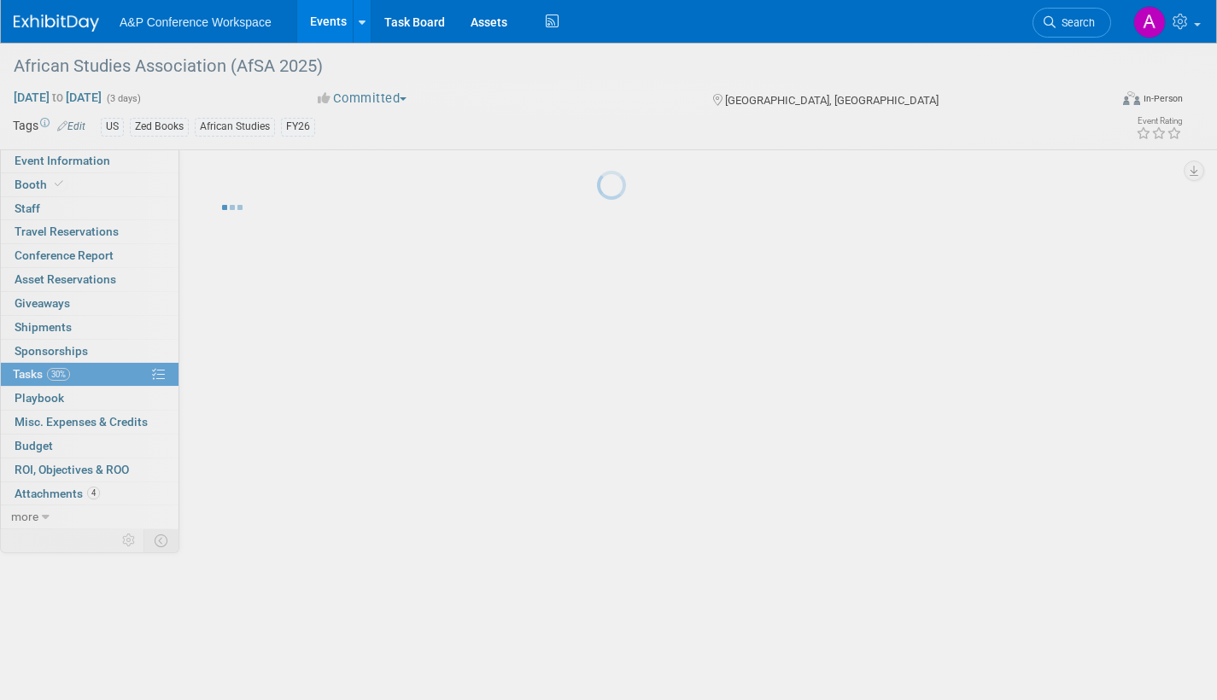
scroll to position [0, 0]
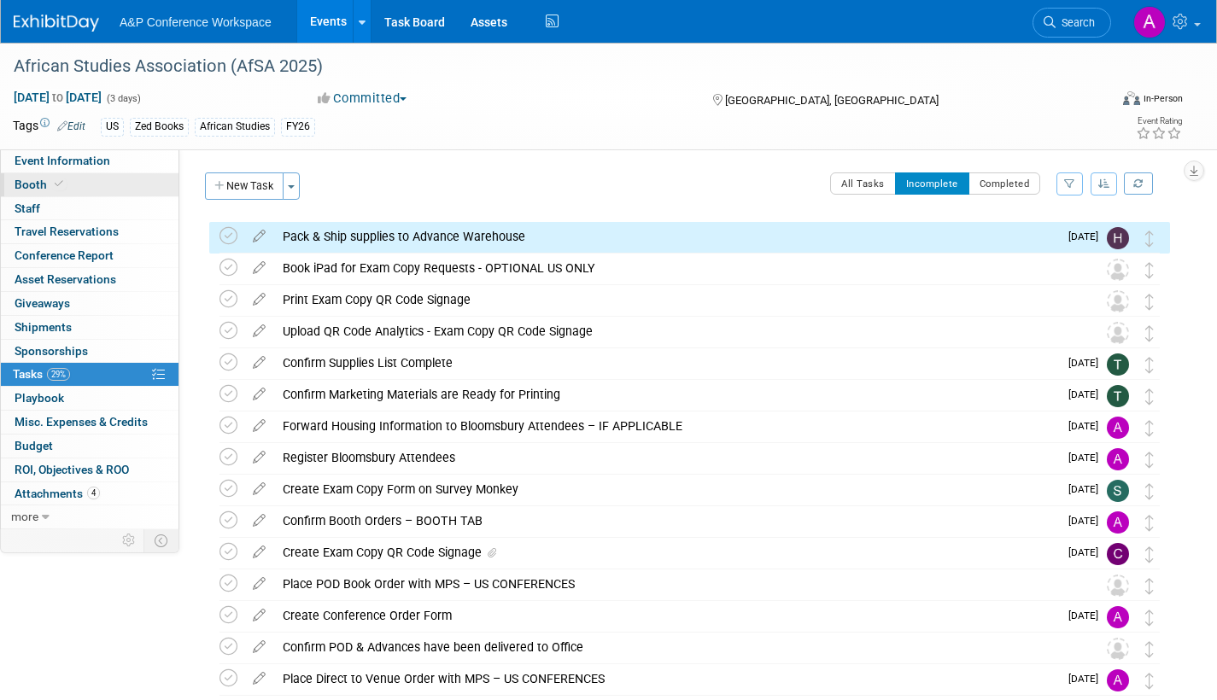
click at [28, 184] on span "Booth" at bounding box center [41, 185] width 52 height 14
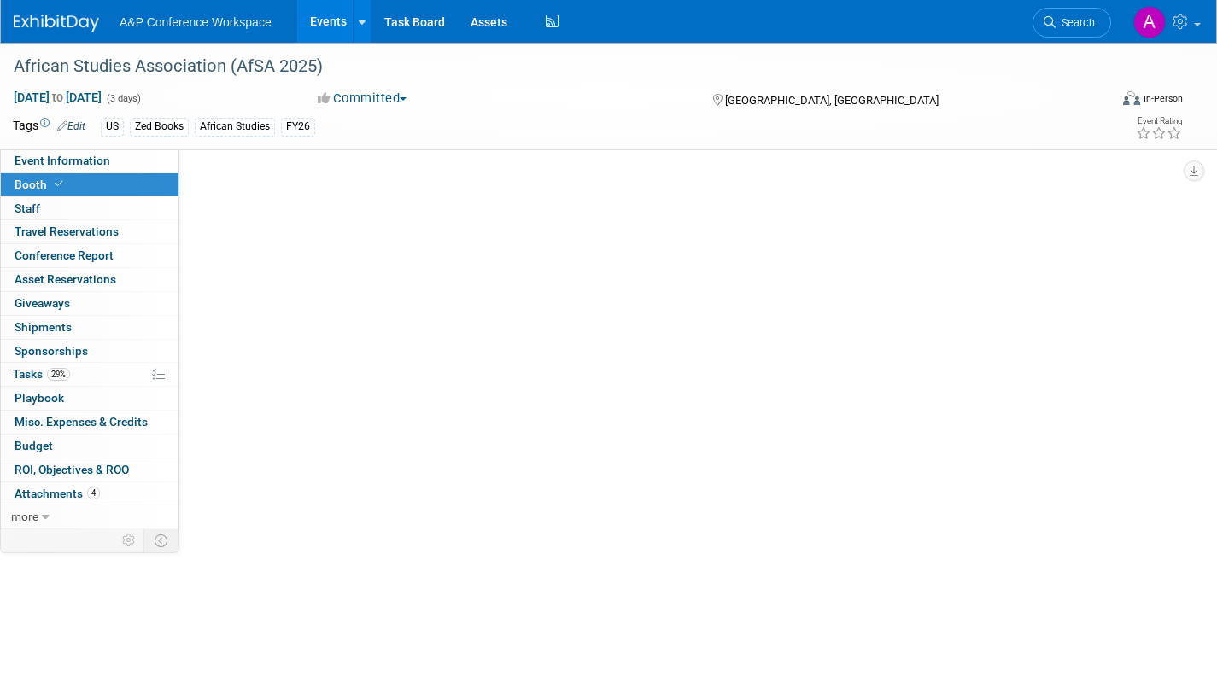
select select "BUZE"
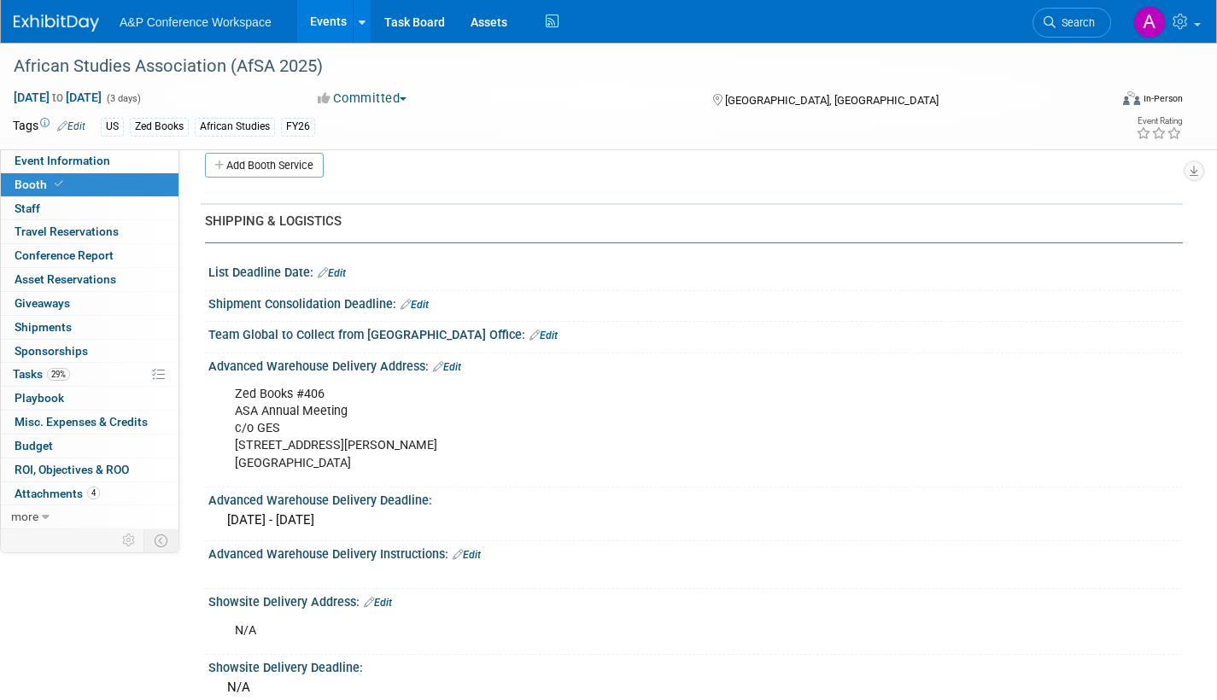
scroll to position [256, 0]
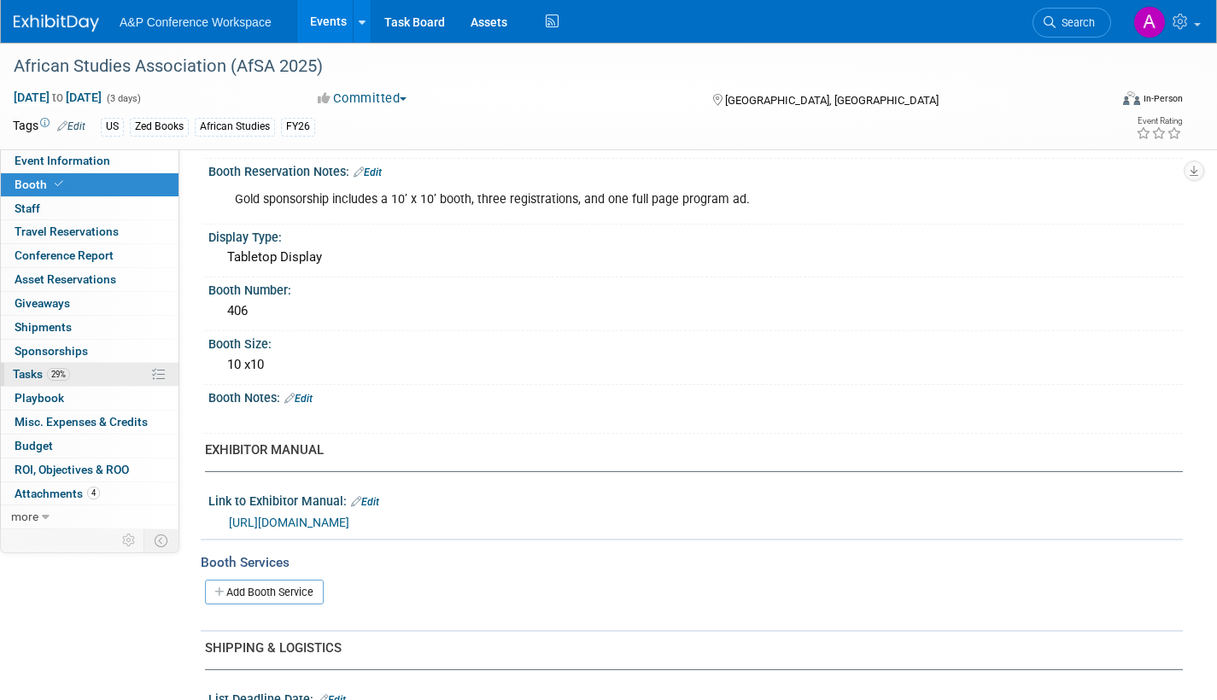
click at [23, 372] on span "Tasks 29%" at bounding box center [41, 374] width 57 height 14
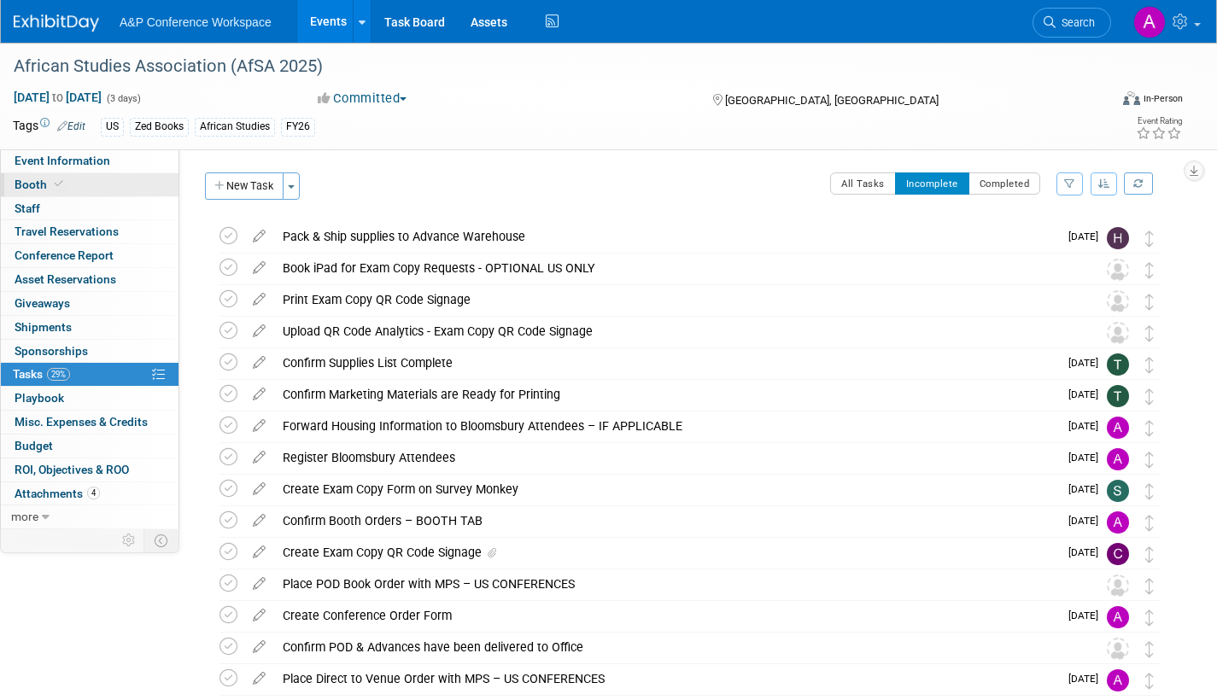
click at [35, 183] on span "Booth" at bounding box center [41, 185] width 52 height 14
select select "BUZE"
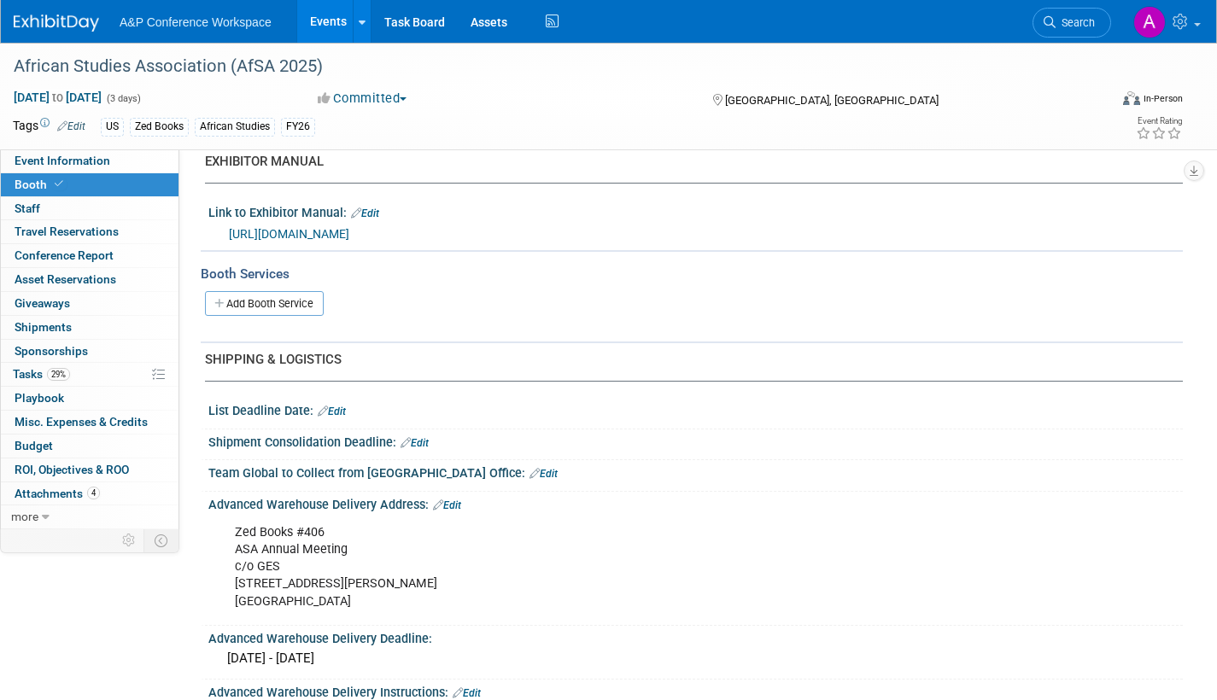
scroll to position [683, 0]
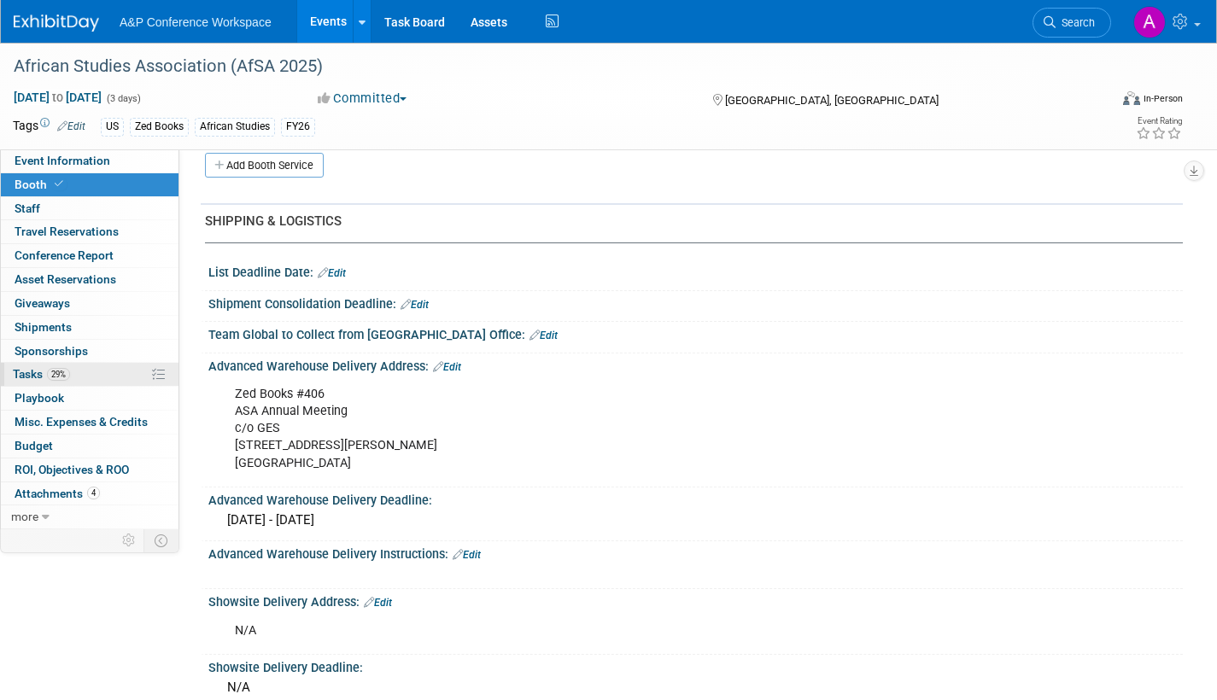
click at [22, 376] on span "Tasks 29%" at bounding box center [41, 374] width 57 height 14
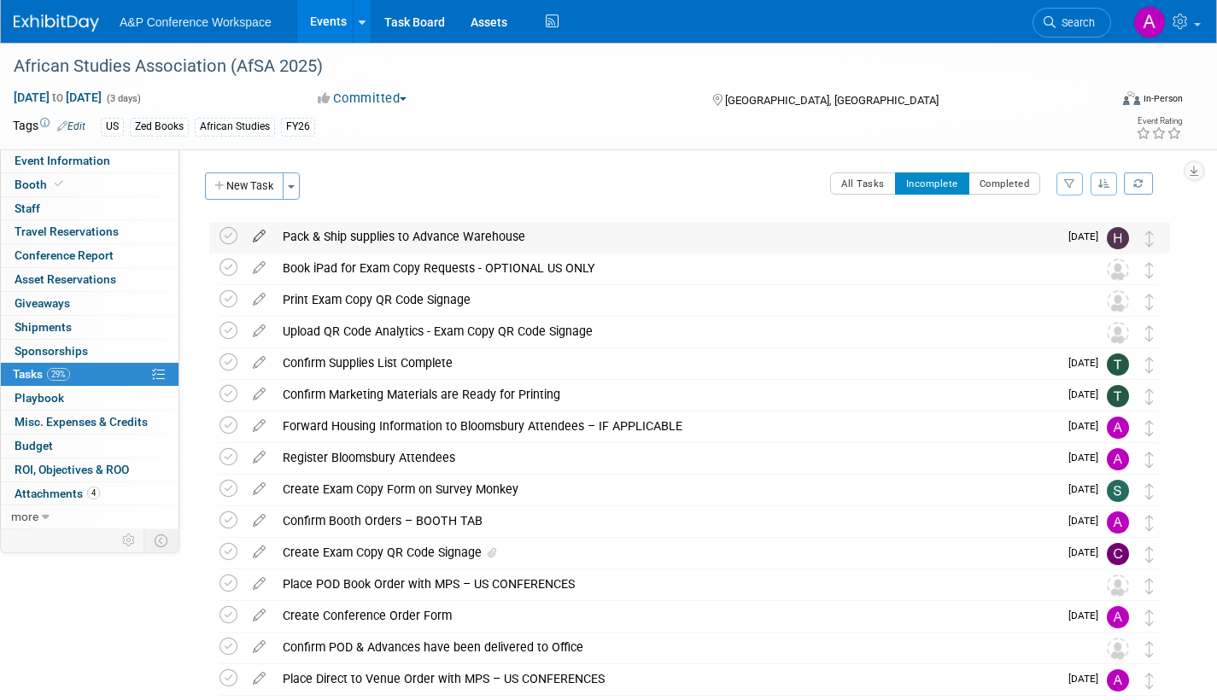
click at [261, 236] on icon at bounding box center [259, 232] width 30 height 21
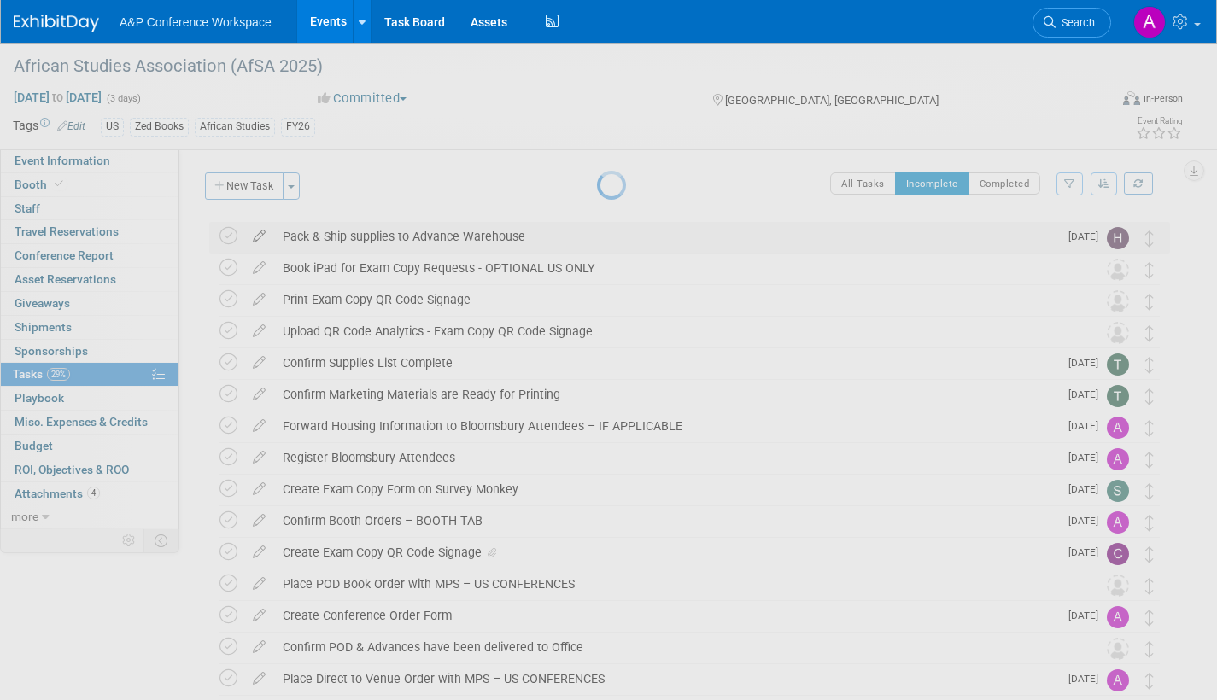
select select "10"
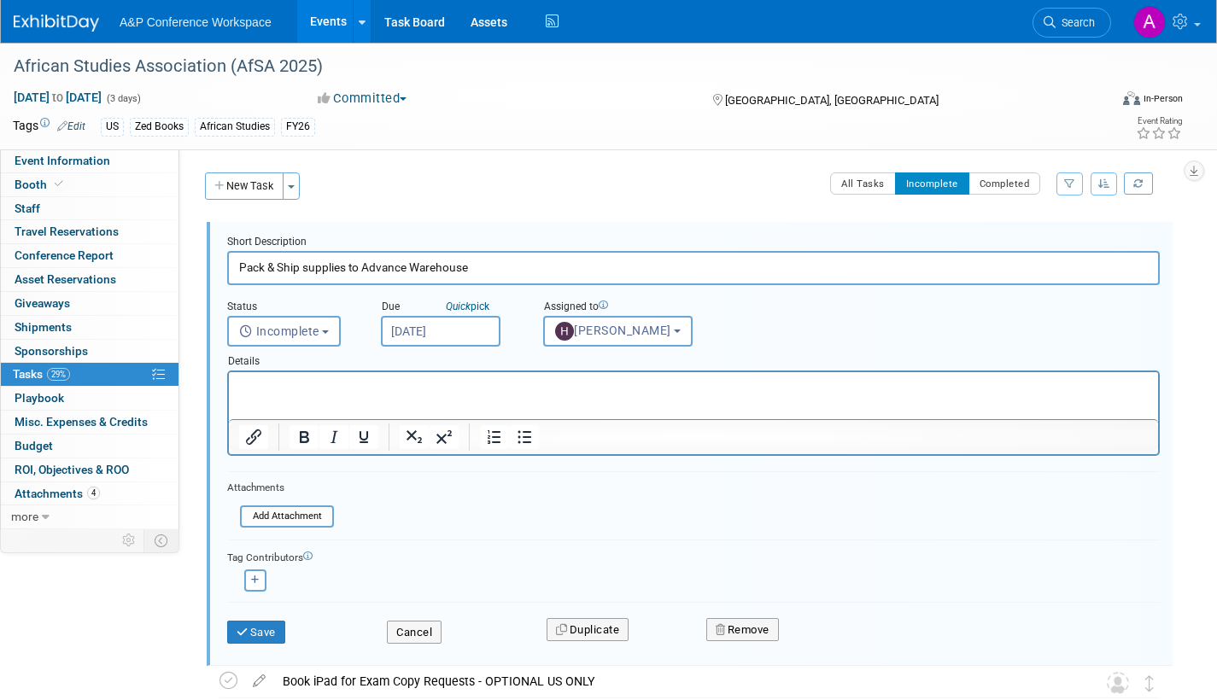
click at [471, 341] on body "A&P Conference Workspace Events Add Event Bulk Upload Events Shareable Event Bo…" at bounding box center [608, 350] width 1217 height 700
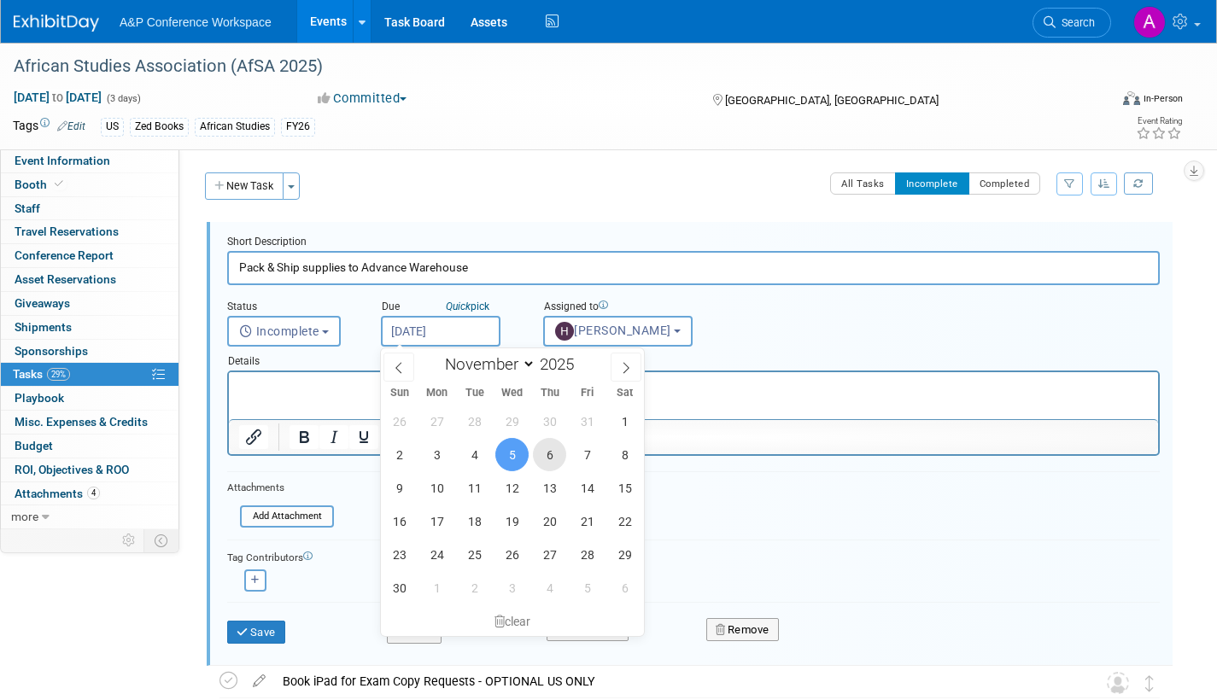
click at [549, 456] on span "6" at bounding box center [549, 454] width 33 height 33
type input "Nov 6, 2025"
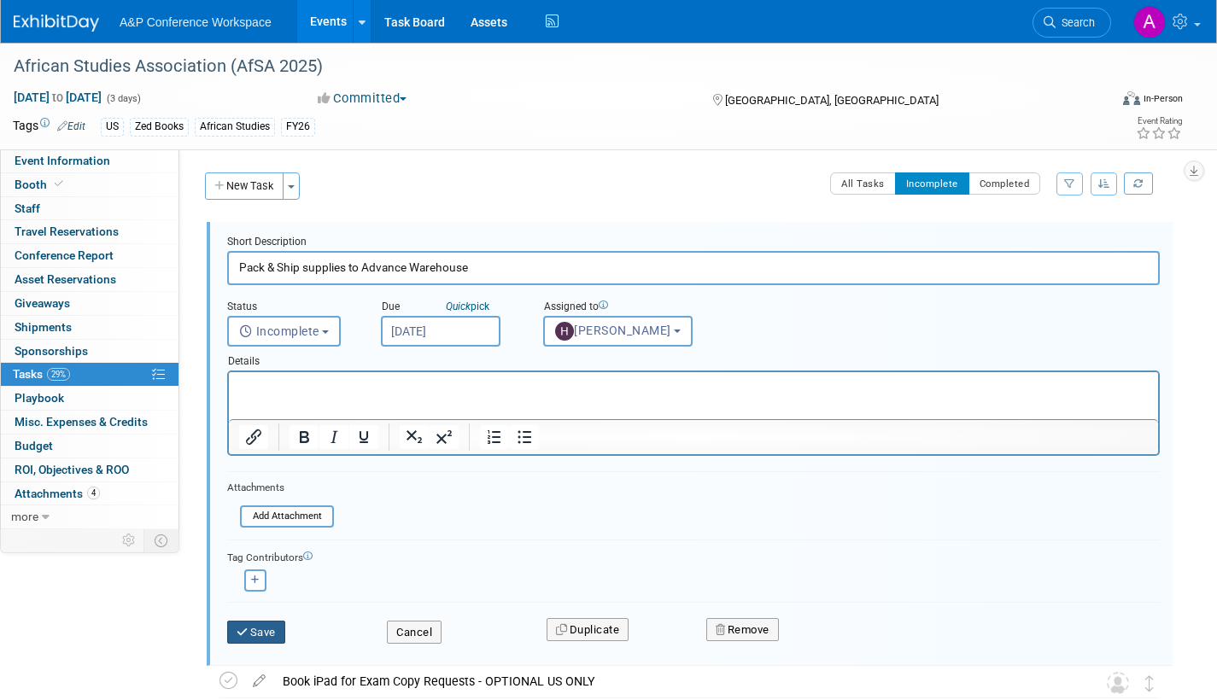
click at [253, 626] on button "Save" at bounding box center [256, 633] width 58 height 24
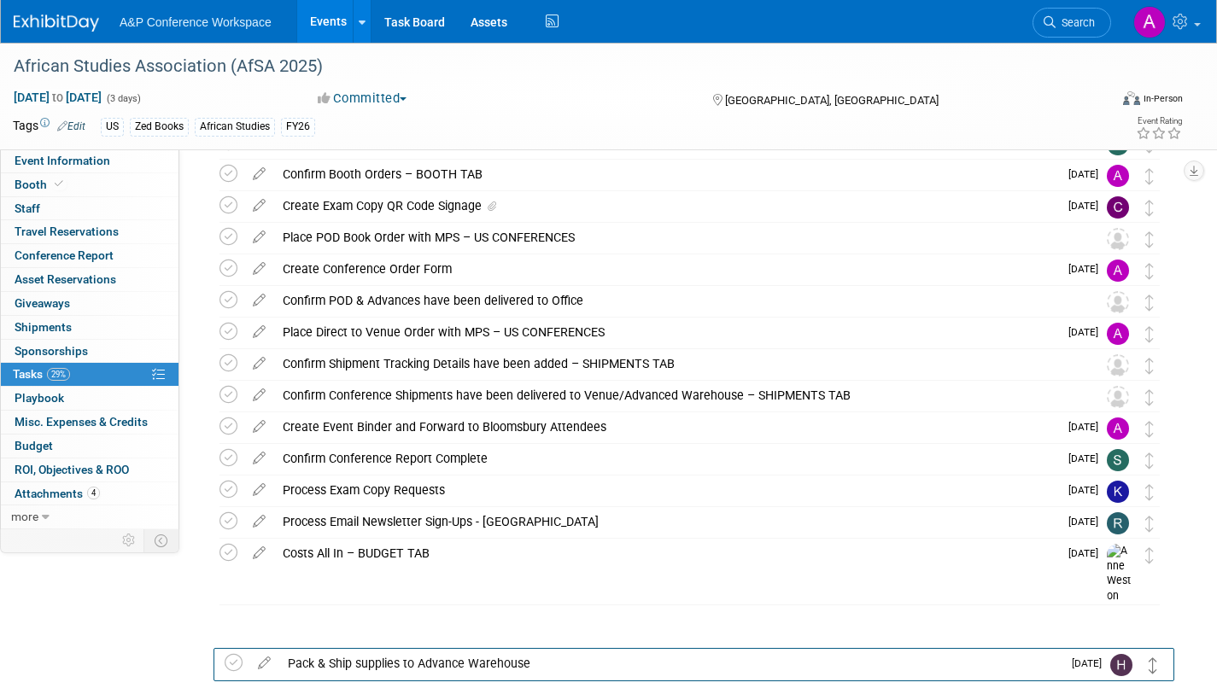
scroll to position [321, 0]
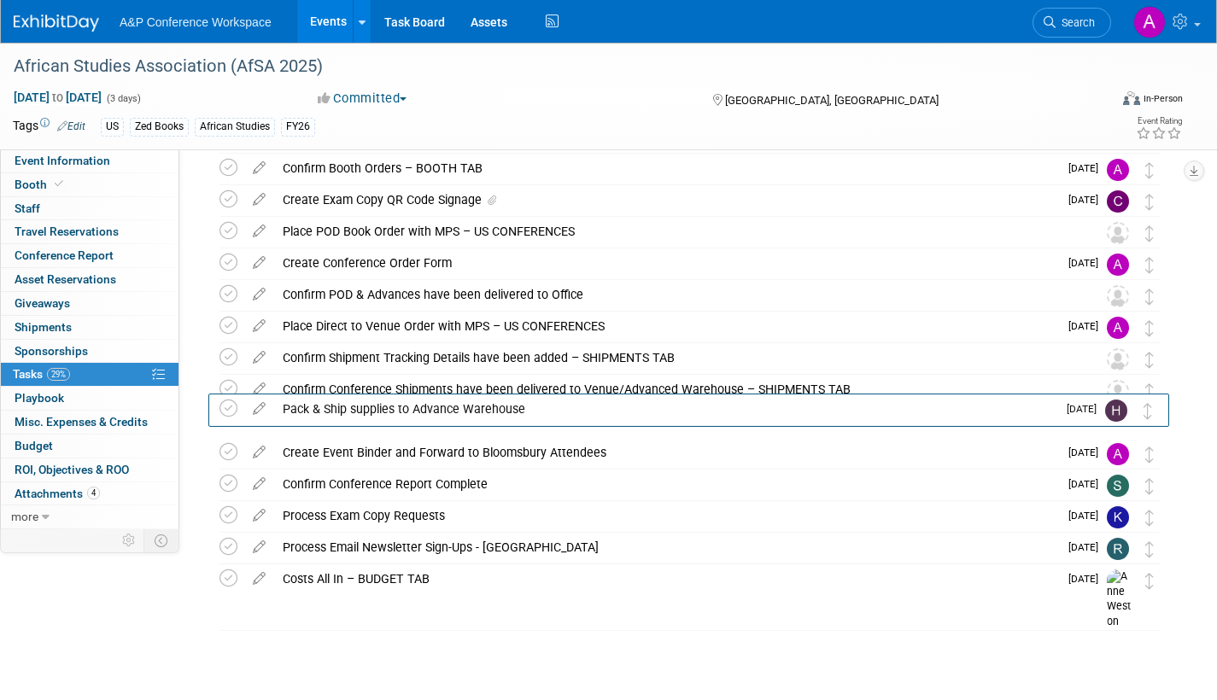
drag, startPoint x: 1153, startPoint y: 259, endPoint x: 1151, endPoint y: 421, distance: 162.3
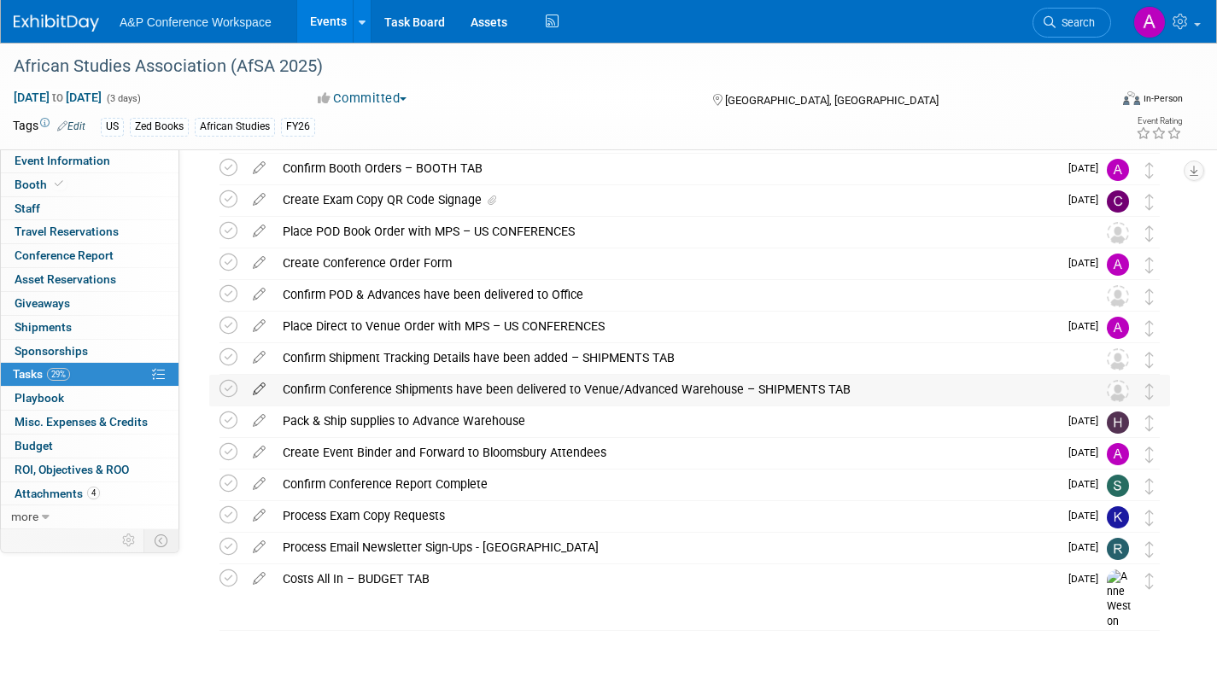
click at [258, 384] on icon at bounding box center [259, 385] width 30 height 21
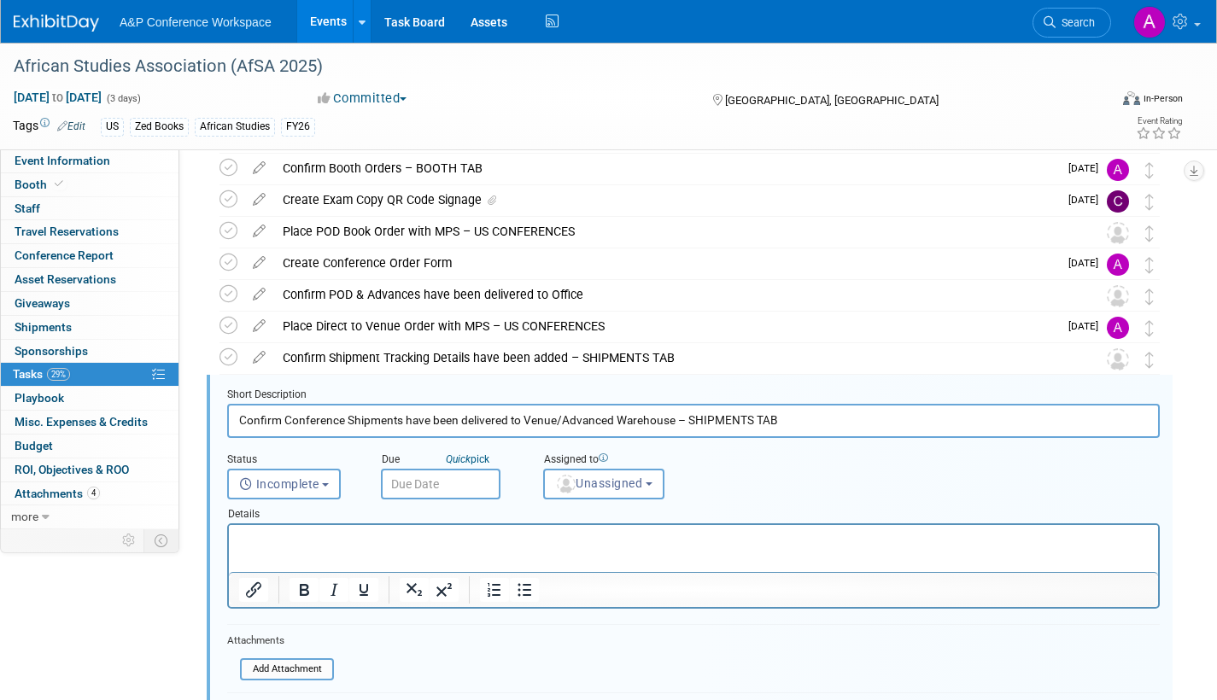
scroll to position [446, 0]
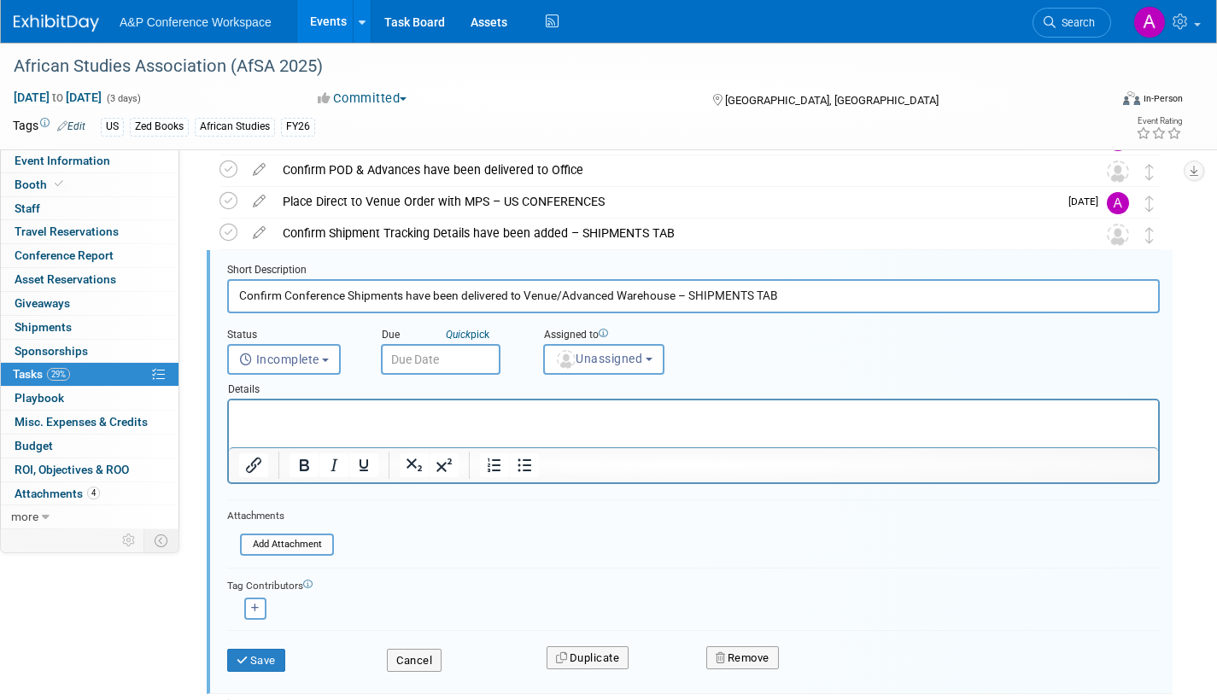
click at [475, 355] on input "text" at bounding box center [441, 359] width 120 height 31
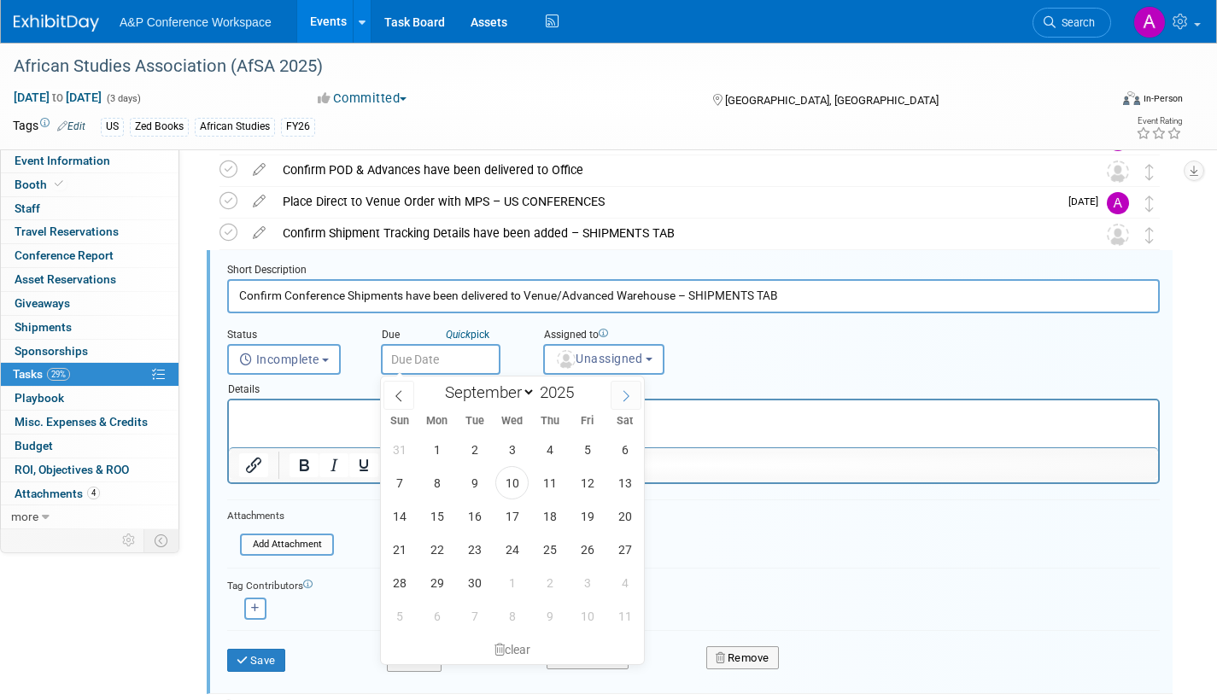
click at [631, 391] on icon at bounding box center [626, 396] width 12 height 12
select select "10"
click at [512, 514] on span "12" at bounding box center [511, 516] width 33 height 33
type input "Nov 12, 2025"
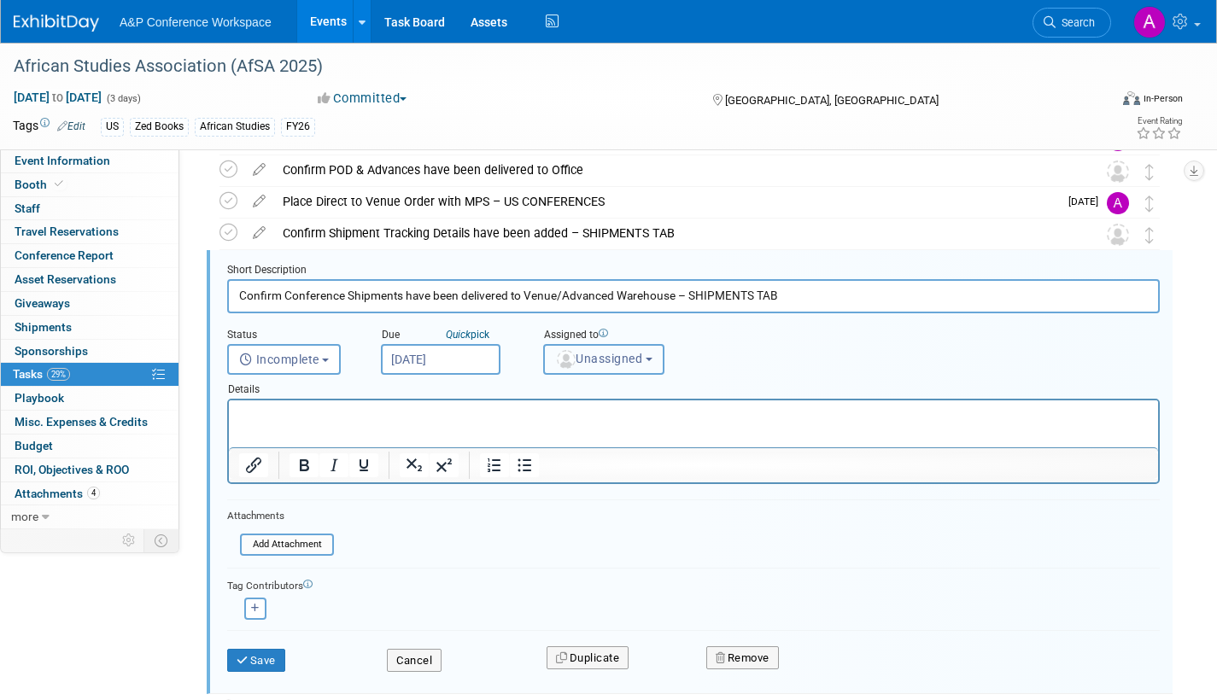
click at [591, 366] on span "Unassigned" at bounding box center [598, 359] width 87 height 14
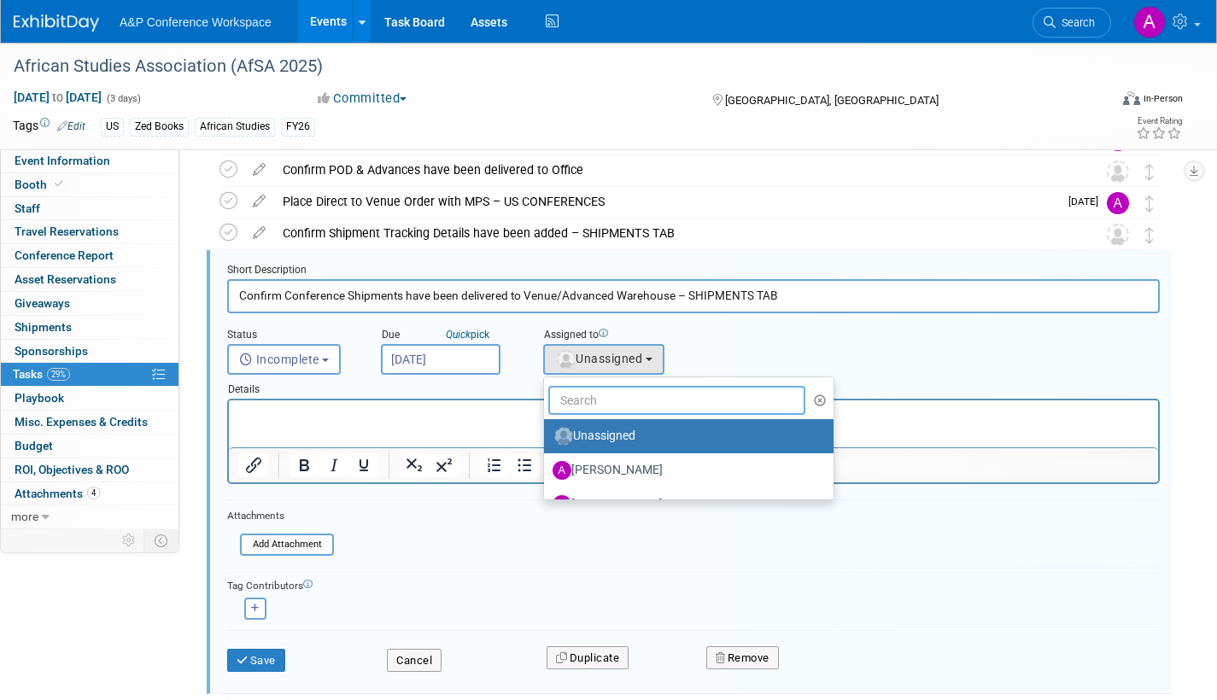
click at [591, 402] on input "text" at bounding box center [676, 400] width 257 height 29
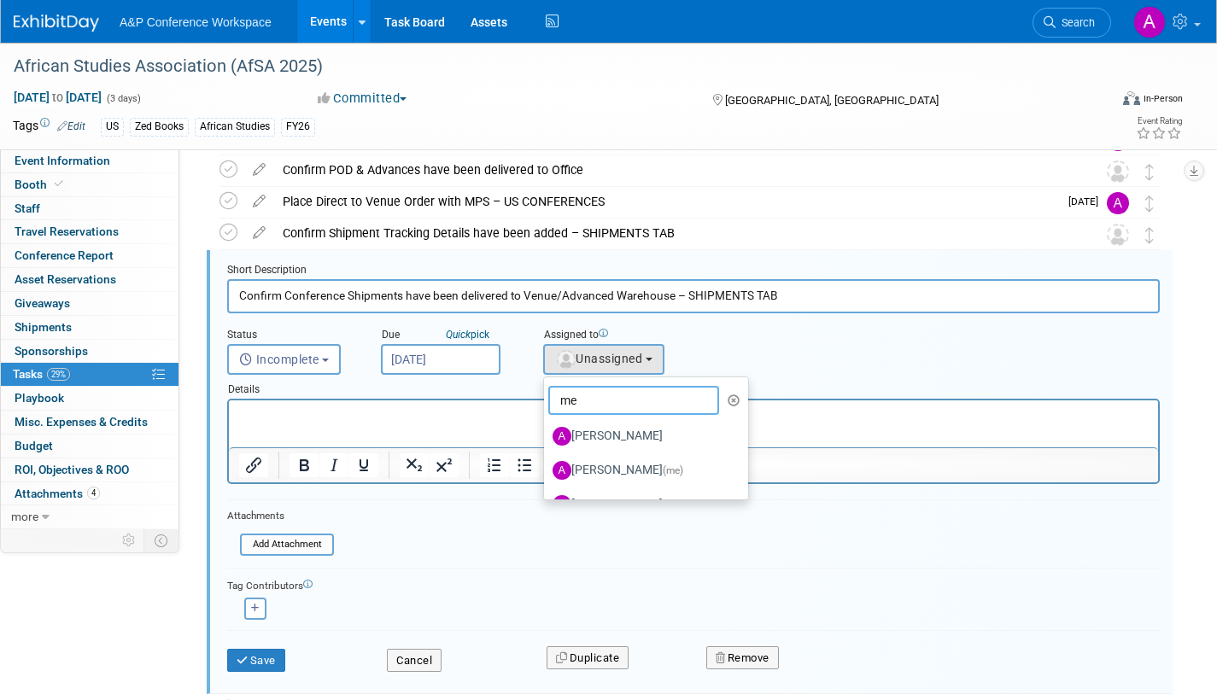
type input "me"
click at [635, 471] on label "Amanda Oney (me)" at bounding box center [642, 470] width 179 height 27
click at [547, 471] on input "Amanda Oney (me)" at bounding box center [541, 468] width 11 height 11
select select "3fc68575-f872-4db6-8d2a-11755123f12c"
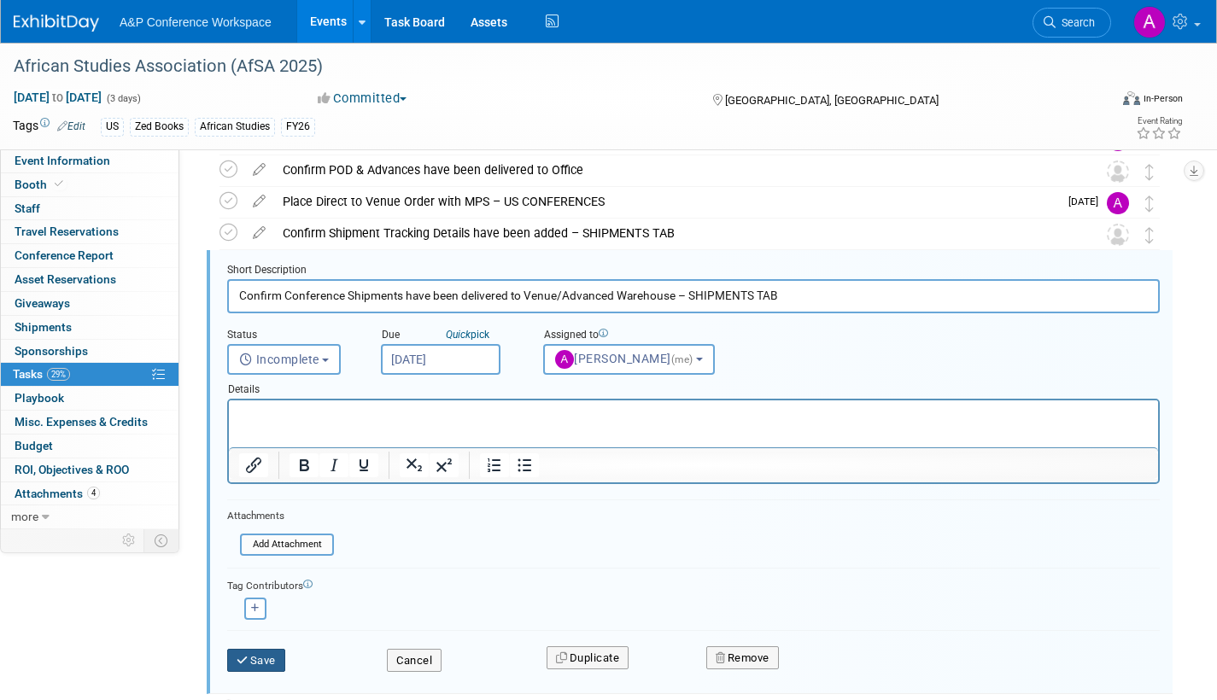
click at [271, 654] on button "Save" at bounding box center [256, 661] width 58 height 24
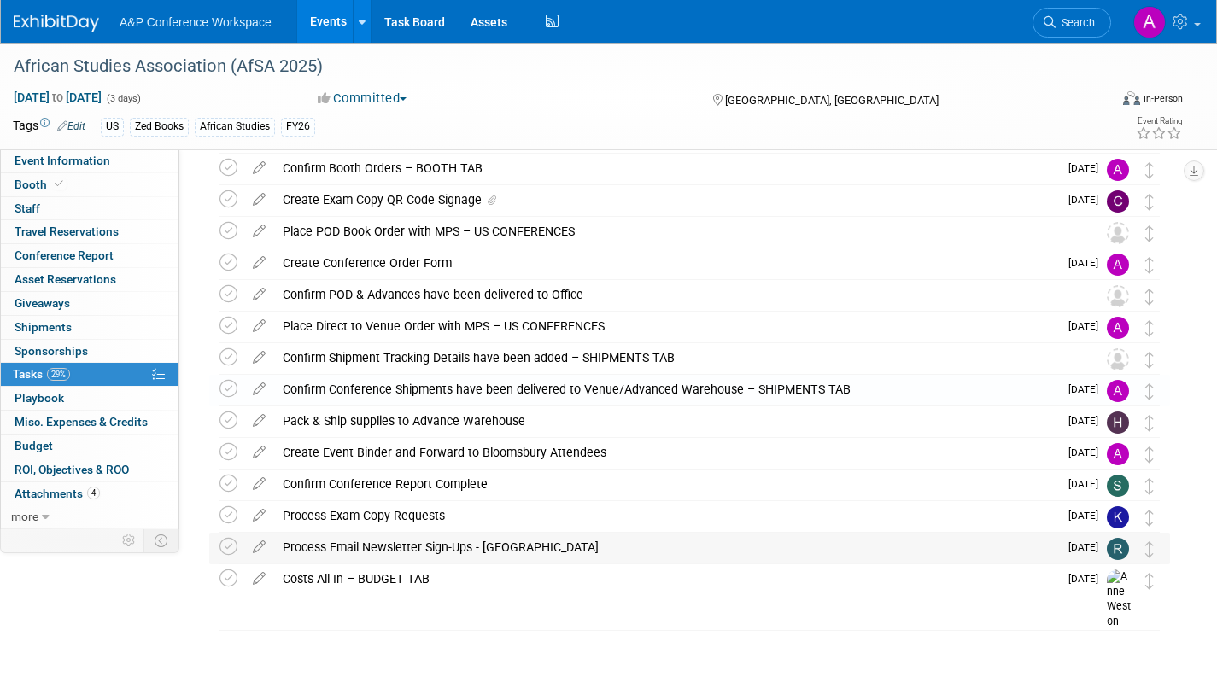
scroll to position [321, 0]
click at [260, 354] on icon at bounding box center [259, 353] width 30 height 21
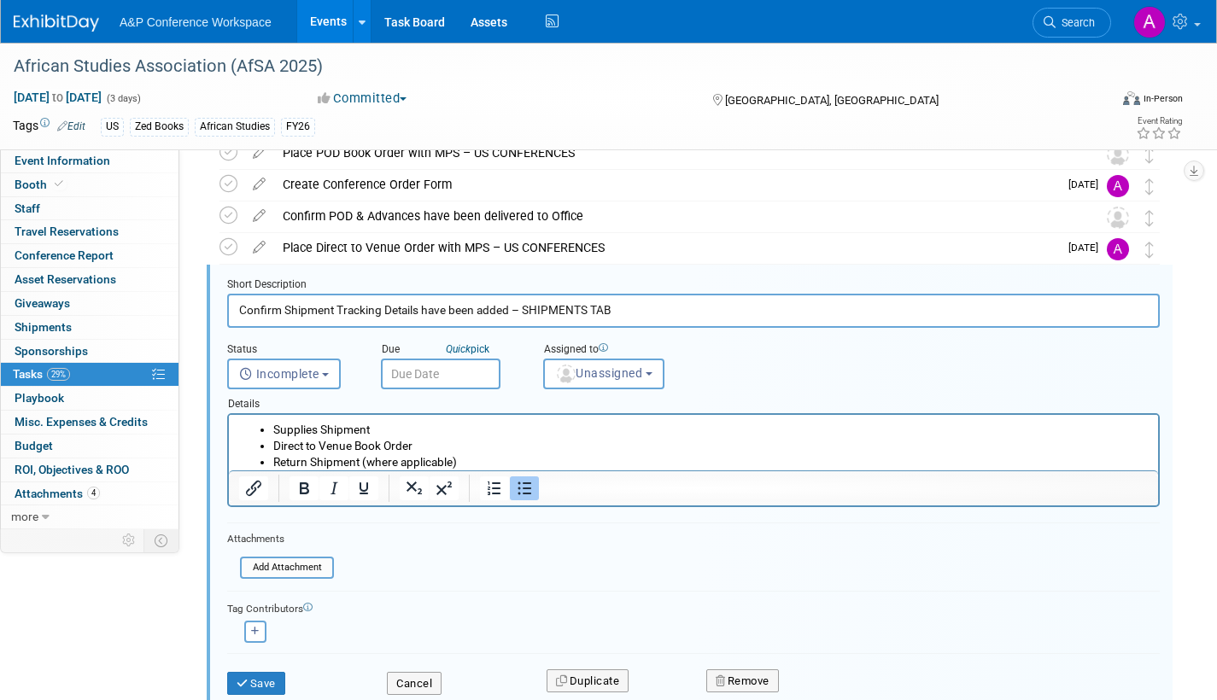
scroll to position [414, 0]
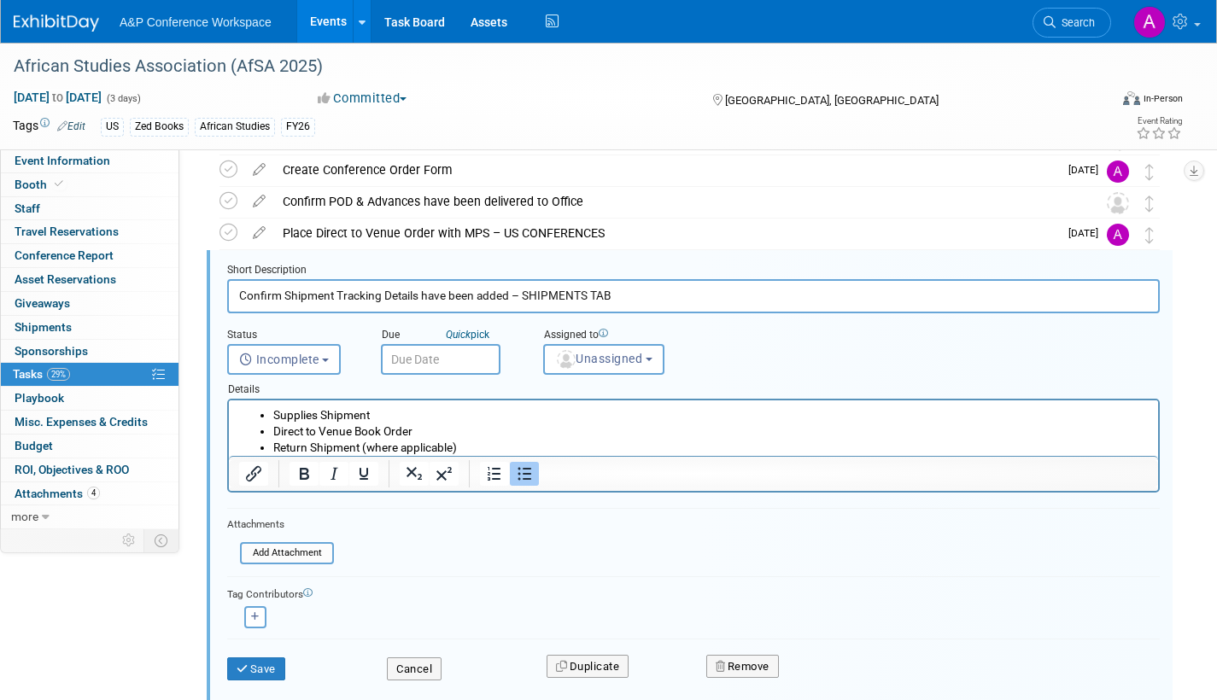
click at [461, 359] on input "text" at bounding box center [441, 359] width 120 height 31
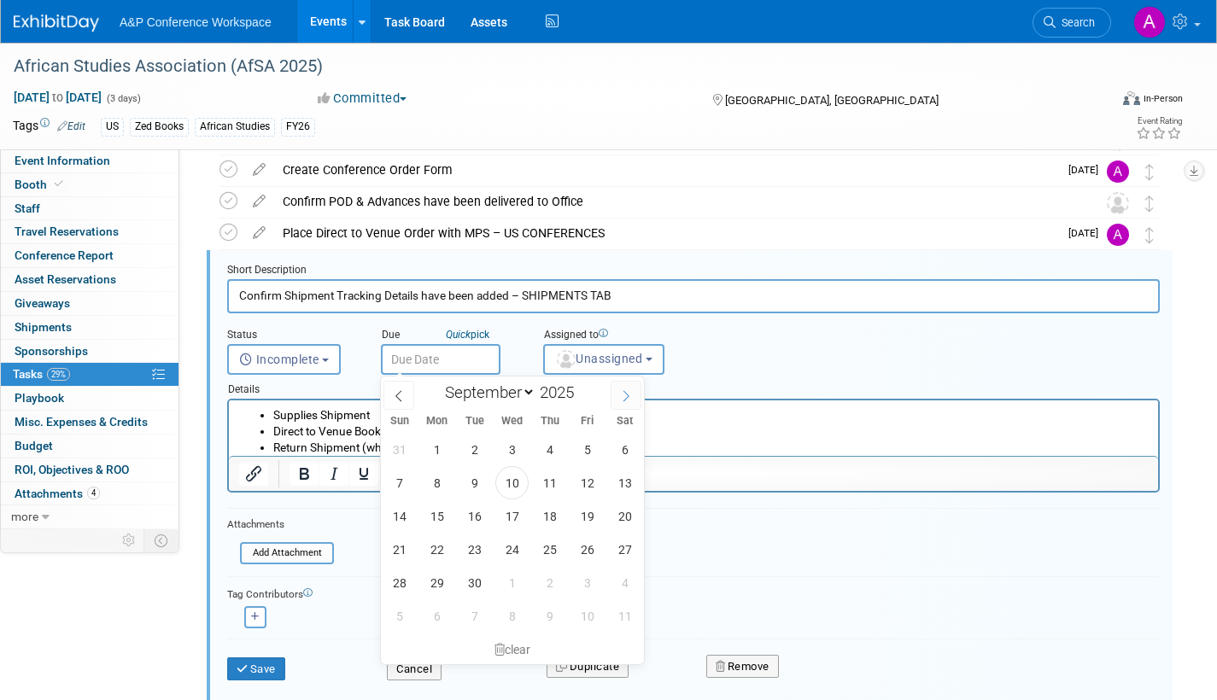
click at [624, 393] on icon at bounding box center [626, 396] width 12 height 12
select select "10"
drag, startPoint x: 548, startPoint y: 482, endPoint x: 557, endPoint y: 459, distance: 24.6
click at [549, 480] on span "6" at bounding box center [549, 482] width 33 height 33
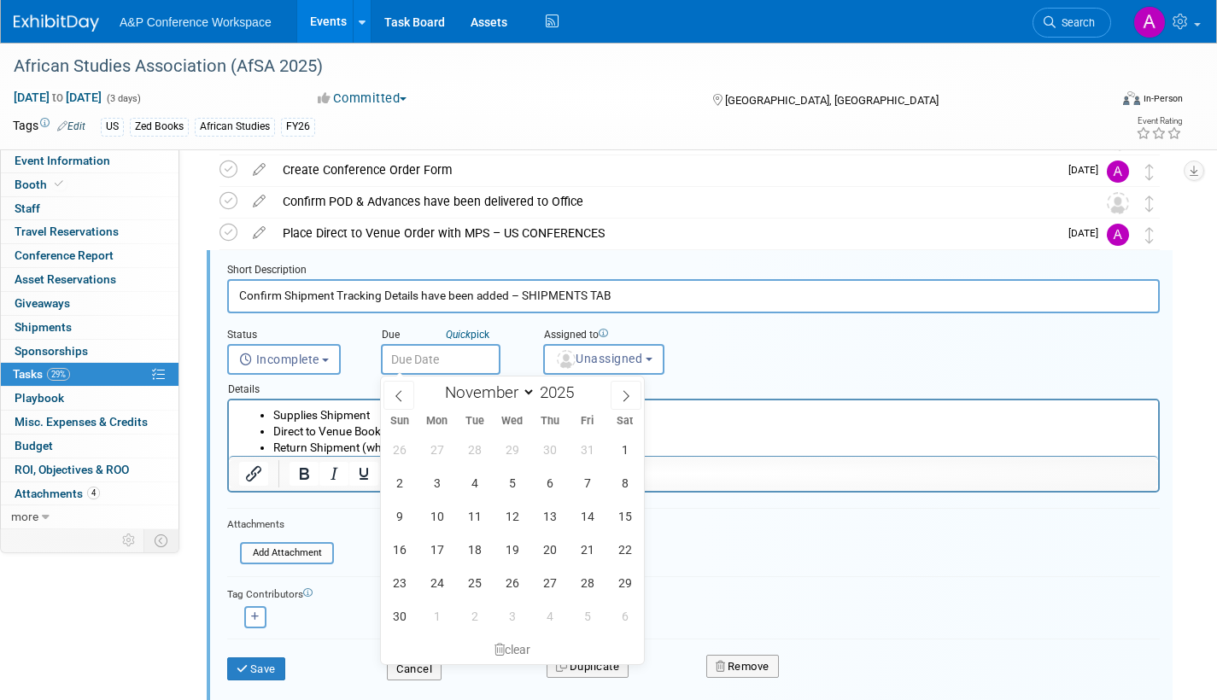
type input "Nov 6, 2025"
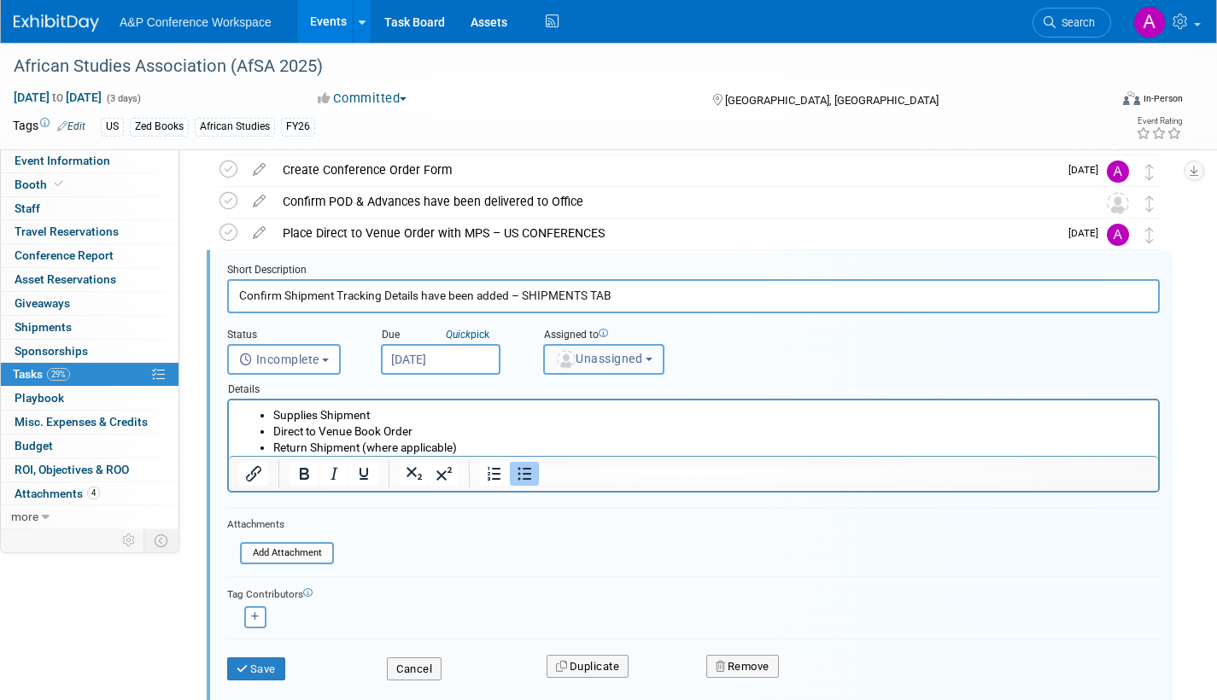
click at [593, 359] on span "Unassigned" at bounding box center [598, 359] width 87 height 14
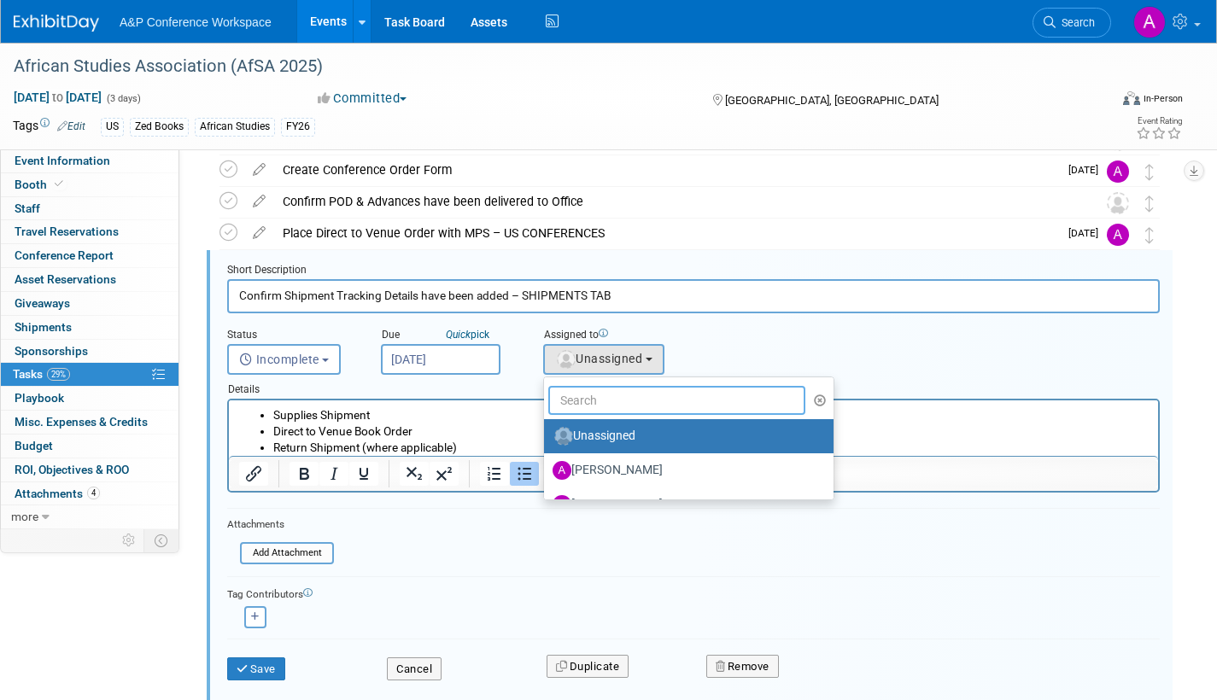
click at [595, 400] on input "text" at bounding box center [676, 400] width 257 height 29
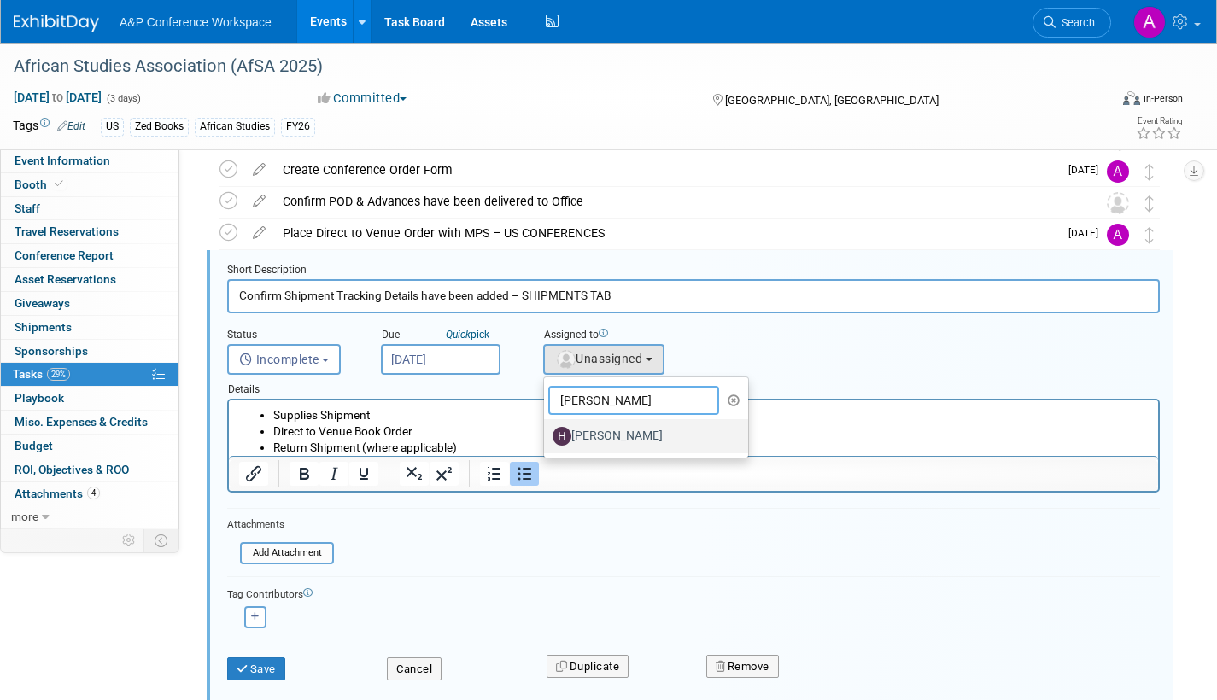
type input "hannah"
click at [611, 442] on label "[PERSON_NAME]" at bounding box center [642, 436] width 179 height 27
click at [547, 440] on input "[PERSON_NAME]" at bounding box center [541, 434] width 11 height 11
select select "f47d5110-dff9-4952-99f5-c640fdae2d00"
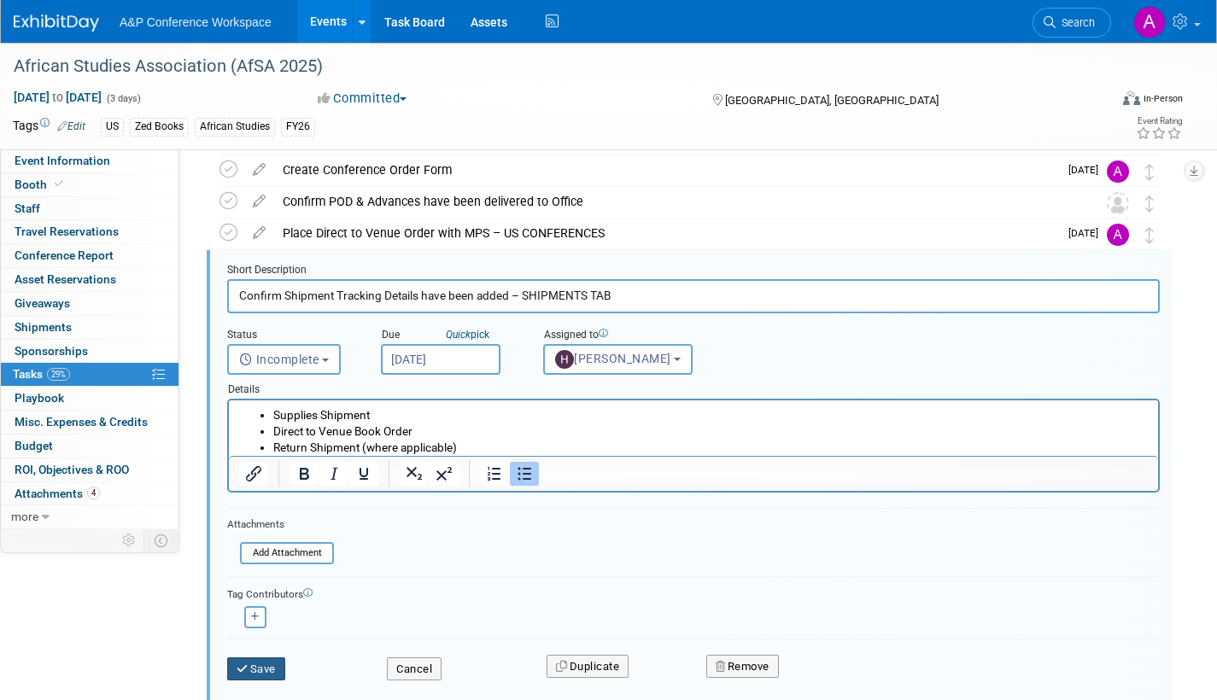
click at [259, 671] on button "Save" at bounding box center [256, 670] width 58 height 24
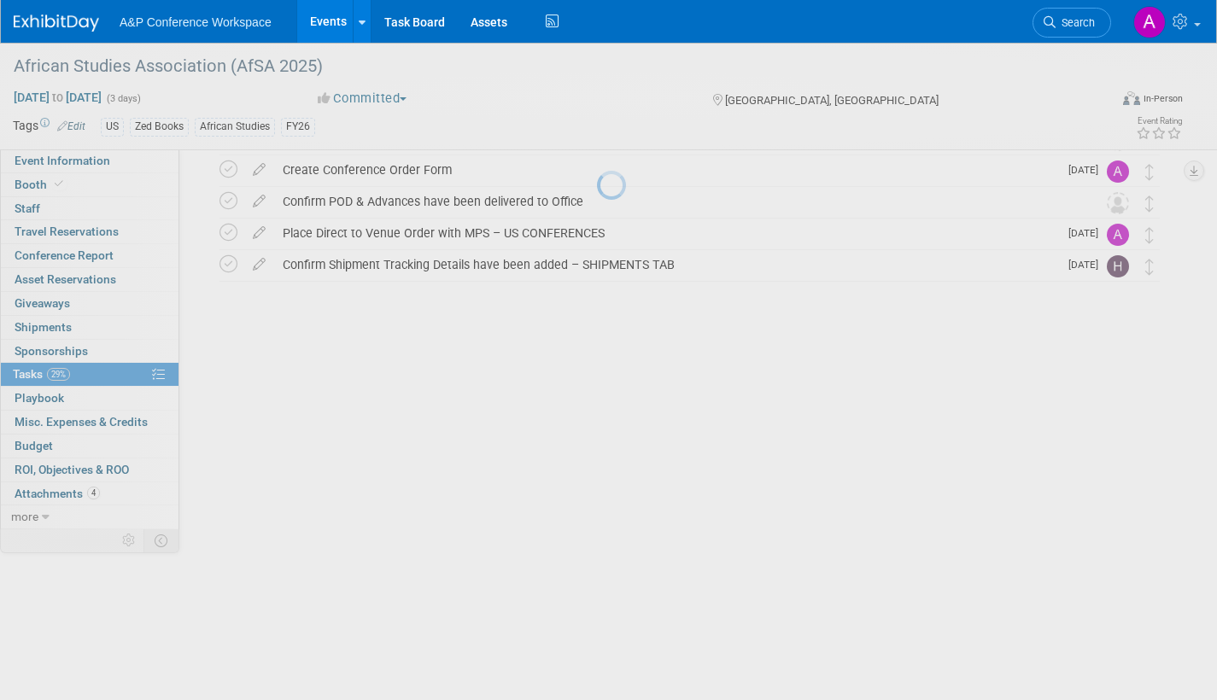
scroll to position [321, 0]
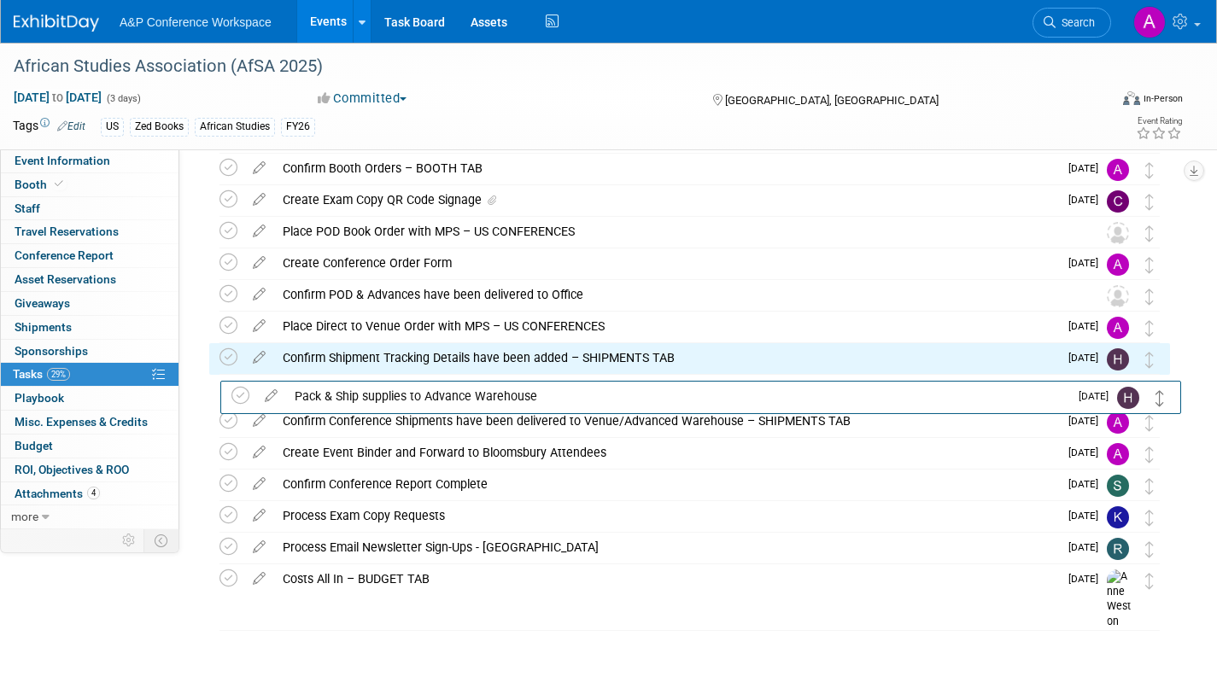
drag, startPoint x: 1149, startPoint y: 423, endPoint x: 1160, endPoint y: 397, distance: 27.9
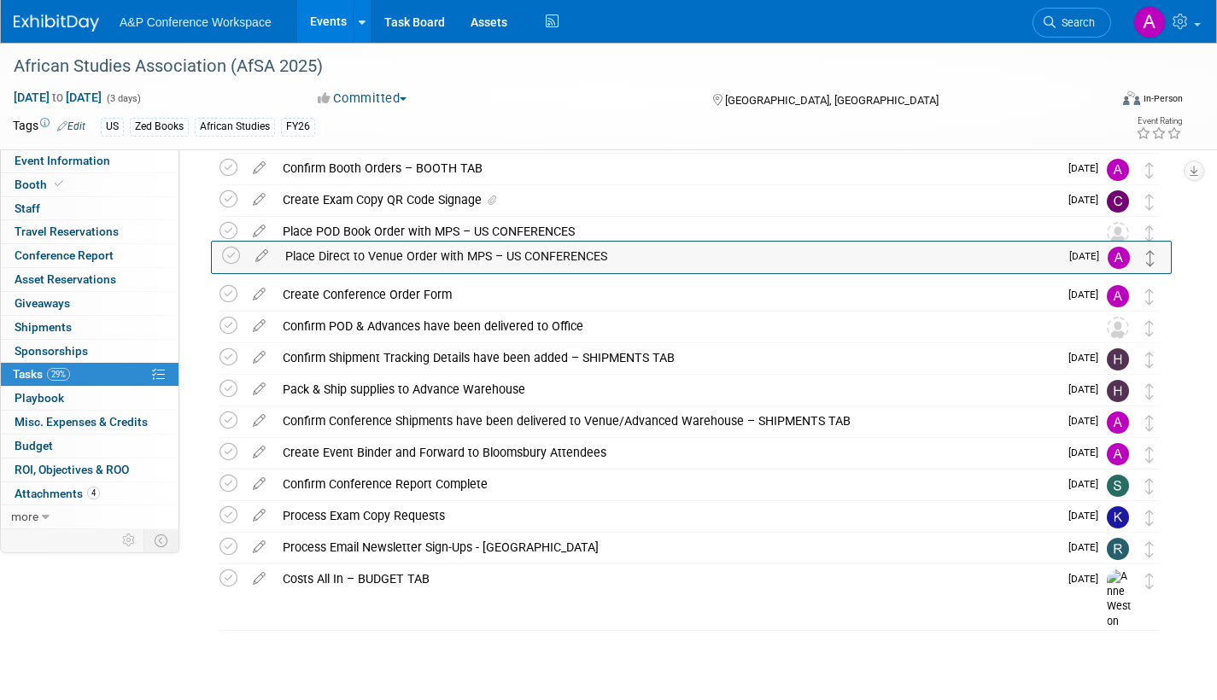
drag, startPoint x: 1151, startPoint y: 329, endPoint x: 1153, endPoint y: 258, distance: 70.9
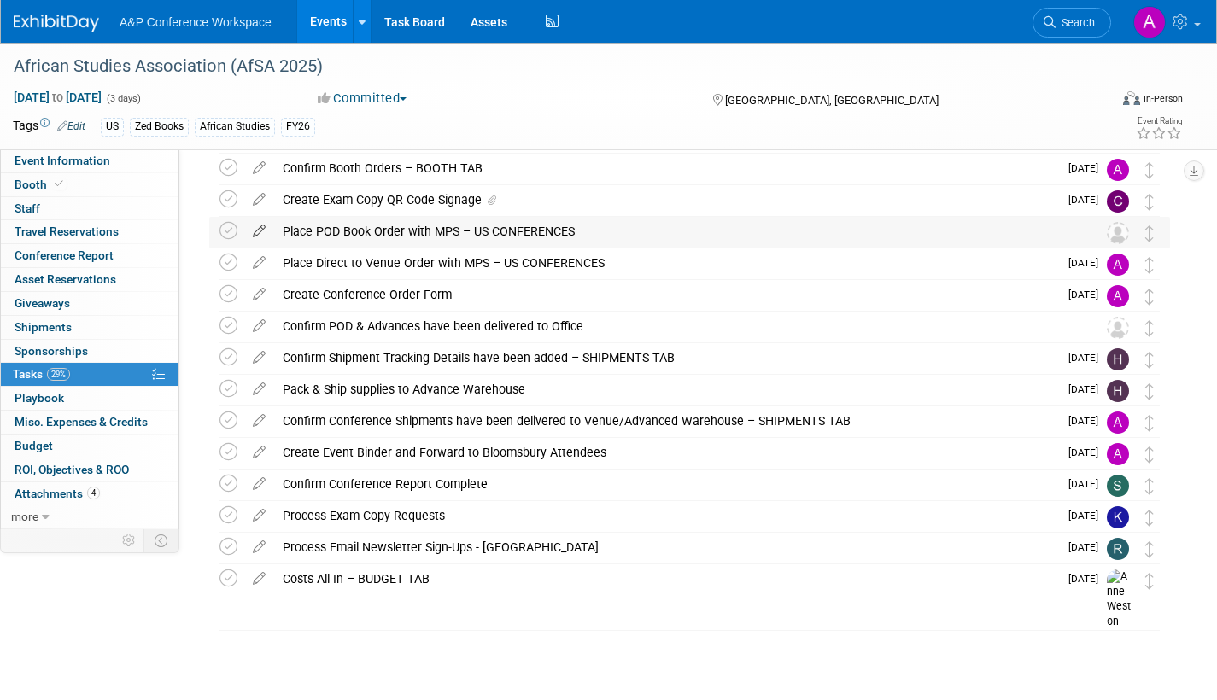
click at [256, 228] on icon at bounding box center [259, 227] width 30 height 21
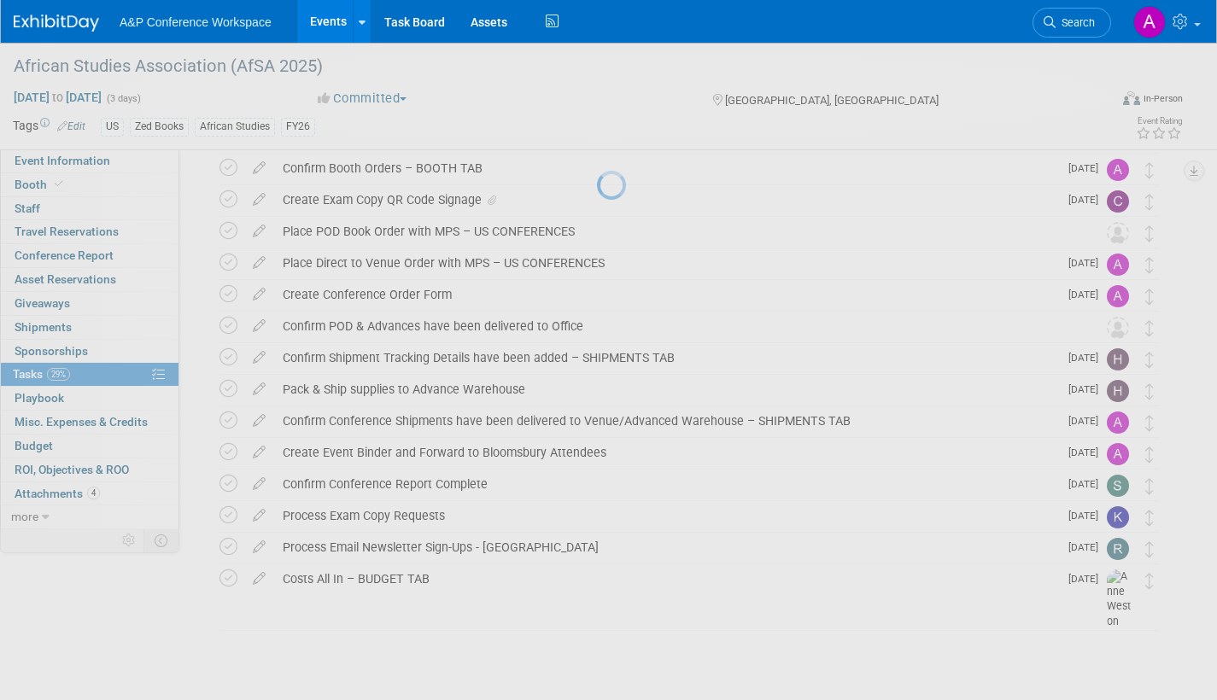
select select "8"
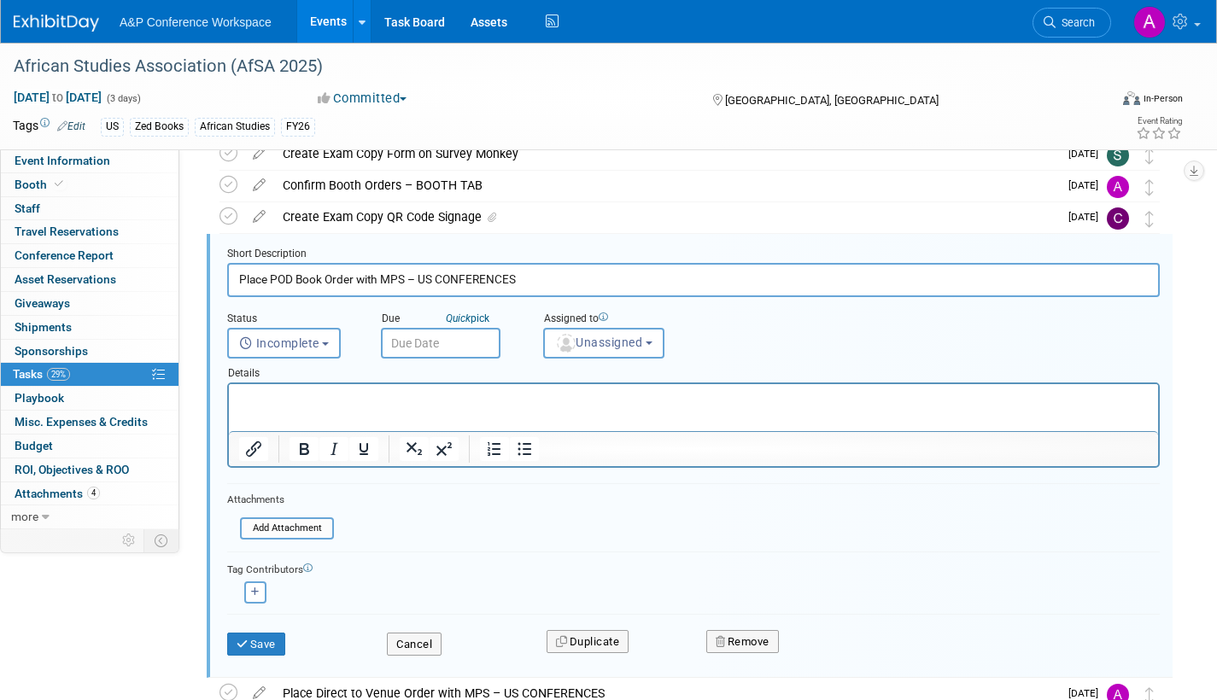
scroll to position [288, 0]
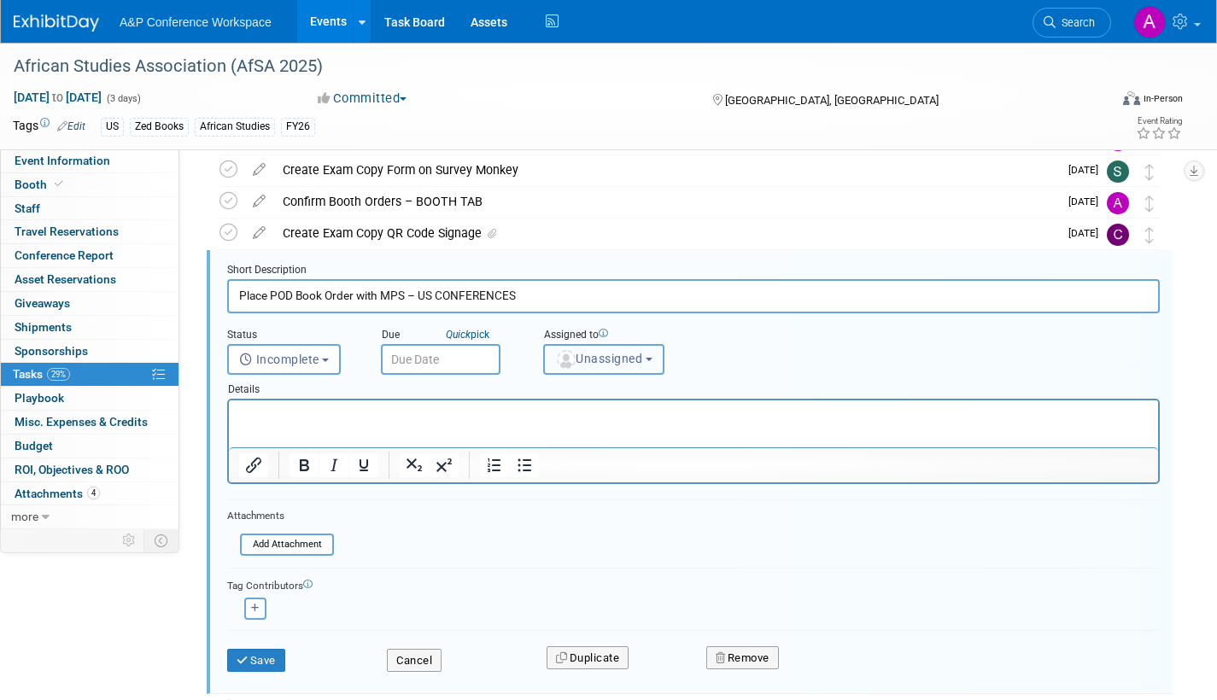
click at [567, 360] on img "button" at bounding box center [566, 359] width 19 height 19
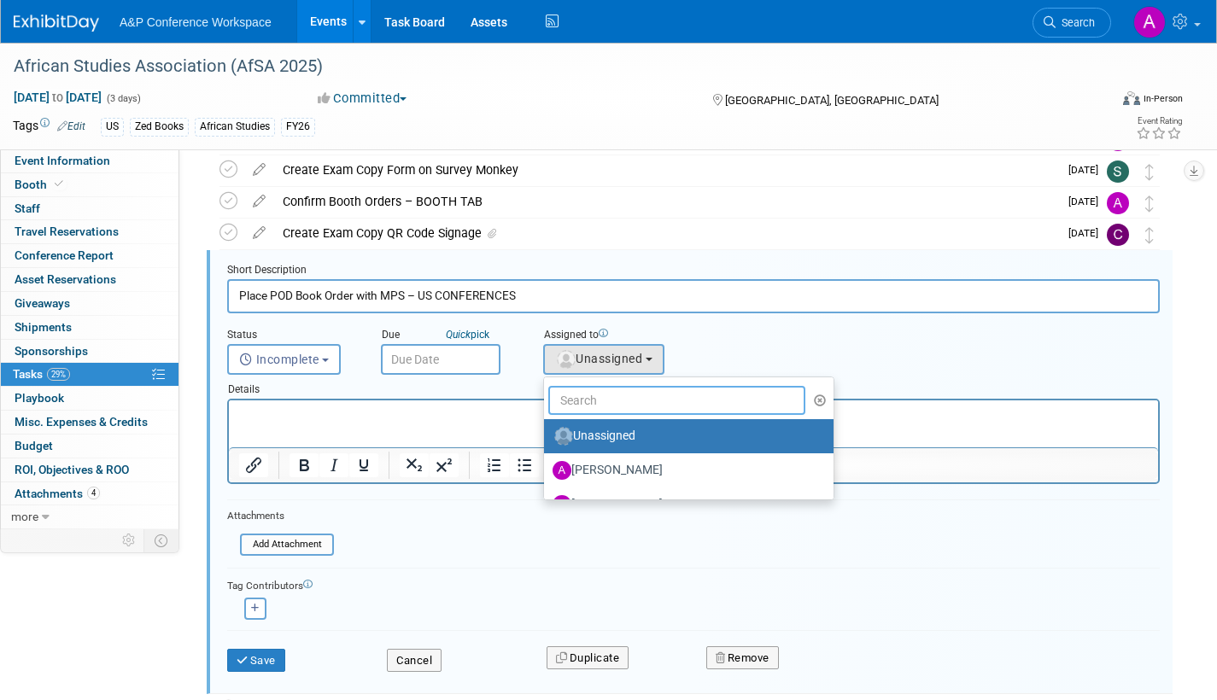
click at [582, 395] on input "text" at bounding box center [676, 400] width 257 height 29
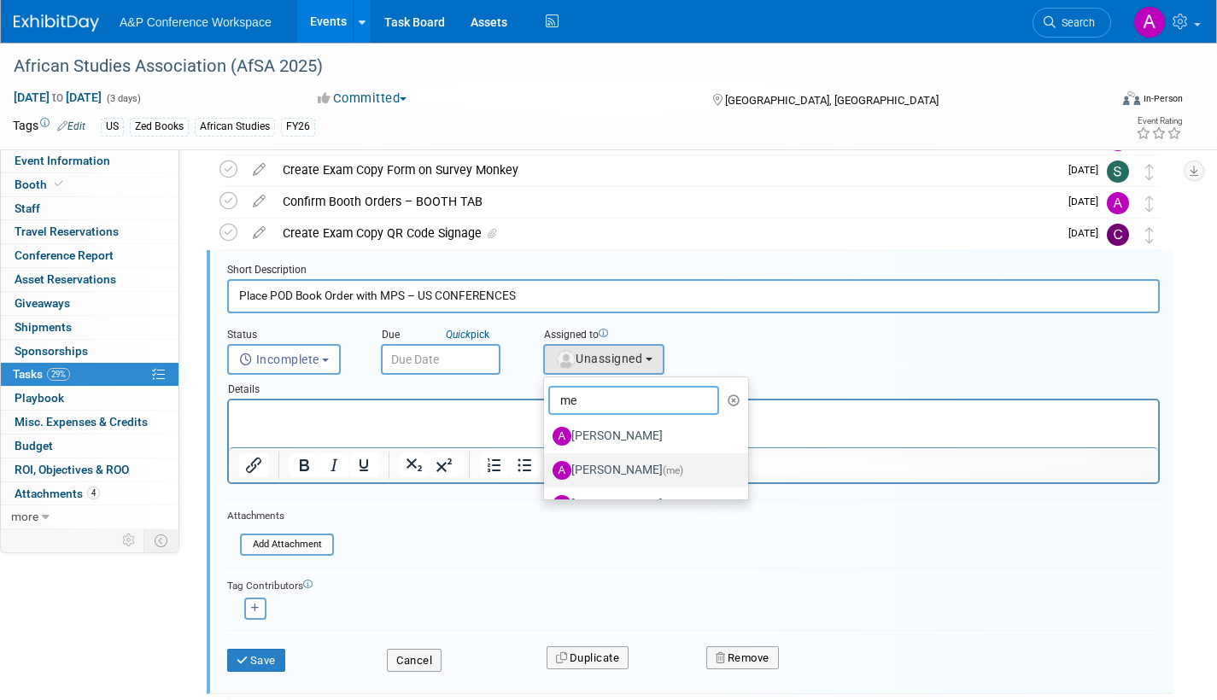
type input "me"
click at [620, 476] on label "Amanda Oney (me)" at bounding box center [642, 470] width 179 height 27
click at [547, 474] on input "Amanda Oney (me)" at bounding box center [541, 468] width 11 height 11
select select "3fc68575-f872-4db6-8d2a-11755123f12c"
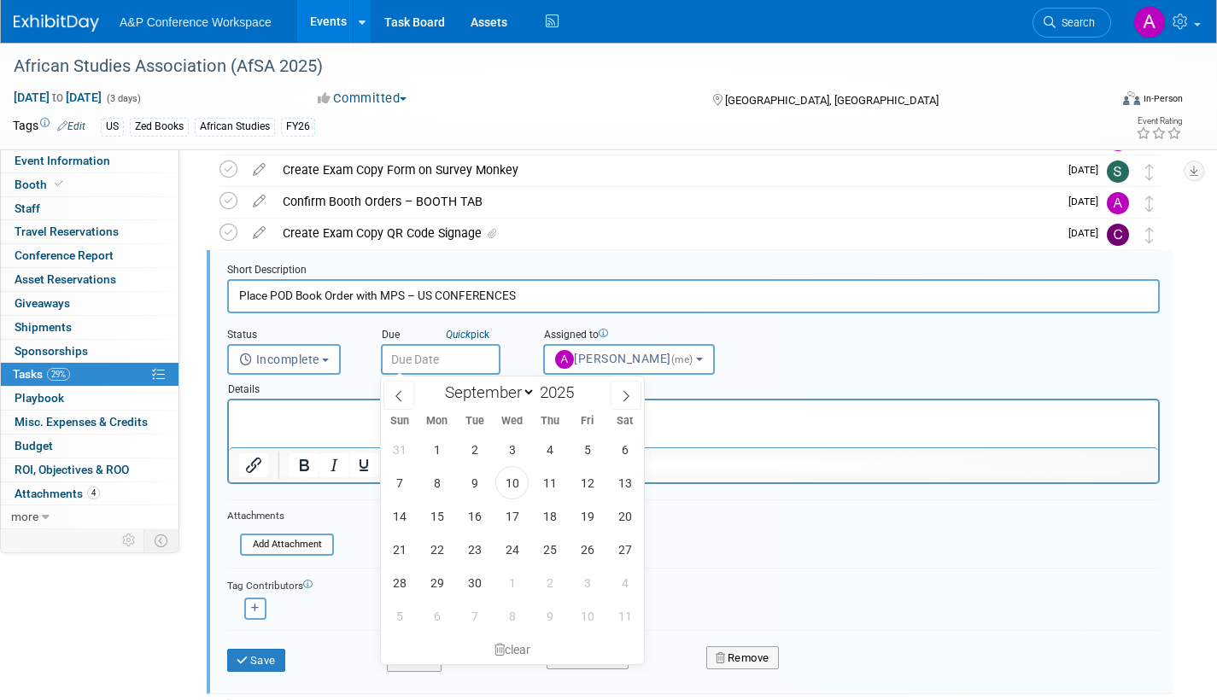
click at [467, 360] on input "text" at bounding box center [441, 359] width 120 height 31
click at [626, 397] on icon at bounding box center [626, 396] width 12 height 12
select select "9"
click at [512, 448] on span "1" at bounding box center [511, 449] width 33 height 33
type input "Oct 1, 2025"
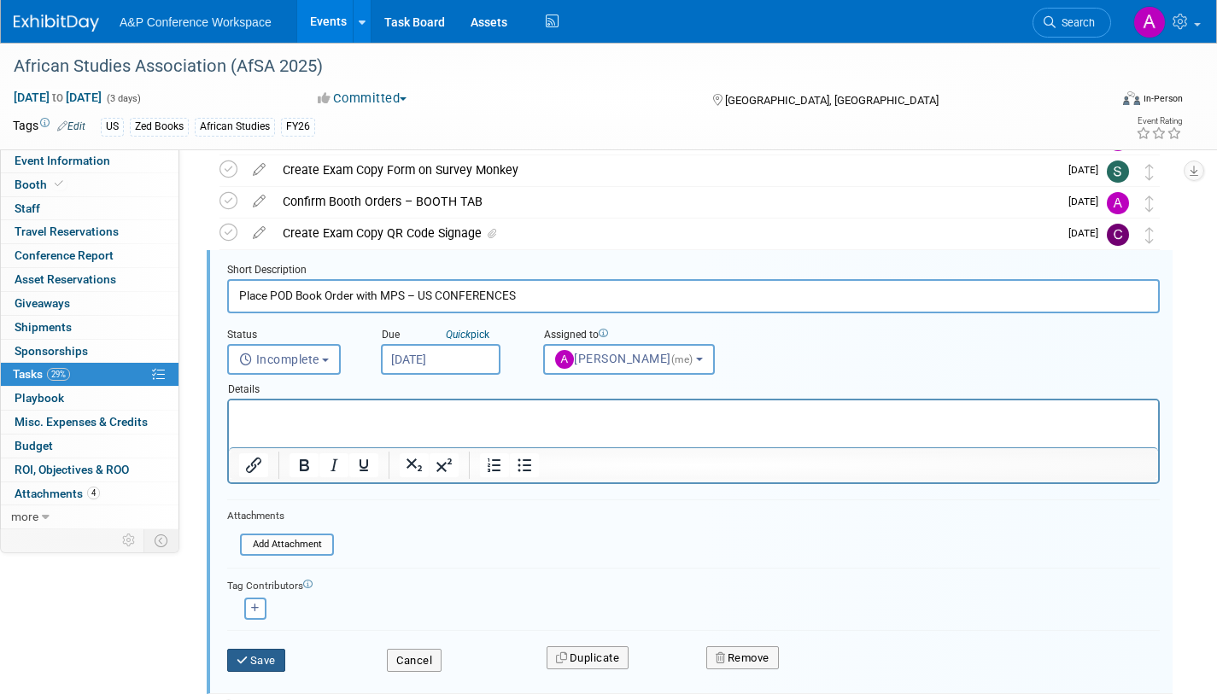
click at [277, 661] on button "Save" at bounding box center [256, 661] width 58 height 24
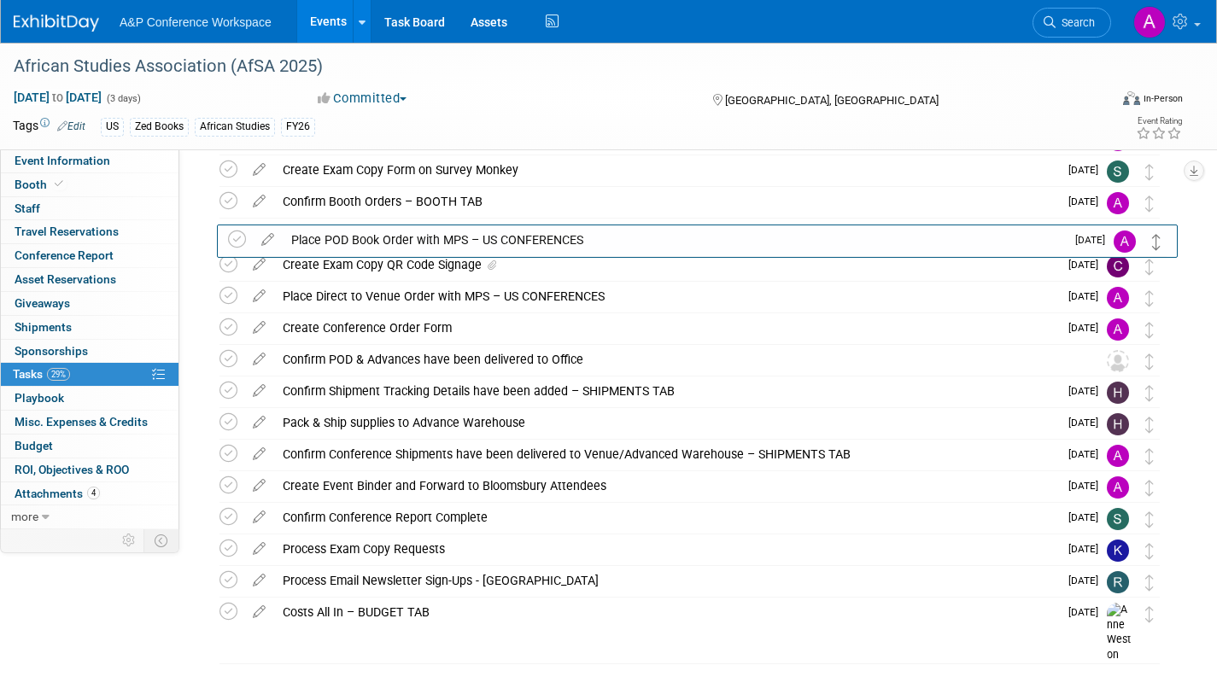
drag, startPoint x: 1148, startPoint y: 274, endPoint x: 1156, endPoint y: 243, distance: 32.5
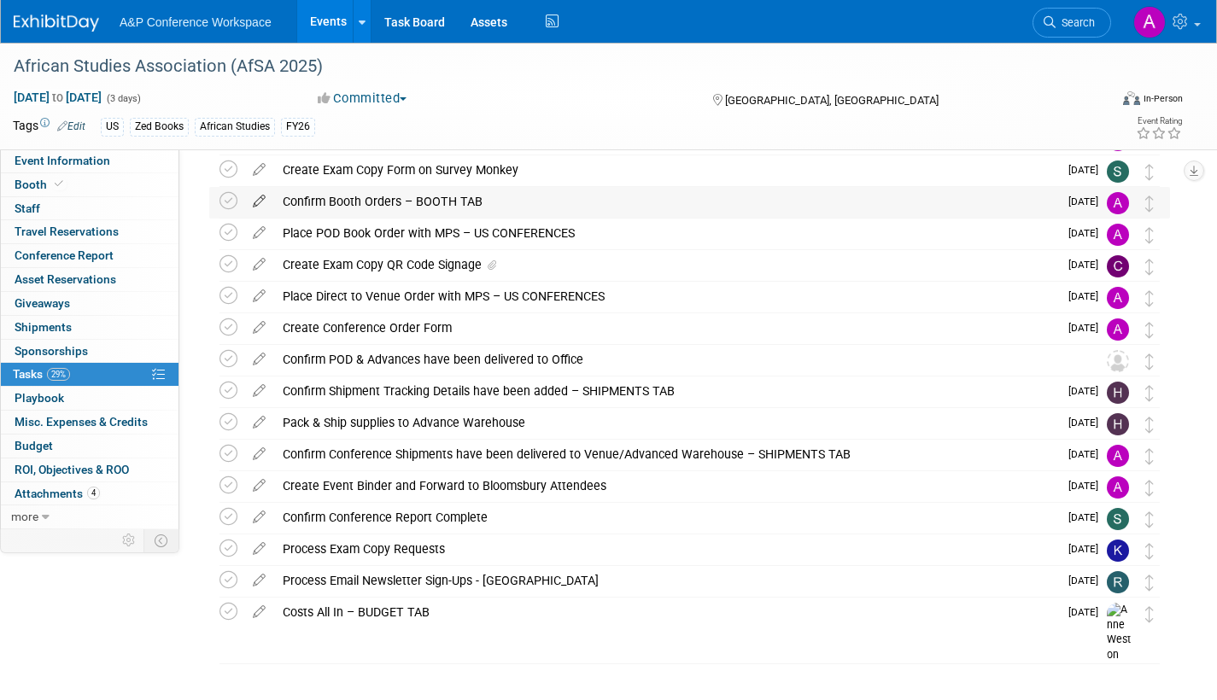
click at [261, 196] on icon at bounding box center [259, 197] width 30 height 21
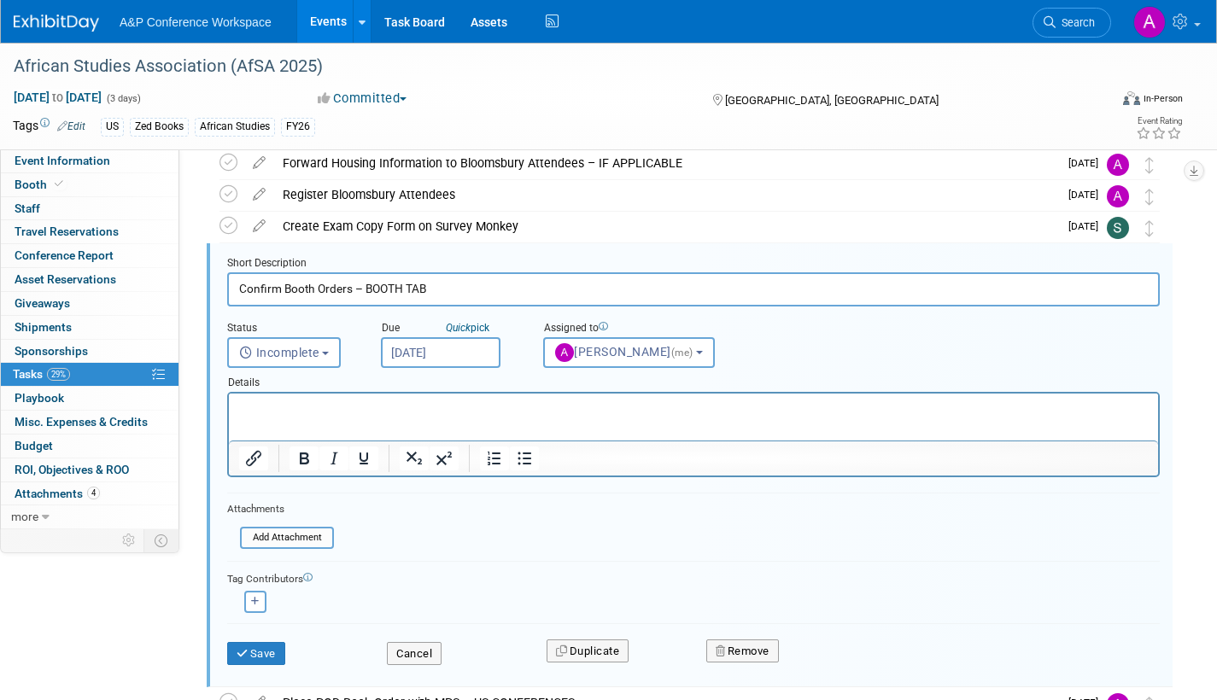
scroll to position [225, 0]
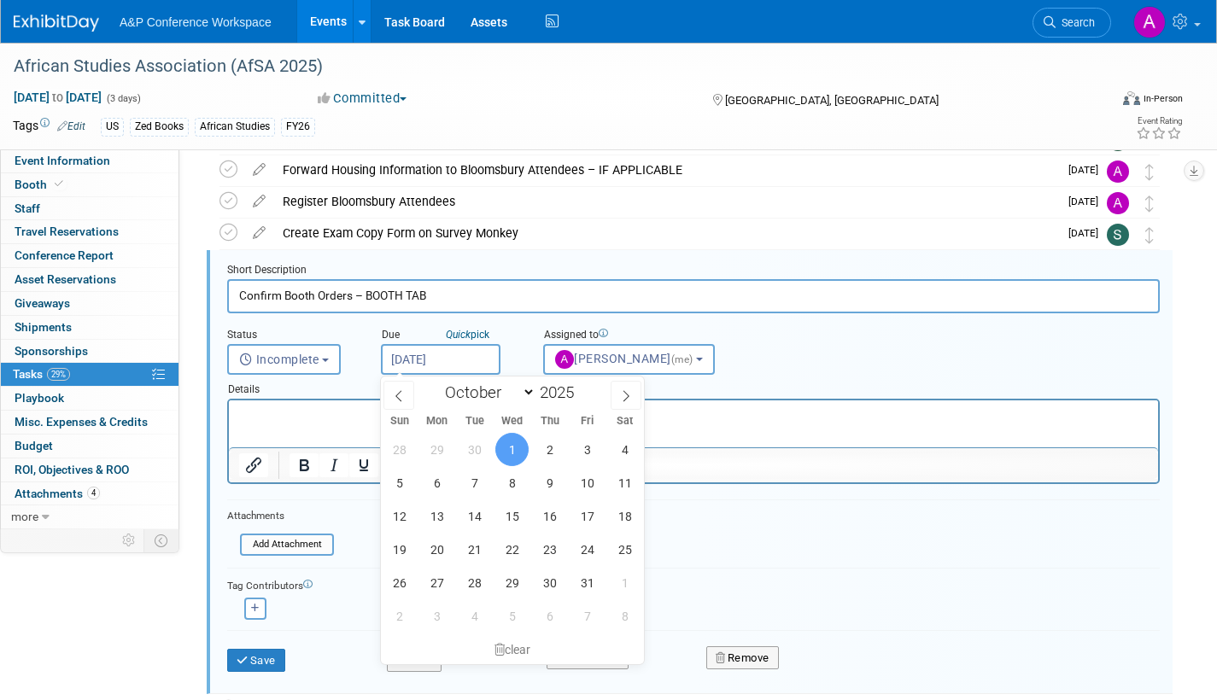
click at [479, 350] on input "Oct 1, 2025" at bounding box center [441, 359] width 120 height 31
click at [436, 549] on span "20" at bounding box center [436, 549] width 33 height 33
type input "Oct 20, 2025"
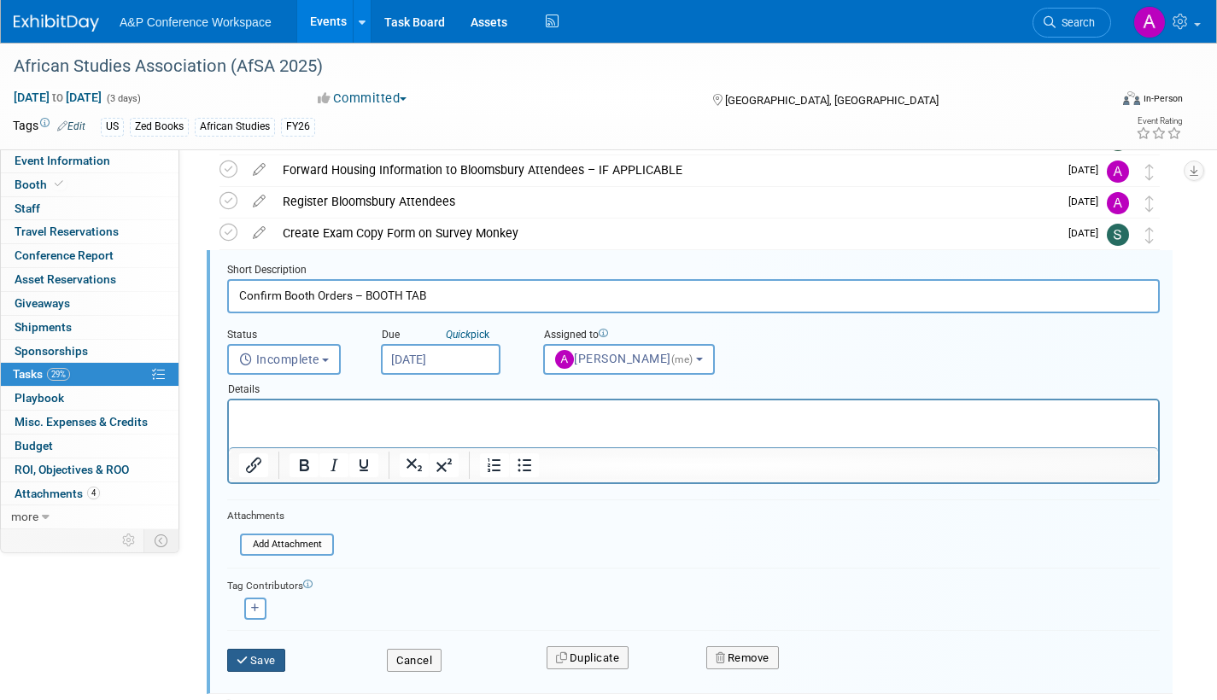
click at [272, 663] on button "Save" at bounding box center [256, 661] width 58 height 24
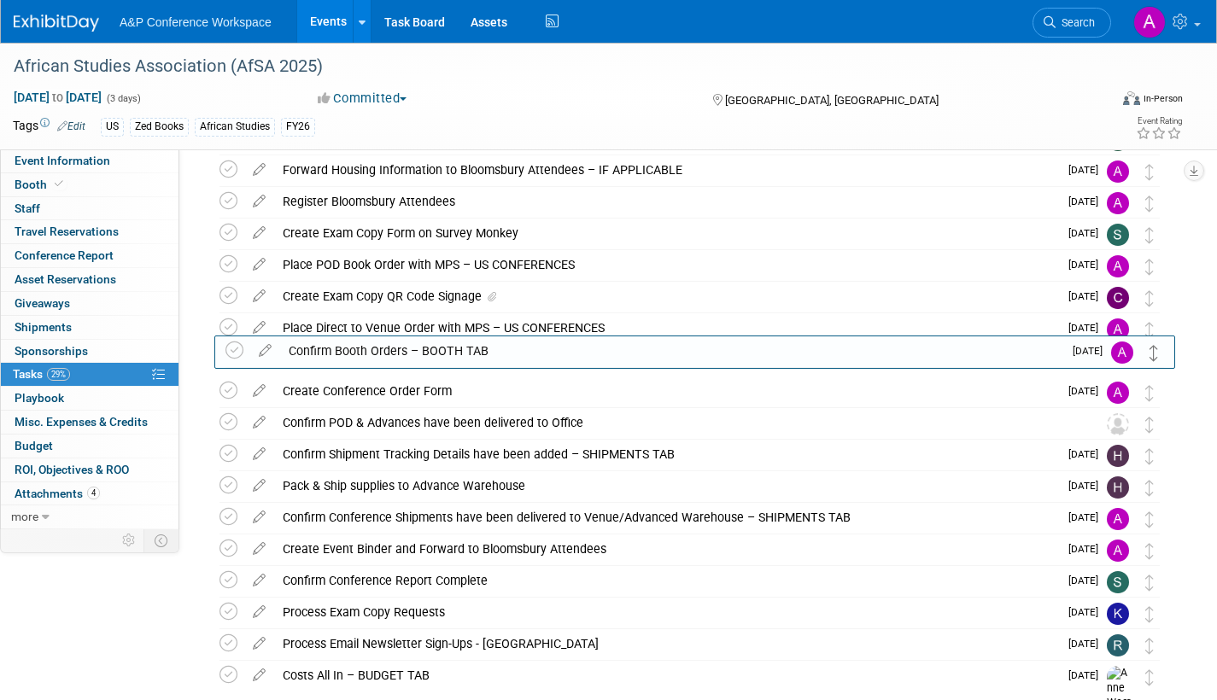
drag, startPoint x: 1150, startPoint y: 272, endPoint x: 1155, endPoint y: 360, distance: 88.1
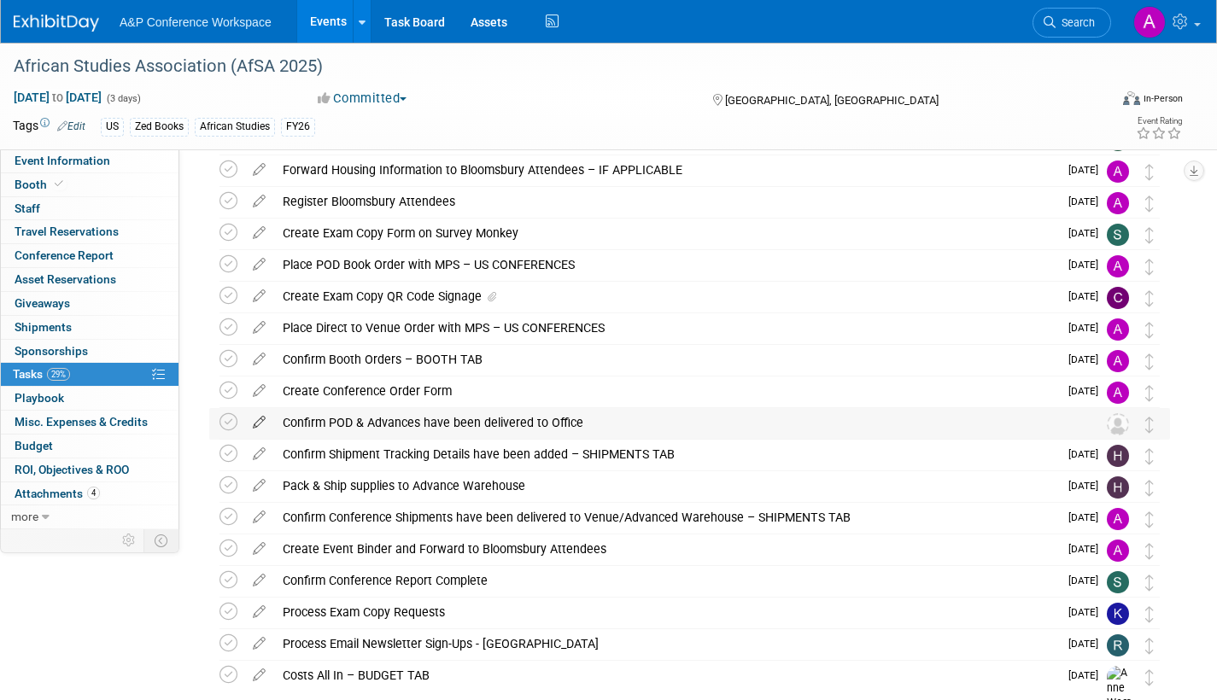
click at [261, 414] on icon at bounding box center [259, 418] width 30 height 21
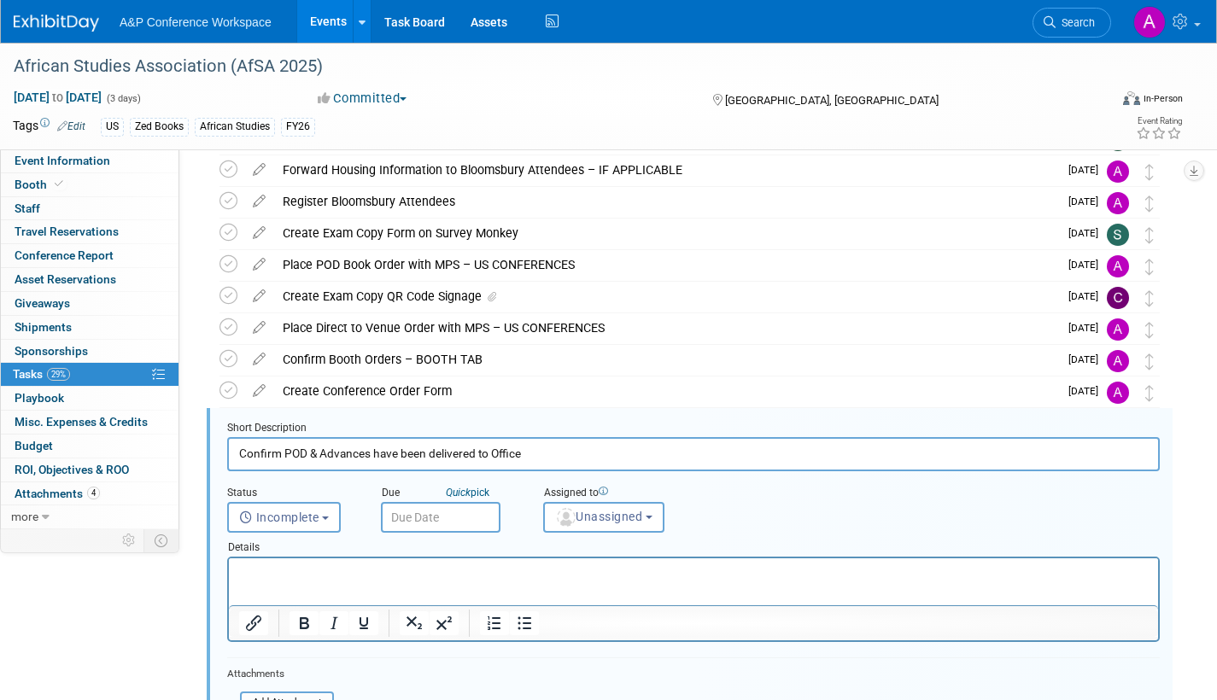
scroll to position [383, 0]
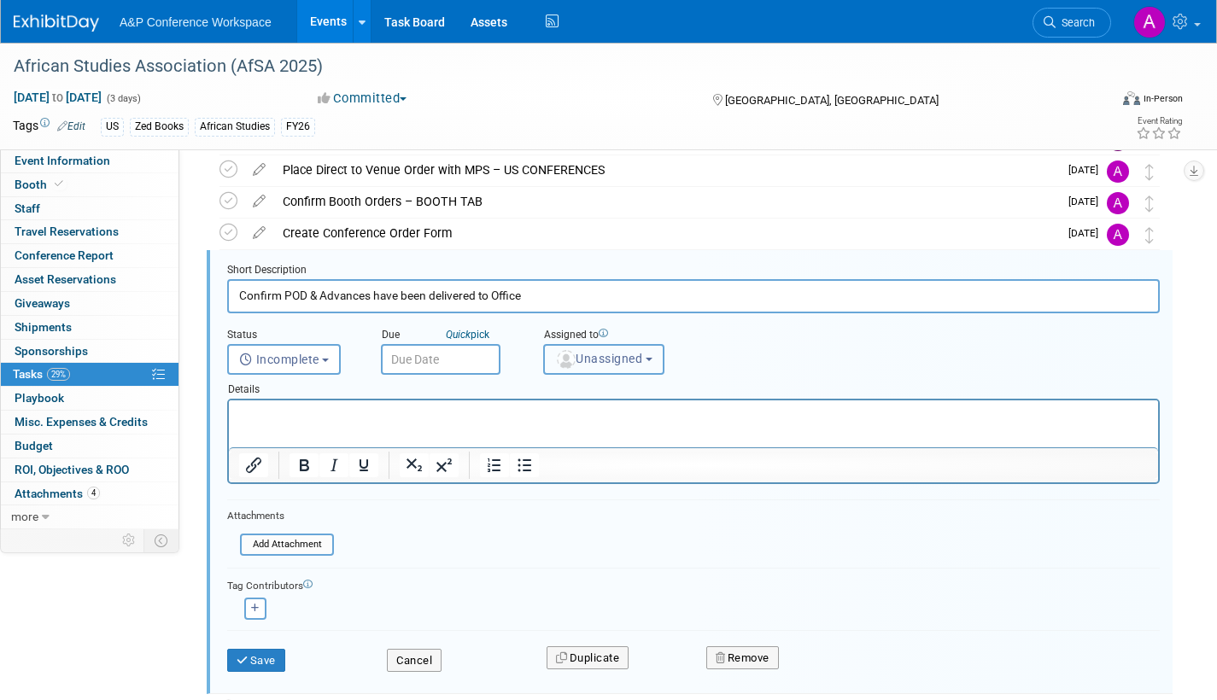
click at [611, 366] on span "Unassigned" at bounding box center [598, 359] width 87 height 14
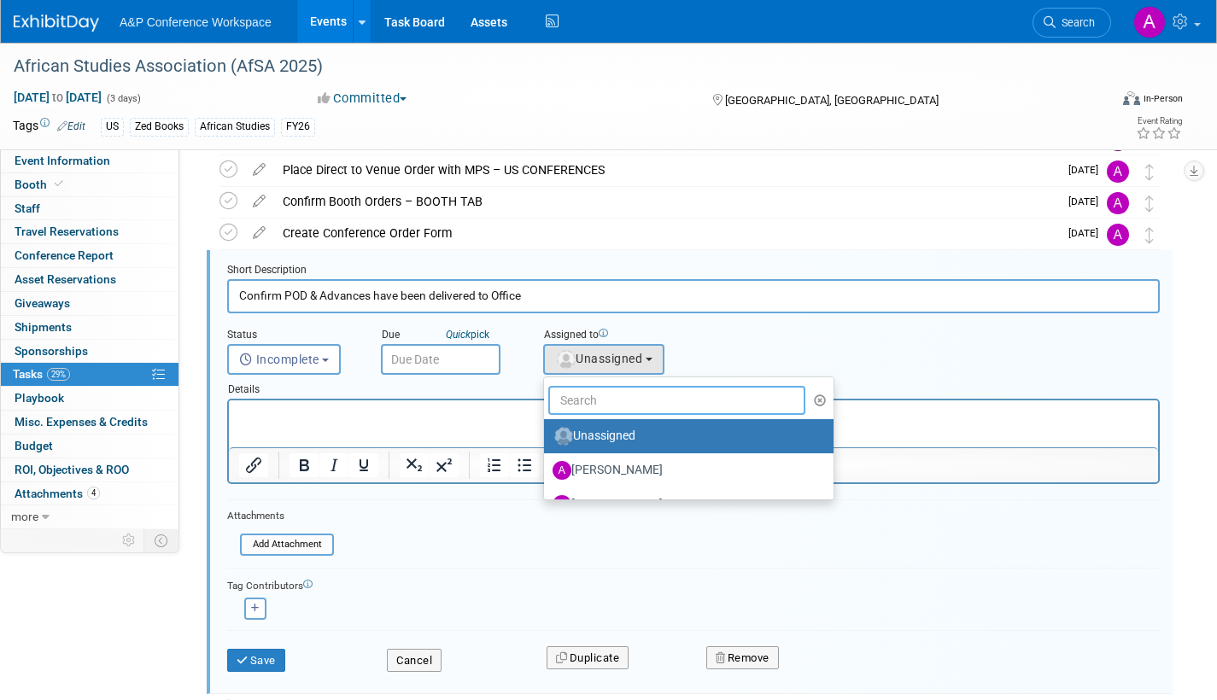
click at [611, 400] on input "text" at bounding box center [676, 400] width 257 height 29
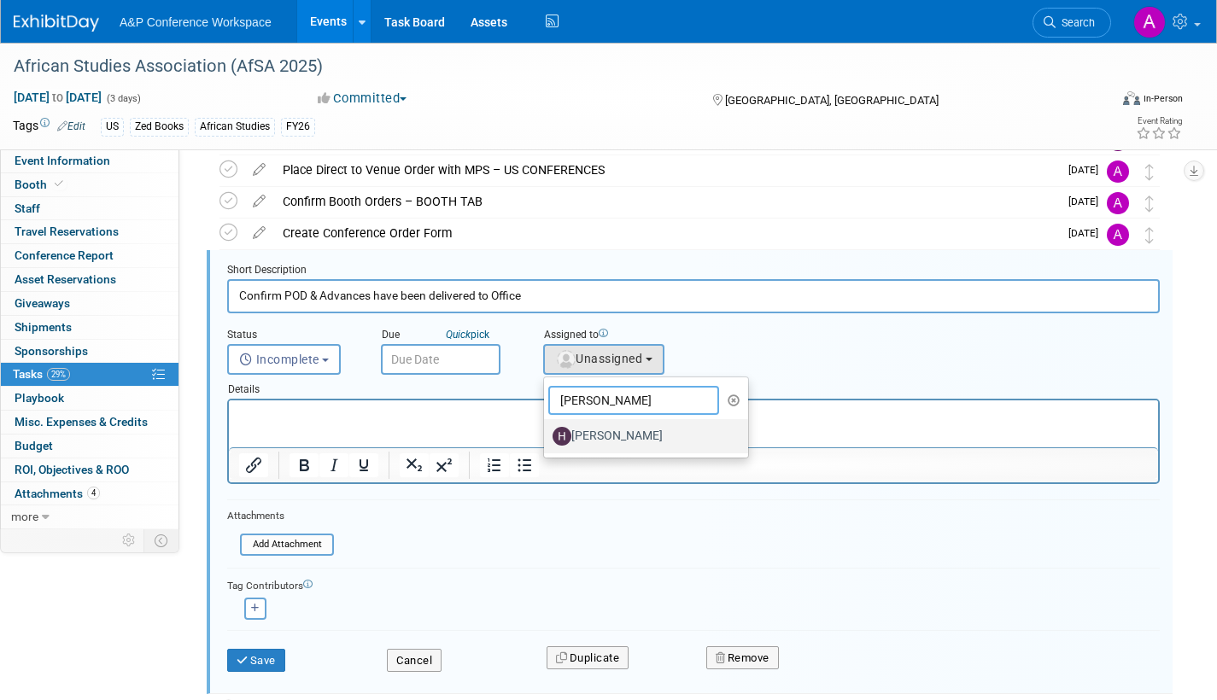
type input "hannah"
click at [603, 434] on label "[PERSON_NAME]" at bounding box center [642, 436] width 179 height 27
click at [547, 434] on input "[PERSON_NAME]" at bounding box center [541, 434] width 11 height 11
select select "f47d5110-dff9-4952-99f5-c640fdae2d00"
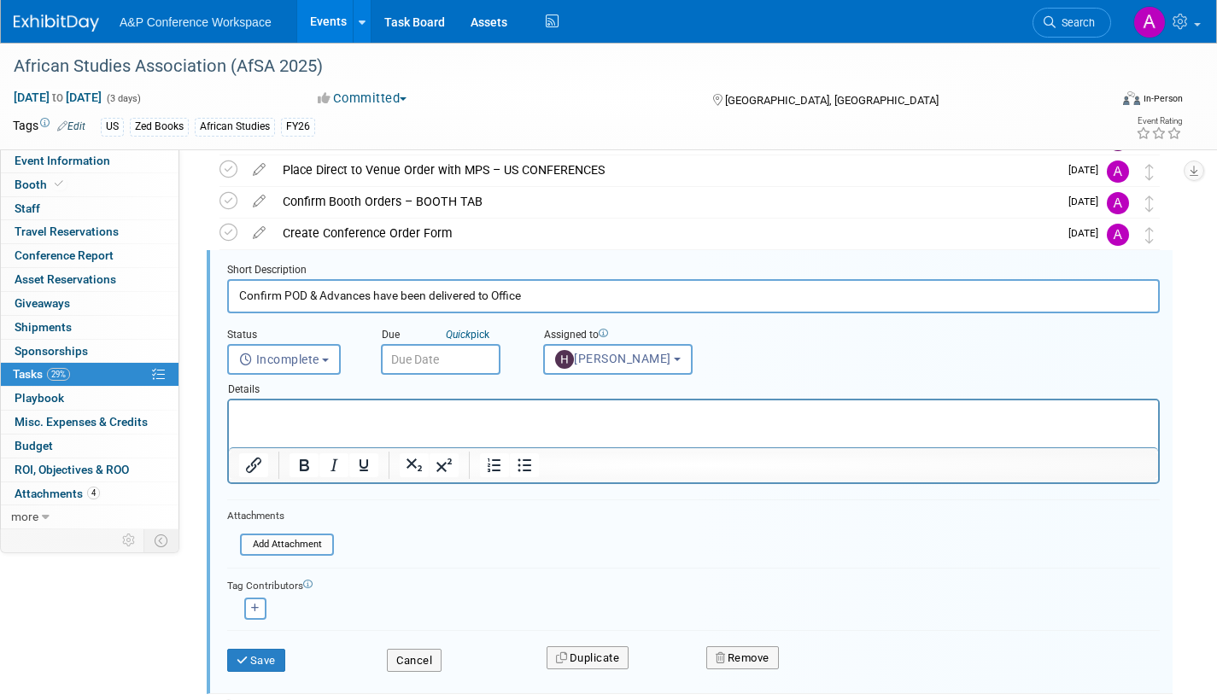
click at [478, 356] on input "text" at bounding box center [441, 359] width 120 height 31
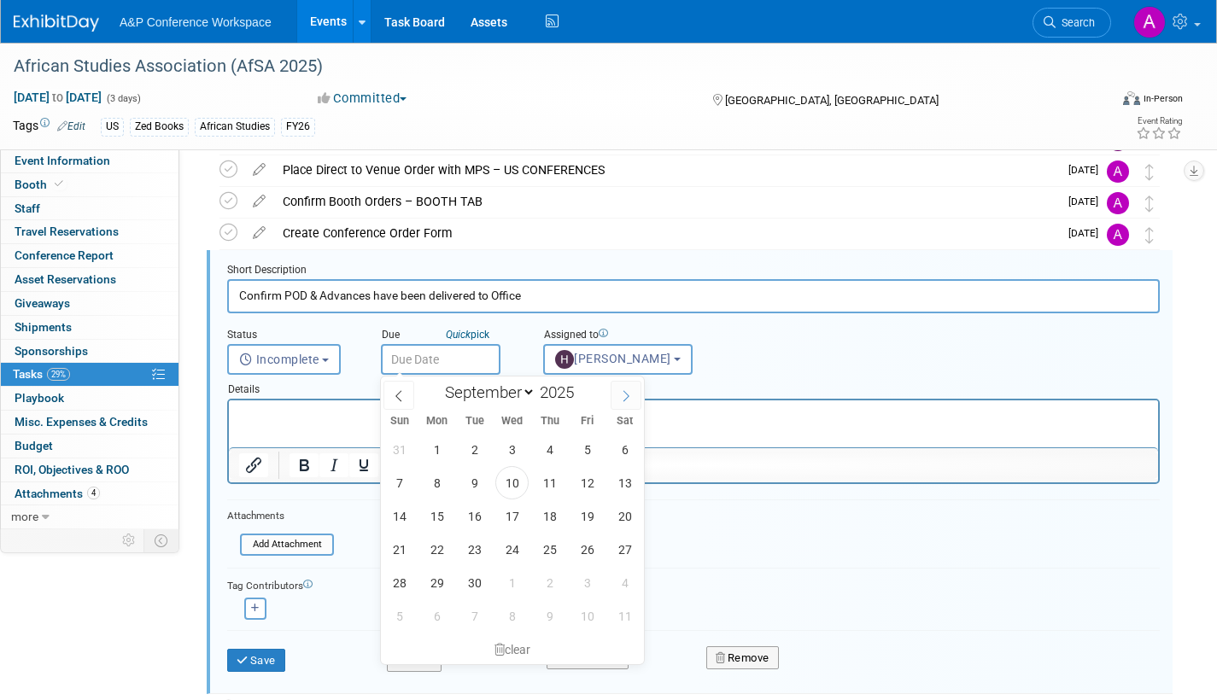
click at [631, 403] on span at bounding box center [626, 395] width 31 height 29
select select "9"
click at [512, 542] on span "22" at bounding box center [511, 549] width 33 height 33
type input "Oct 22, 2025"
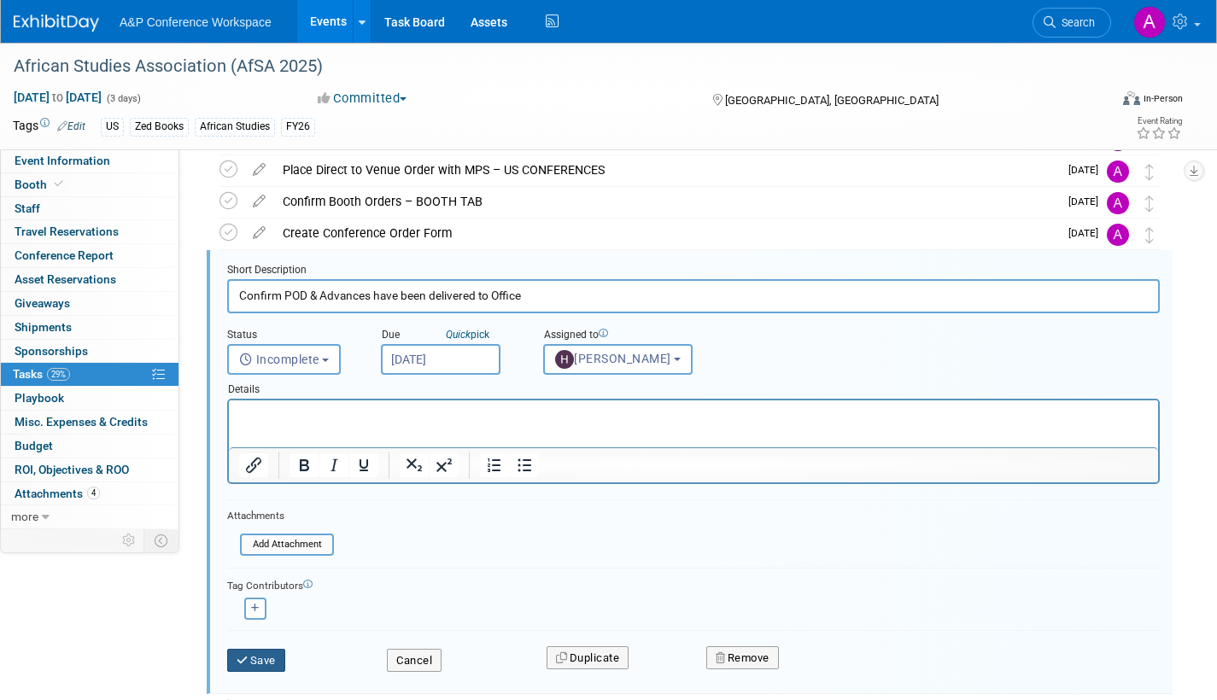
click at [275, 657] on button "Save" at bounding box center [256, 661] width 58 height 24
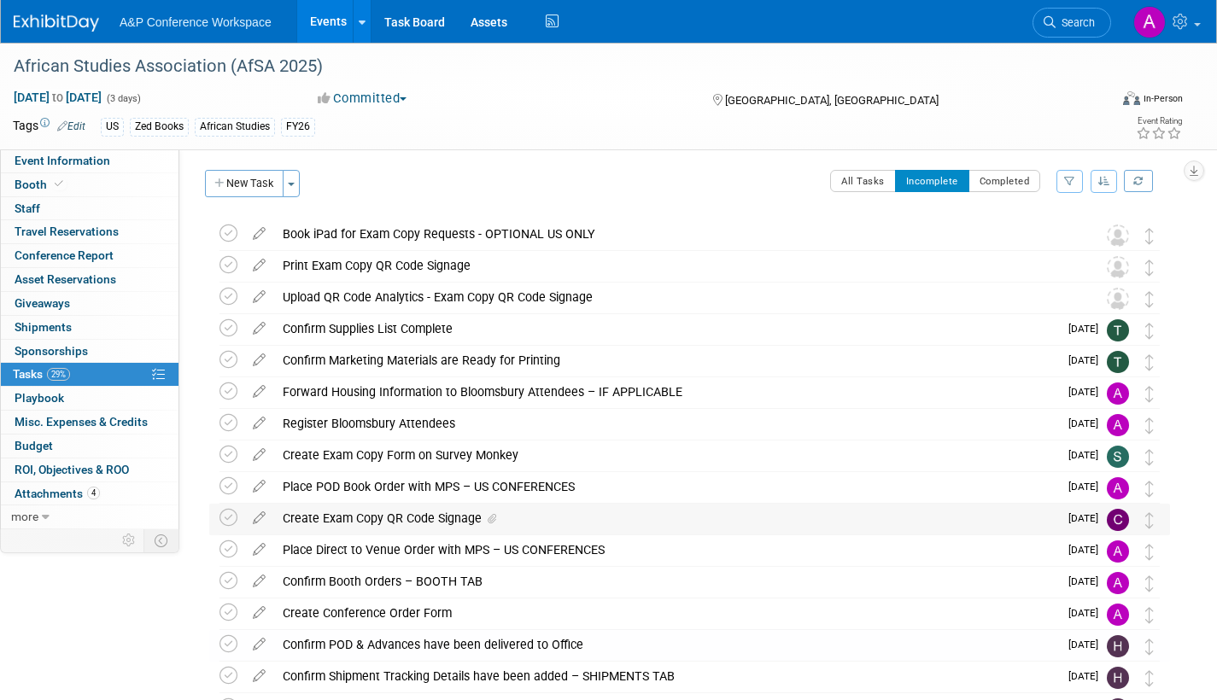
scroll to position [0, 0]
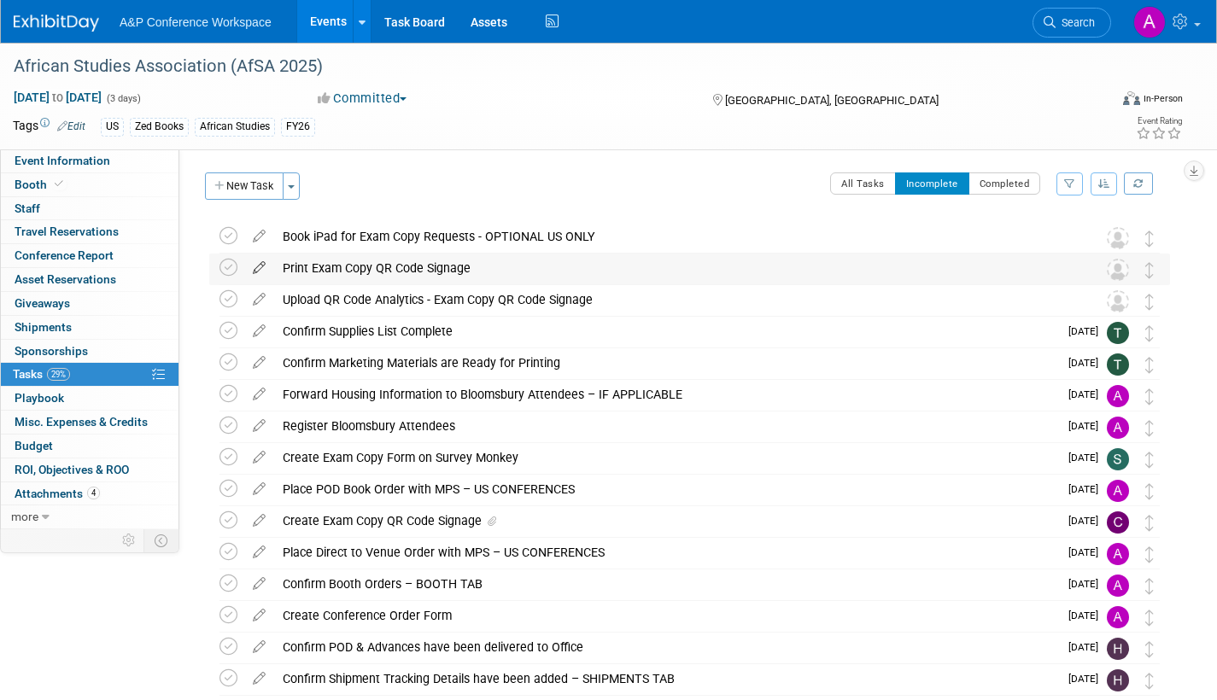
click at [258, 264] on icon at bounding box center [259, 264] width 30 height 21
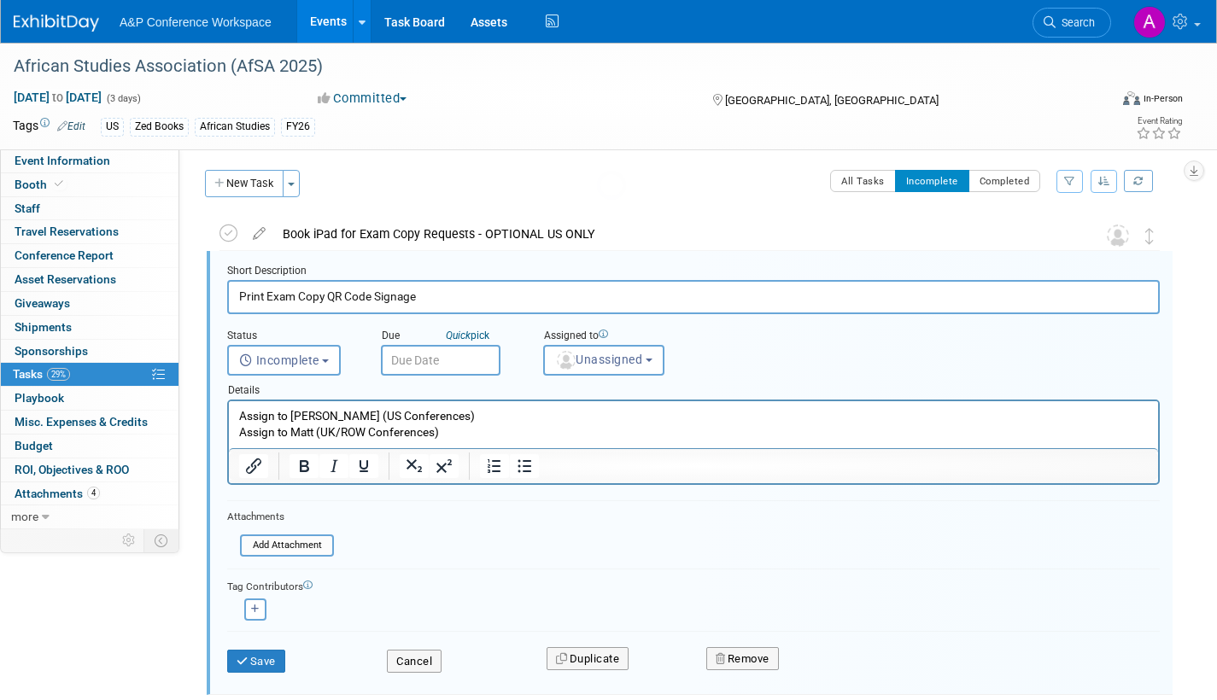
scroll to position [3, 0]
click at [461, 362] on input "text" at bounding box center [441, 359] width 120 height 31
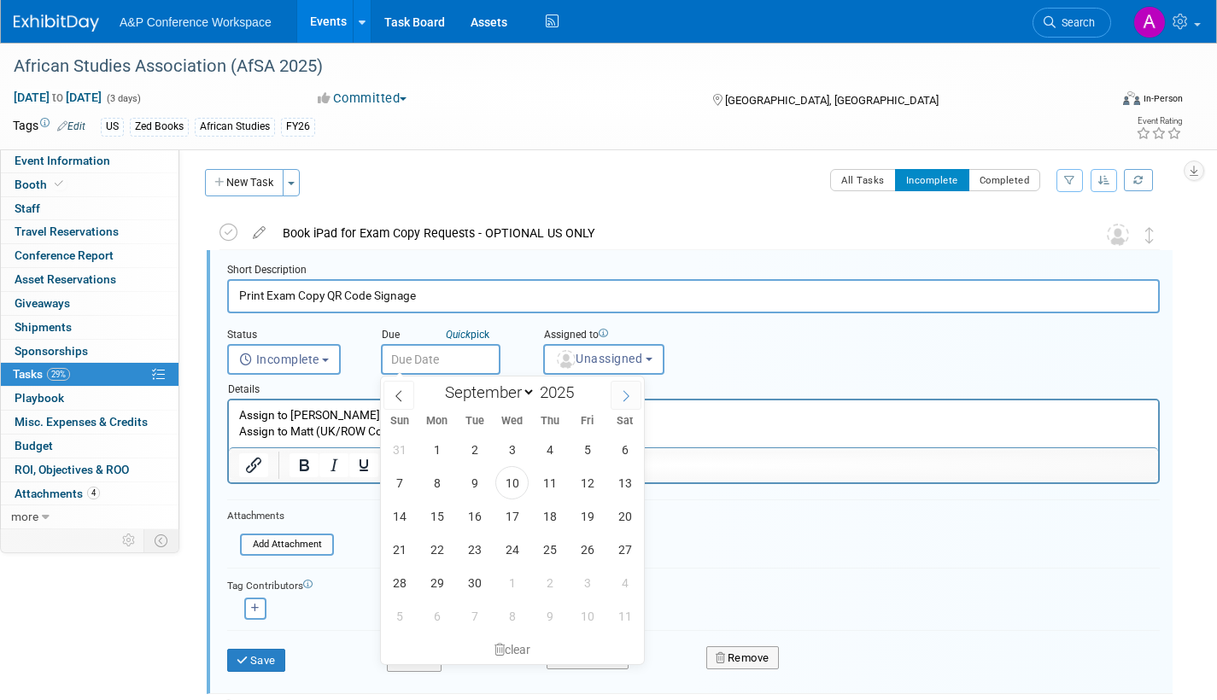
click at [626, 395] on icon at bounding box center [626, 396] width 12 height 12
select select "10"
drag, startPoint x: 547, startPoint y: 480, endPoint x: 553, endPoint y: 459, distance: 22.0
click at [547, 480] on span "6" at bounding box center [549, 482] width 33 height 33
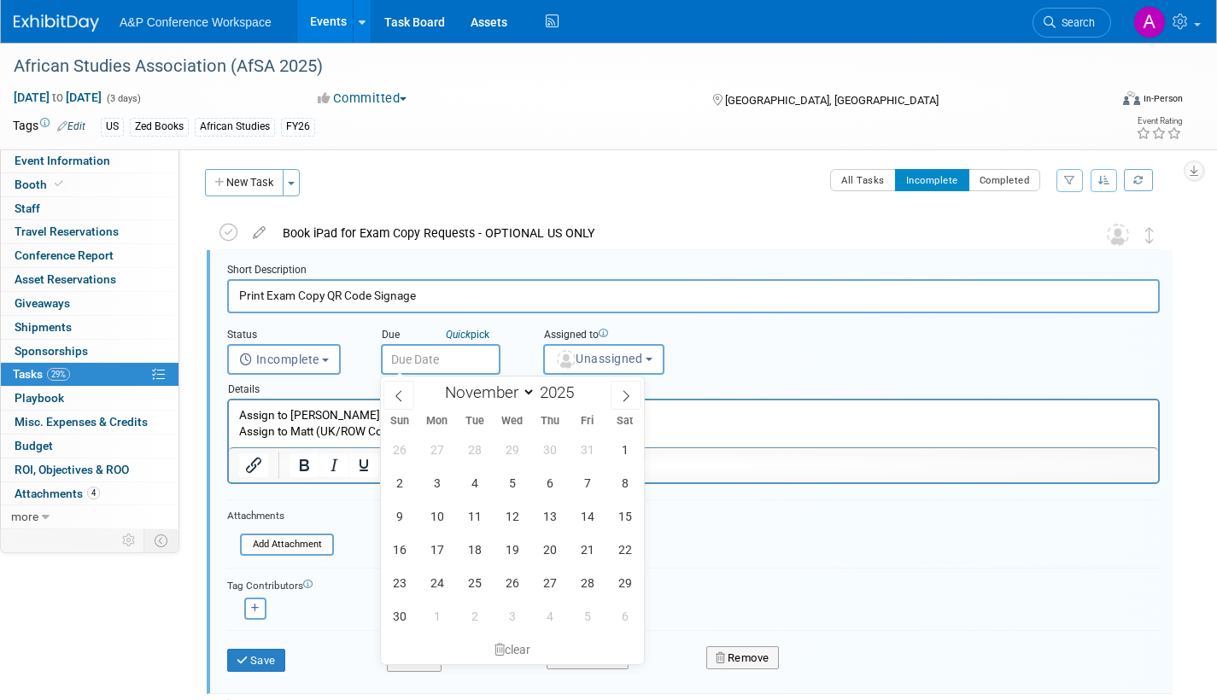
type input "Nov 6, 2025"
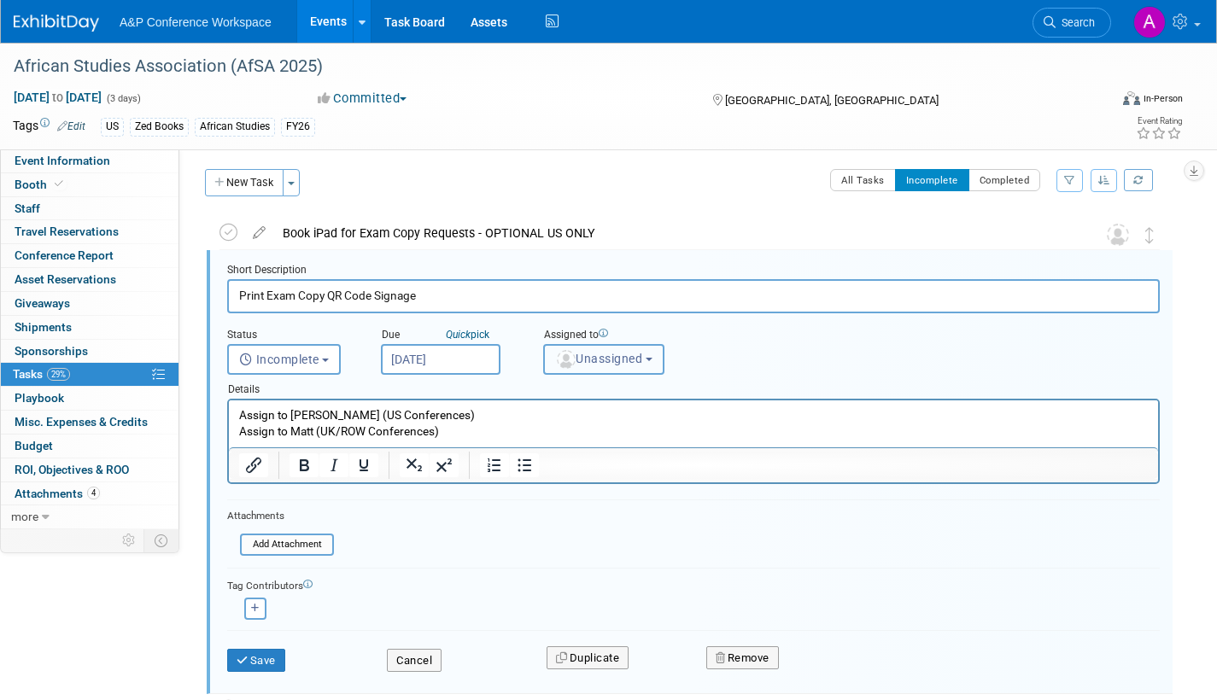
click at [592, 354] on span "Unassigned" at bounding box center [598, 359] width 87 height 14
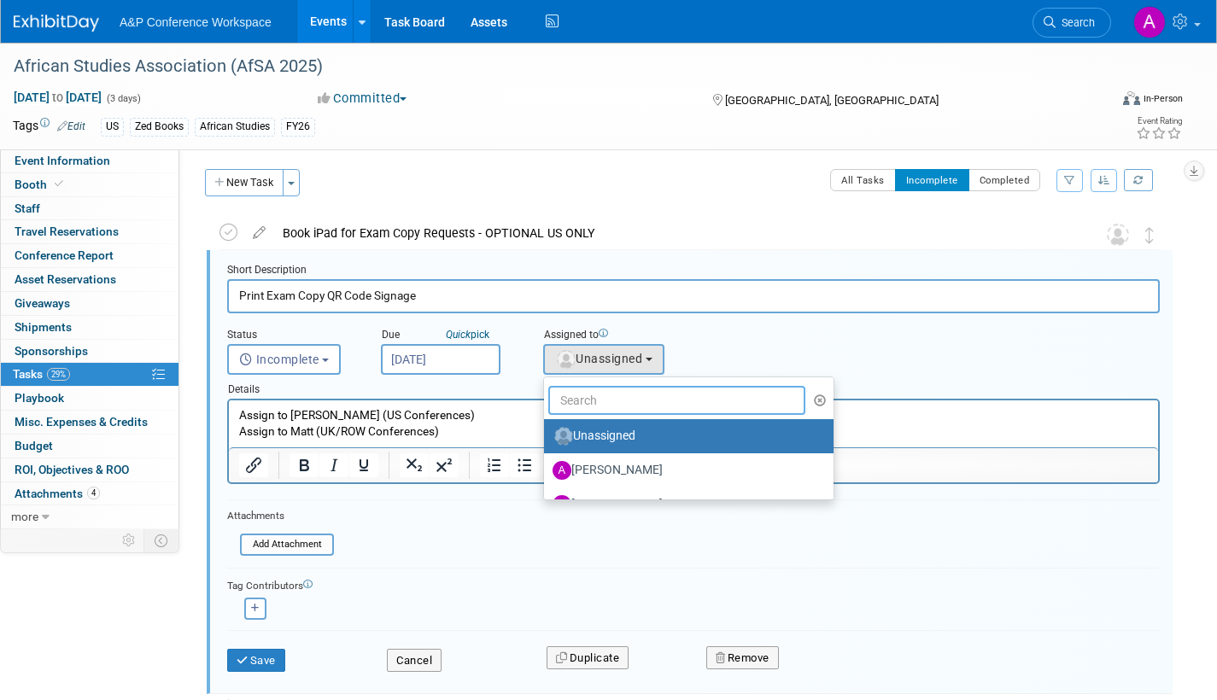
click at [590, 404] on input "text" at bounding box center [676, 400] width 257 height 29
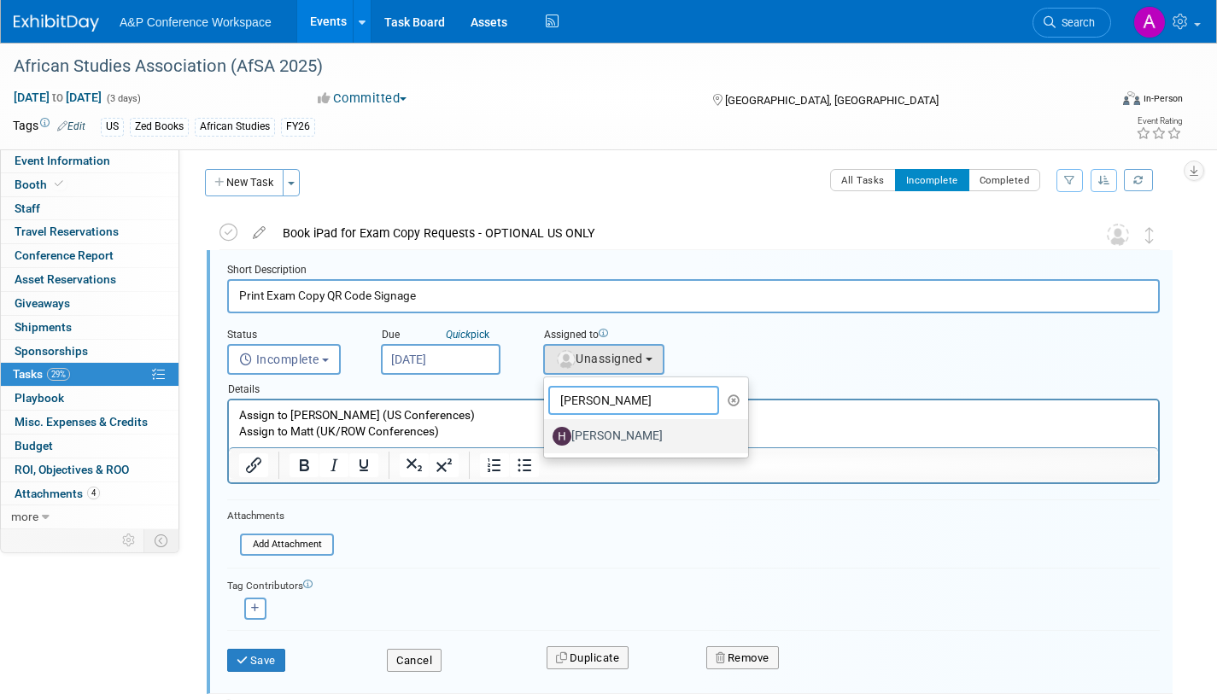
type input "hannah"
click at [590, 442] on label "[PERSON_NAME]" at bounding box center [642, 436] width 179 height 27
click at [547, 440] on input "[PERSON_NAME]" at bounding box center [541, 434] width 11 height 11
select select "f47d5110-dff9-4952-99f5-c640fdae2d00"
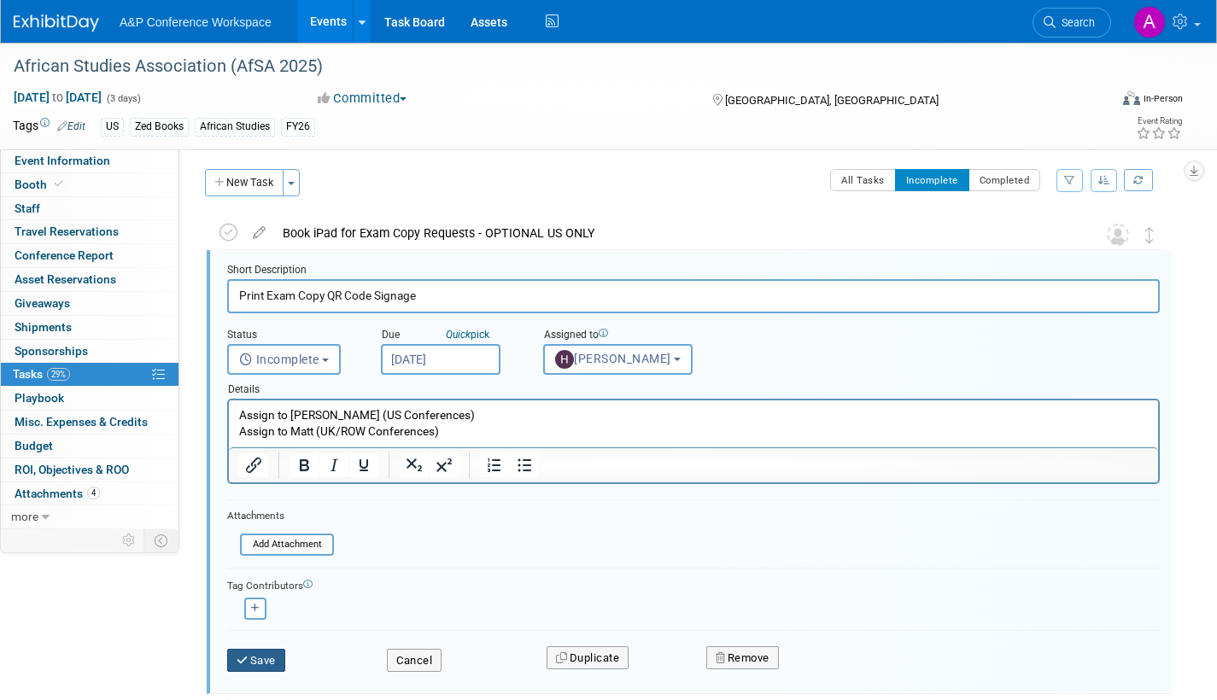
drag, startPoint x: 261, startPoint y: 661, endPoint x: 293, endPoint y: 660, distance: 32.5
click at [261, 660] on button "Save" at bounding box center [256, 661] width 58 height 24
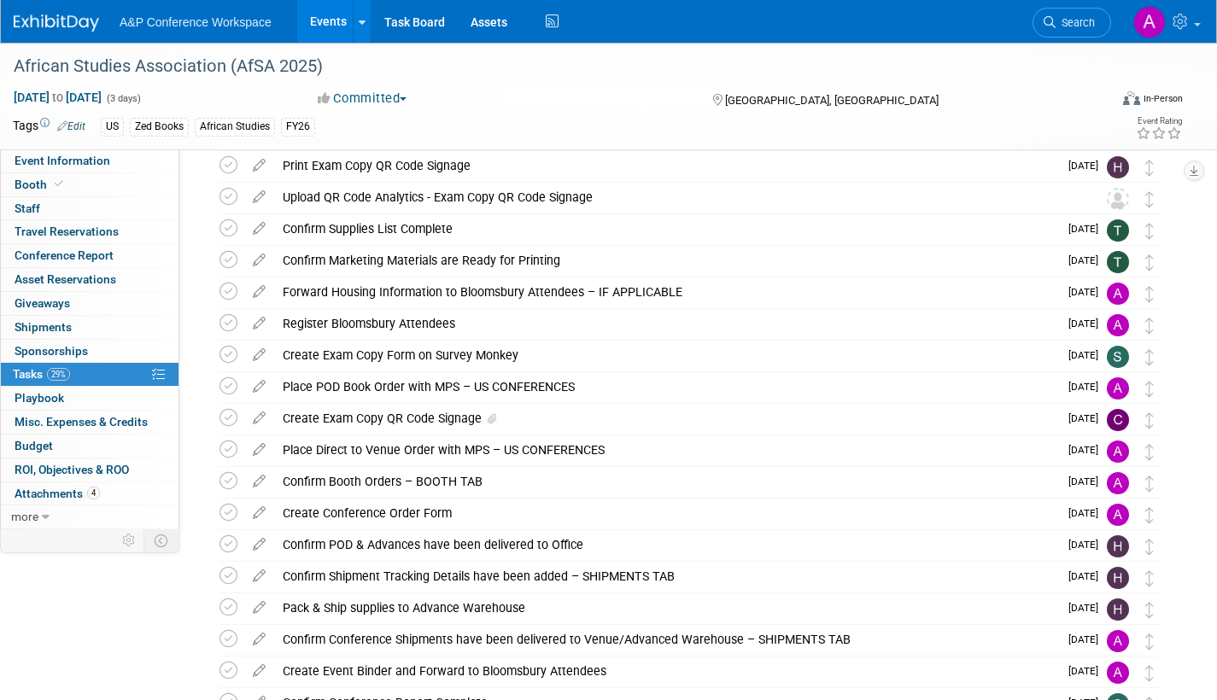
scroll to position [0, 0]
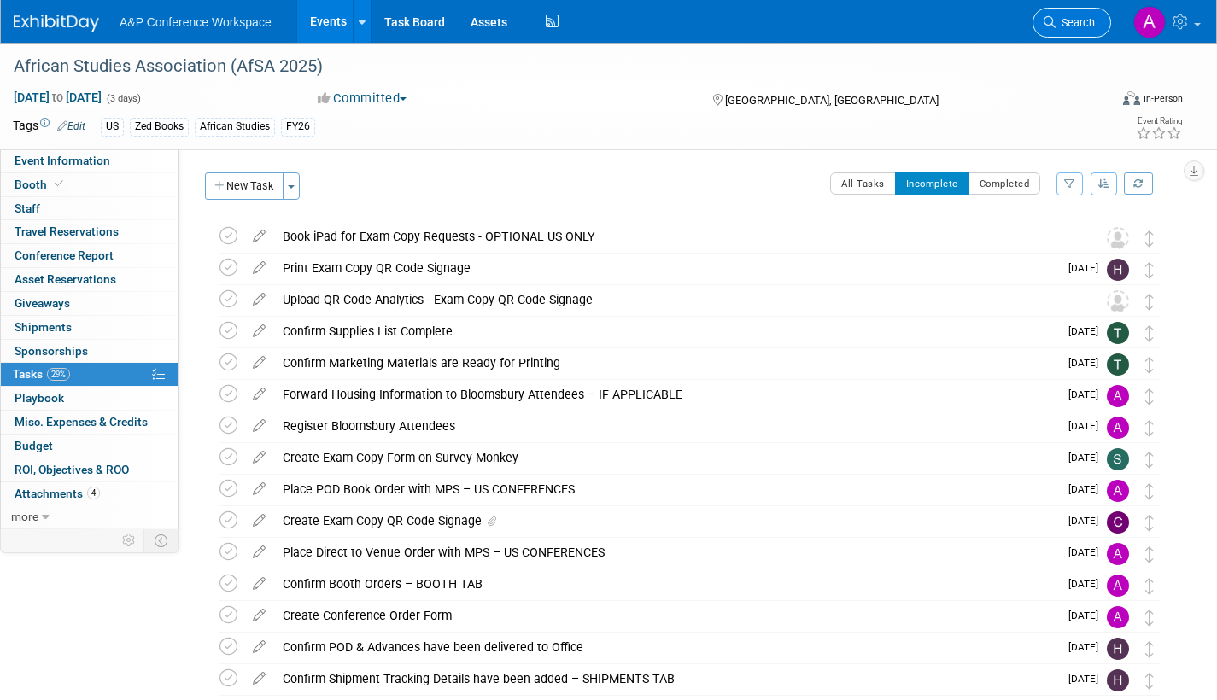
click at [1083, 22] on span "Search" at bounding box center [1075, 22] width 39 height 13
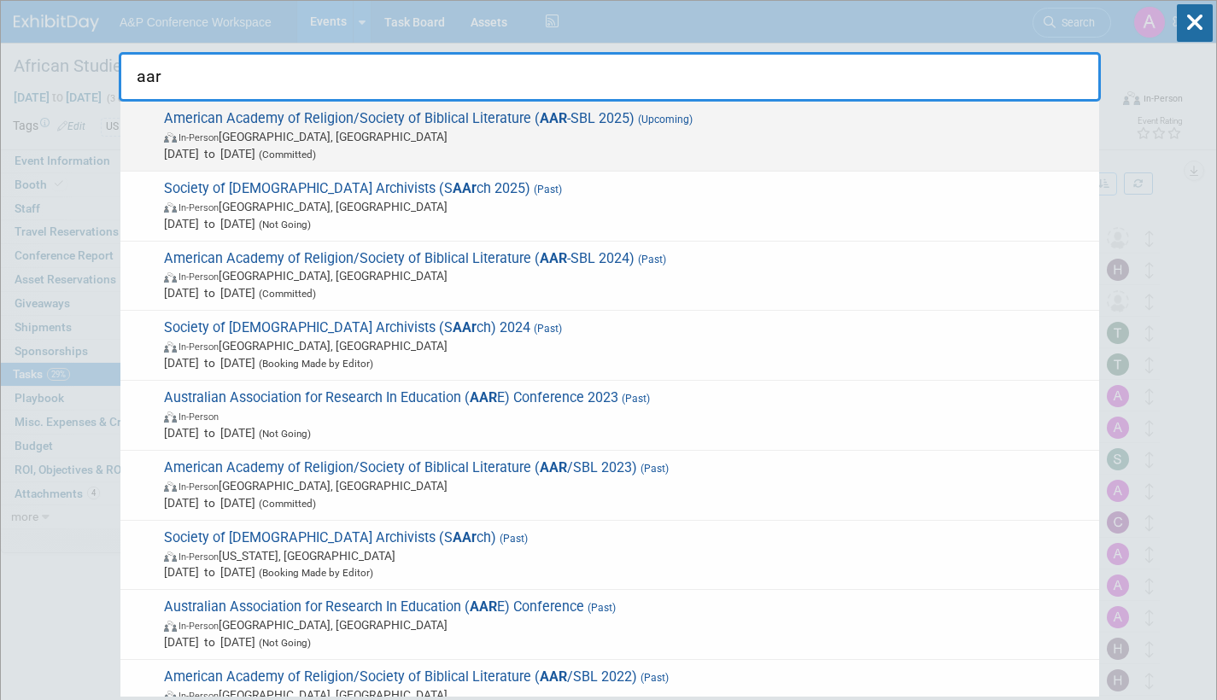
type input "aar"
click at [321, 132] on span "In-Person Boston, MA" at bounding box center [627, 136] width 927 height 17
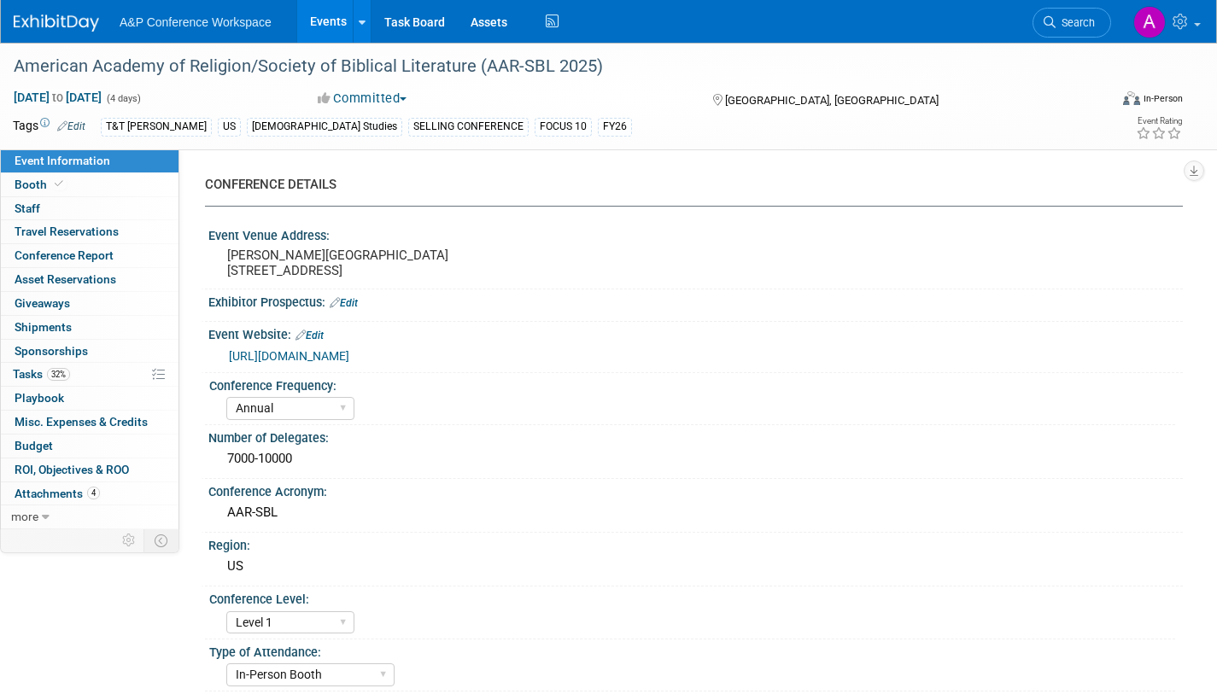
select select "Annual"
select select "Level 1"
select select "In-Person Booth"
select select "[DEMOGRAPHIC_DATA] Studies"
select select "T&T [PERSON_NAME]"
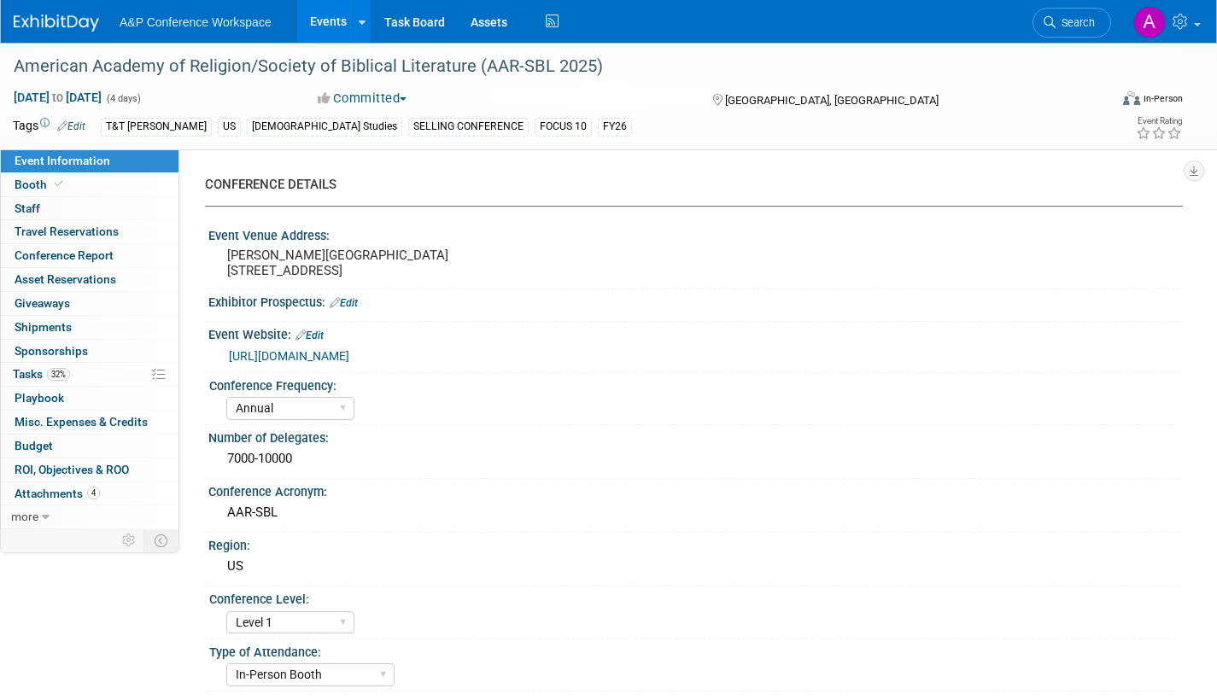
select select "[PERSON_NAME]"
select select "Networking/Commissioning"
click at [32, 370] on span "Tasks 32%" at bounding box center [41, 374] width 57 height 14
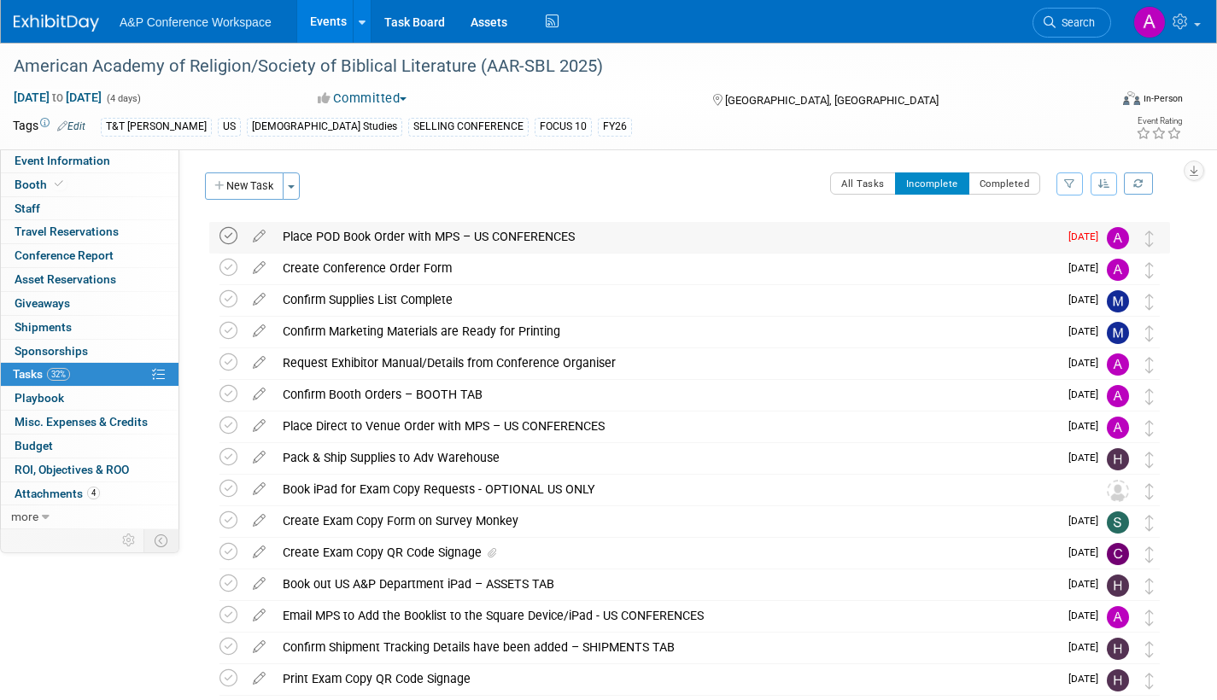
click at [229, 233] on icon at bounding box center [229, 236] width 18 height 18
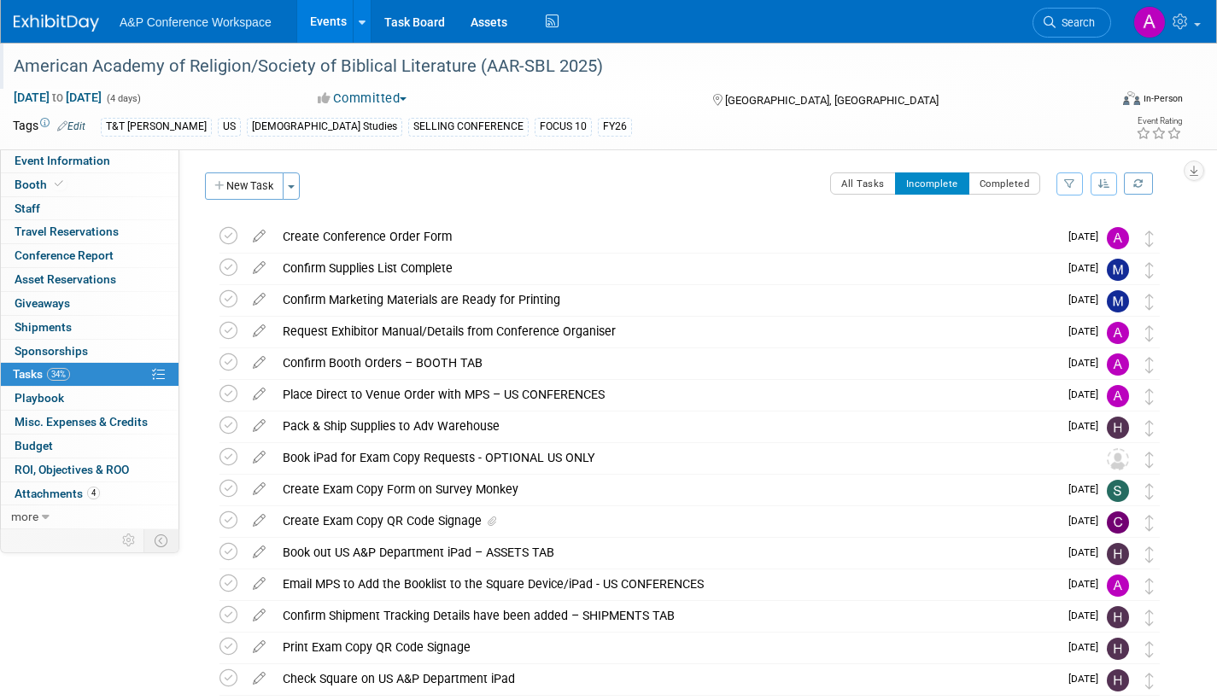
click at [501, 76] on div "American Academy of Religion/Society of Biblical Literature (AAR-SBL 2025)" at bounding box center [545, 66] width 1075 height 31
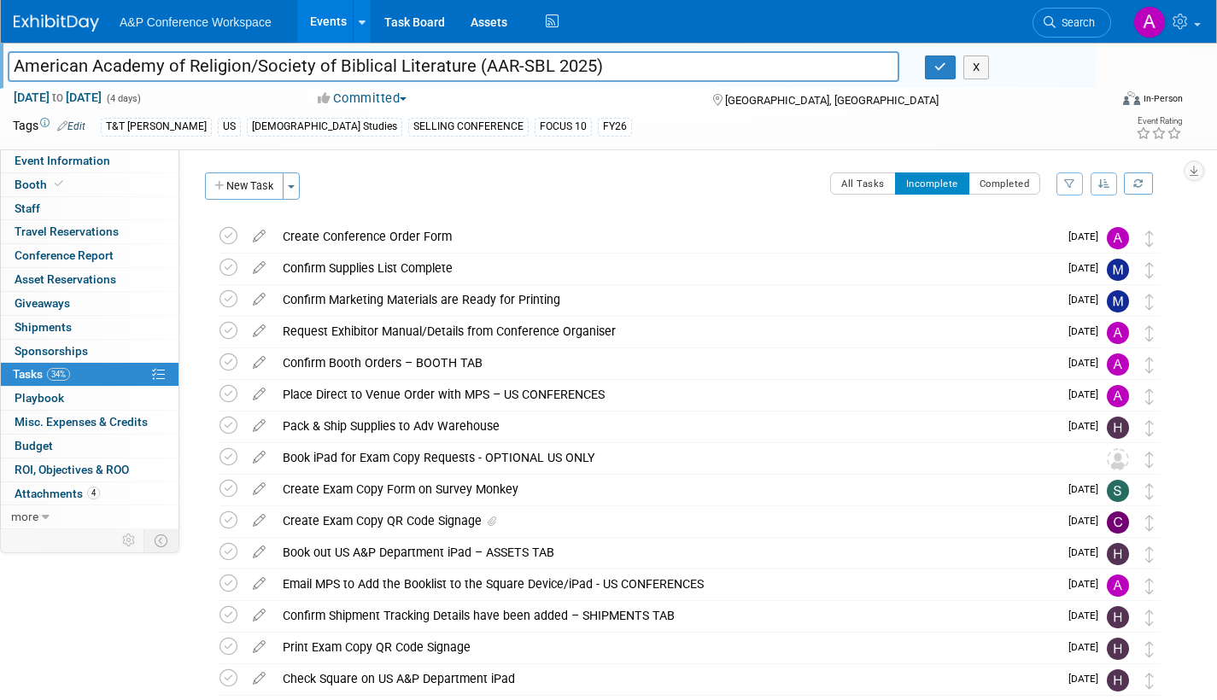
drag, startPoint x: 11, startPoint y: 66, endPoint x: 616, endPoint y: 78, distance: 604.8
click at [616, 78] on input "American Academy of Religion/Society of Biblical Literature (AAR-SBL 2025)" at bounding box center [454, 66] width 892 height 30
click at [945, 63] on icon "button" at bounding box center [940, 66] width 12 height 11
